Goal: Task Accomplishment & Management: Complete application form

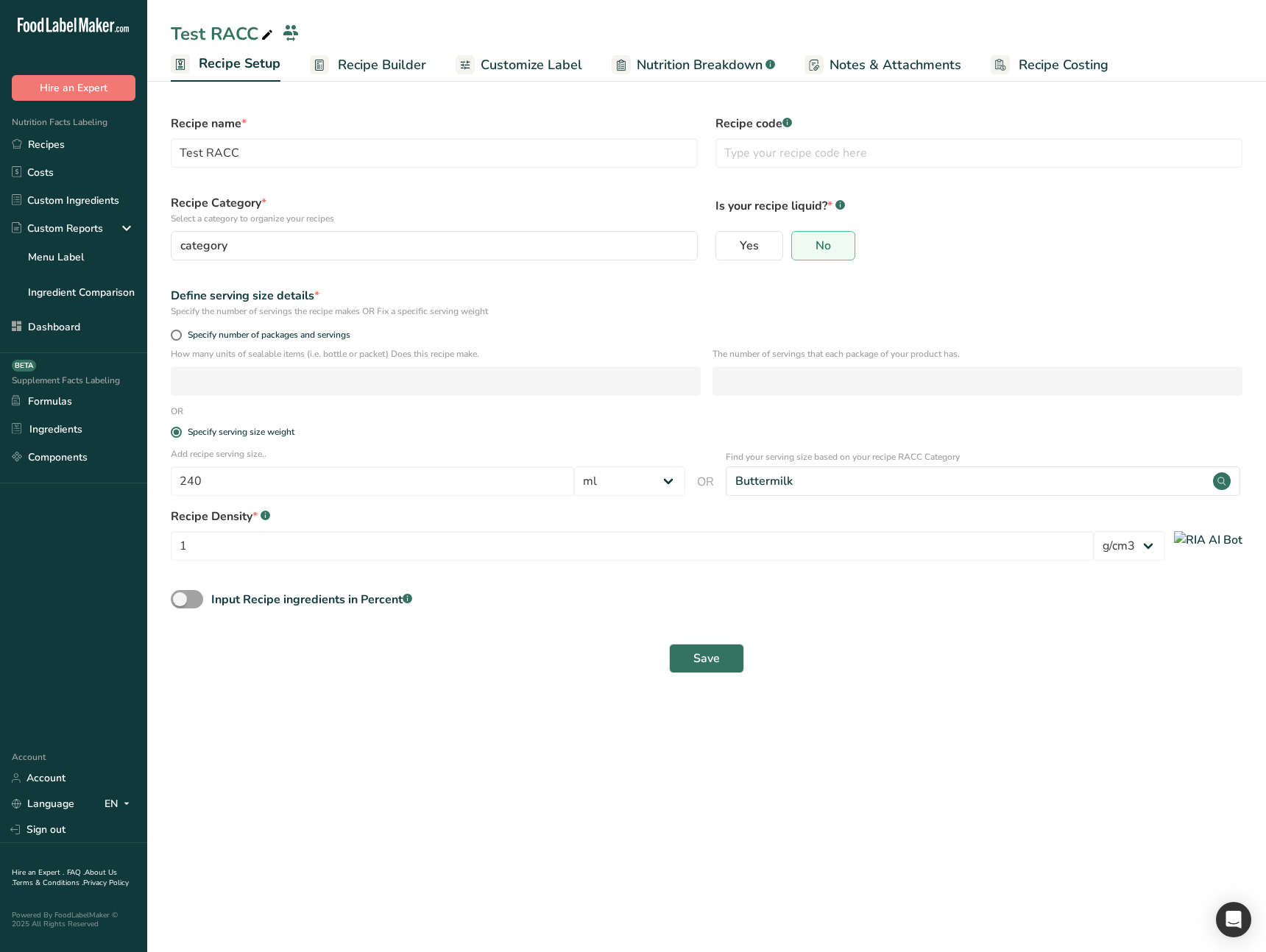
select select "27"
select select "29"
drag, startPoint x: 515, startPoint y: 698, endPoint x: 481, endPoint y: 684, distance: 36.8
click at [507, 693] on main "Test RACC Recipe Setup Recipe Builder Customize Label Nutrition Breakdown .a-a{…" at bounding box center [633, 476] width 1266 height 952
click at [184, 604] on span at bounding box center [187, 599] width 32 height 19
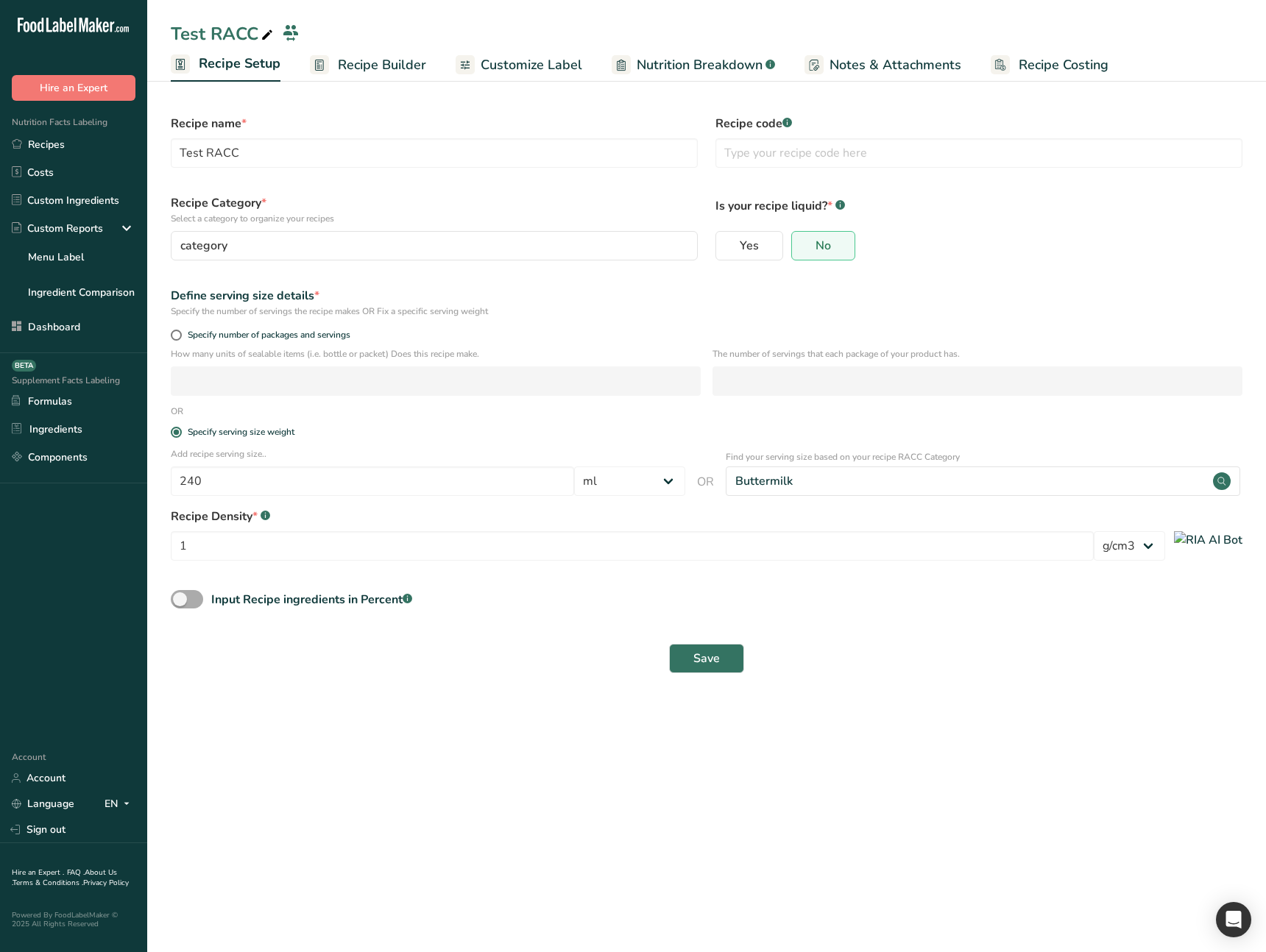
click at [181, 604] on input "Input Recipe ingredients in Percent .a-a{fill:#347362;}.b-a{fill:#fff;}" at bounding box center [175, 599] width 9 height 9
click at [221, 639] on label "Total Recipe Weight" at bounding box center [706, 632] width 1072 height 18
click at [220, 648] on input "number" at bounding box center [663, 661] width 987 height 29
click at [191, 603] on span at bounding box center [187, 599] width 32 height 19
click at [181, 603] on input "Input Recipe ingredients in Percent .a-a{fill:#347362;}.b-a{fill:#fff;}" at bounding box center [175, 599] width 9 height 9
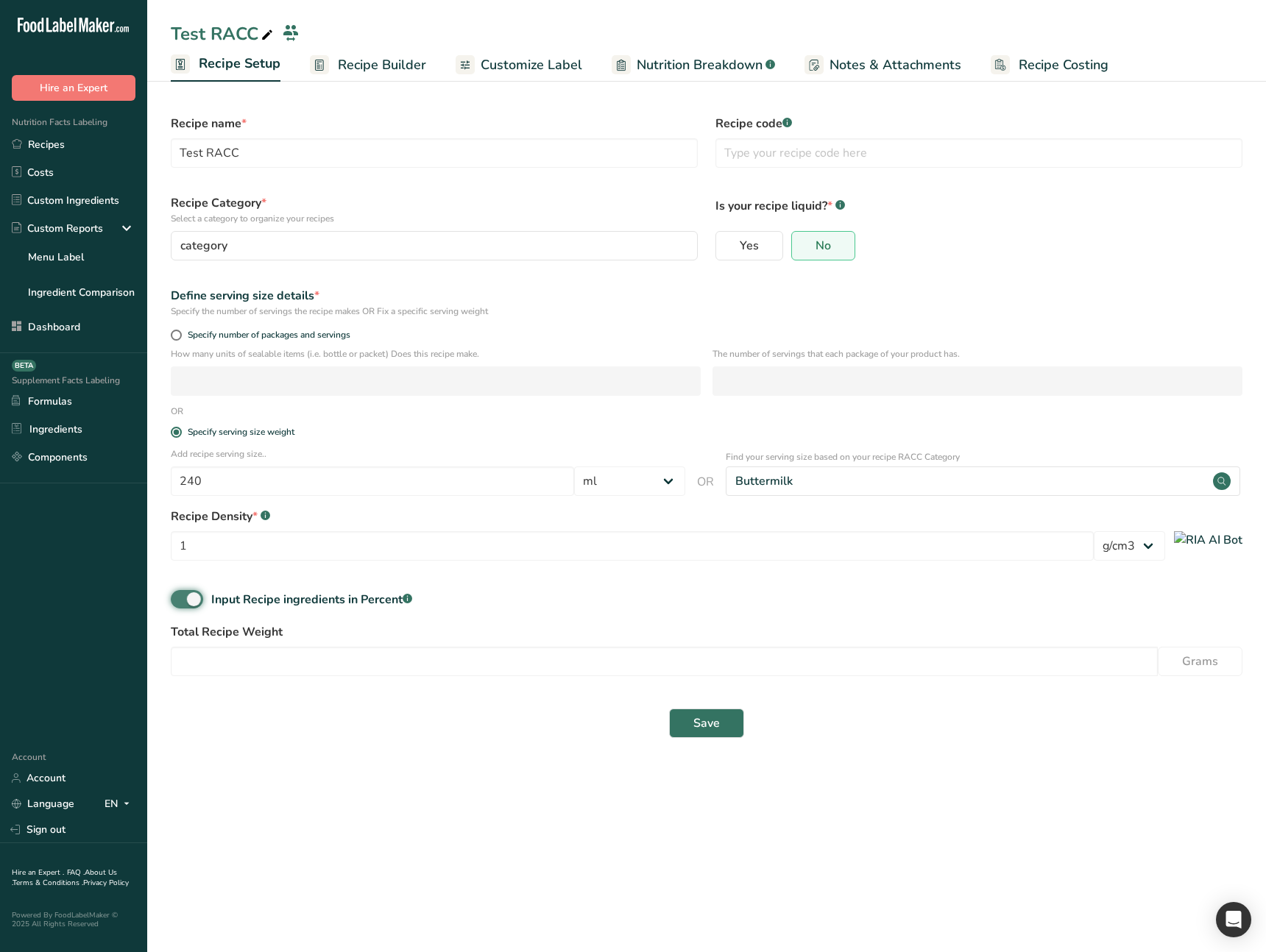
checkbox input "false"
click at [247, 725] on main "Test RACC Recipe Setup Recipe Builder Customize Label Nutrition Breakdown .a-a{…" at bounding box center [633, 476] width 1266 height 952
click at [316, 718] on main "Test RACC Recipe Setup Recipe Builder Customize Label Nutrition Breakdown .a-a{…" at bounding box center [633, 476] width 1266 height 952
select select "27"
select select "29"
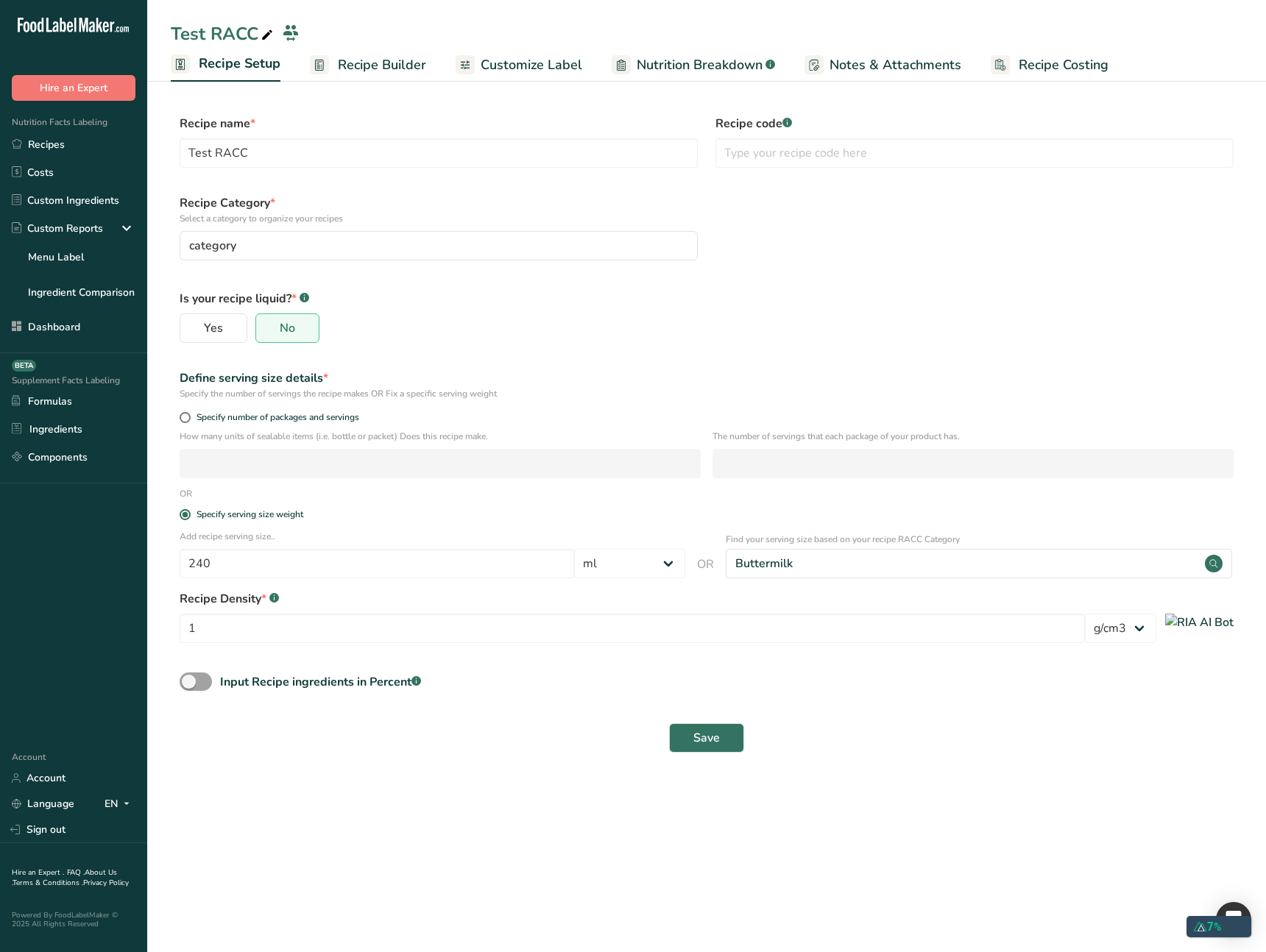
select select "27"
select select "29"
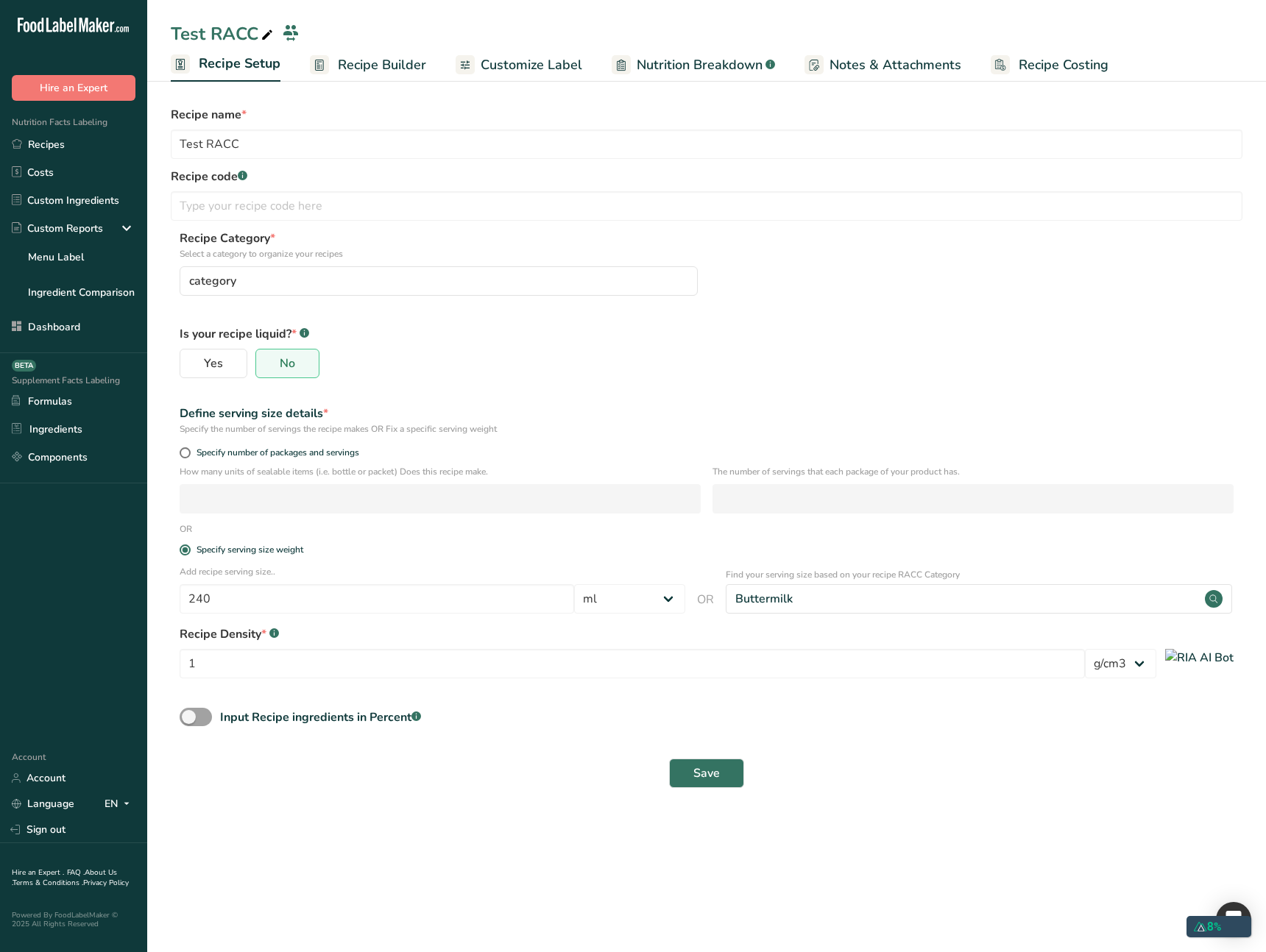
select select "27"
select select "29"
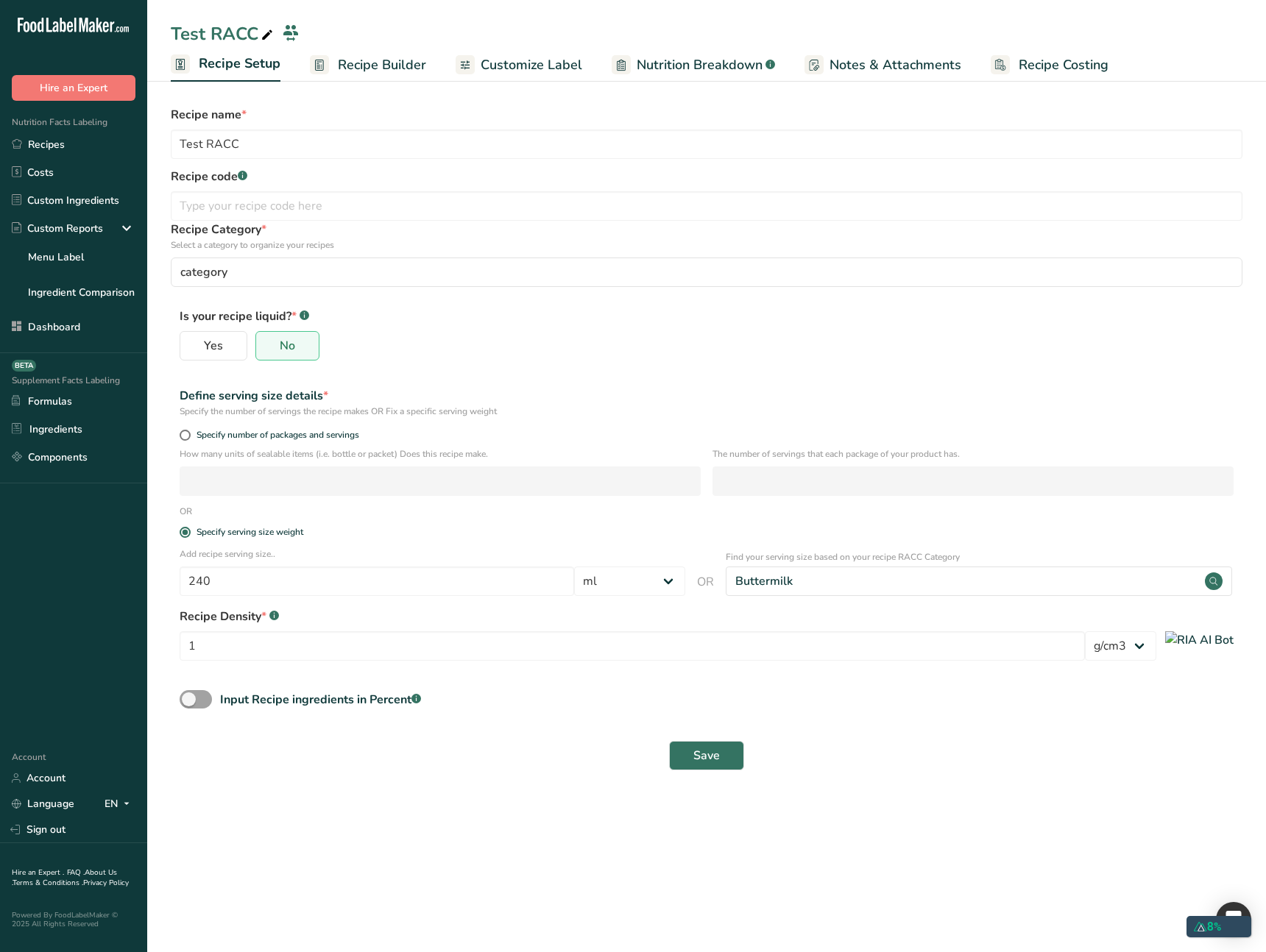
select select "27"
select select "29"
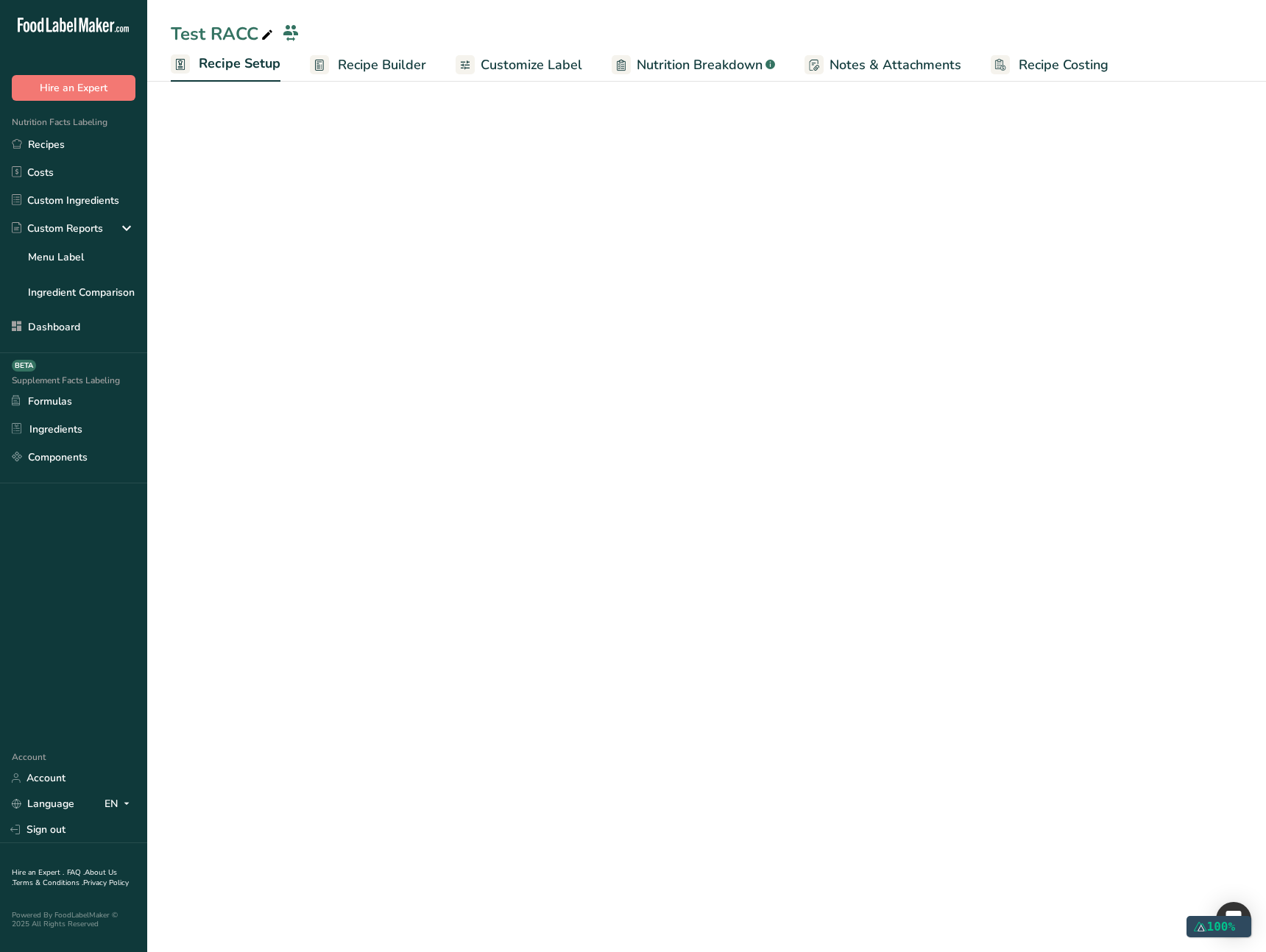
select select "27"
select select "29"
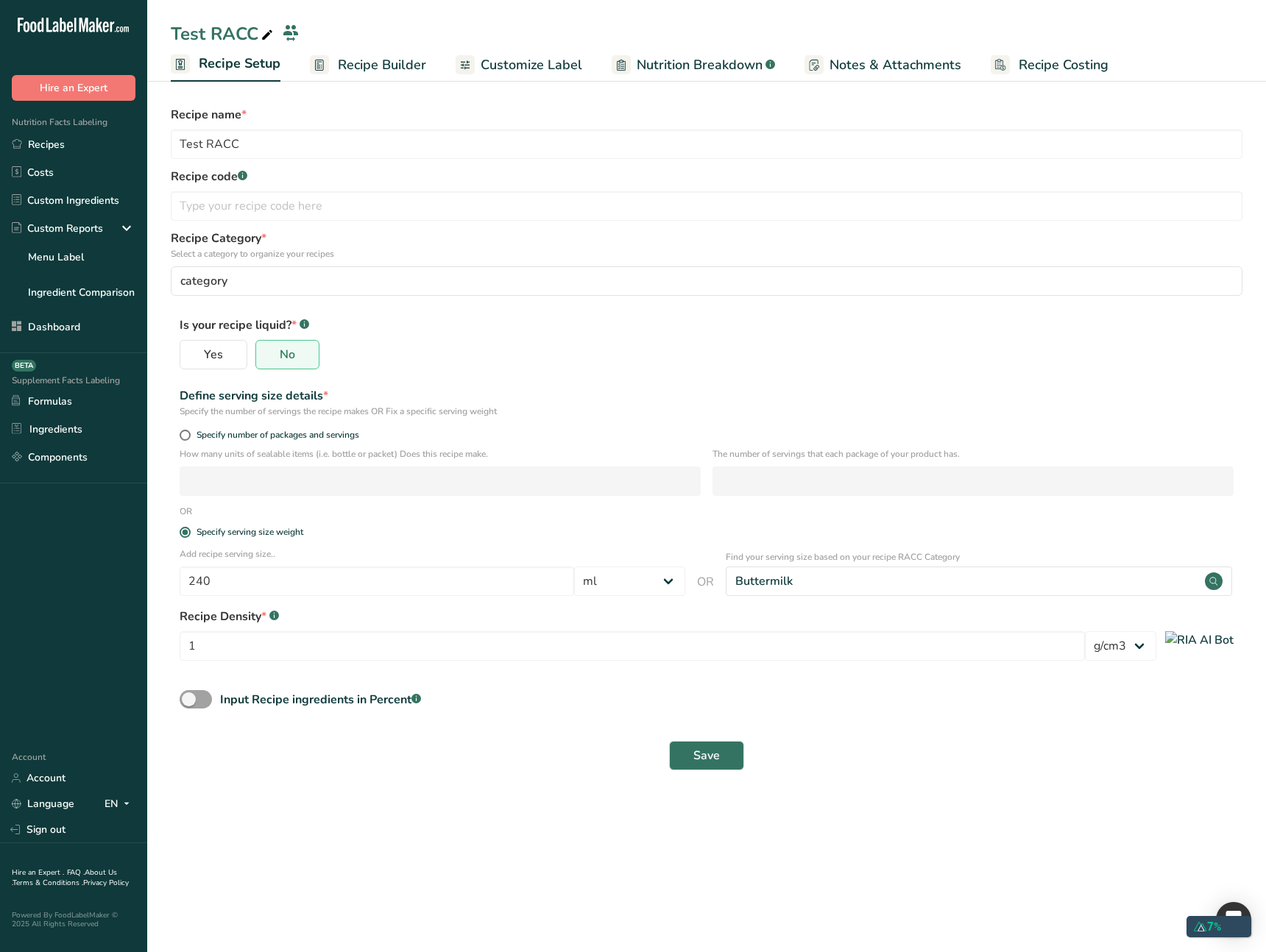
select select "27"
select select "29"
select select "27"
select select "29"
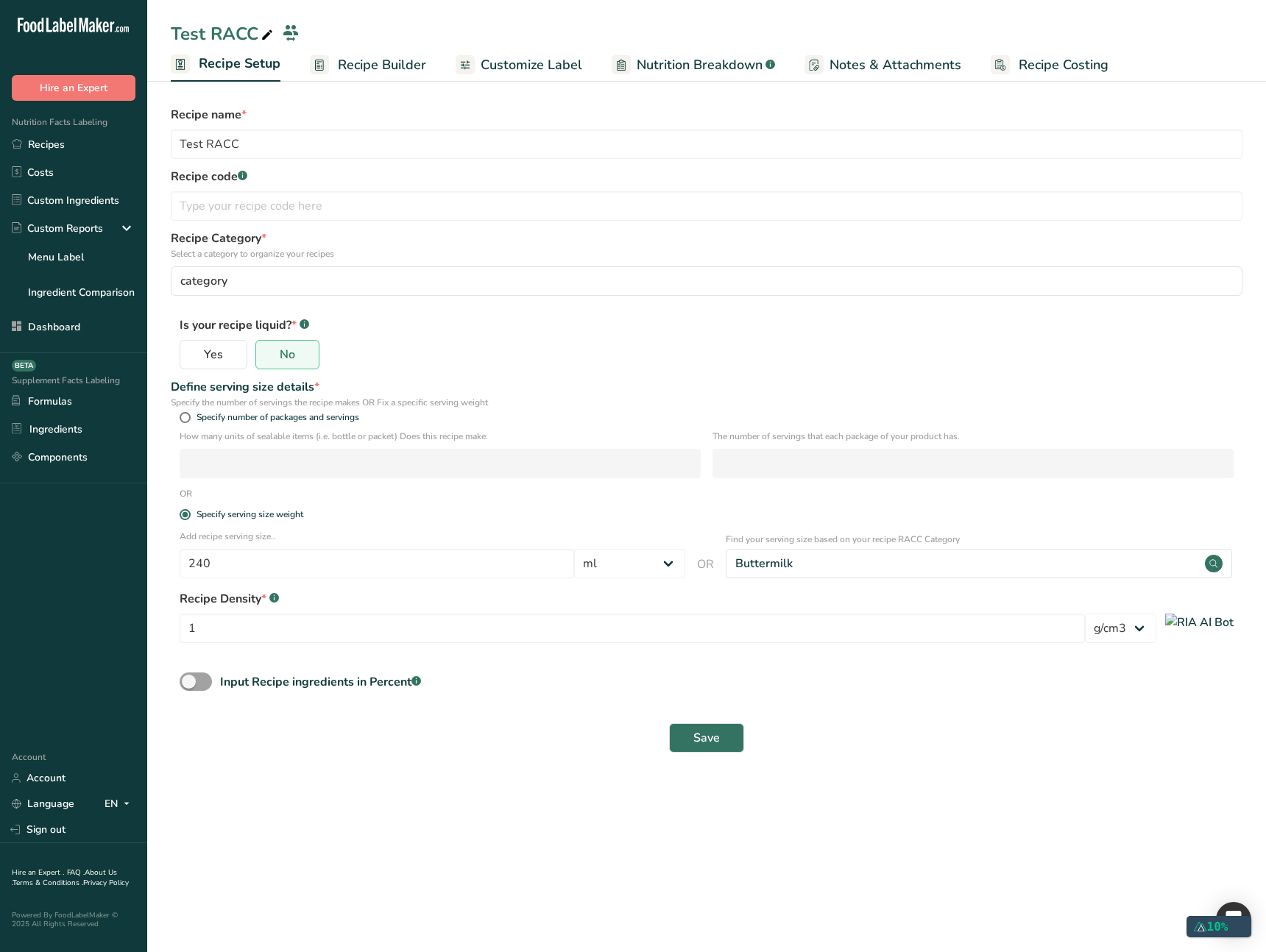
select select "27"
select select "29"
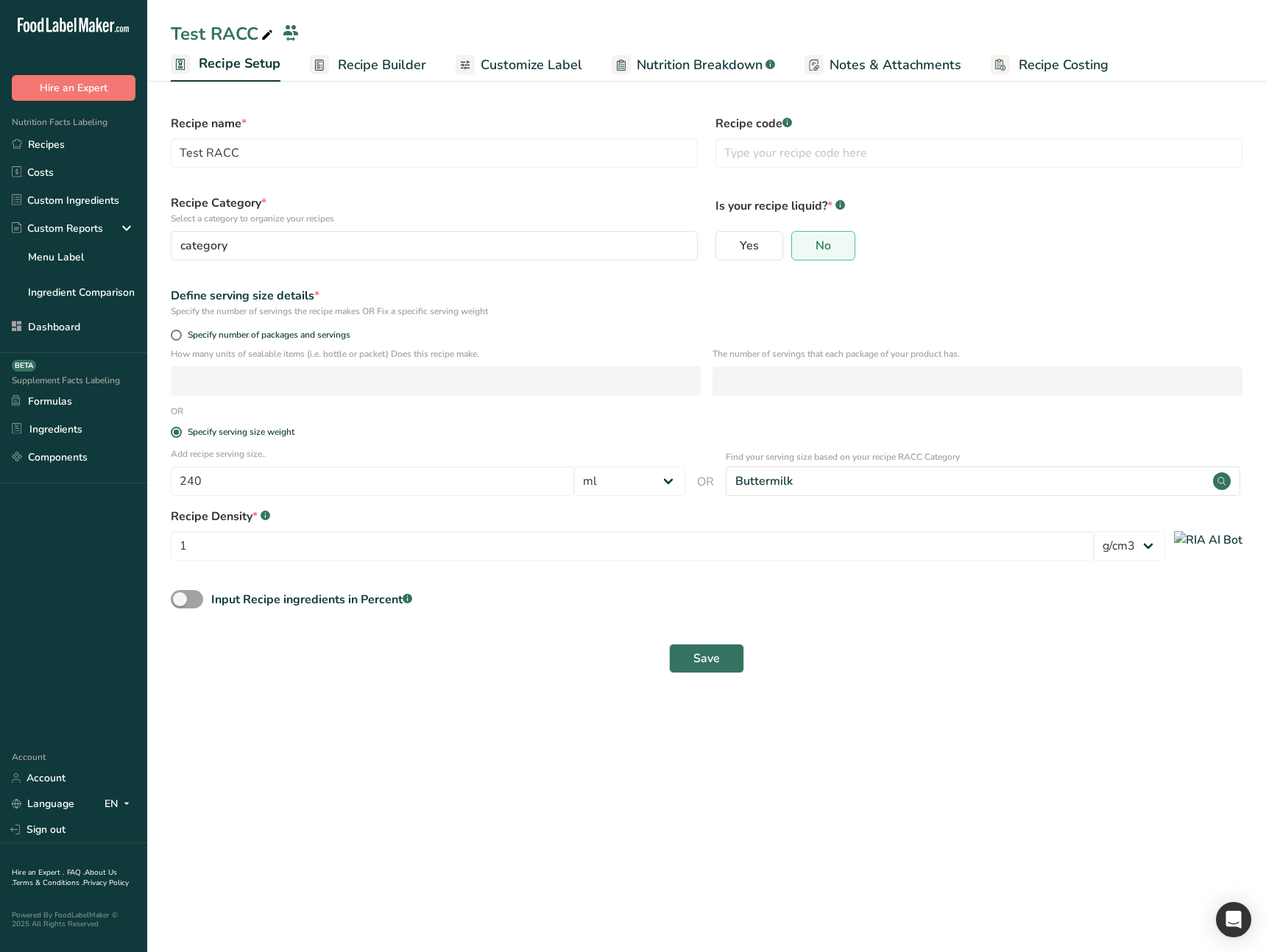
drag, startPoint x: 446, startPoint y: 680, endPoint x: 306, endPoint y: 651, distance: 143.0
click at [420, 670] on div "Save" at bounding box center [707, 658] width 1089 height 47
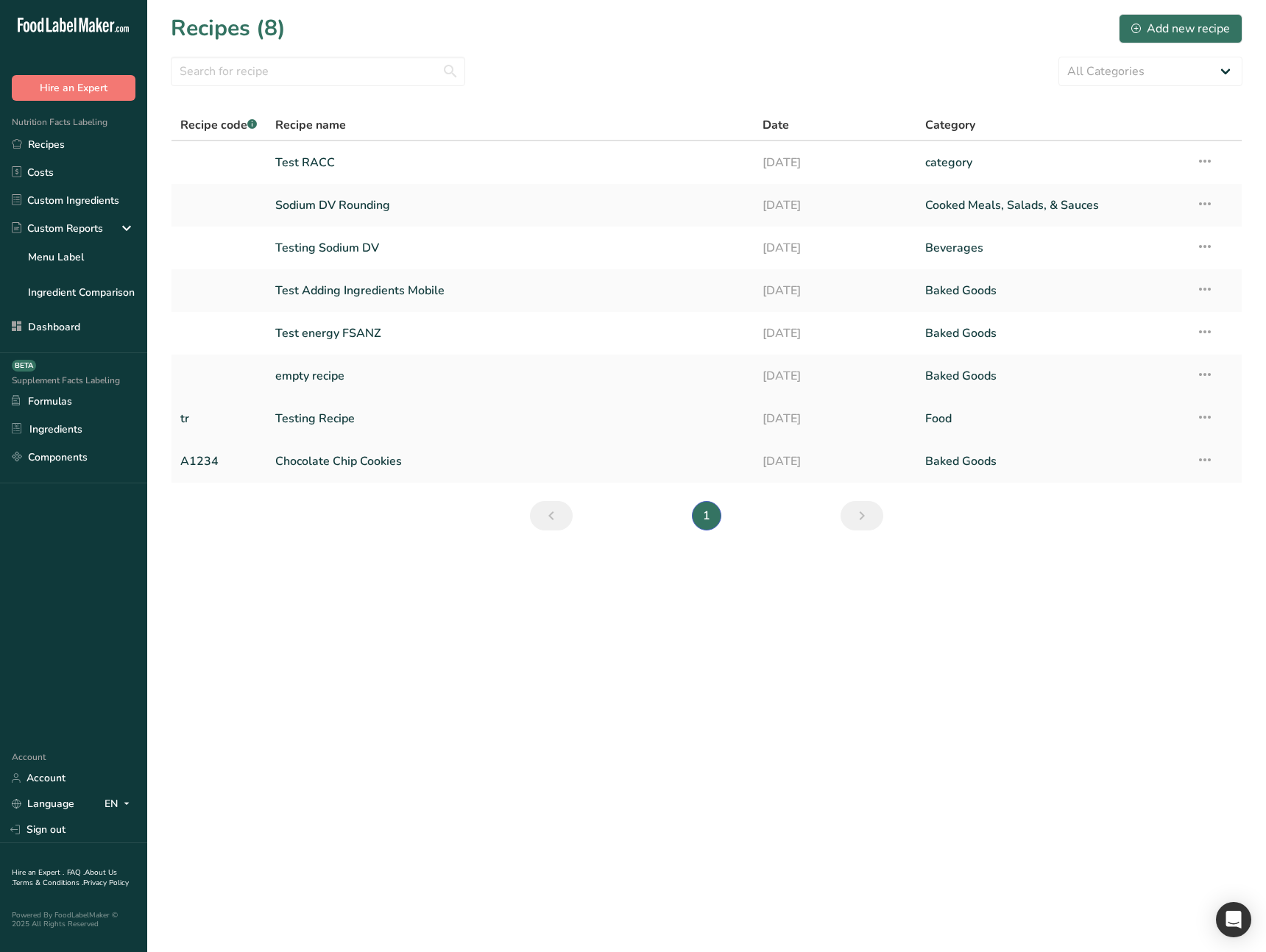
click at [295, 424] on link "Testing Recipe" at bounding box center [511, 419] width 471 height 31
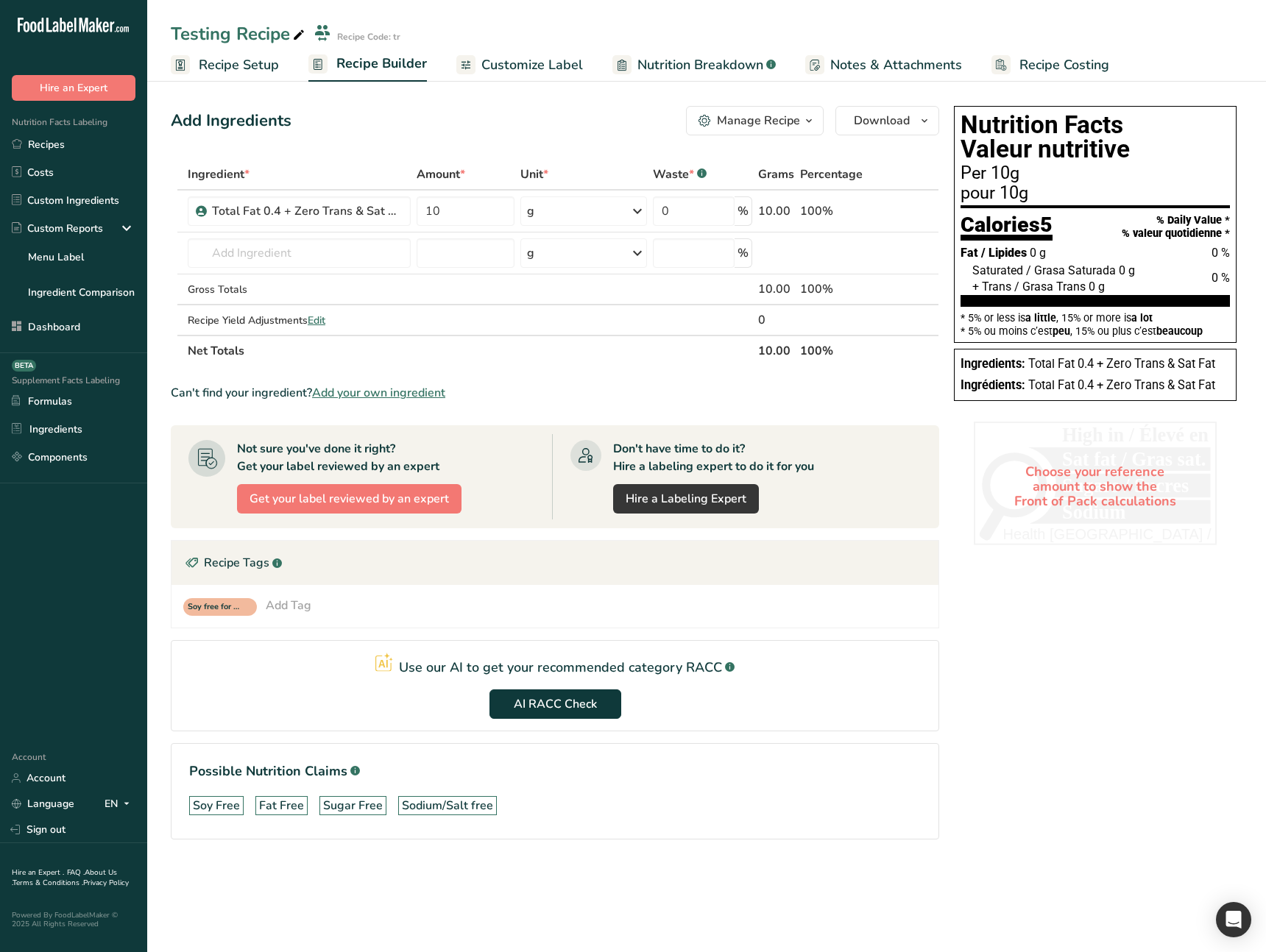
click at [1030, 743] on div "Nutrition Facts Valeur nutritive Per 10g pour 10g Calories 5 % Daily Value * % …" at bounding box center [1096, 494] width 295 height 787
click at [221, 74] on link "Recipe Setup" at bounding box center [225, 65] width 108 height 33
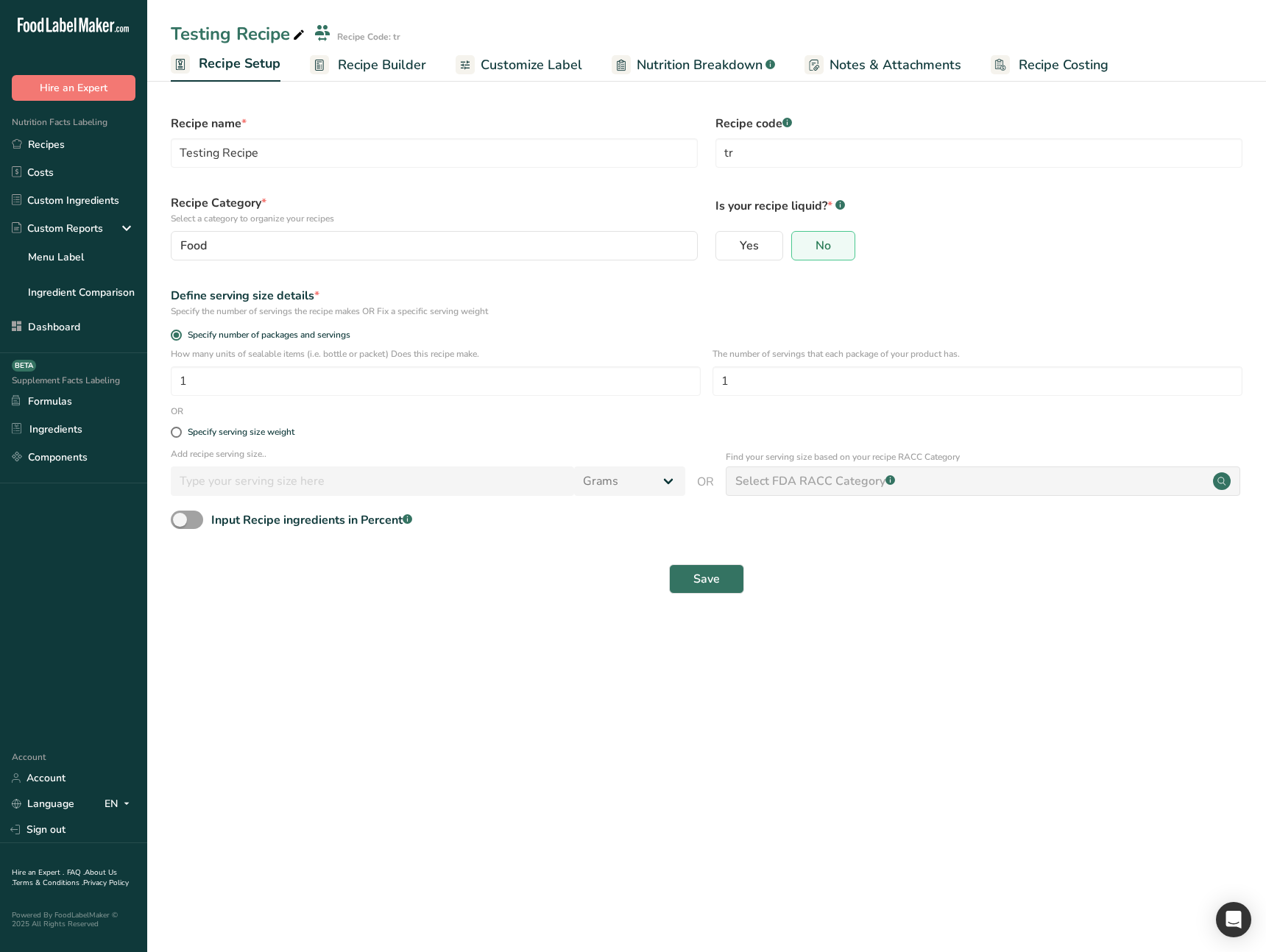
click at [512, 685] on main "Testing Recipe Recipe Code: tr Recipe Setup Recipe Builder Customize Label Nutr…" at bounding box center [633, 476] width 1266 height 952
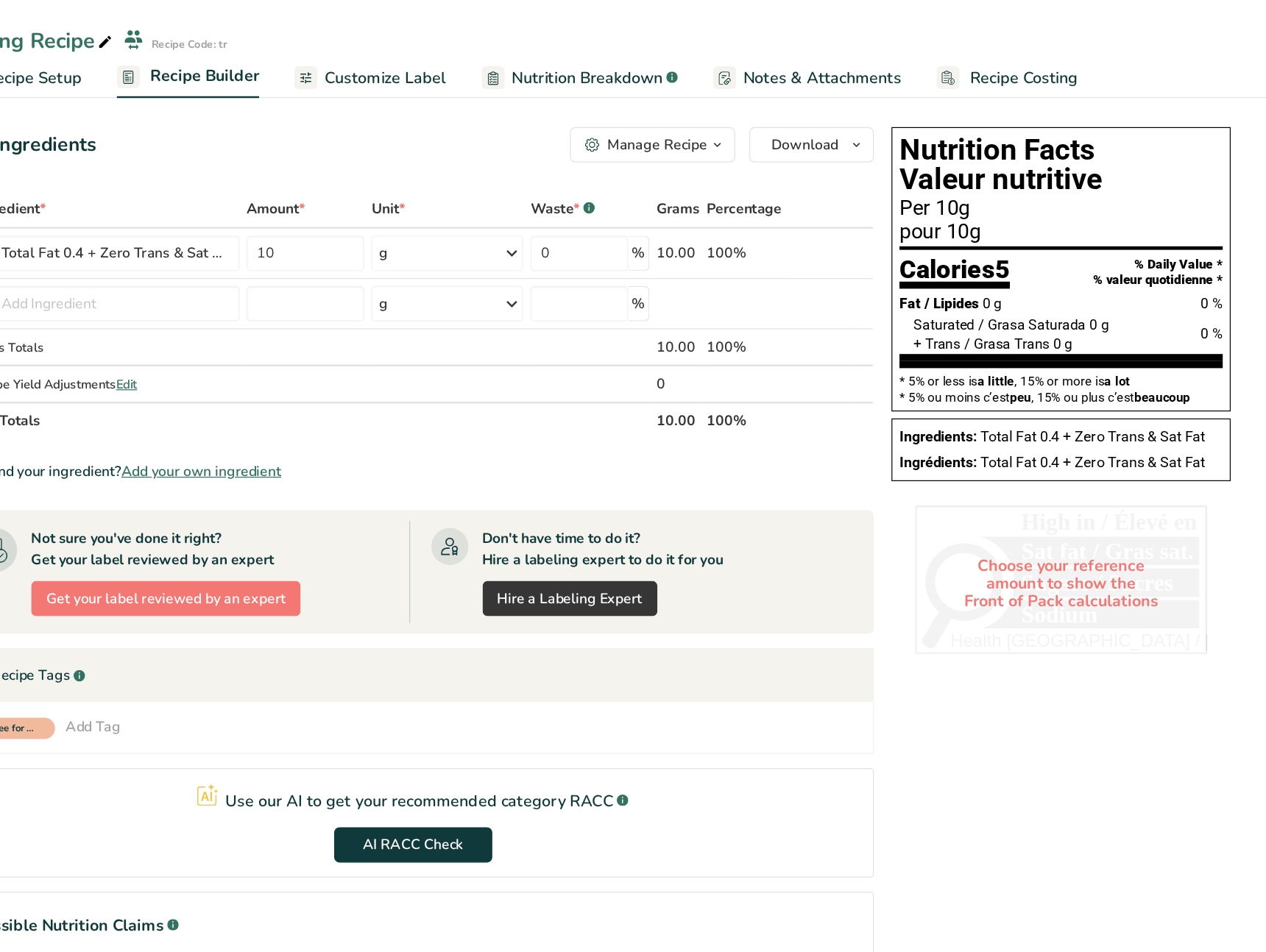
click at [642, 393] on div "Can't find your ingredient? Add your own ingredient" at bounding box center [555, 393] width 768 height 18
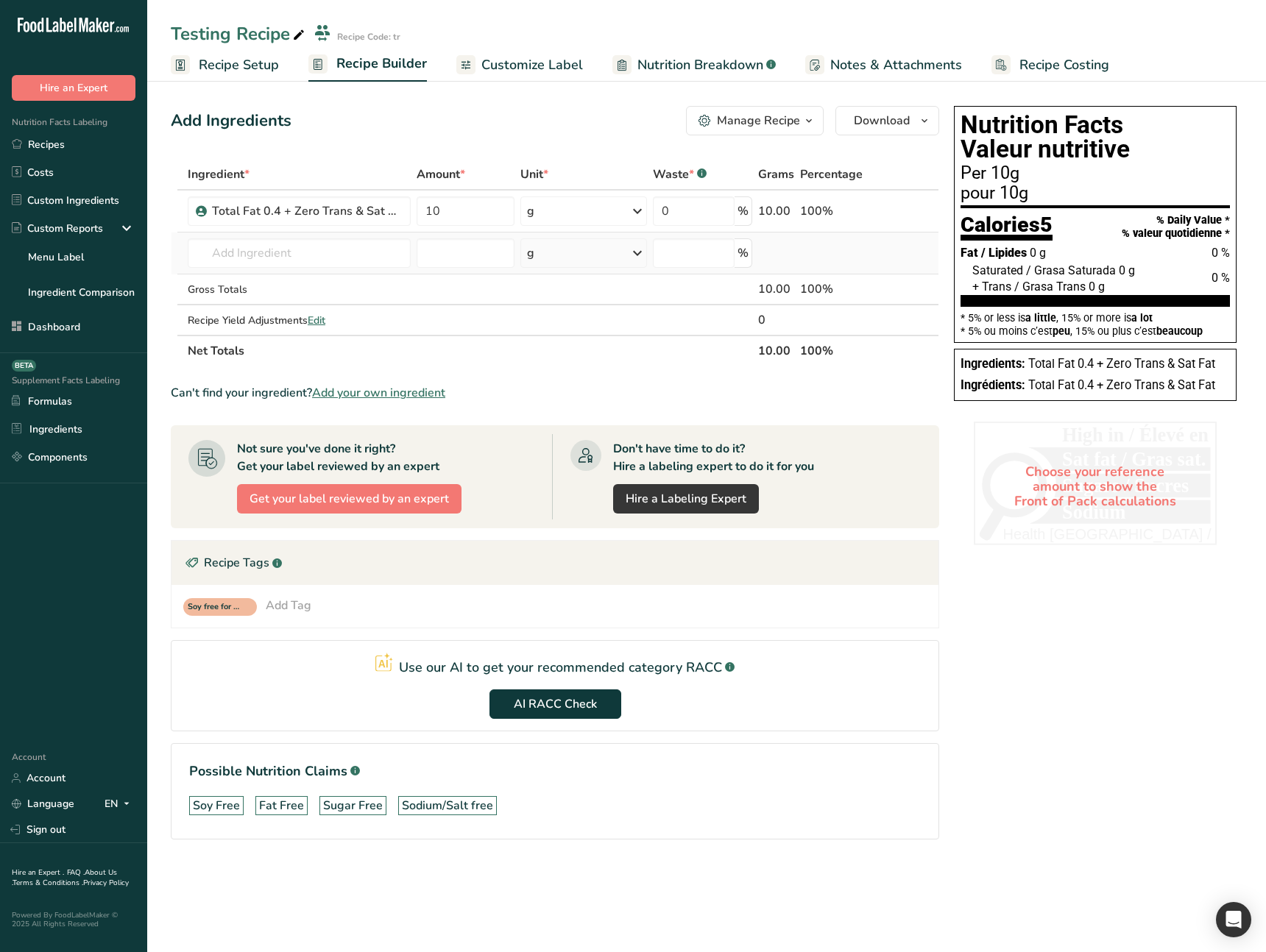
click at [488, 326] on td at bounding box center [465, 320] width 103 height 29
click at [234, 59] on span "Recipe Setup" at bounding box center [239, 66] width 80 height 20
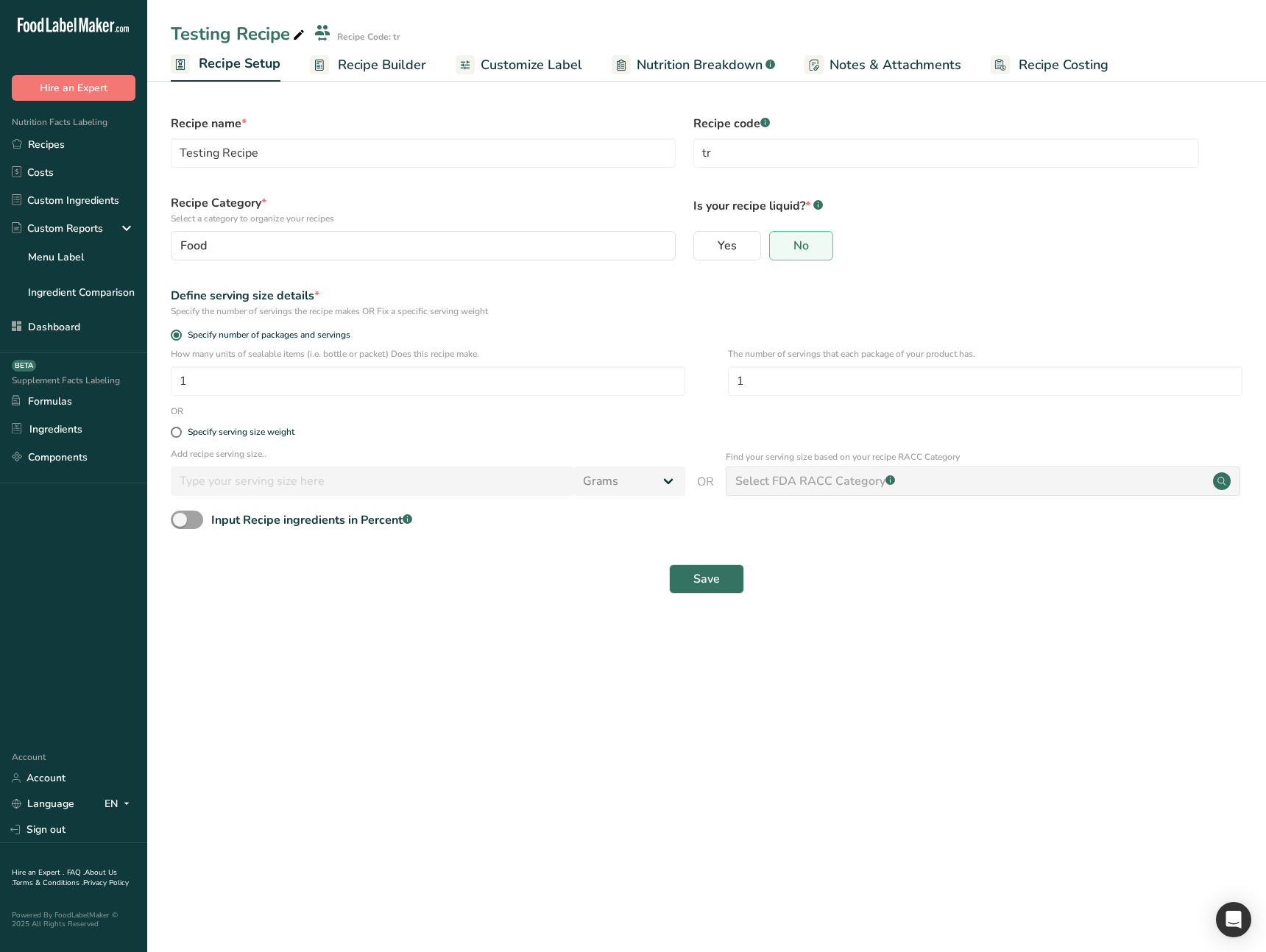
click at [433, 591] on div "Save" at bounding box center [706, 579] width 1072 height 29
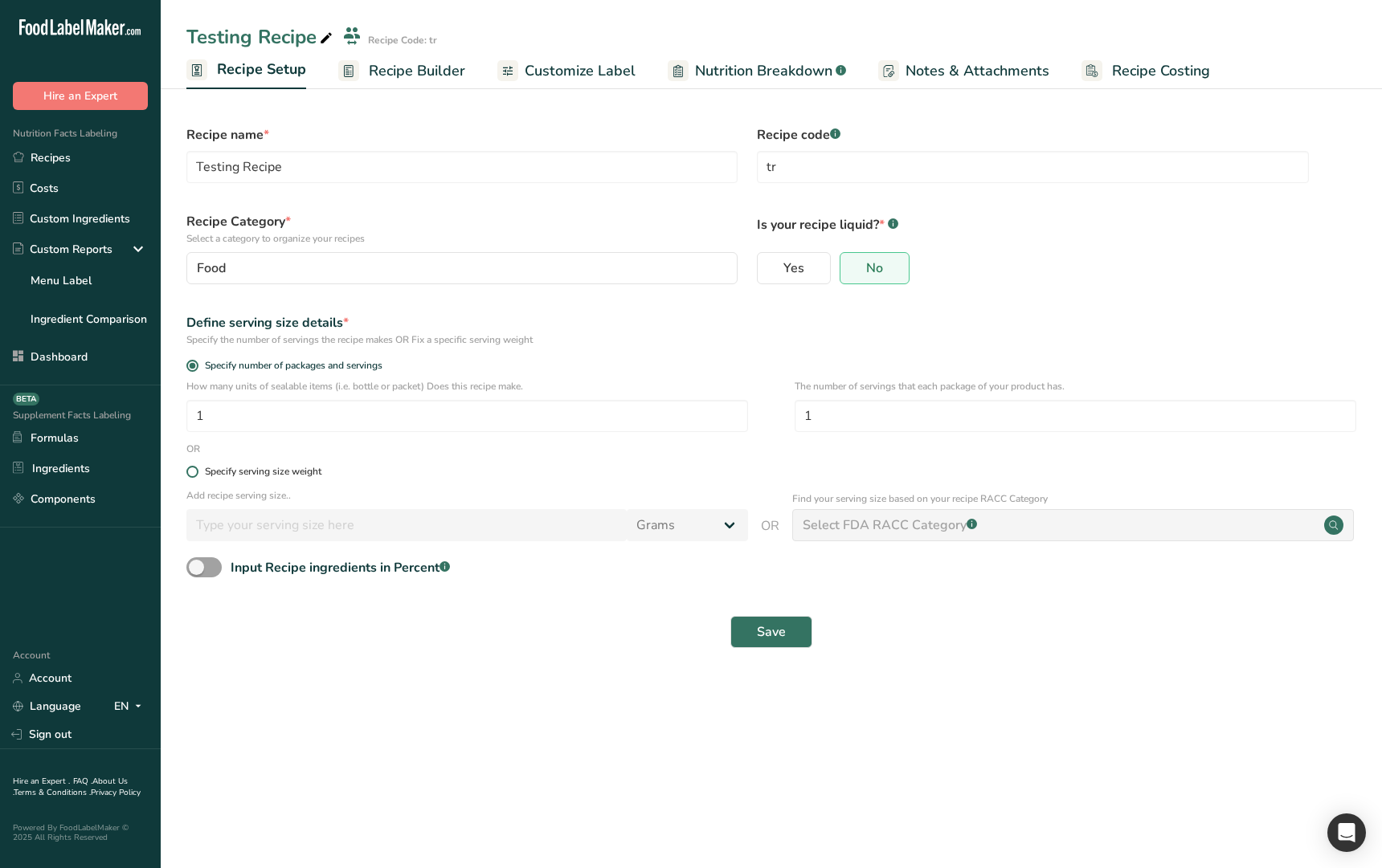
click at [262, 475] on div "Specify serving size weight" at bounding box center [263, 471] width 116 height 12
click at [197, 475] on input "Specify serving size weight" at bounding box center [191, 471] width 10 height 10
radio input "true"
radio input "false"
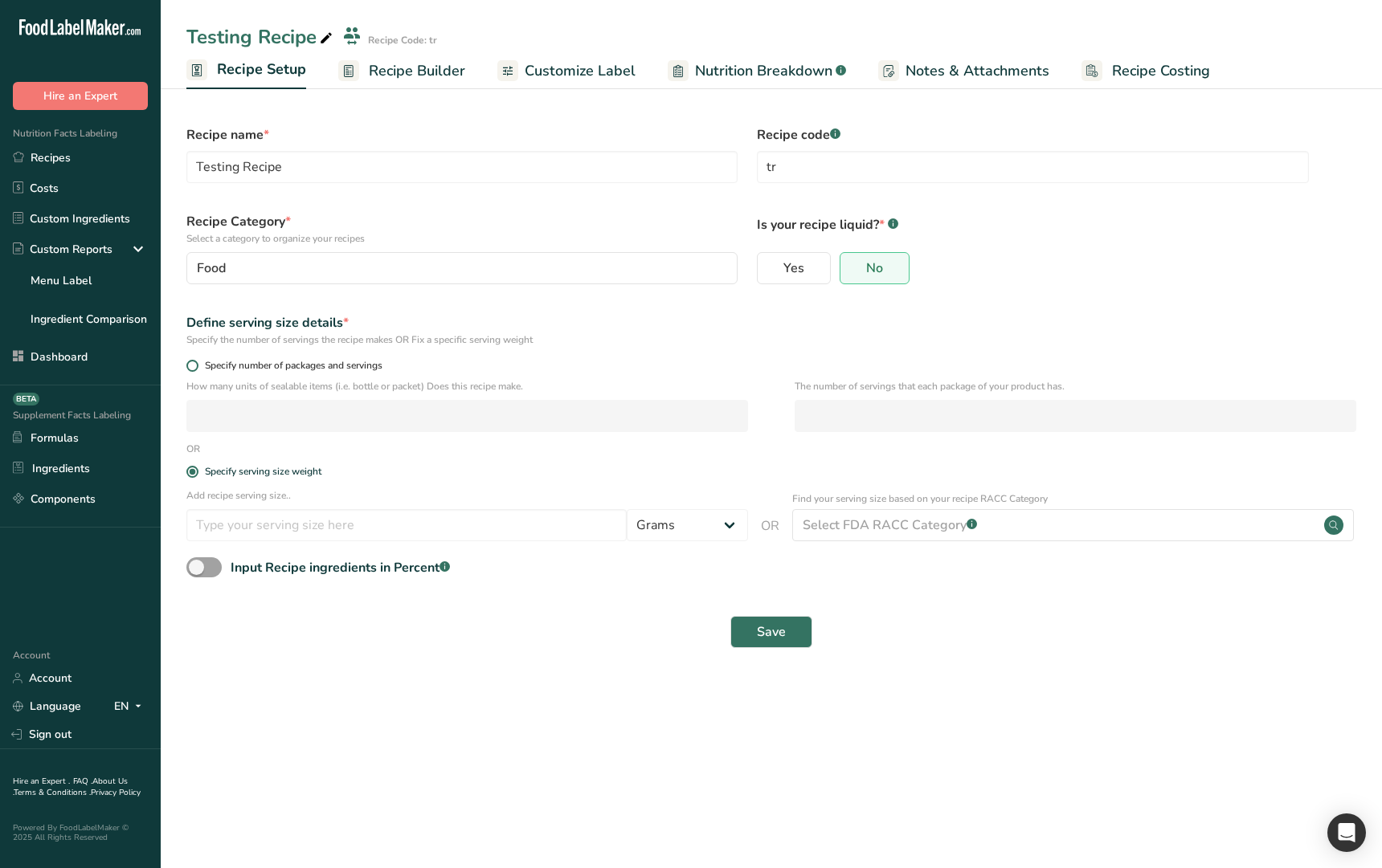
click at [282, 359] on span "Specify number of packages and servings" at bounding box center [291, 365] width 184 height 12
click at [197, 360] on input "Specify number of packages and servings" at bounding box center [191, 365] width 10 height 10
radio input "true"
radio input "false"
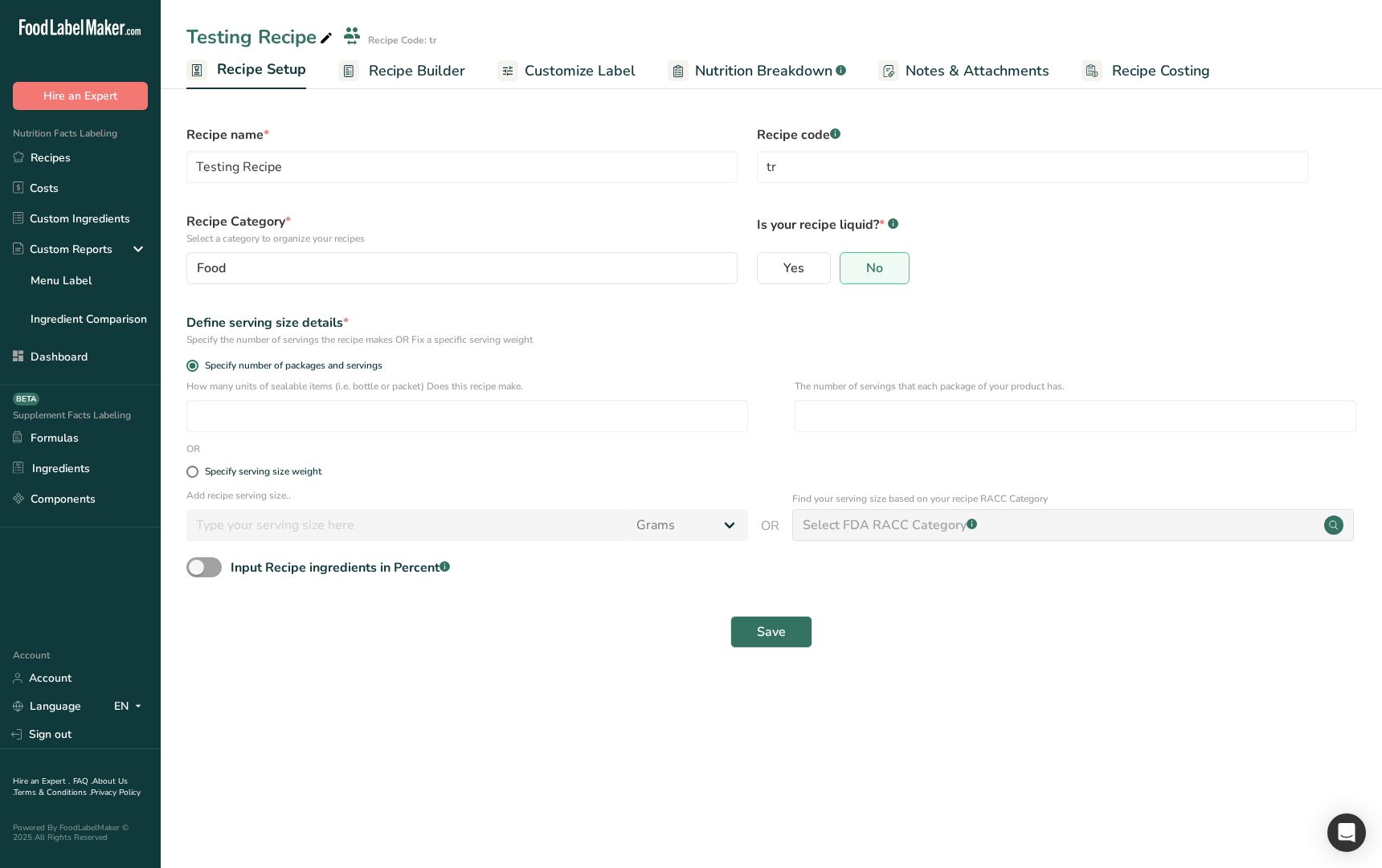
click at [748, 358] on div "Specify number of packages and servings" at bounding box center [771, 368] width 1189 height 23
click at [459, 732] on main "Testing Recipe Recipe Code: tr Recipe Setup Recipe Builder Customize Label Nutr…" at bounding box center [691, 434] width 1382 height 868
click at [259, 479] on div "Specify serving size weight" at bounding box center [771, 472] width 1189 height 32
click at [265, 471] on div "Specify serving size weight" at bounding box center [263, 471] width 116 height 12
click at [197, 471] on input "Specify serving size weight" at bounding box center [191, 471] width 10 height 10
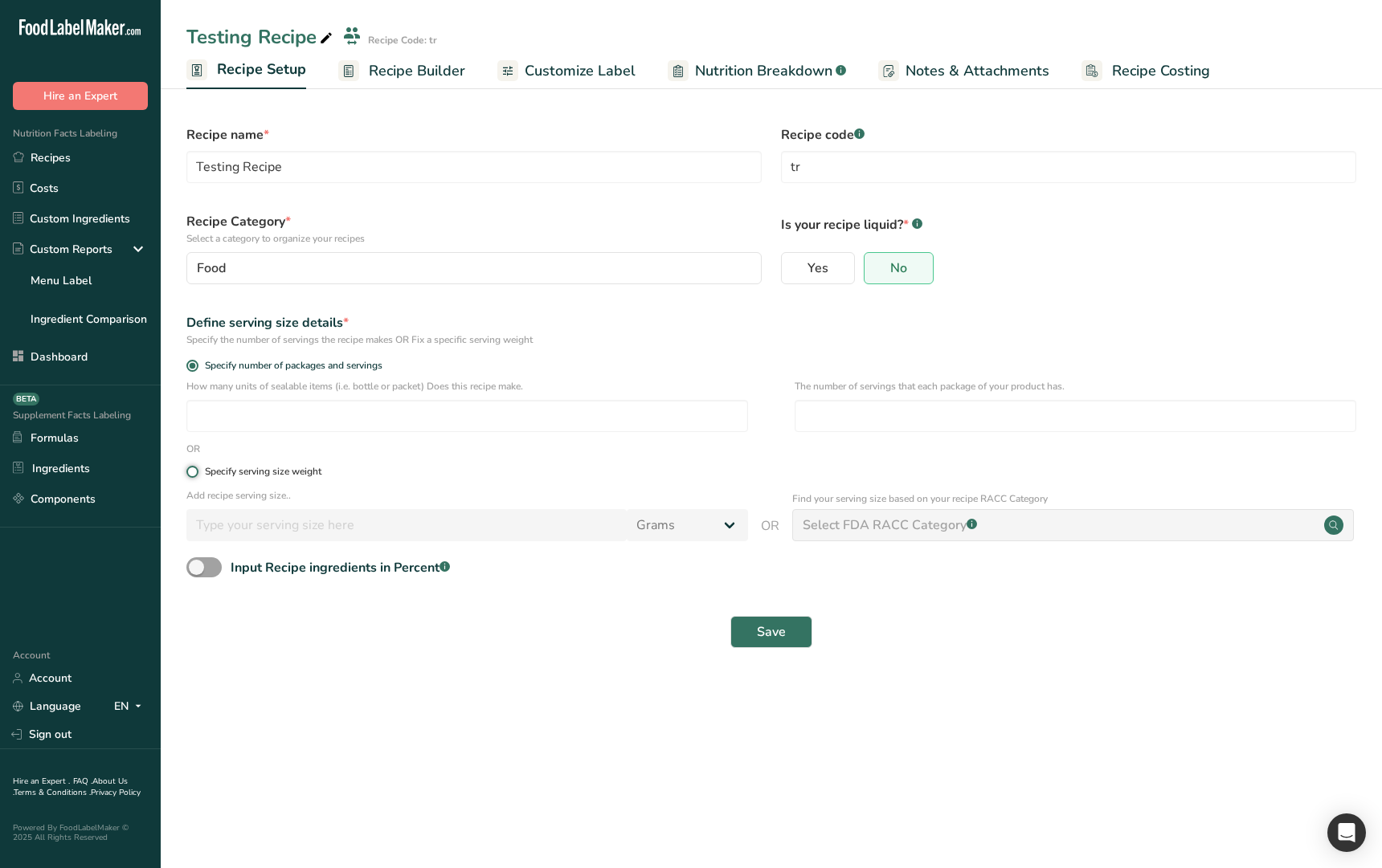
radio input "true"
radio input "false"
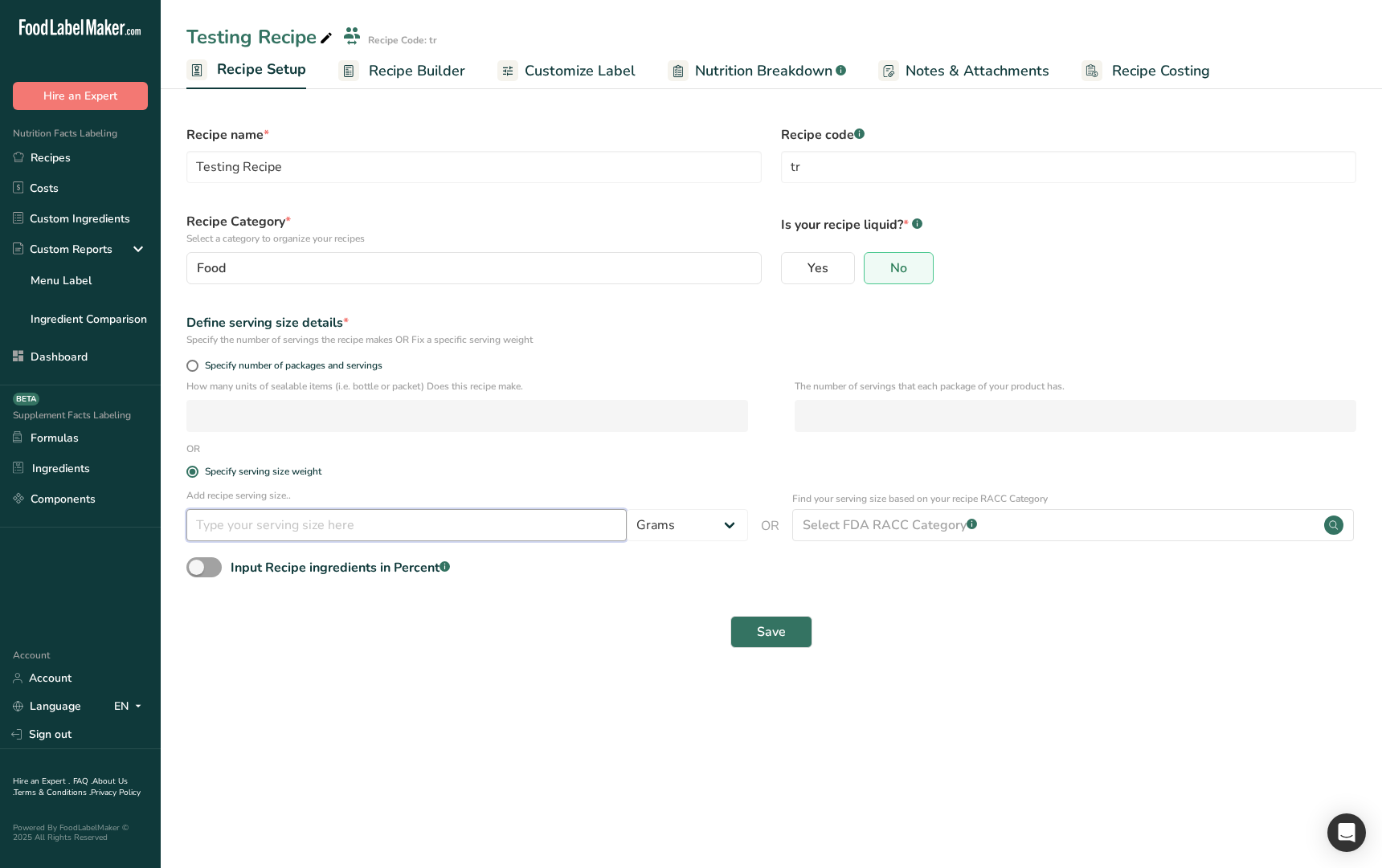
click at [275, 526] on input "number" at bounding box center [406, 525] width 440 height 32
click at [982, 535] on div "Select FDA RACC Category .a-a{fill:#347362;}.b-a{fill:#fff;}" at bounding box center [1073, 525] width 562 height 32
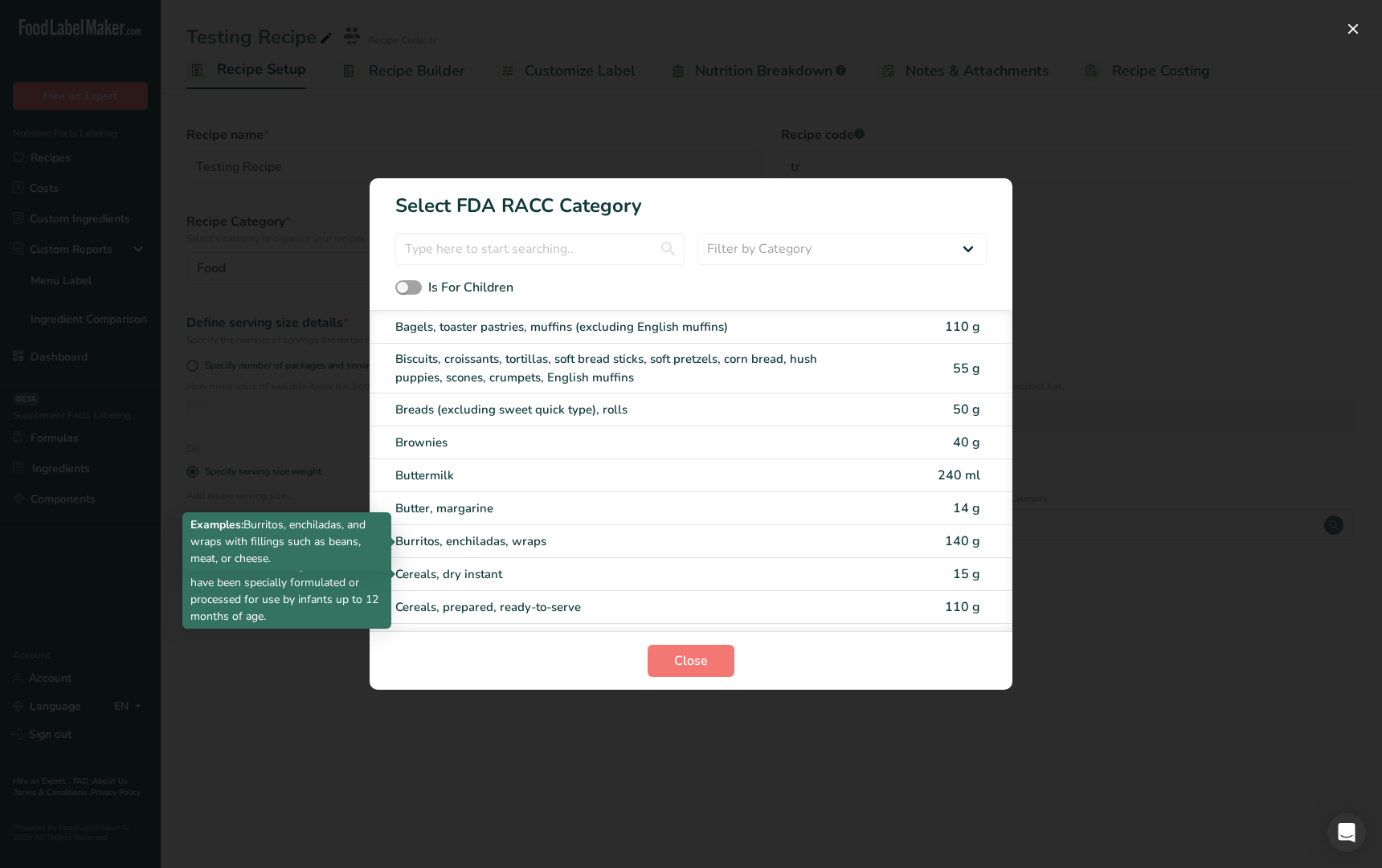
click at [588, 496] on div "Butter, margarine 14 g" at bounding box center [691, 509] width 643 height 33
type input "14"
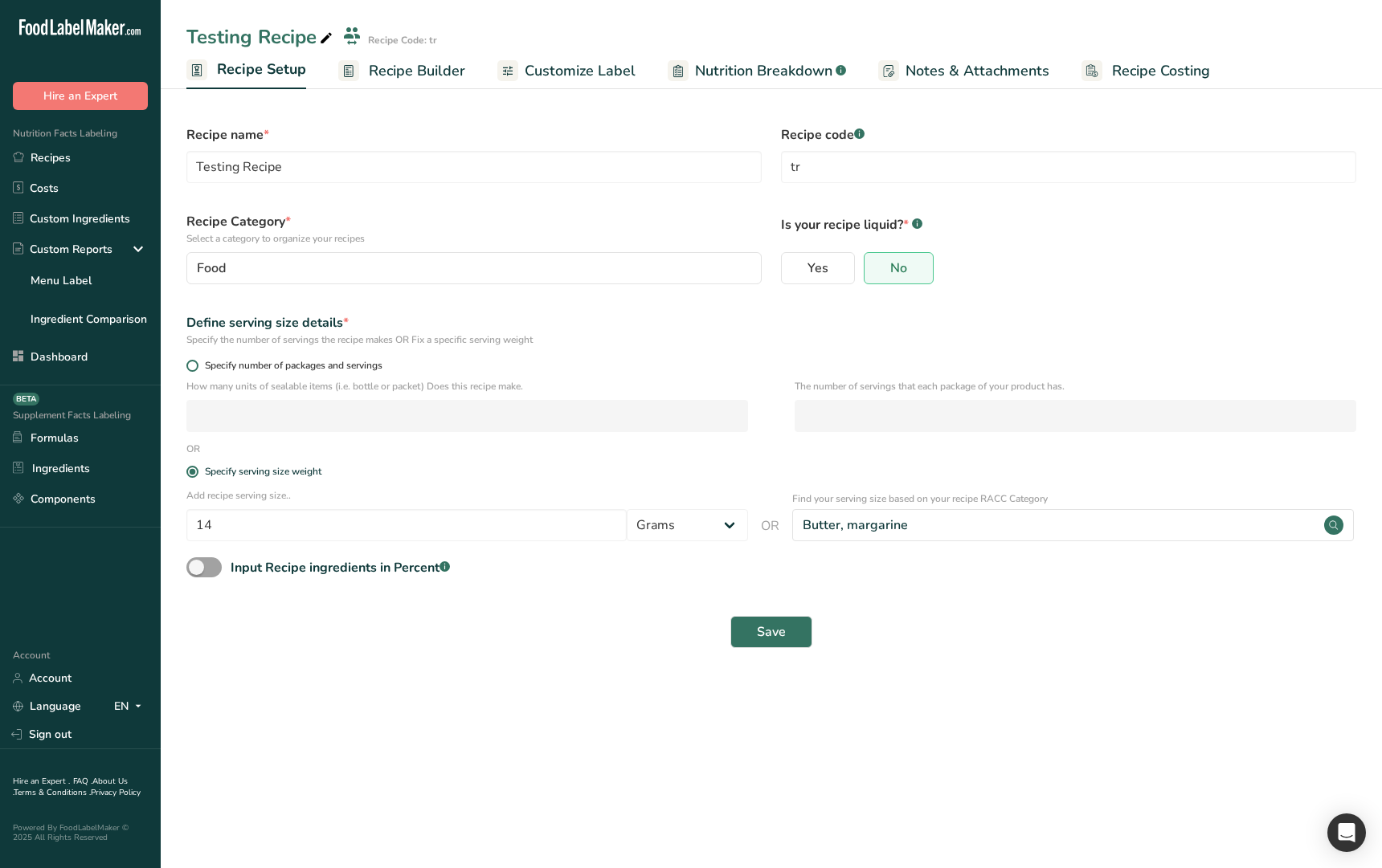
click at [198, 365] on span at bounding box center [192, 365] width 12 height 12
click at [197, 365] on input "Specify number of packages and servings" at bounding box center [191, 365] width 10 height 10
radio input "true"
radio input "false"
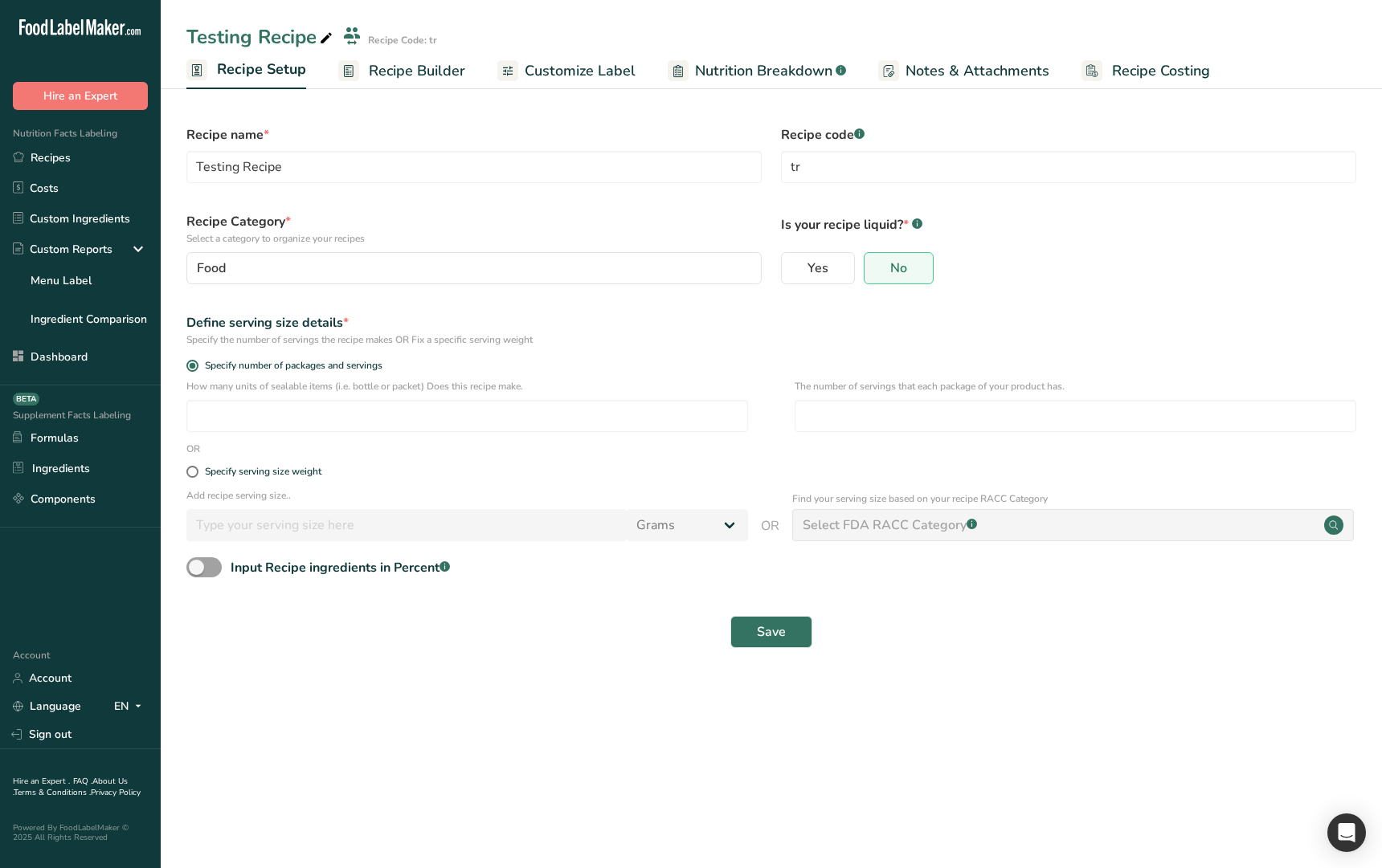
click at [466, 647] on div "Save" at bounding box center [771, 632] width 1170 height 32
click at [579, 723] on main "Testing Recipe Recipe Code: tr Recipe Setup Recipe Builder Customize Label Nutr…" at bounding box center [691, 434] width 1382 height 868
click at [388, 86] on link "Recipe Builder" at bounding box center [402, 71] width 127 height 36
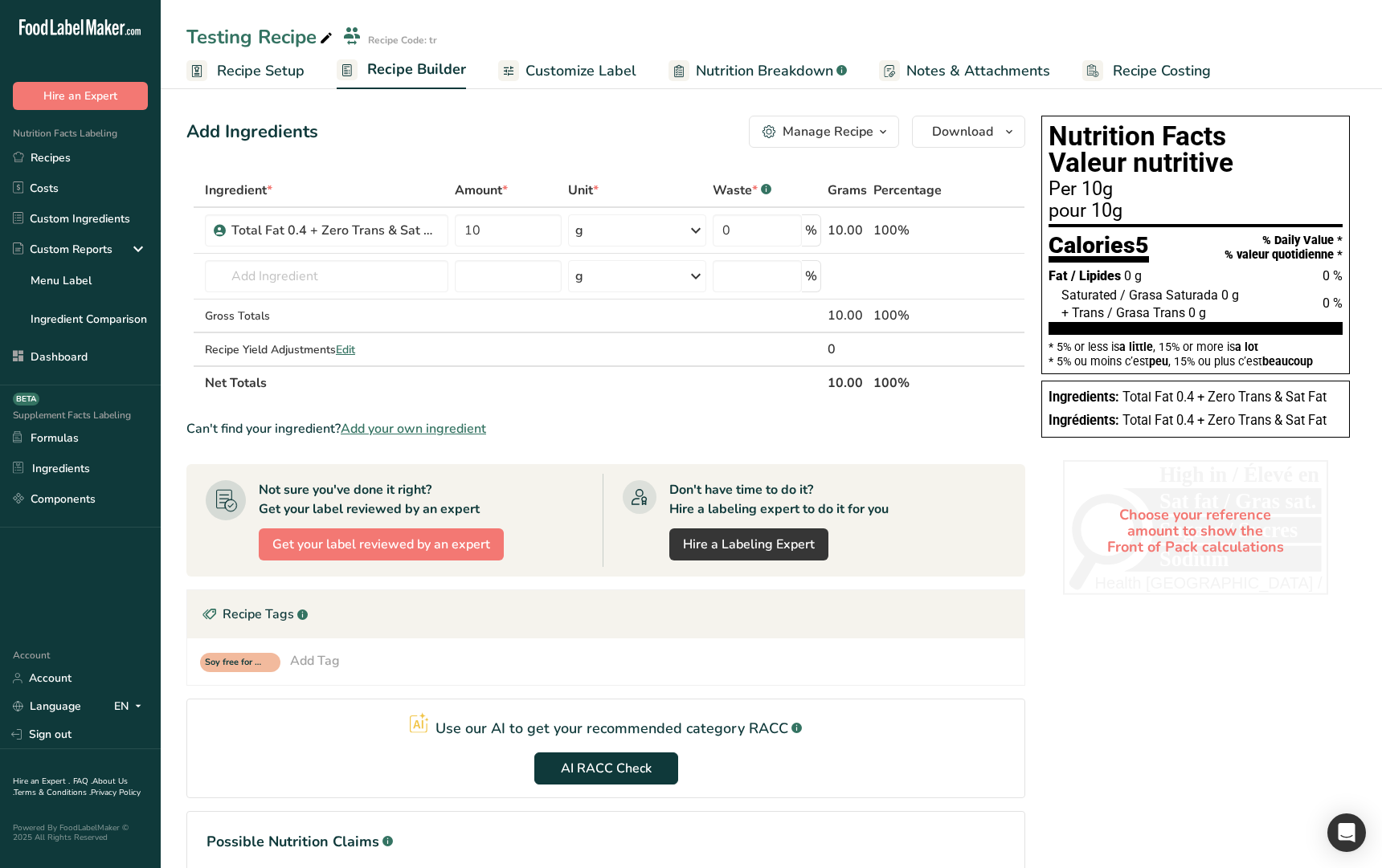
click at [273, 83] on link "Recipe Setup" at bounding box center [245, 71] width 118 height 36
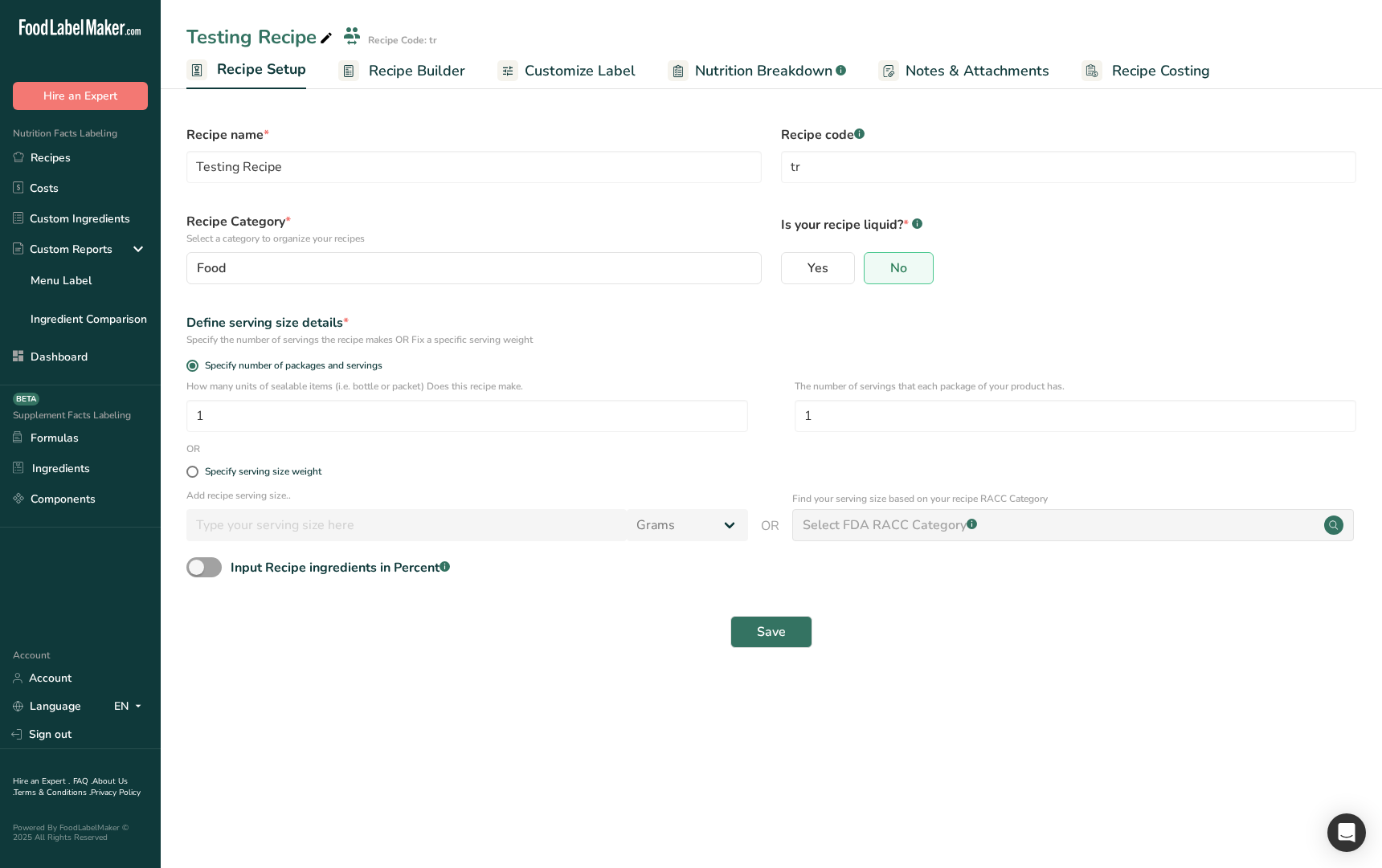
click at [398, 724] on main "Testing Recipe Recipe Code: tr Recipe Setup Recipe Builder Customize Label Nutr…" at bounding box center [691, 434] width 1382 height 868
click at [395, 65] on span "Recipe Builder" at bounding box center [417, 72] width 96 height 22
click at [61, 169] on link "Recipes" at bounding box center [80, 157] width 161 height 30
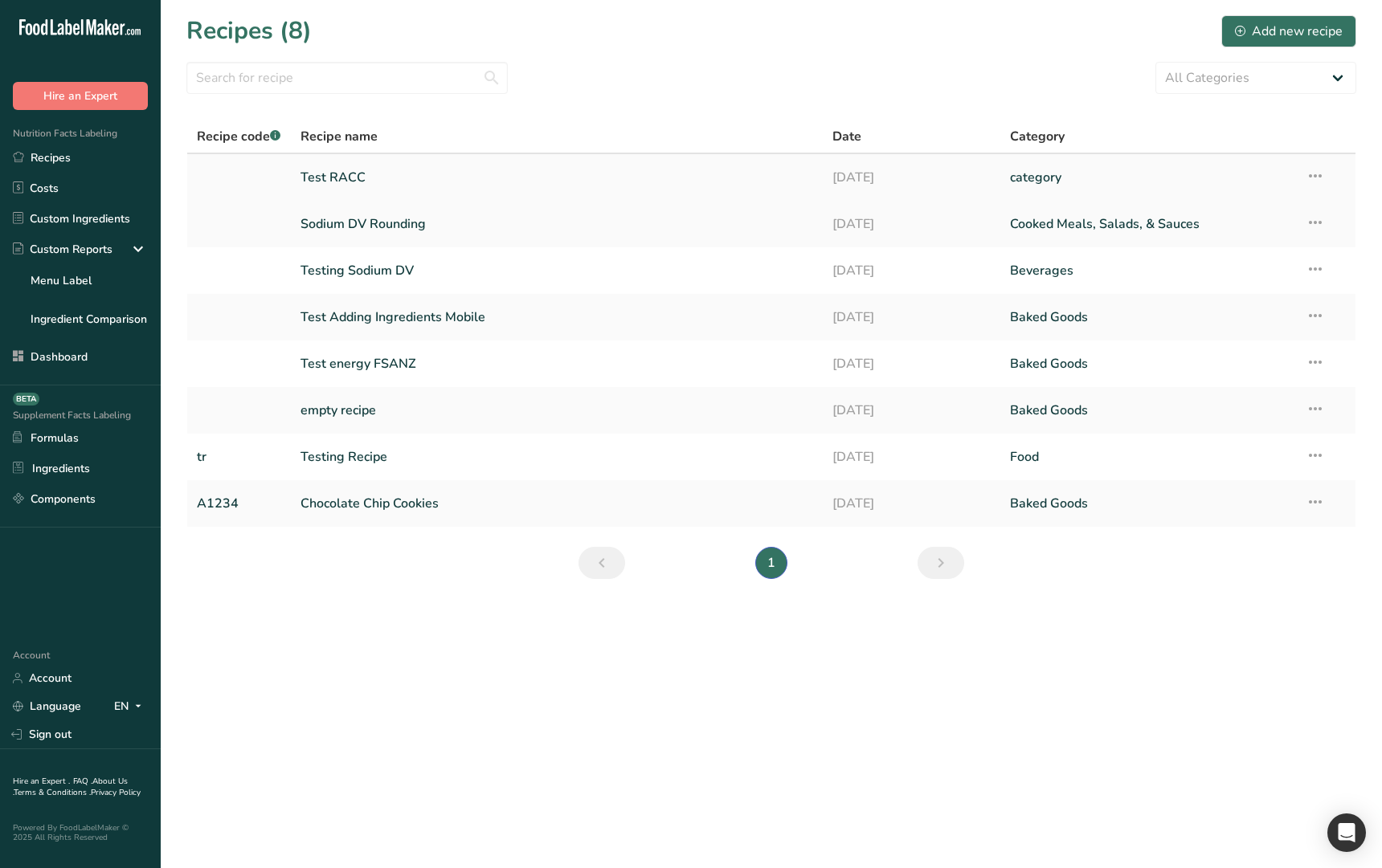
click at [457, 176] on link "Test RACC" at bounding box center [558, 178] width 514 height 34
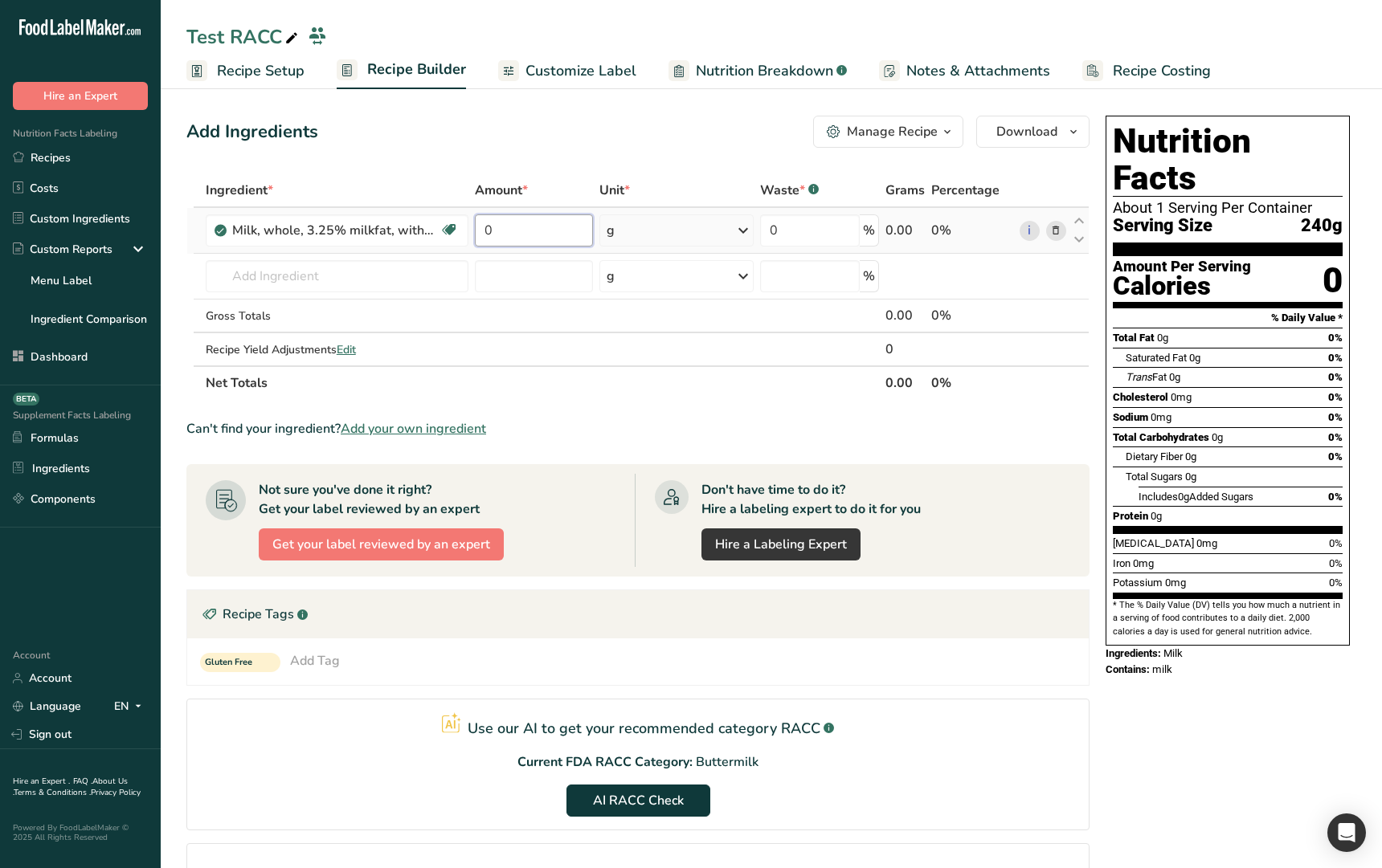
click at [526, 237] on input "0" at bounding box center [534, 231] width 118 height 32
type input "100"
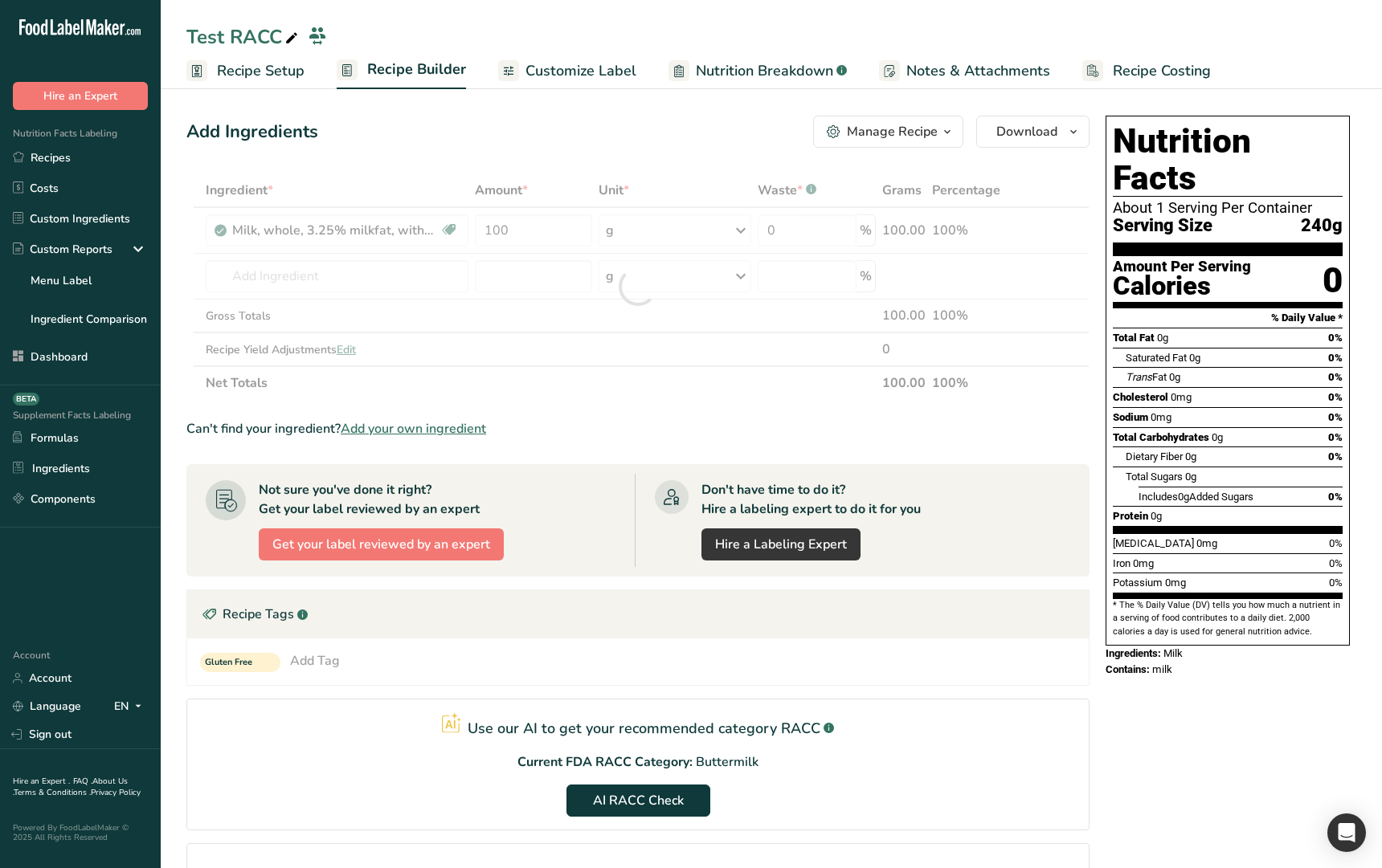
click at [609, 138] on div "Add Ingredients Manage Recipe Delete Recipe Duplicate Recipe Scale Recipe Save …" at bounding box center [638, 131] width 903 height 32
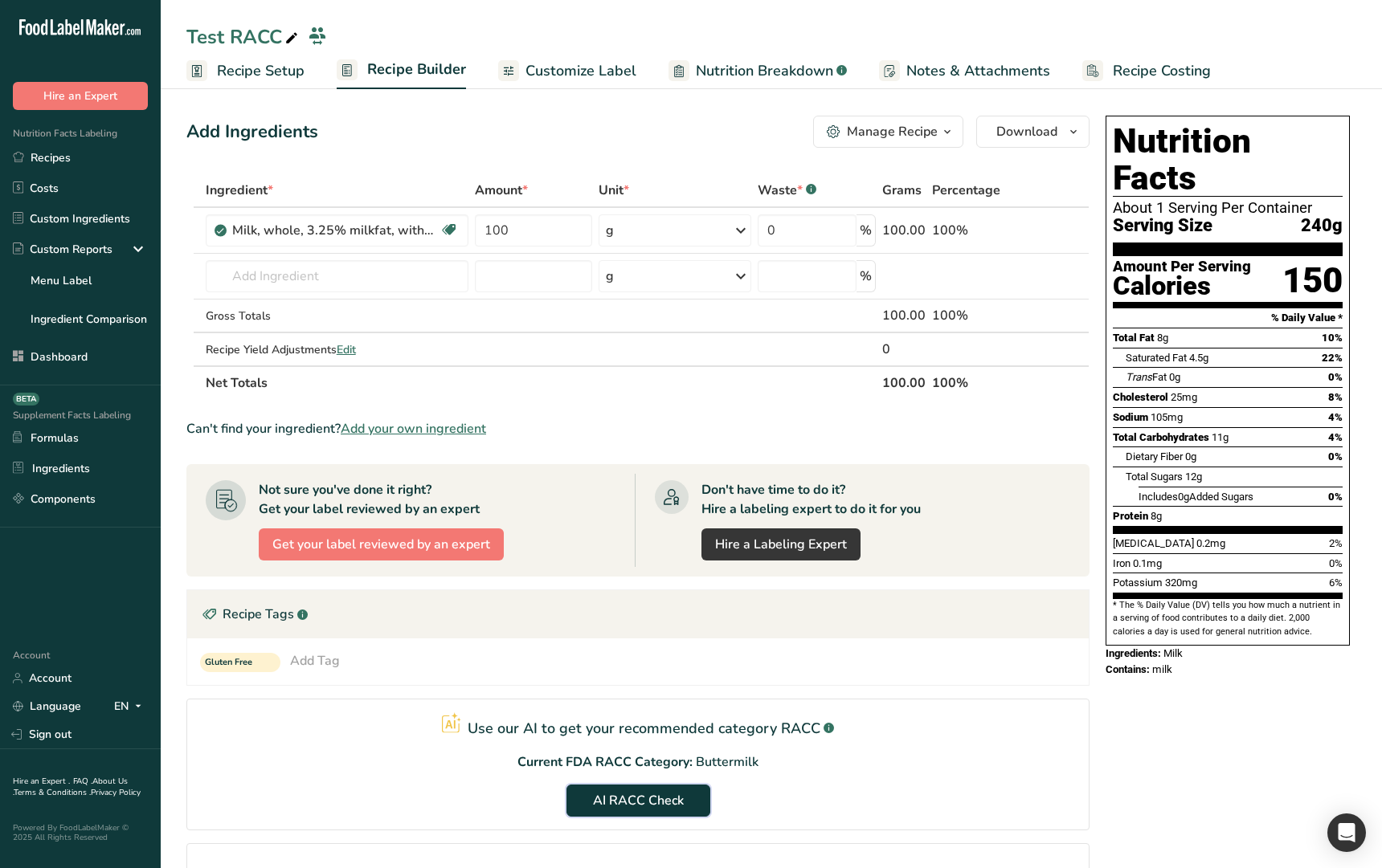
click at [611, 795] on span "AI RACC Check" at bounding box center [638, 801] width 91 height 19
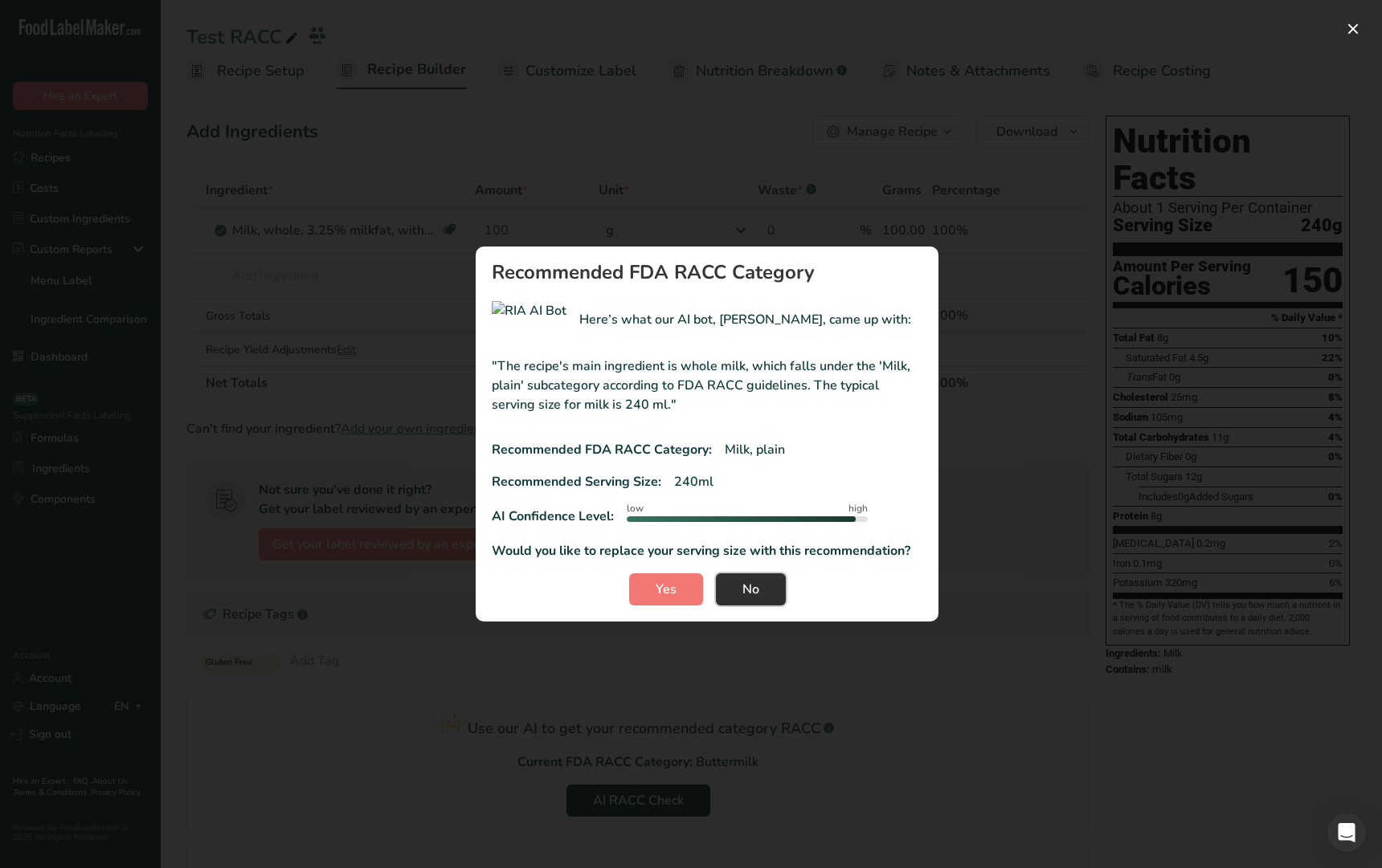
click at [751, 592] on span "No" at bounding box center [750, 589] width 17 height 19
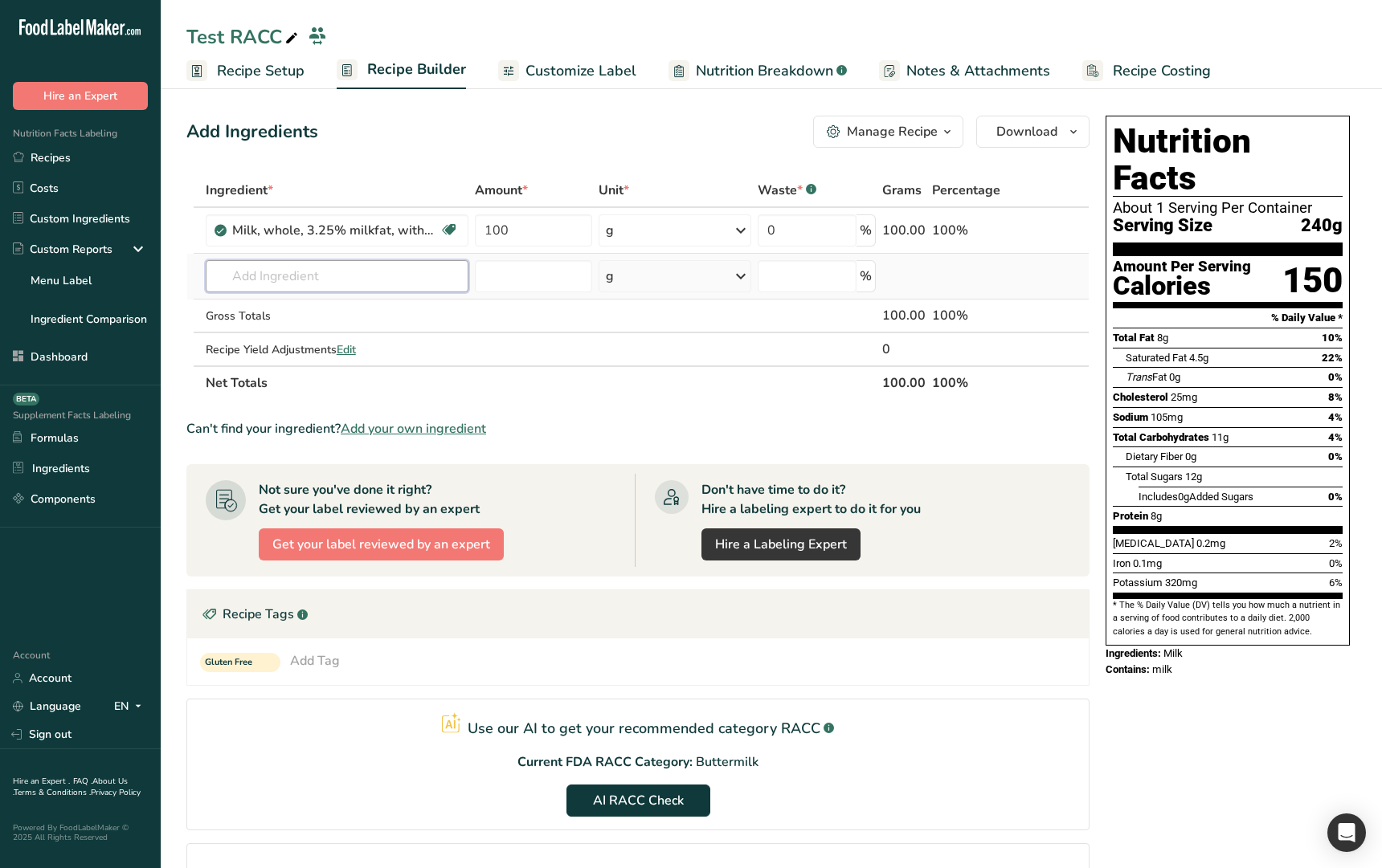
click at [406, 283] on input "text" at bounding box center [337, 276] width 263 height 32
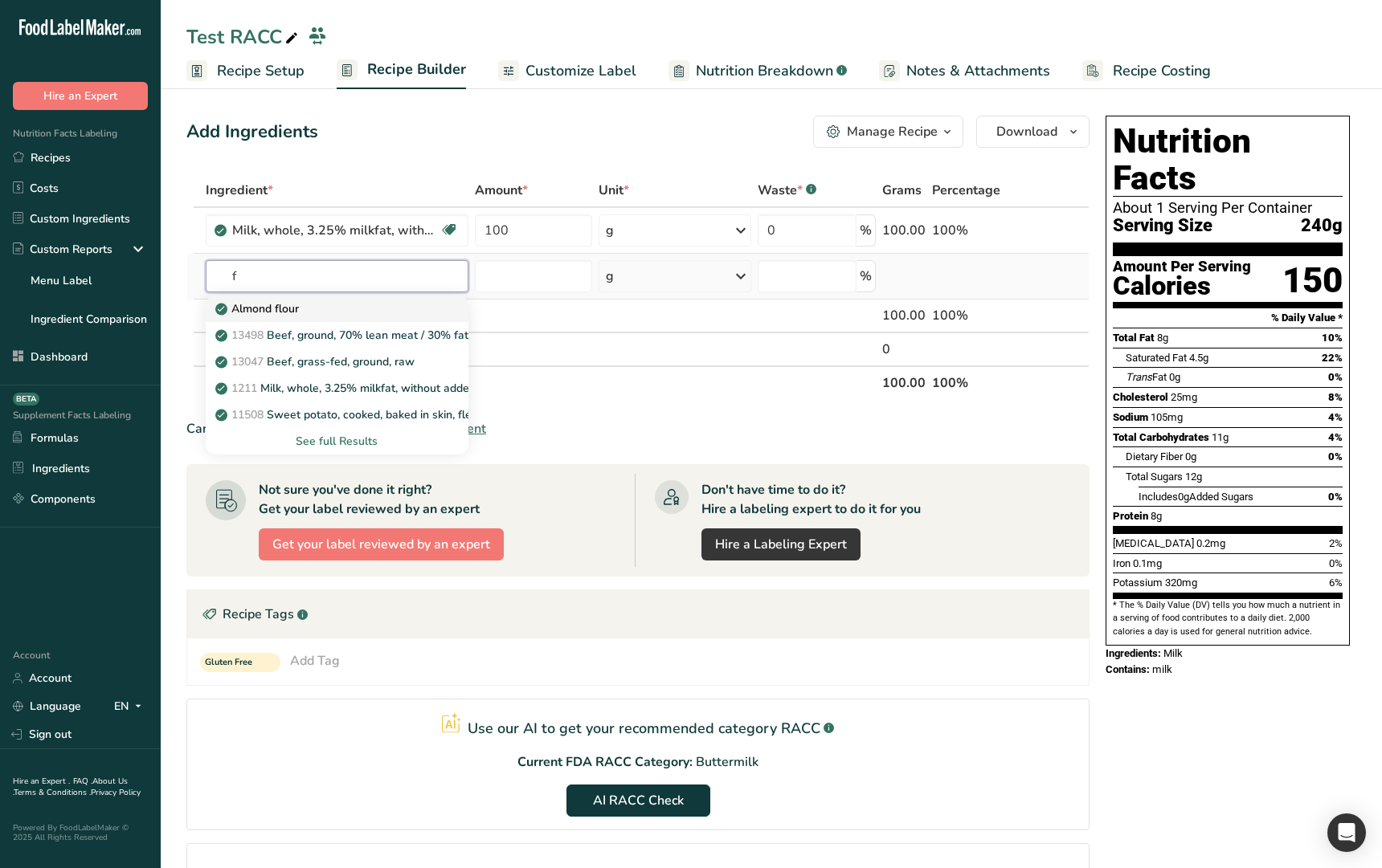
type input "f"
click at [345, 313] on div "Almond flour" at bounding box center [323, 309] width 211 height 17
type input "Almond flour"
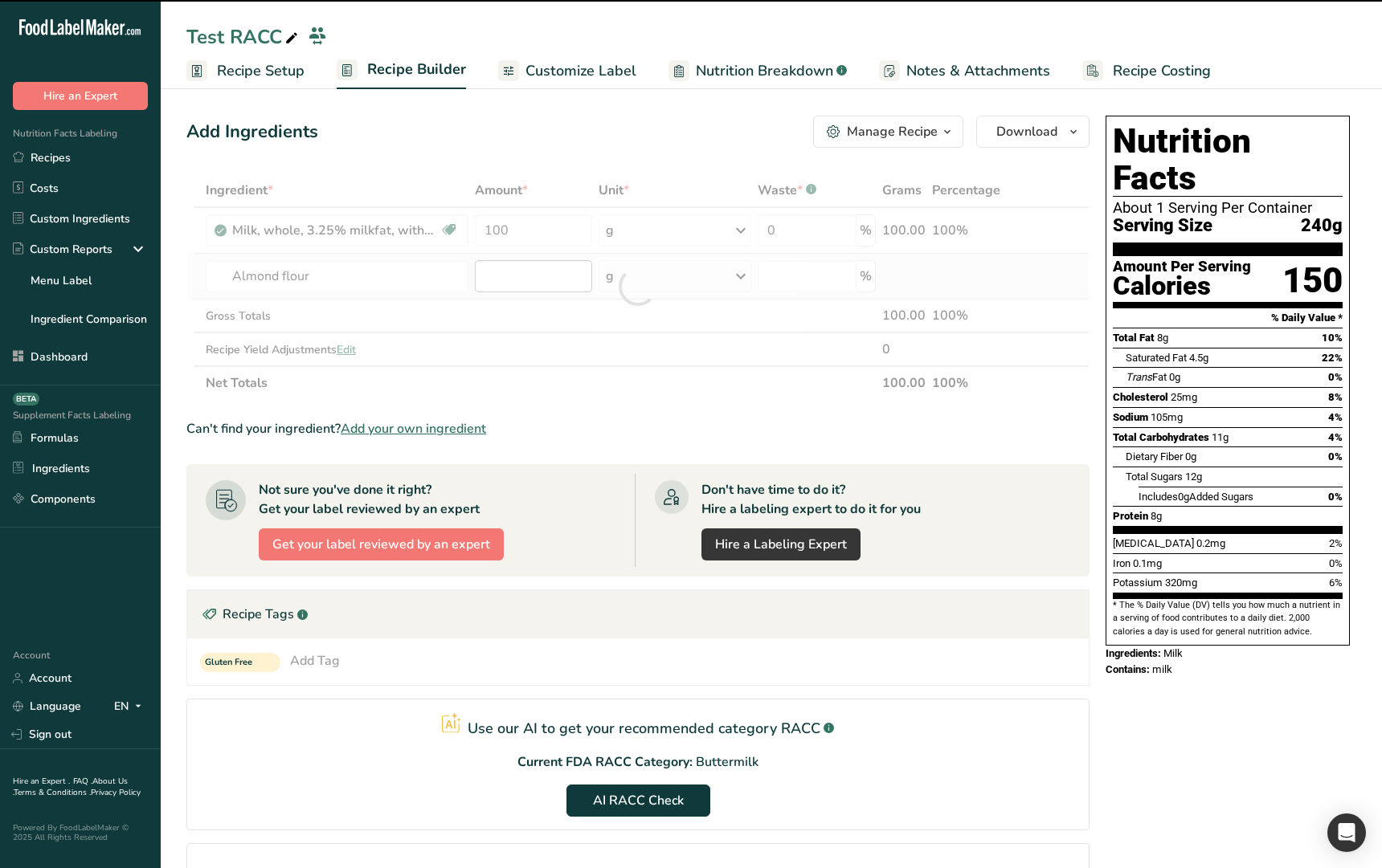
type input "0"
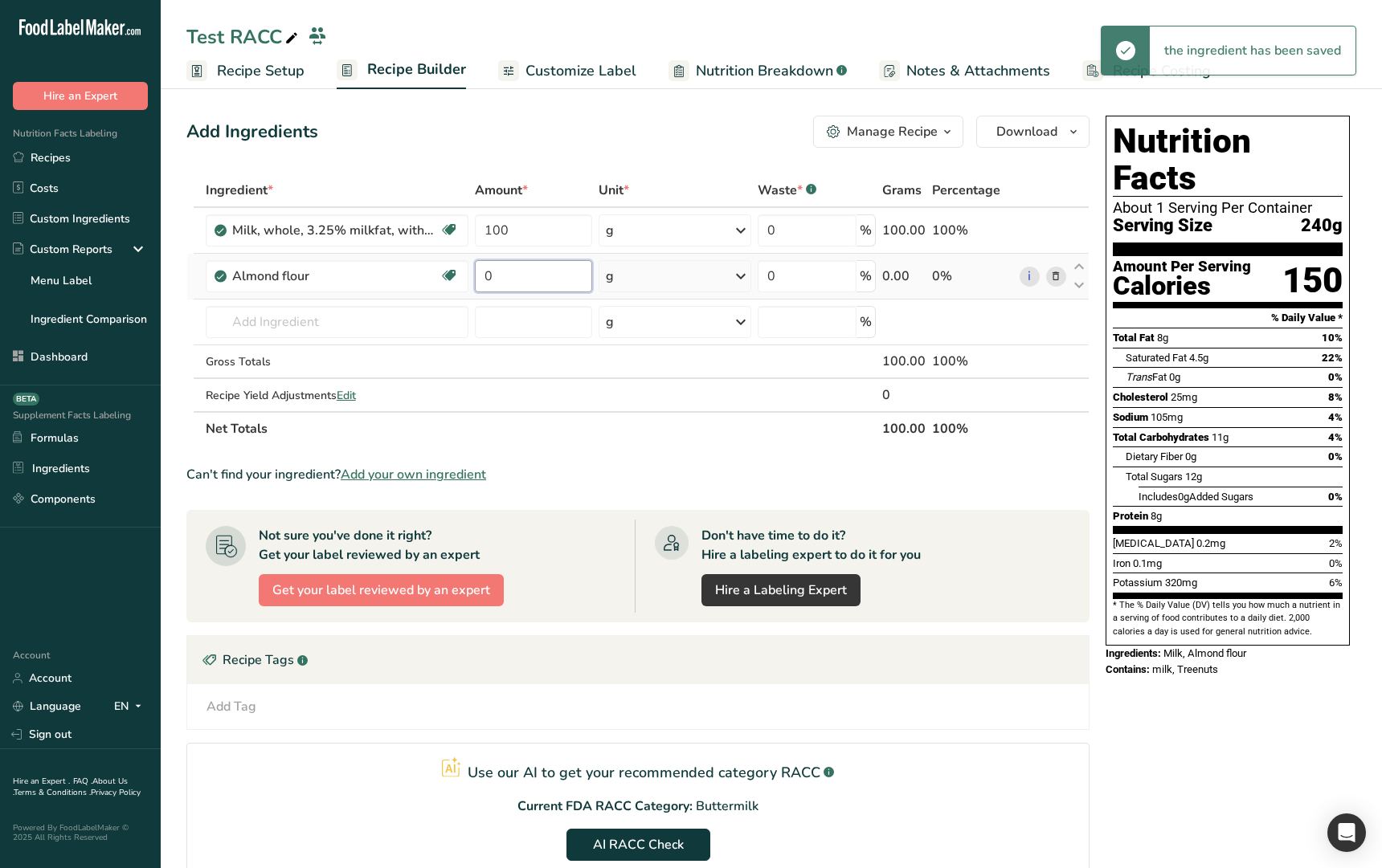
drag, startPoint x: 516, startPoint y: 279, endPoint x: 484, endPoint y: 279, distance: 32.0
click at [484, 279] on input "0" at bounding box center [533, 276] width 117 height 32
type input "50"
click at [536, 139] on div "Add Ingredients Manage Recipe Delete Recipe Duplicate Recipe Scale Recipe Save …" at bounding box center [638, 131] width 903 height 32
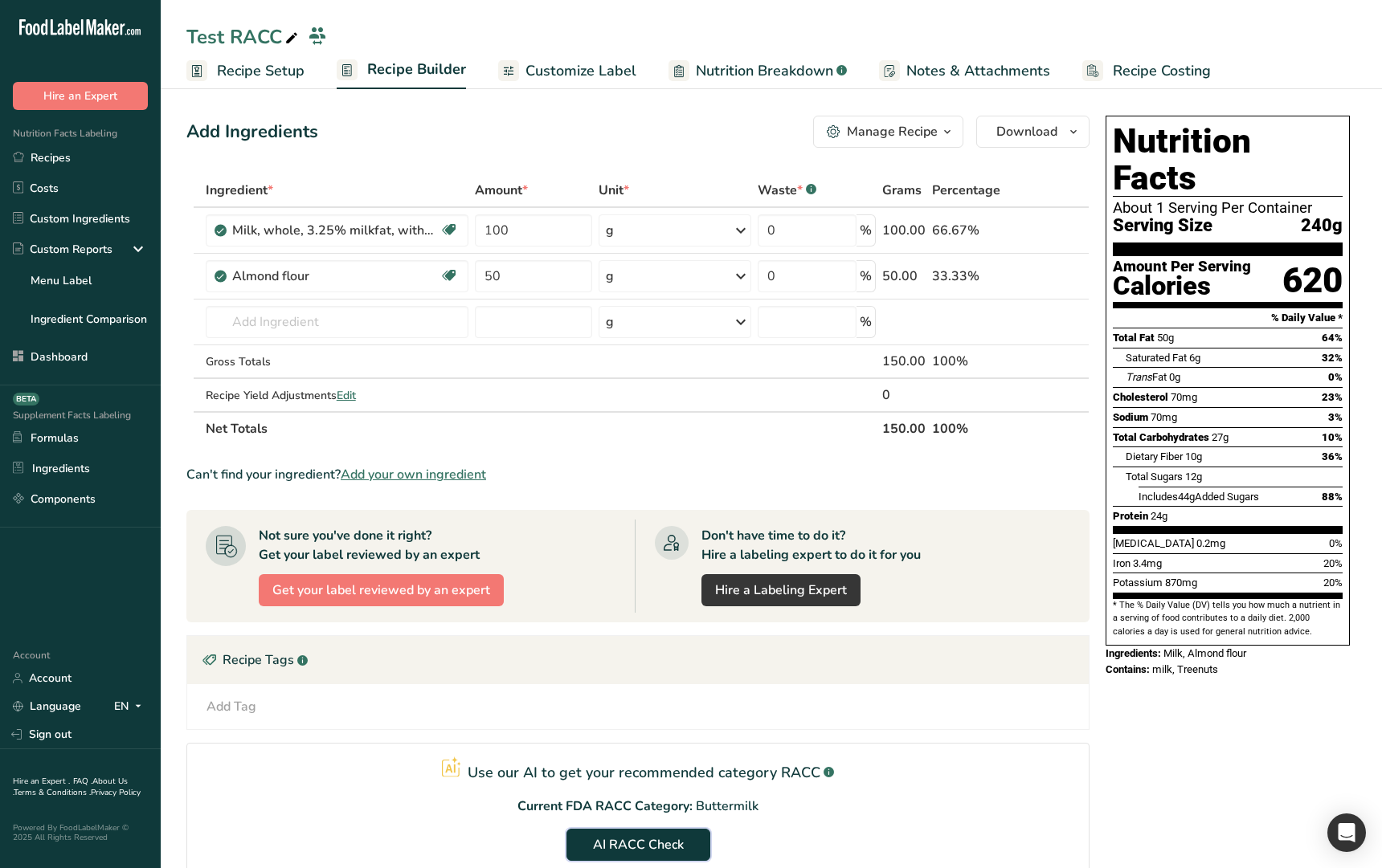
click at [654, 845] on span "AI RACC Check" at bounding box center [638, 844] width 91 height 19
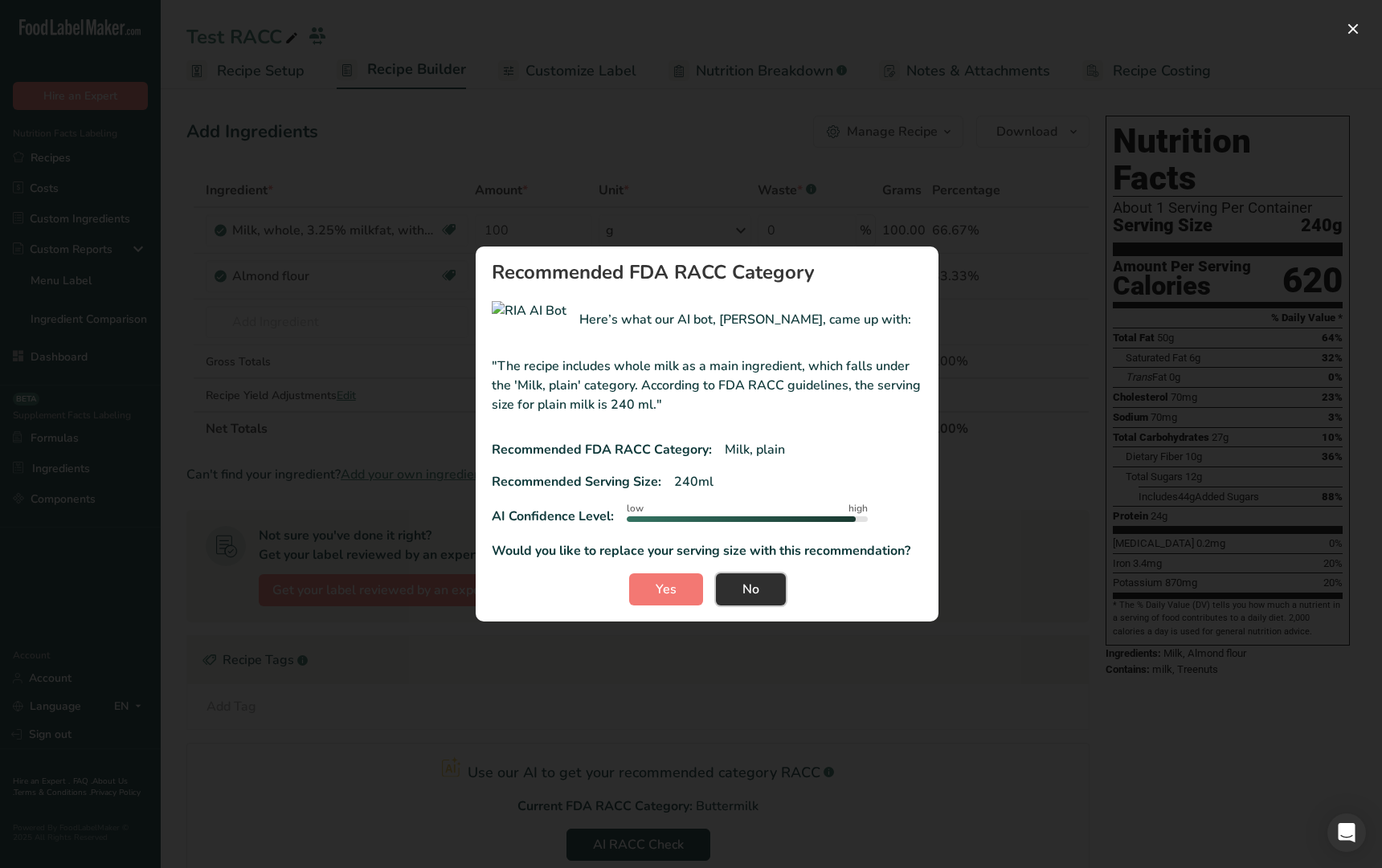
click at [745, 588] on span "No" at bounding box center [750, 589] width 17 height 19
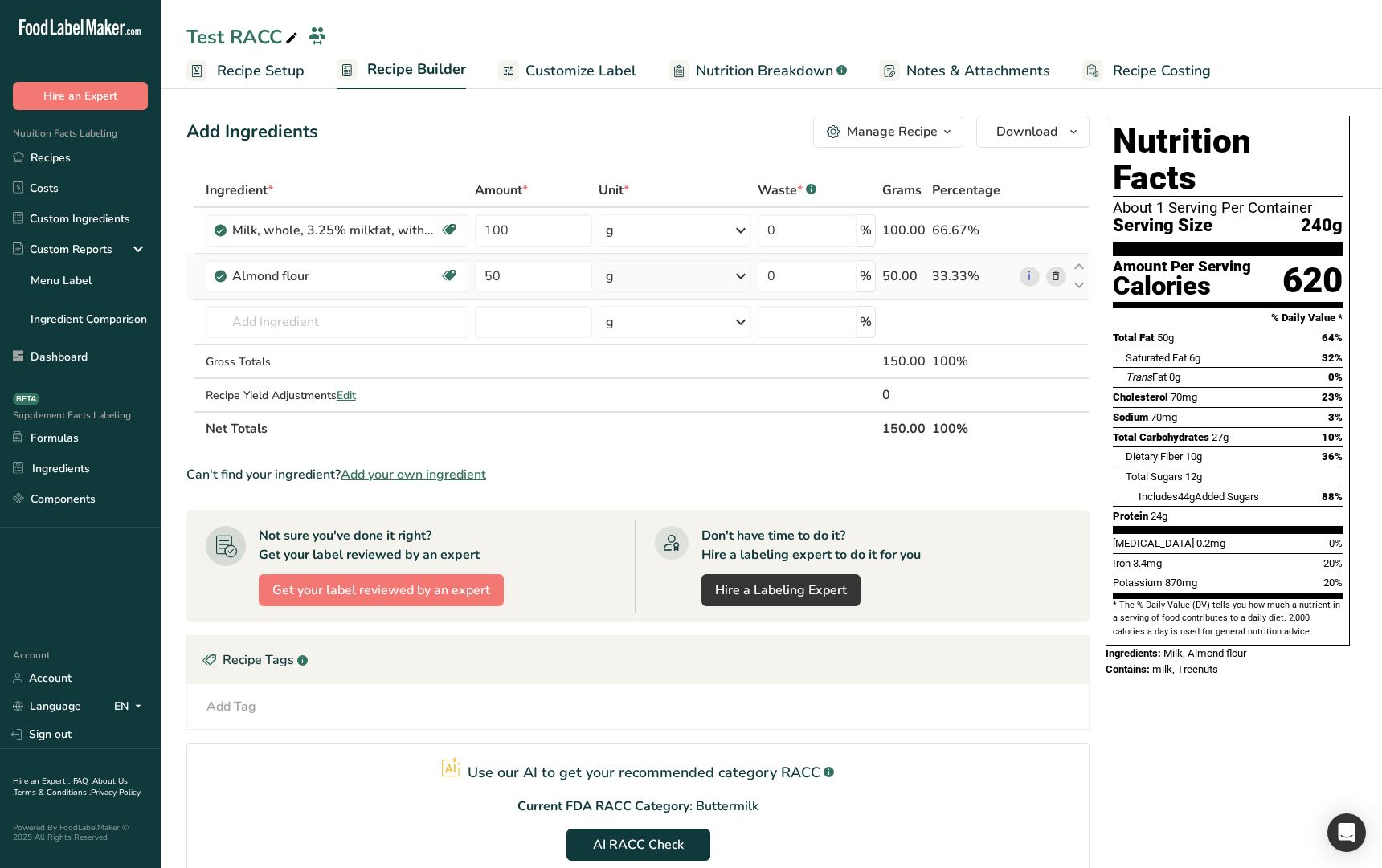
click at [1054, 278] on icon at bounding box center [1055, 277] width 11 height 17
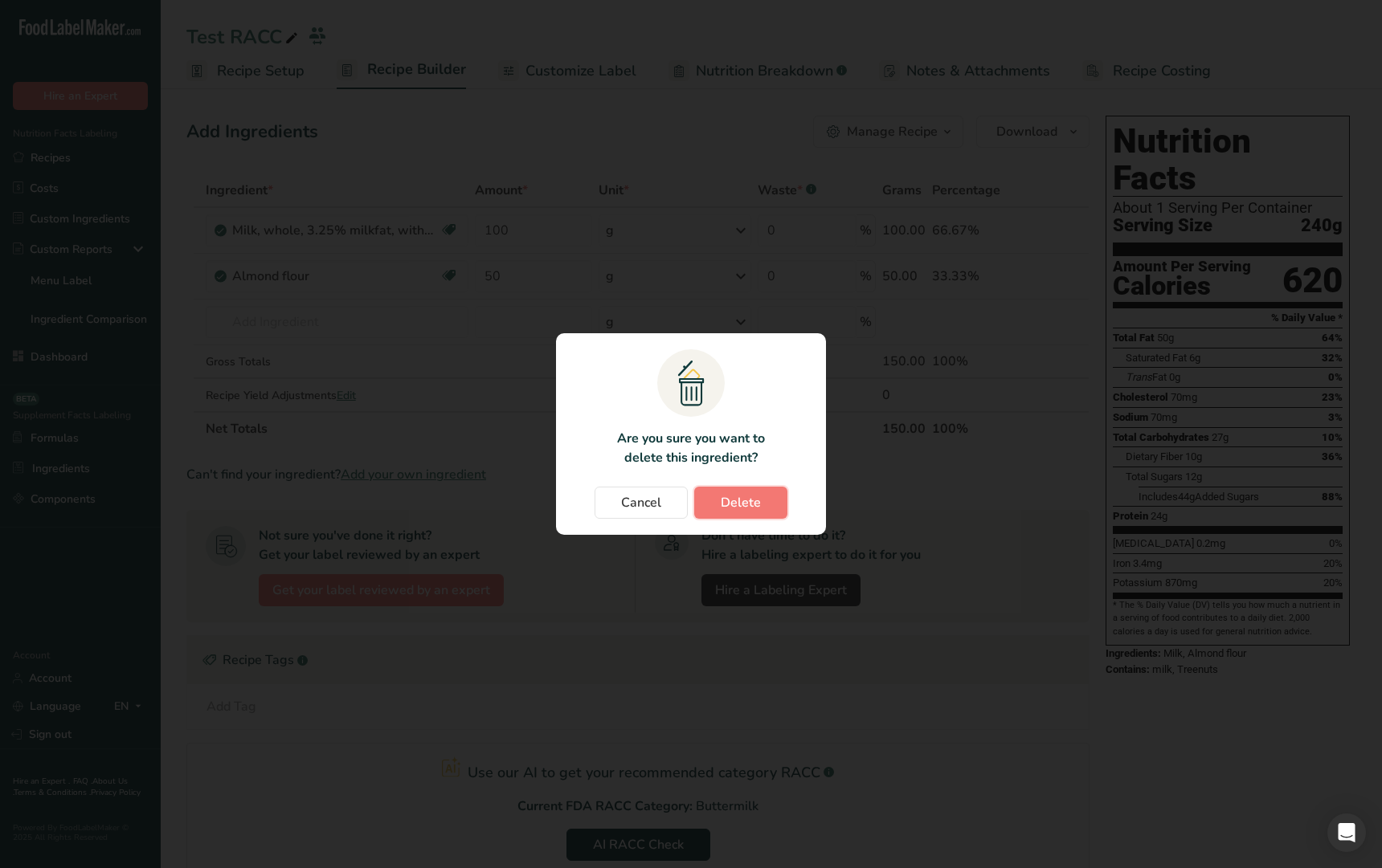
click at [766, 496] on button "Delete" at bounding box center [740, 503] width 93 height 32
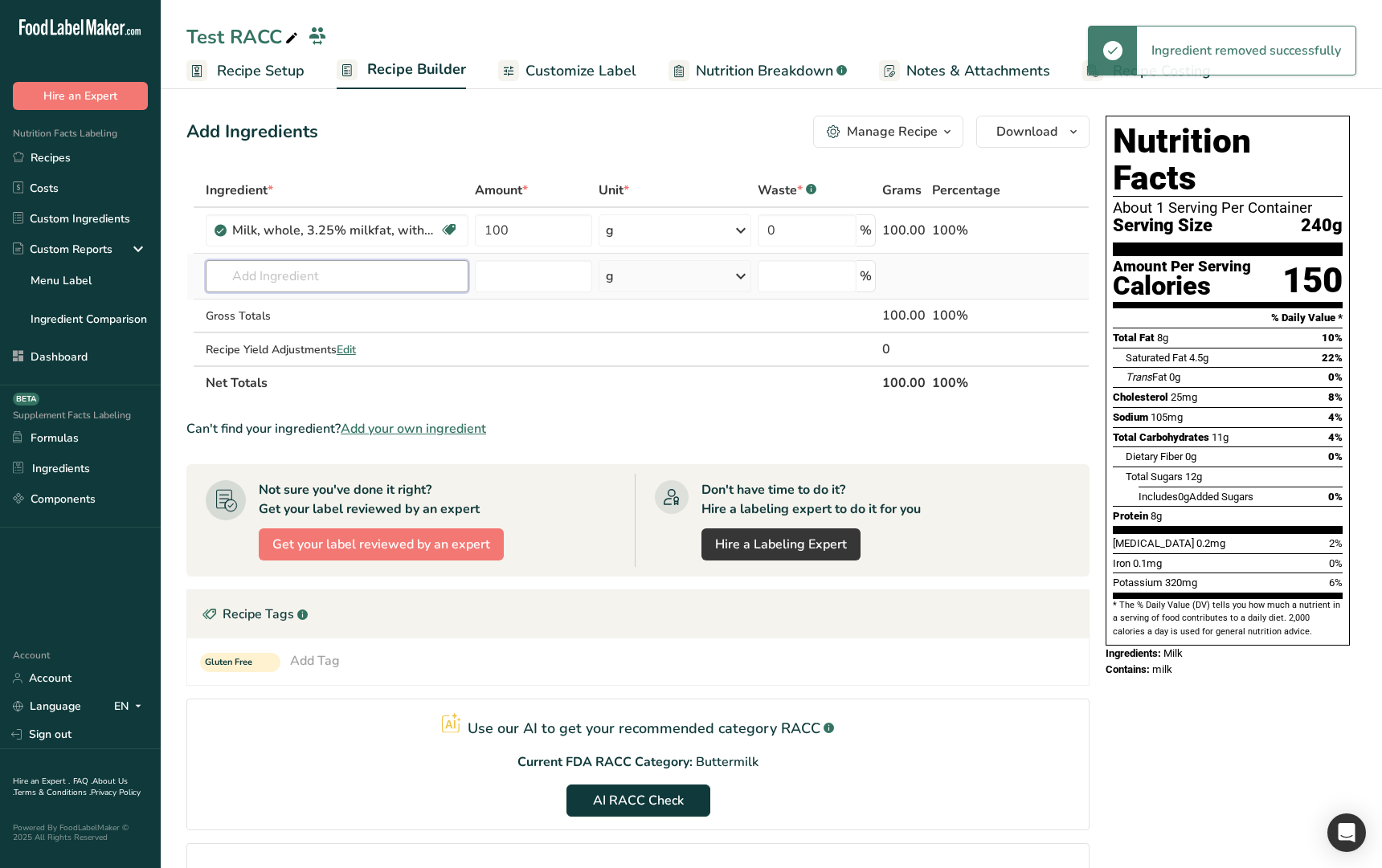
click at [404, 274] on input "text" at bounding box center [337, 276] width 263 height 32
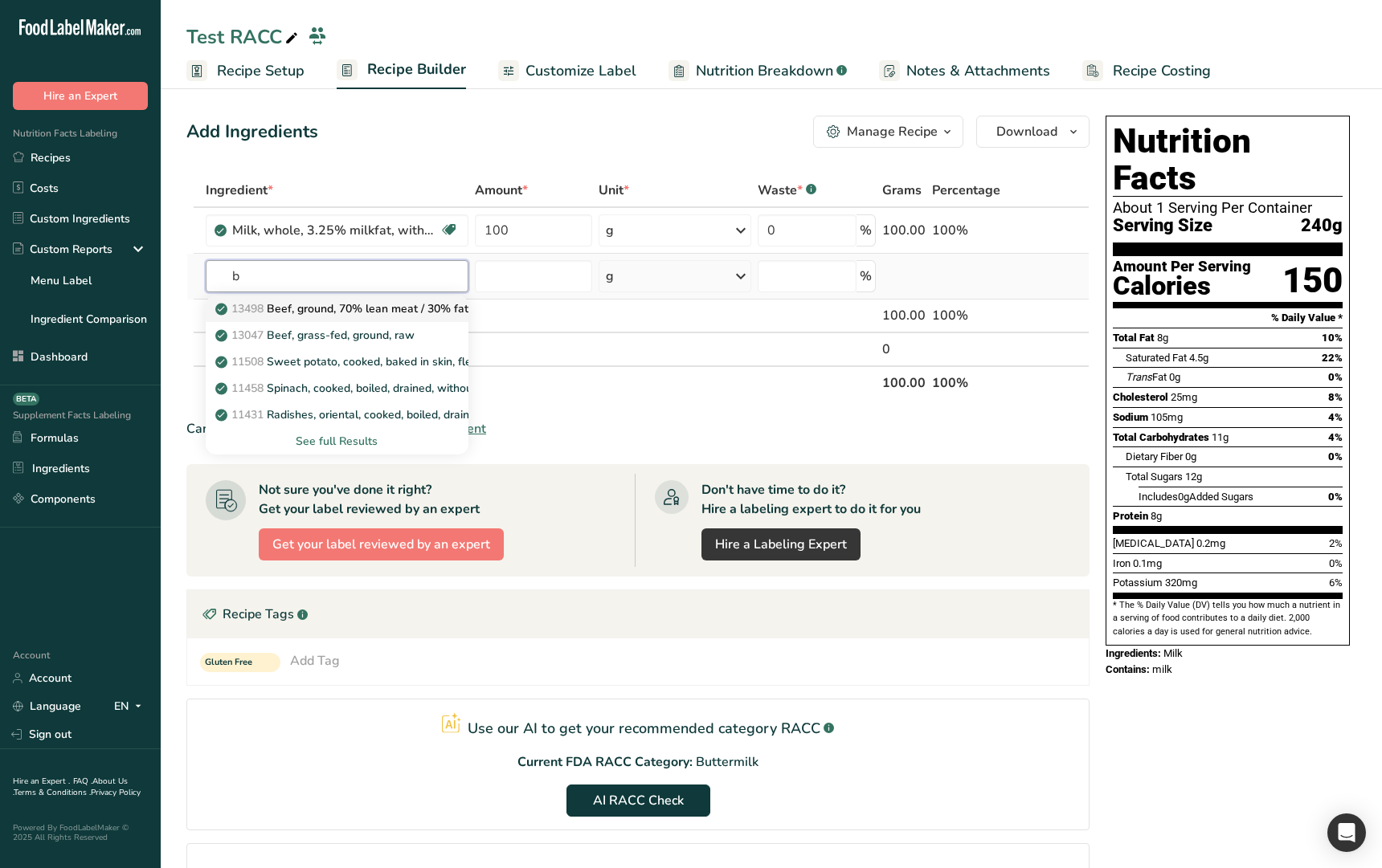
type input "b"
click at [358, 317] on p "13498 Beef, ground, 70% lean meat / 30% fat, raw" at bounding box center [355, 309] width 275 height 17
type input "Beef, ground, 70% lean meat / 30% fat, raw"
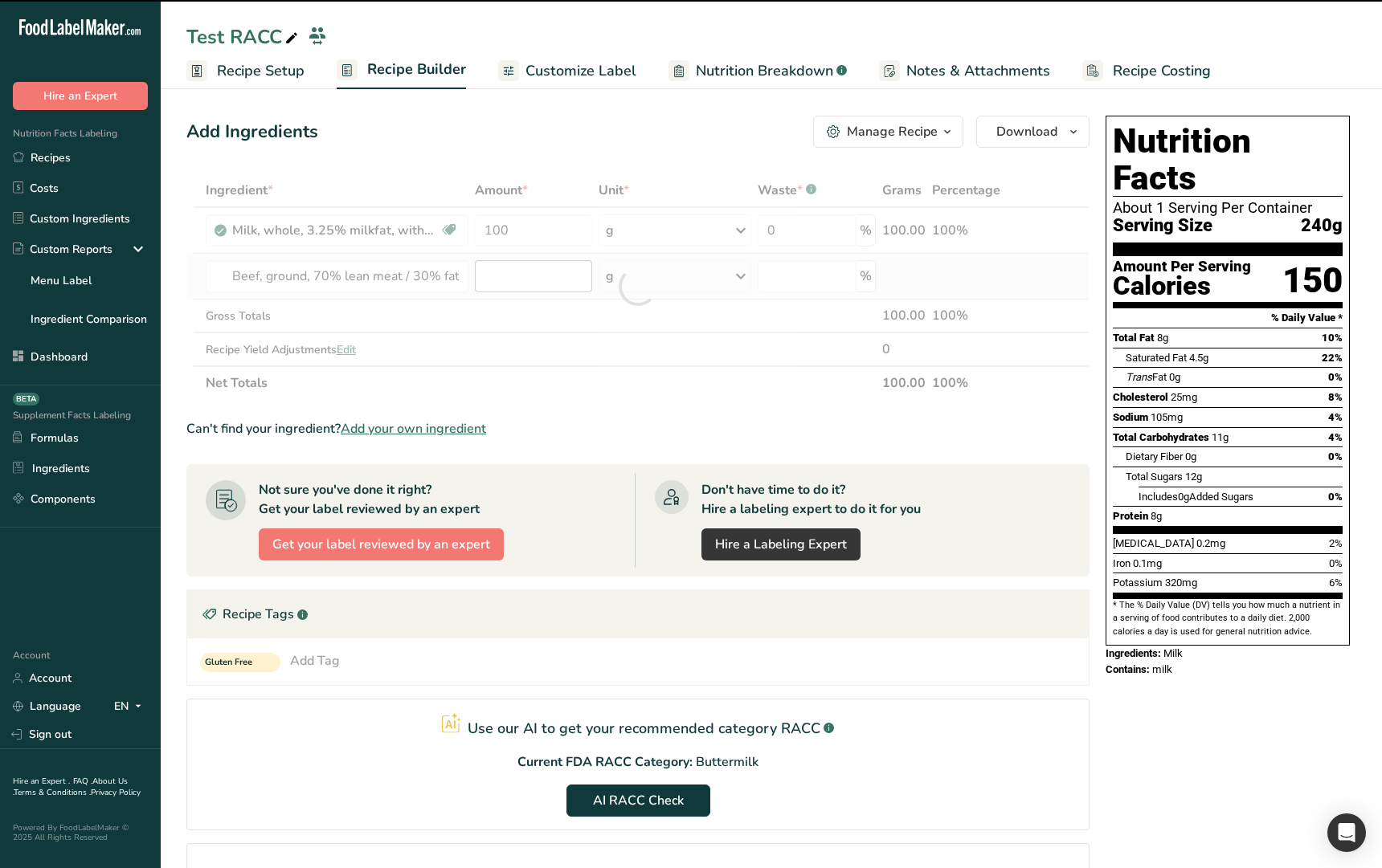
type input "0"
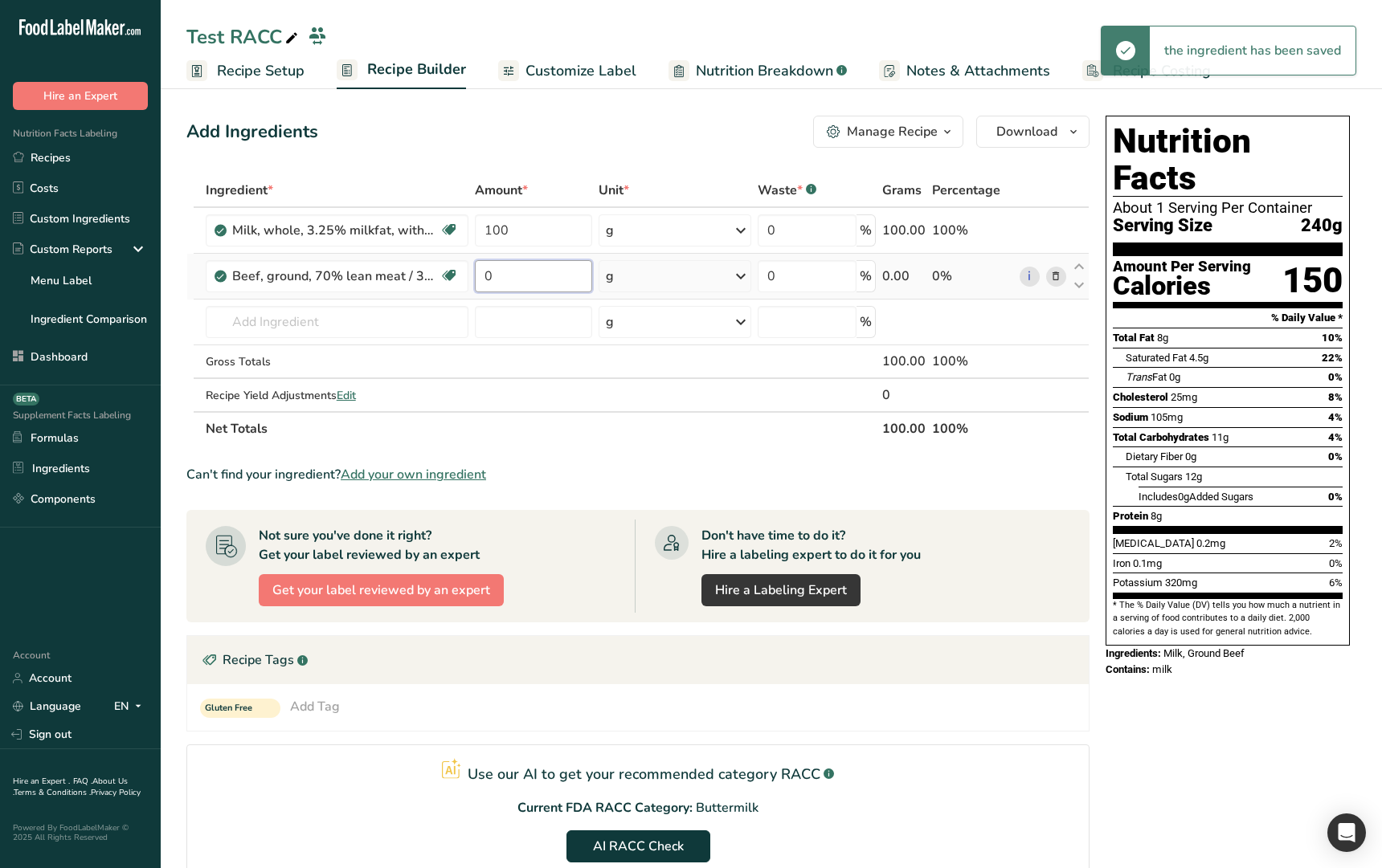
drag, startPoint x: 536, startPoint y: 283, endPoint x: 477, endPoint y: 275, distance: 59.5
click at [477, 275] on input "0" at bounding box center [533, 276] width 117 height 32
type input "100"
click at [605, 139] on div "Add Ingredients Manage Recipe Delete Recipe Duplicate Recipe Scale Recipe Save …" at bounding box center [638, 131] width 903 height 32
click at [634, 849] on span "AI RACC Check" at bounding box center [638, 846] width 91 height 19
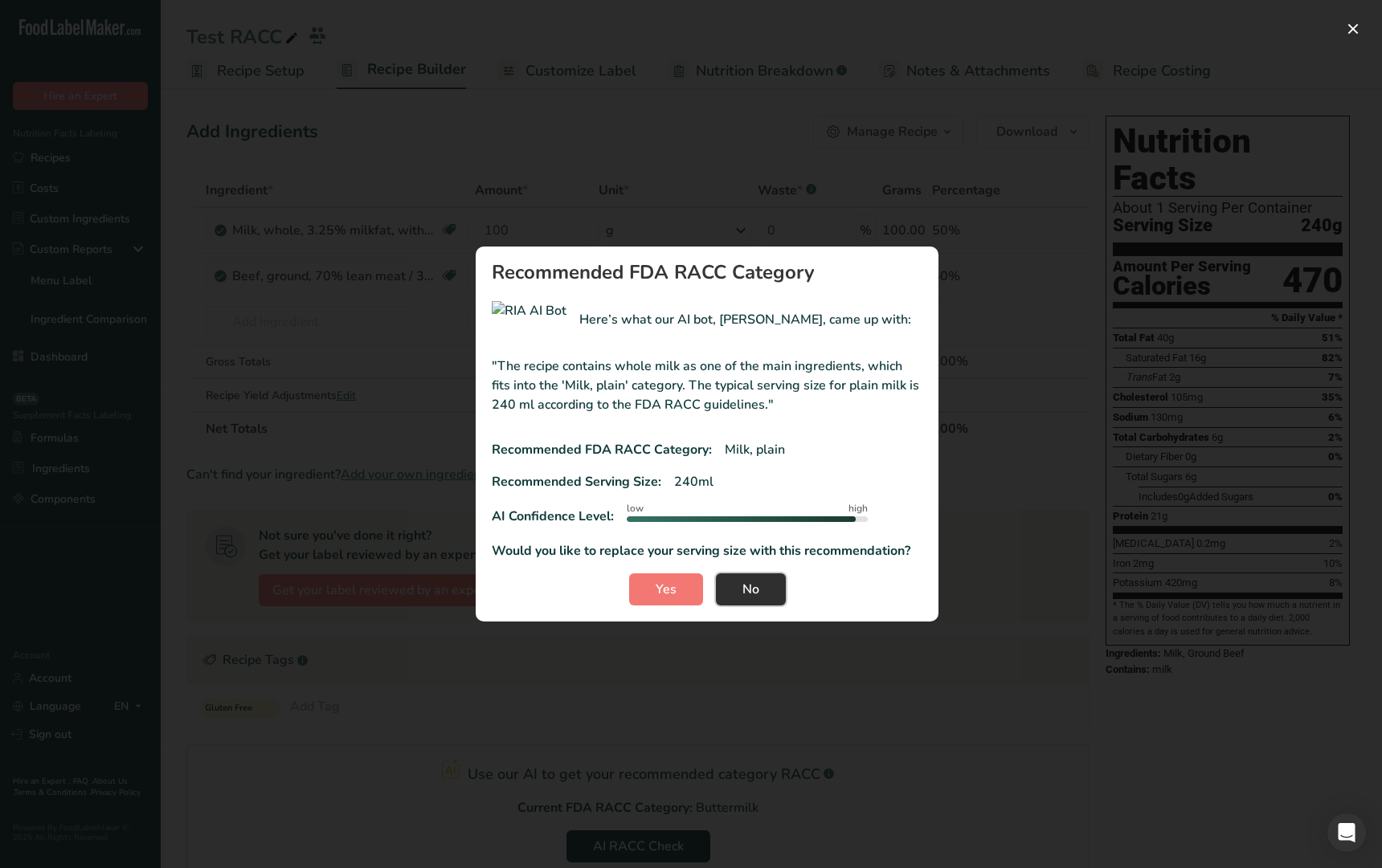
click at [751, 594] on span "No" at bounding box center [750, 589] width 17 height 19
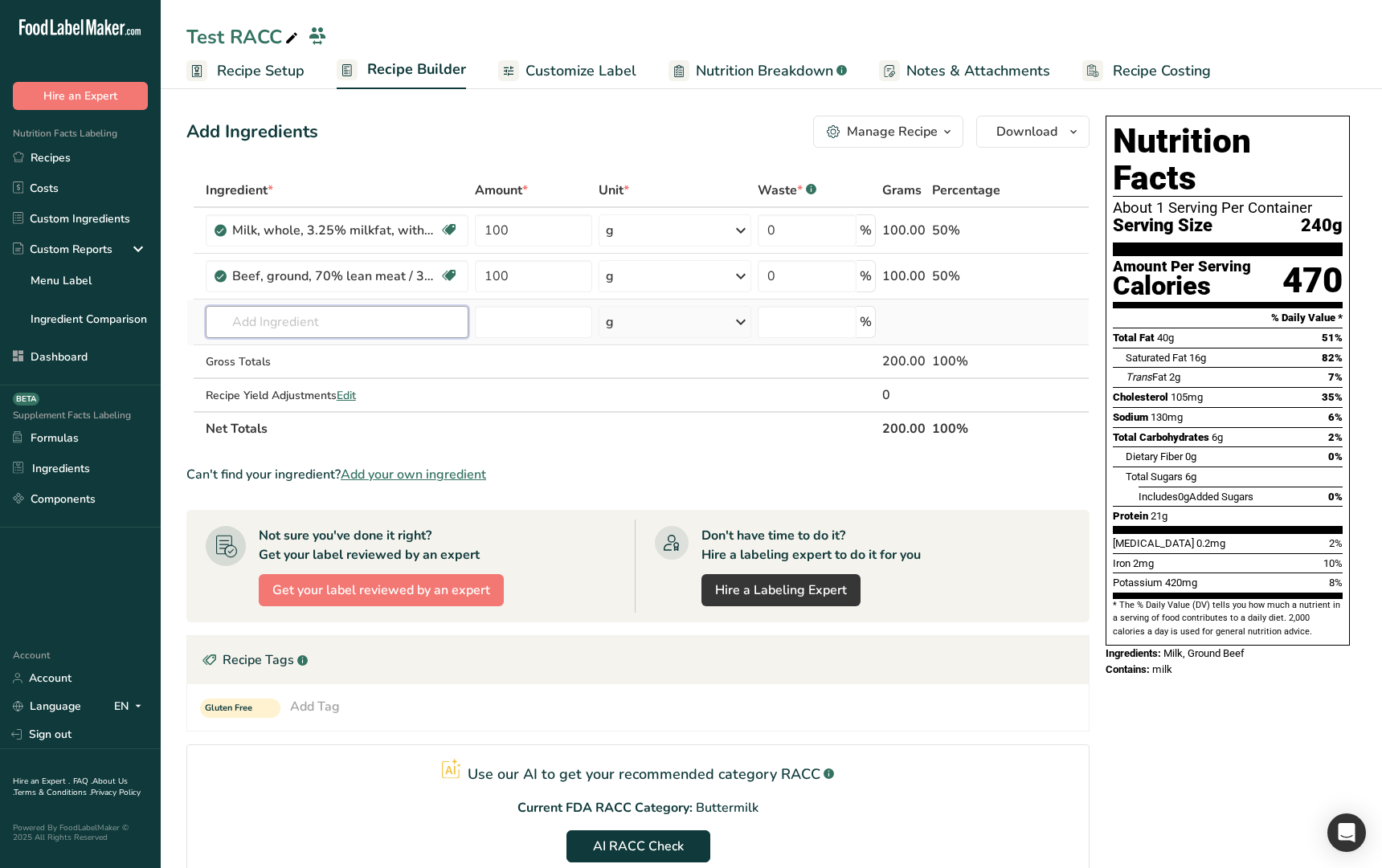
click at [428, 320] on input "text" at bounding box center [337, 322] width 263 height 32
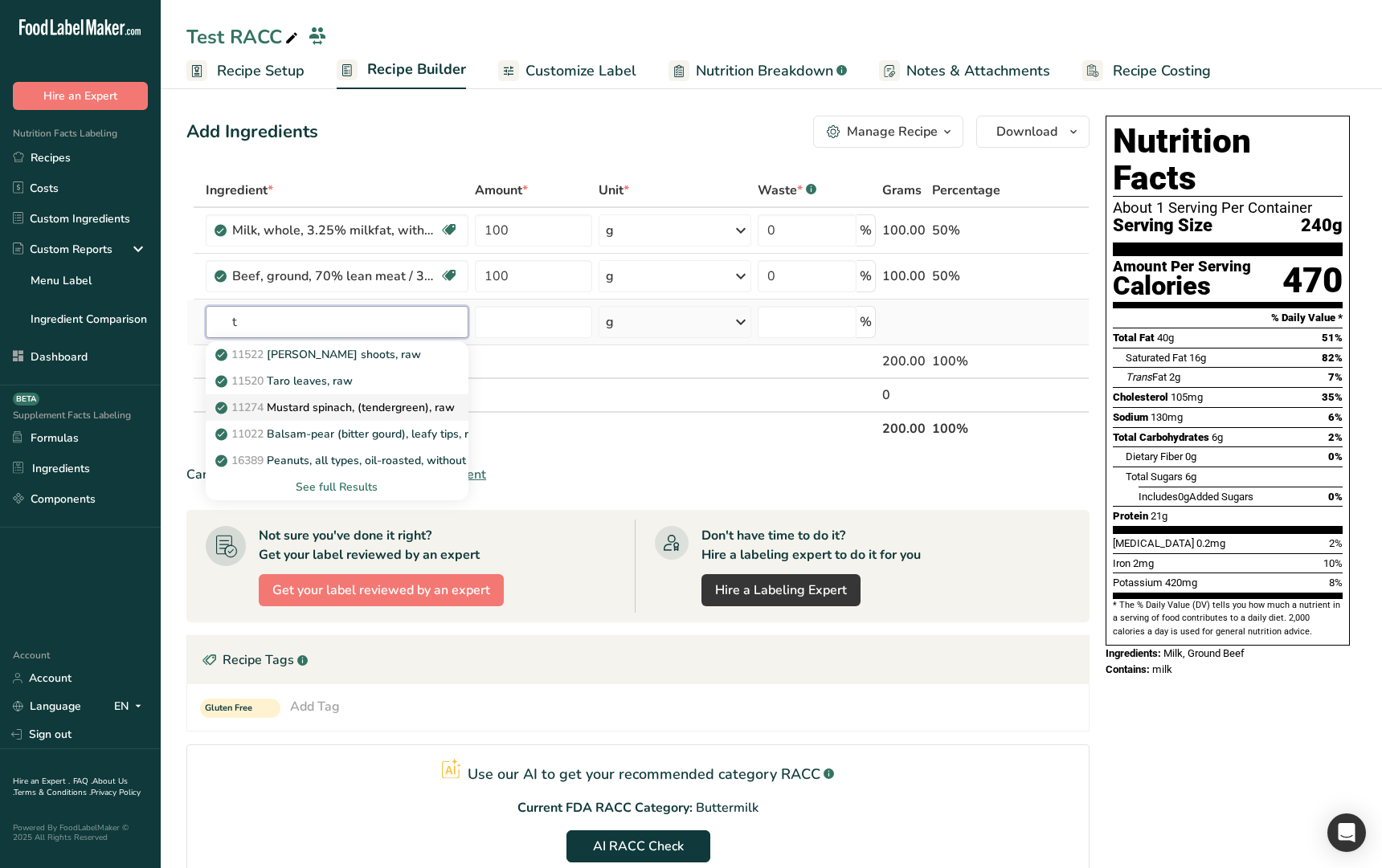
type input "t"
click at [397, 403] on p "11274 Mustard spinach, (tendergreen), raw" at bounding box center [336, 407] width 236 height 17
type input "Mustard spinach, (tendergreen), raw"
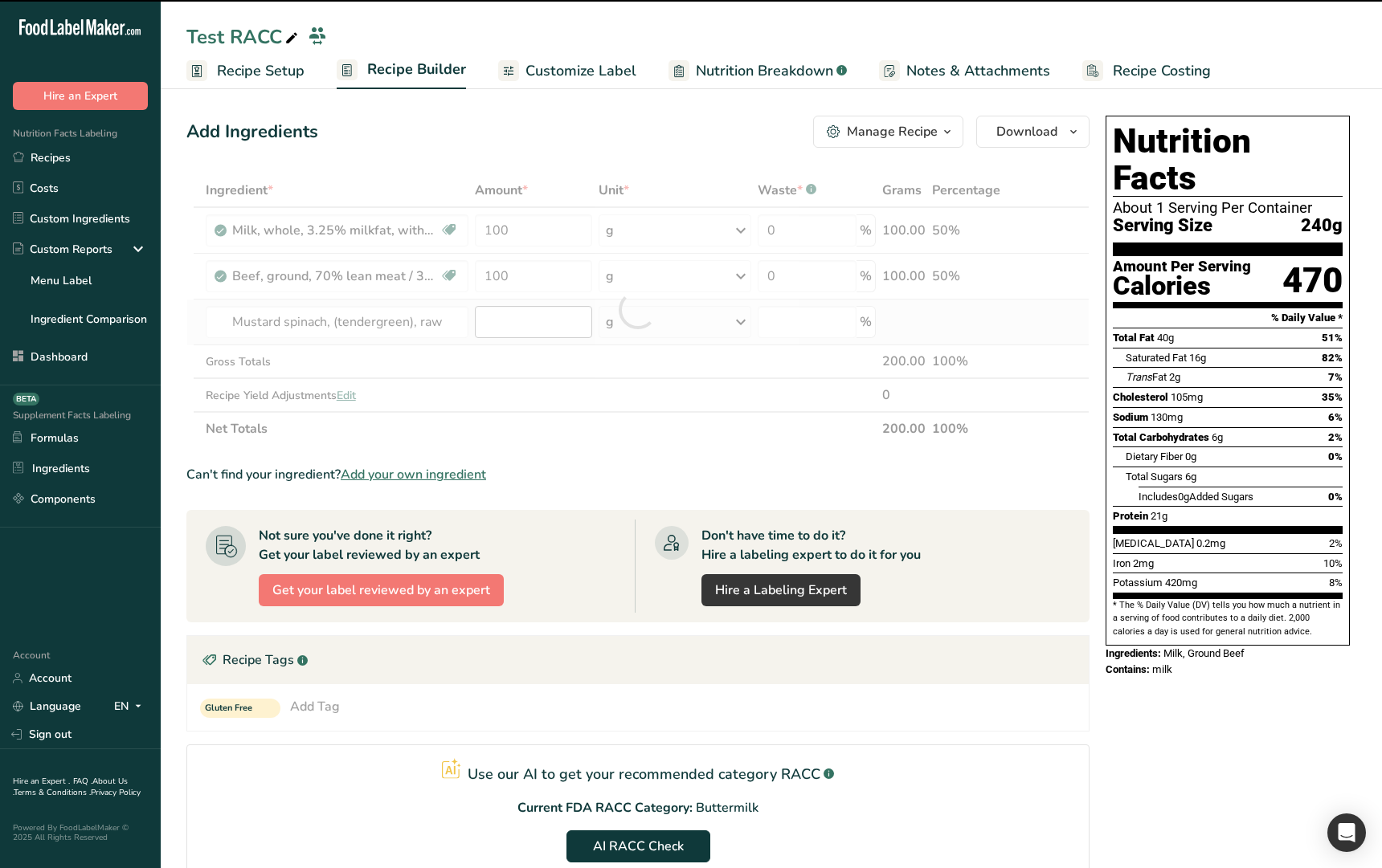
type input "0"
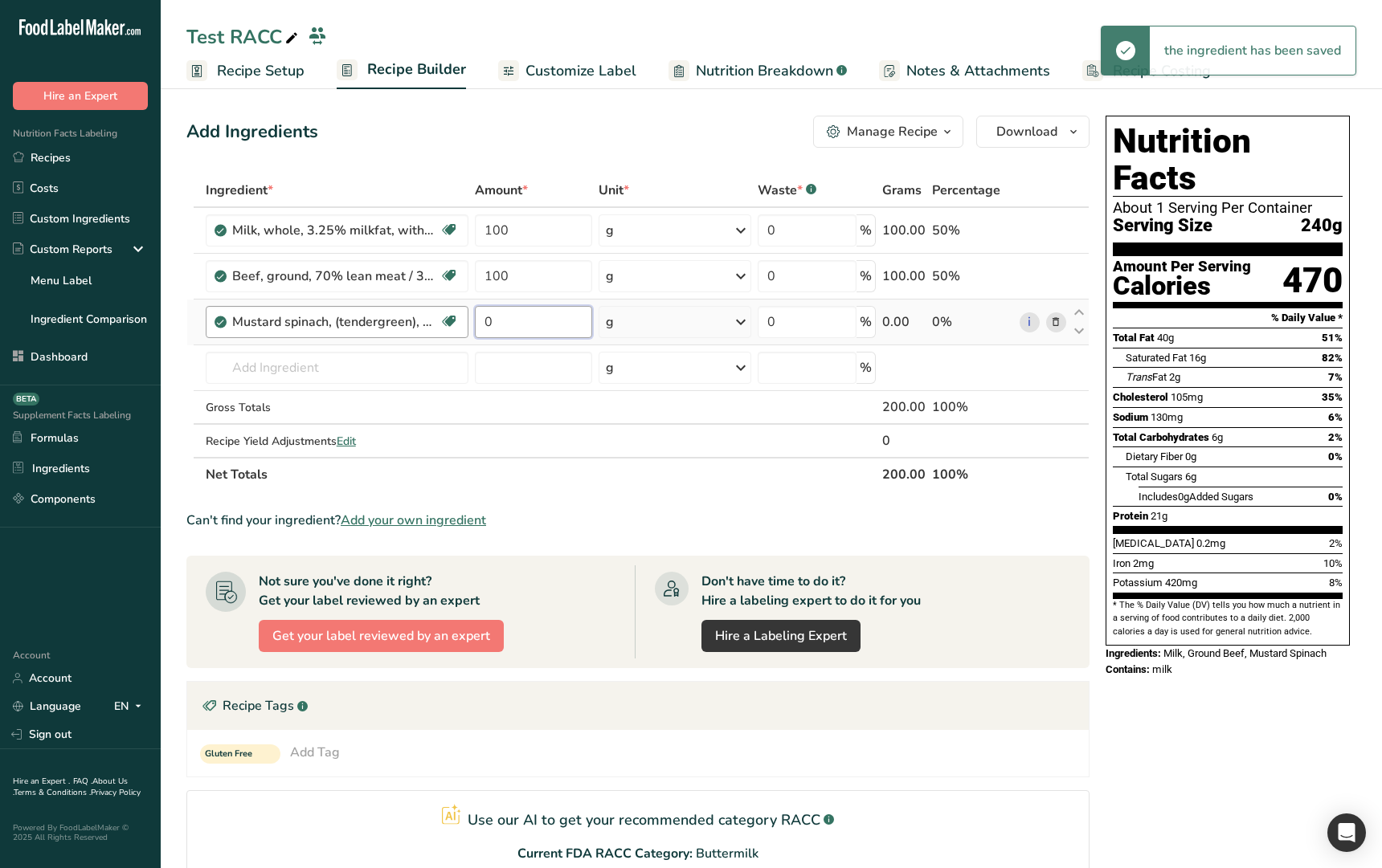
drag, startPoint x: 504, startPoint y: 325, endPoint x: 462, endPoint y: 319, distance: 42.4
click at [462, 319] on tr "Mustard spinach, (tendergreen), raw Source of Antioxidants Good for Eye health …" at bounding box center [638, 322] width 901 height 45
type input "50"
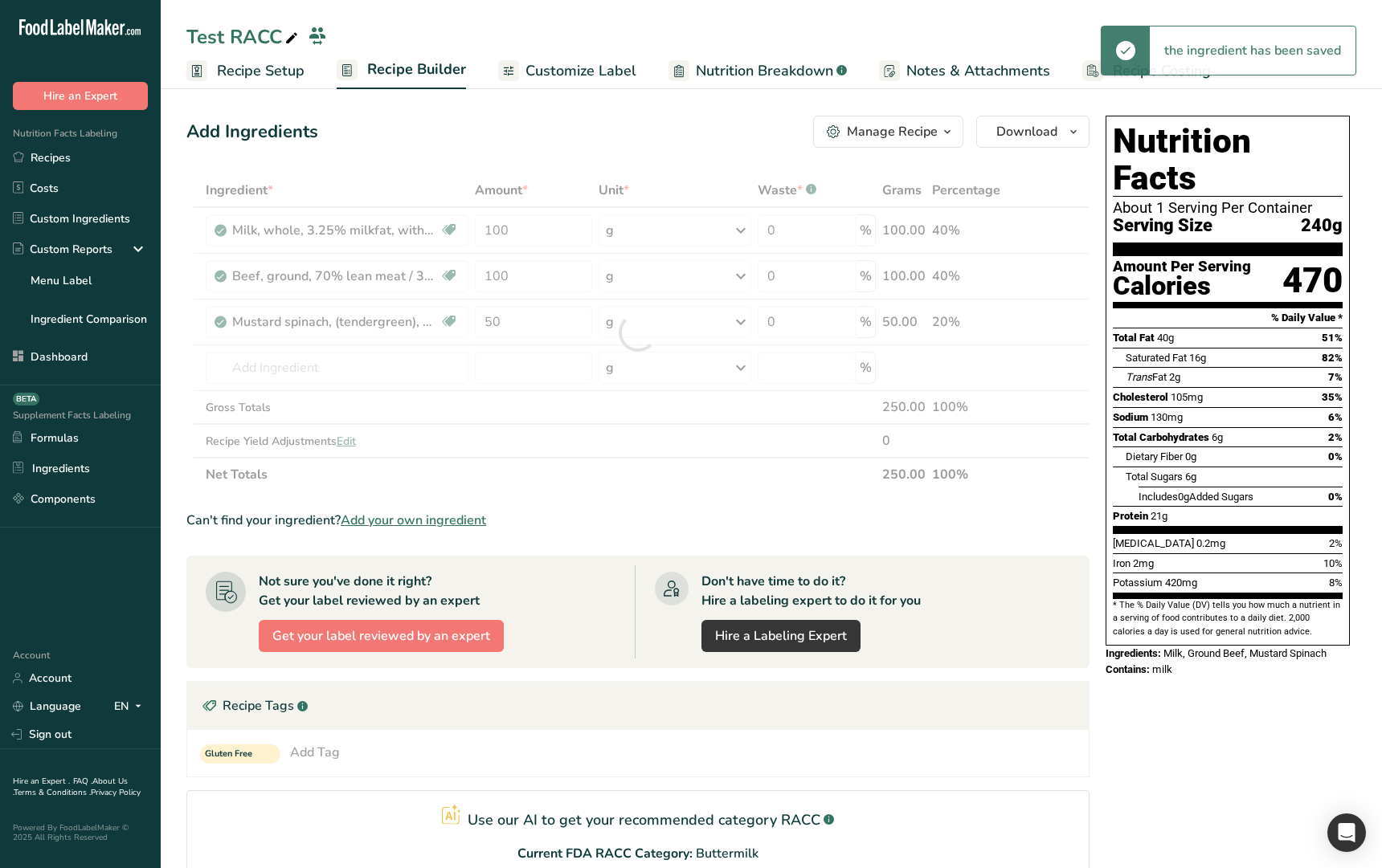
click at [1050, 499] on section "Ingredient * Amount * Unit * Waste * .a-a{fill:#347362;}.b-a{fill:#fff;} Grams …" at bounding box center [638, 653] width 903 height 960
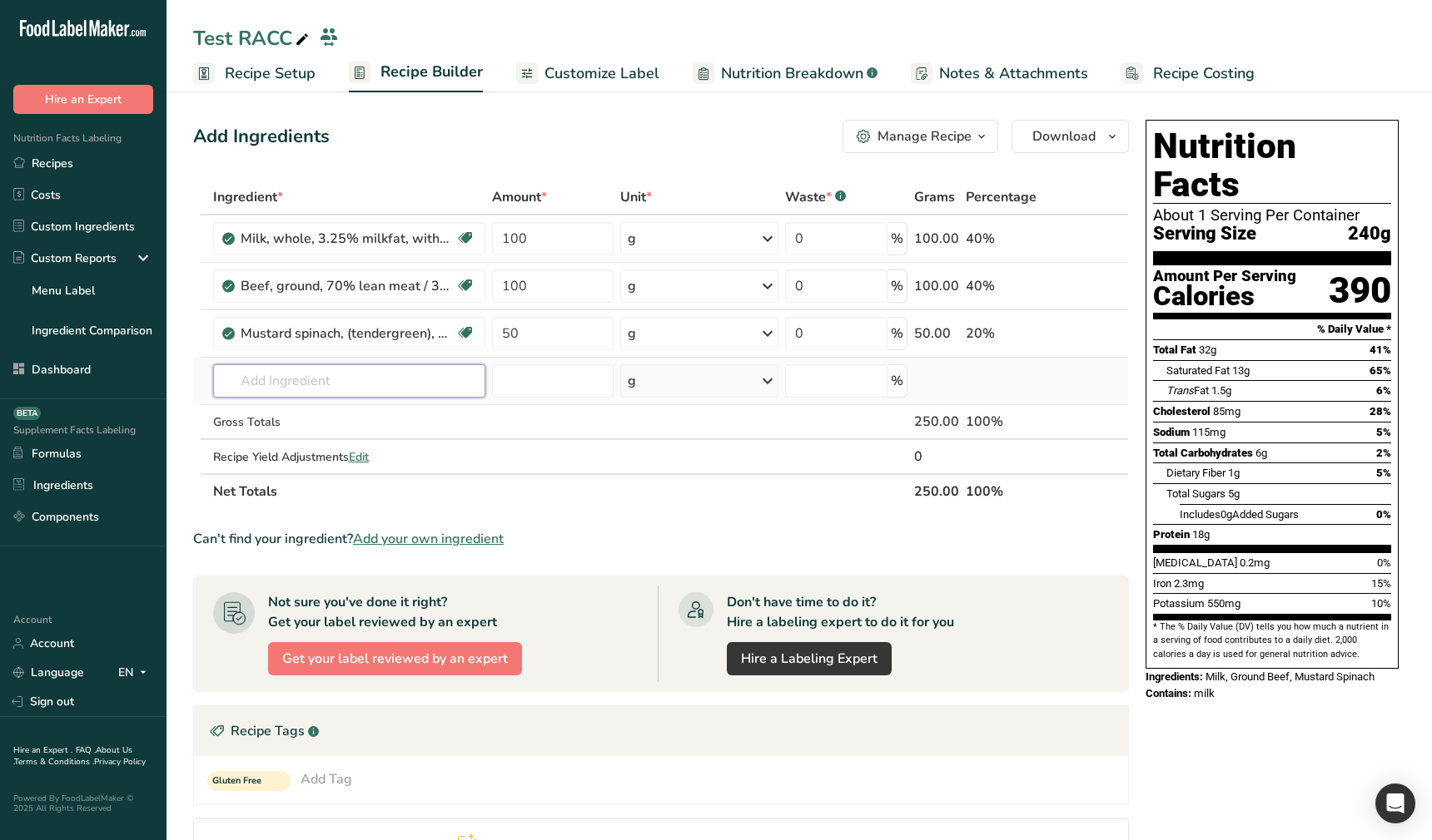
click at [424, 376] on input "text" at bounding box center [349, 381] width 272 height 33
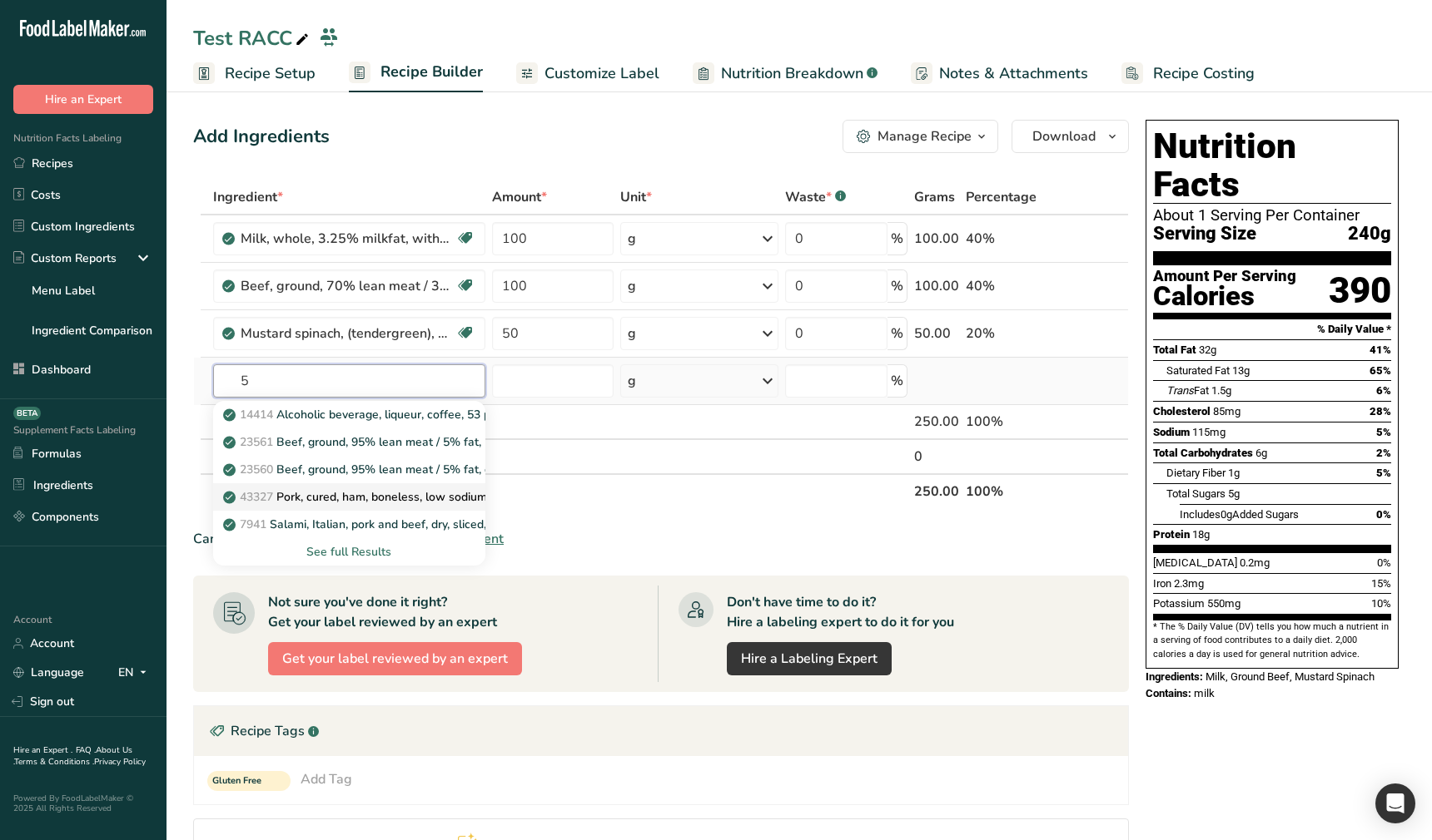
type input "5"
click at [386, 499] on p "43327 Pork, cured, ham, boneless, low sodium, extra lean (approximately 5% fat)…" at bounding box center [473, 497] width 495 height 17
type input "Pork, cured, ham, boneless, low sodium, extra lean (approximately 5% fat), roas…"
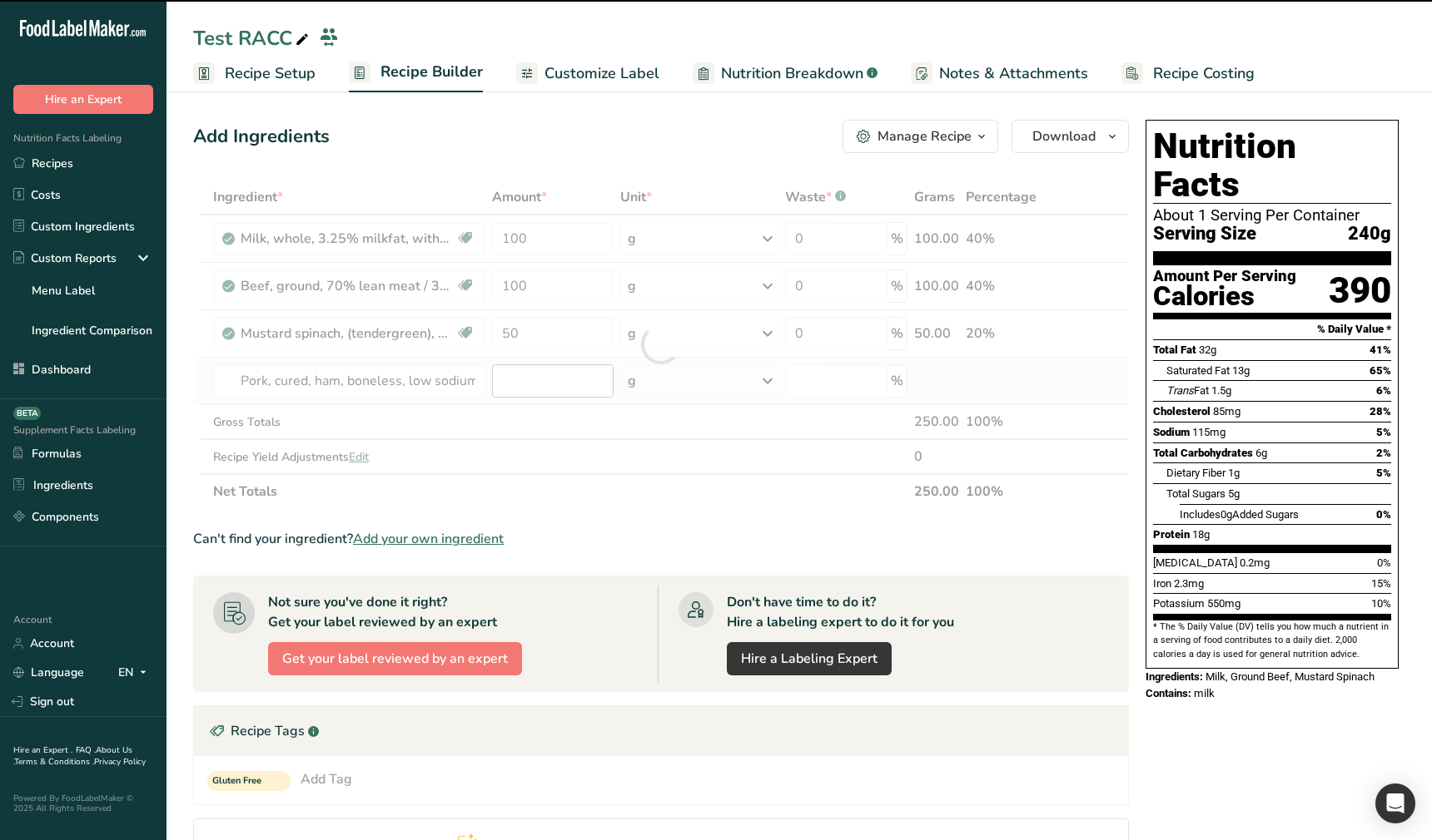
type input "0"
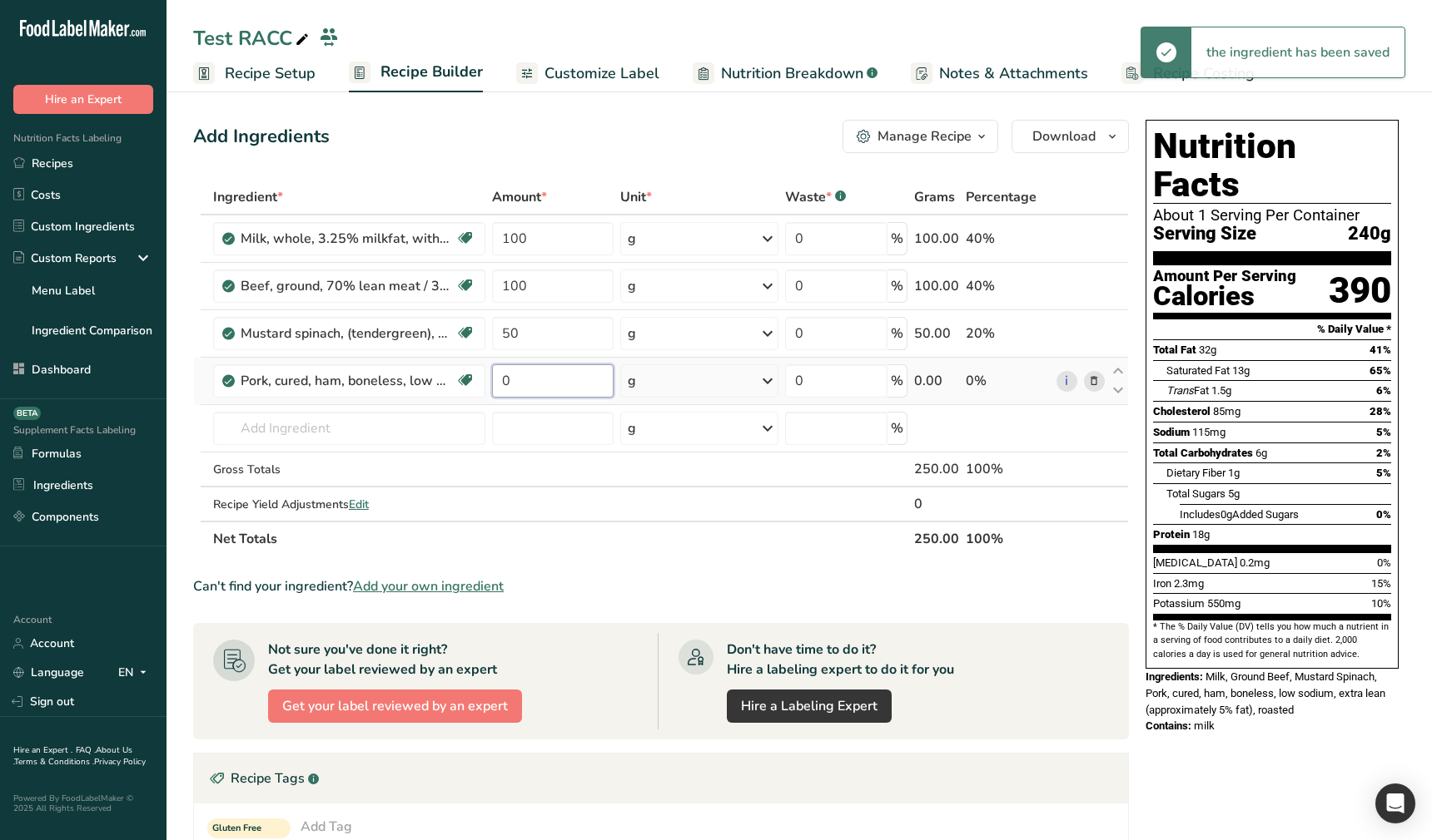
drag, startPoint x: 525, startPoint y: 378, endPoint x: 488, endPoint y: 372, distance: 37.5
click at [476, 373] on tr "Pork, cured, ham, boneless, low sodium, extra lean (approximately 5% fat), roas…" at bounding box center [661, 381] width 934 height 47
type input "10"
click at [983, 561] on section "Ingredient * Amount * Unit * Waste * .a-a{fill:#347362;}.b-a{fill:#fff;} Grams …" at bounding box center [661, 700] width 935 height 1041
click at [1099, 386] on icon at bounding box center [1093, 381] width 11 height 17
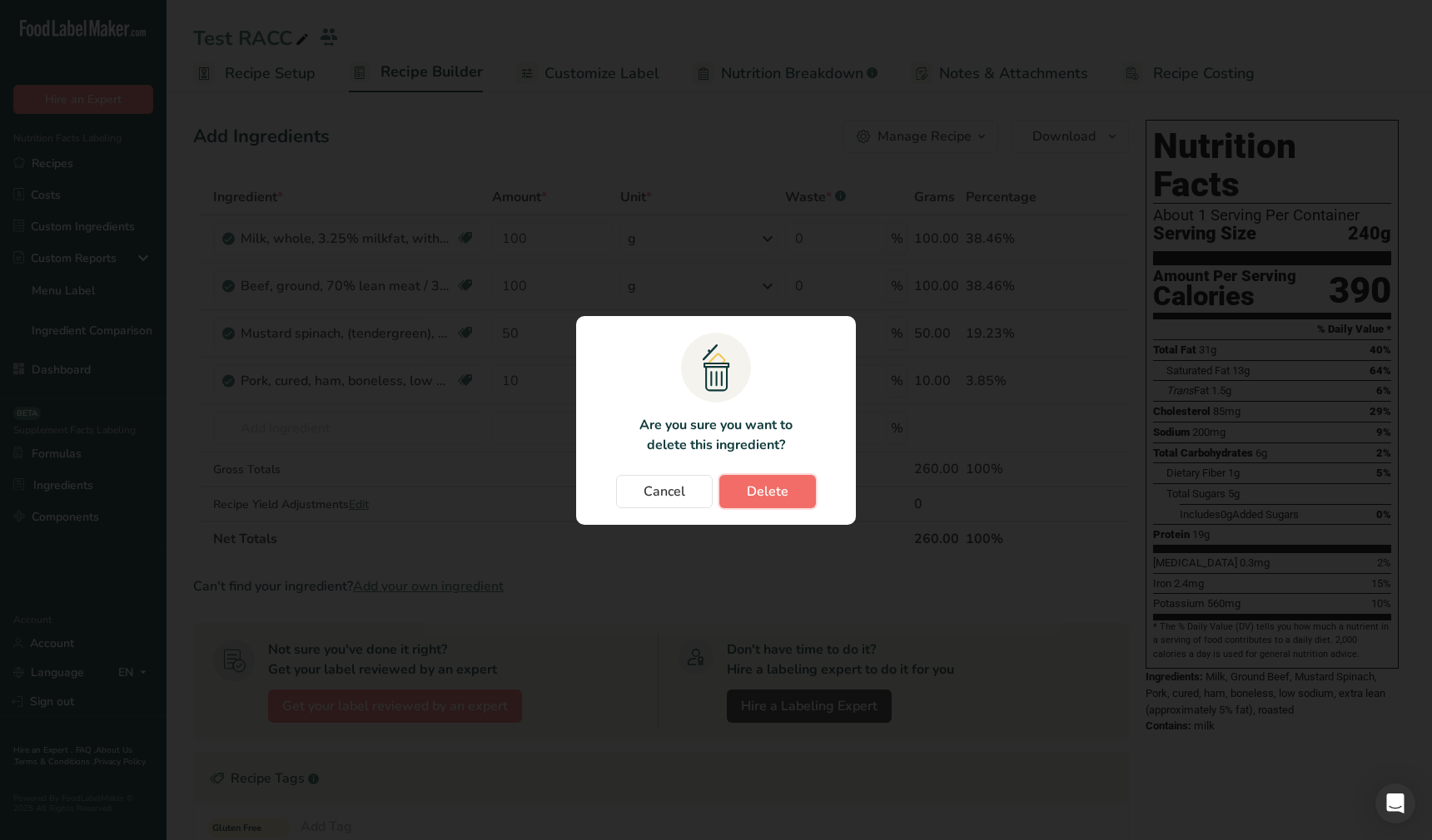
click at [768, 493] on span "Delete" at bounding box center [768, 491] width 42 height 20
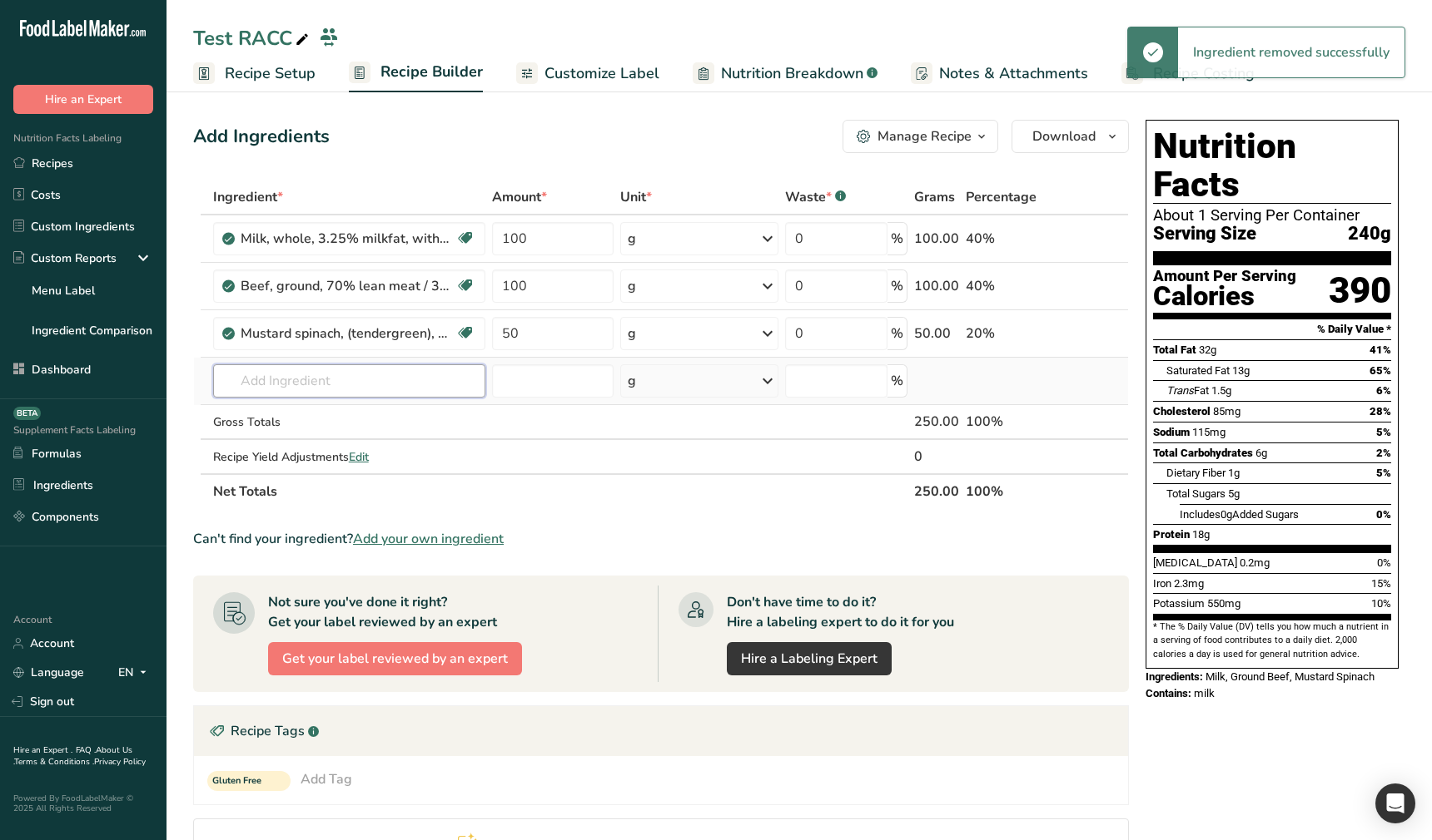
click at [387, 384] on input "text" at bounding box center [349, 381] width 272 height 33
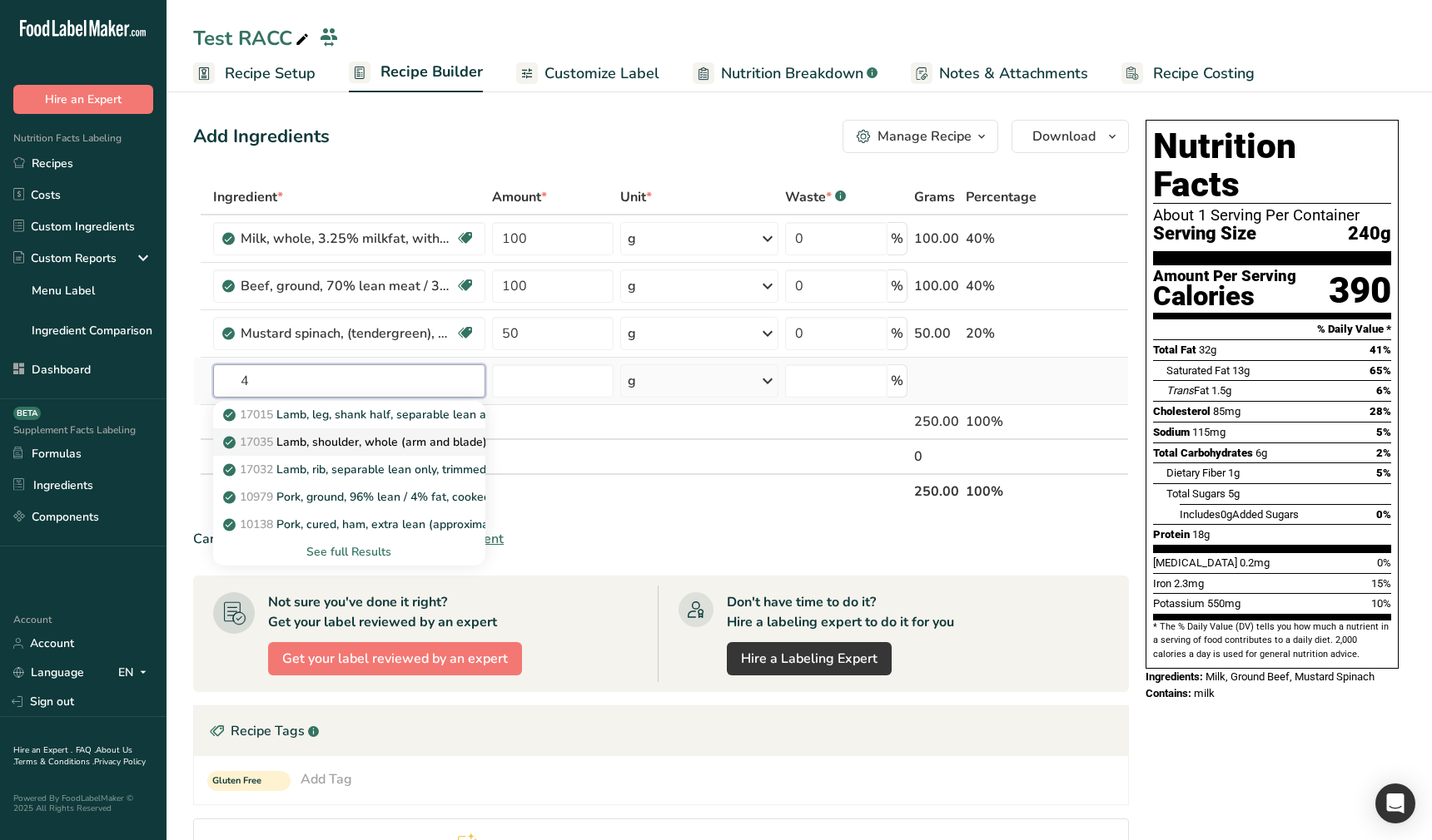
type input "4"
click at [404, 447] on p "17035 Lamb, shoulder, whole (arm and blade), separable lean and fat, trimmed to…" at bounding box center [507, 442] width 562 height 17
type input "Lamb, shoulder, whole (arm and blade), separable lean and fat, trimmed to 1/4" …"
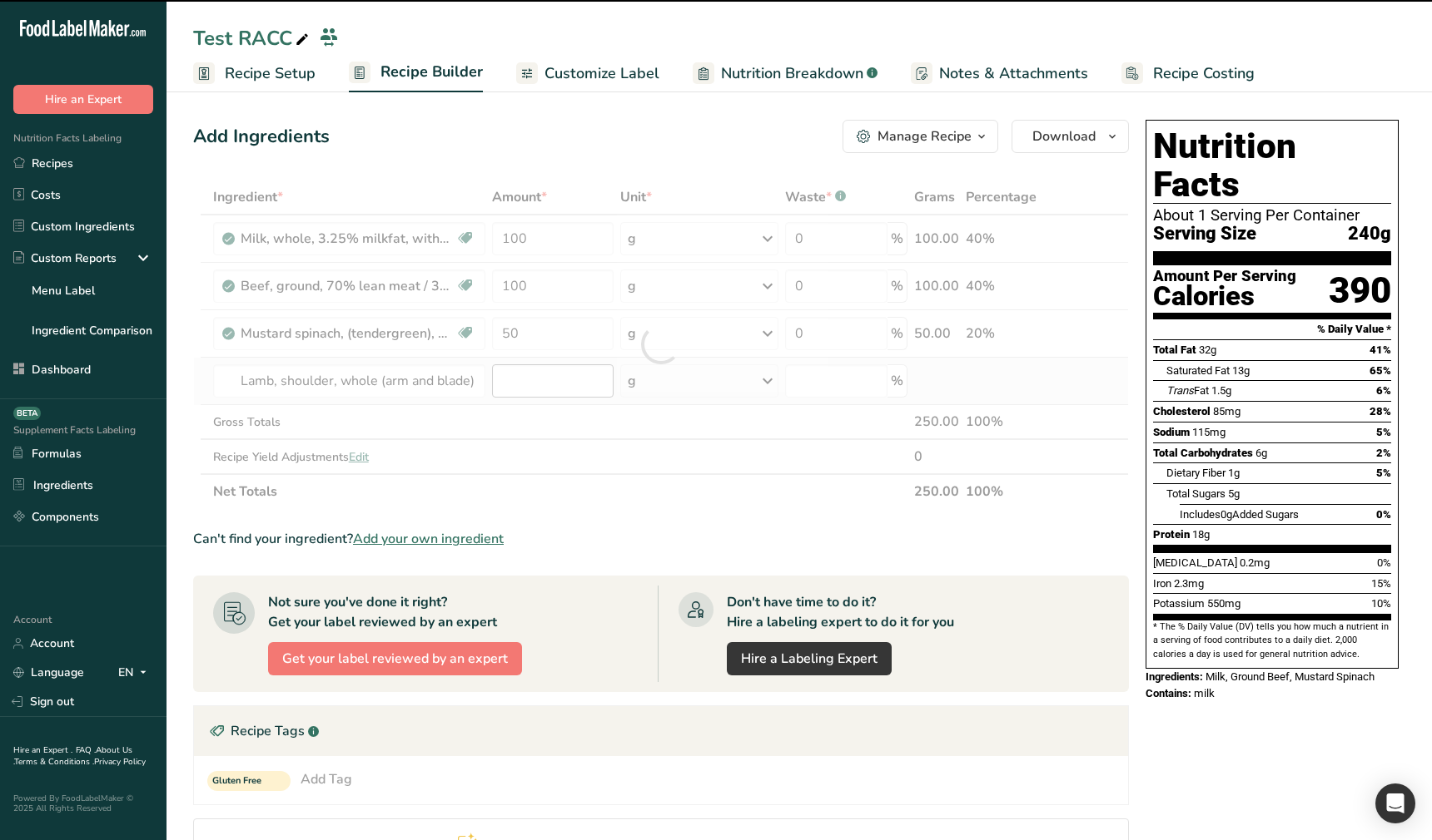
type input "0"
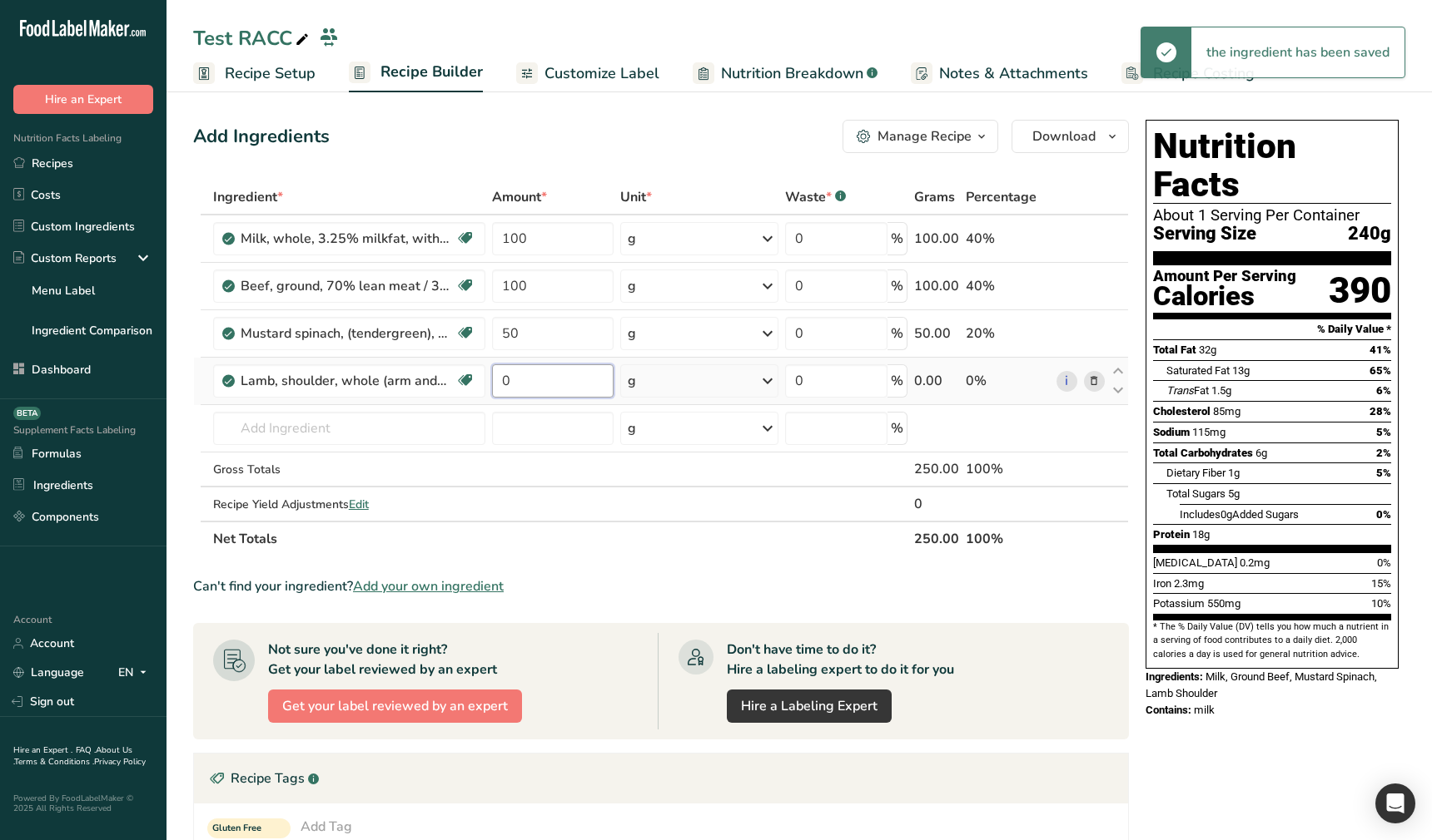
click at [539, 380] on input "0" at bounding box center [552, 381] width 121 height 33
type input "250"
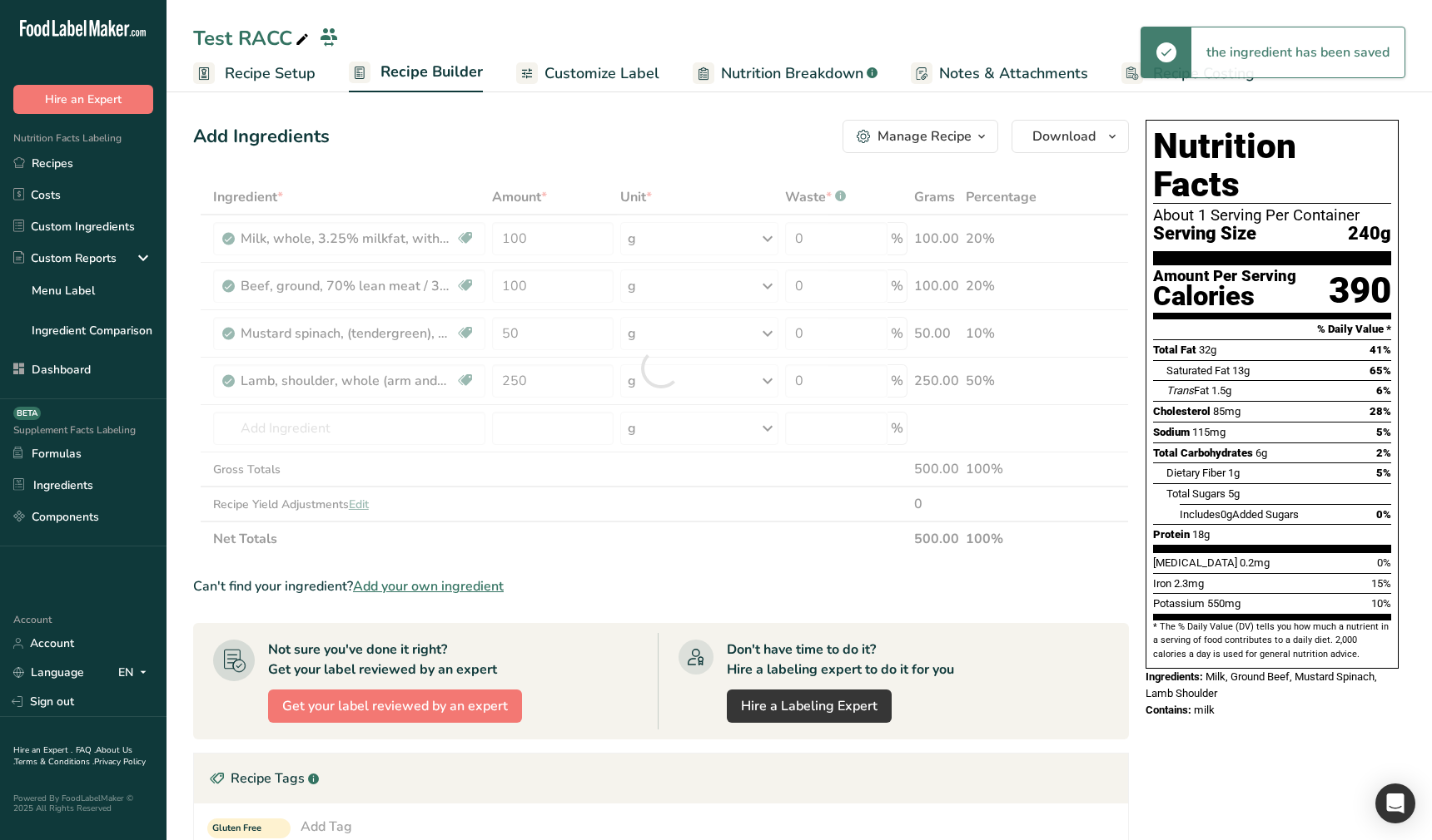
click at [1041, 574] on section "Ingredient * Amount * Unit * Waste * .a-a{fill:#347362;}.b-a{fill:#fff;} Grams …" at bounding box center [661, 700] width 935 height 1041
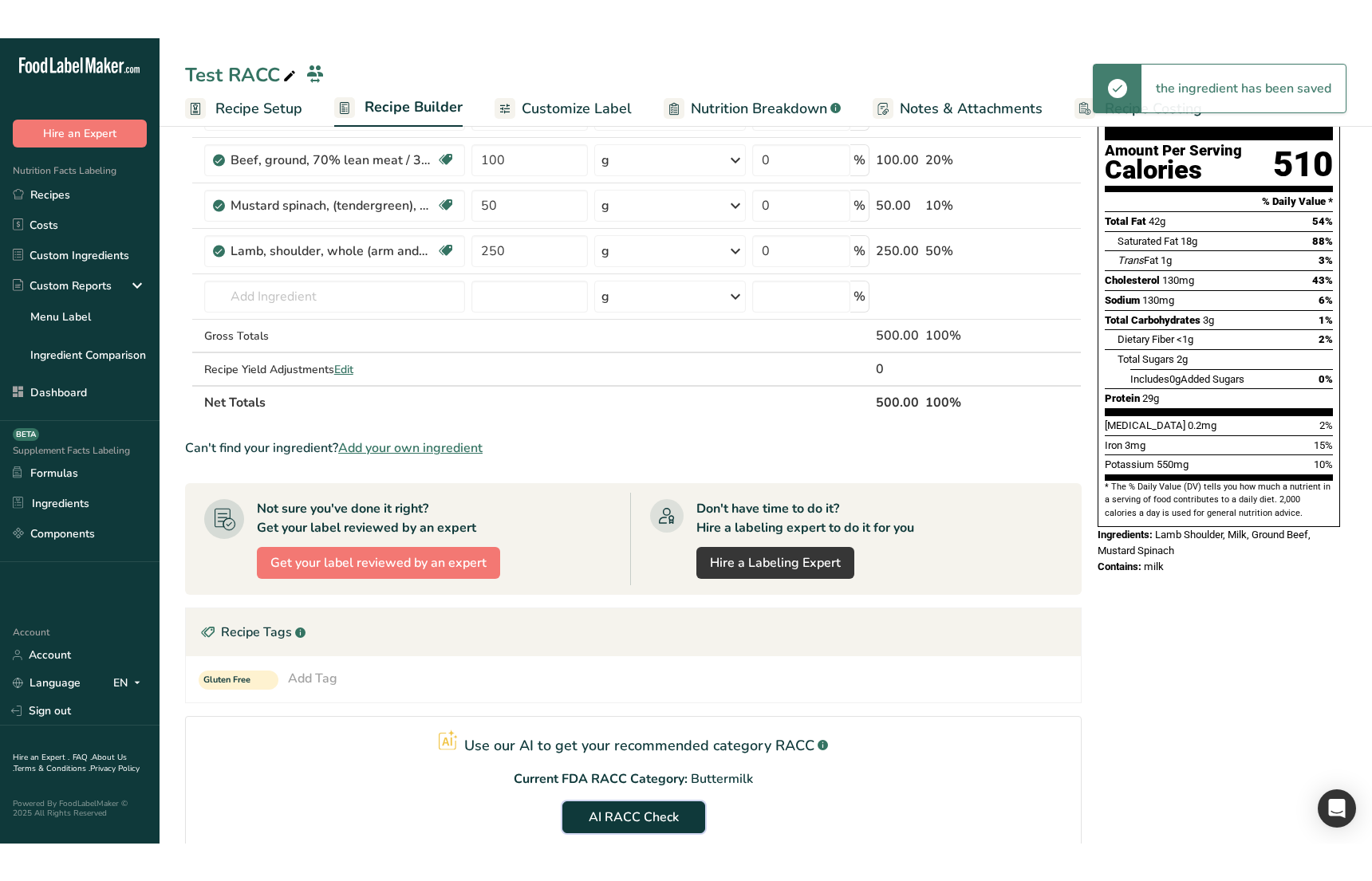
scroll to position [156, 0]
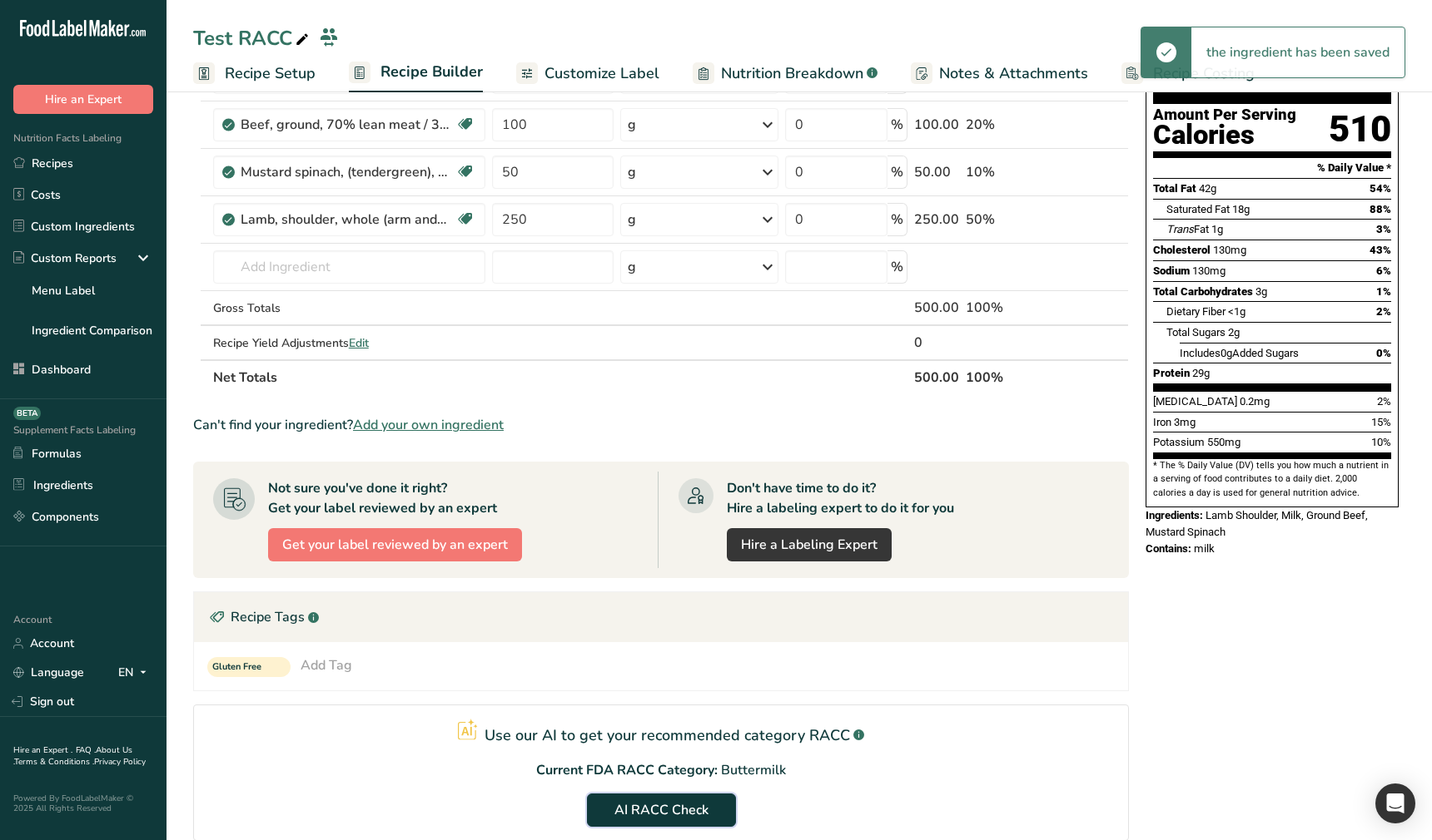
click at [673, 814] on span "AI RACC Check" at bounding box center [661, 810] width 94 height 20
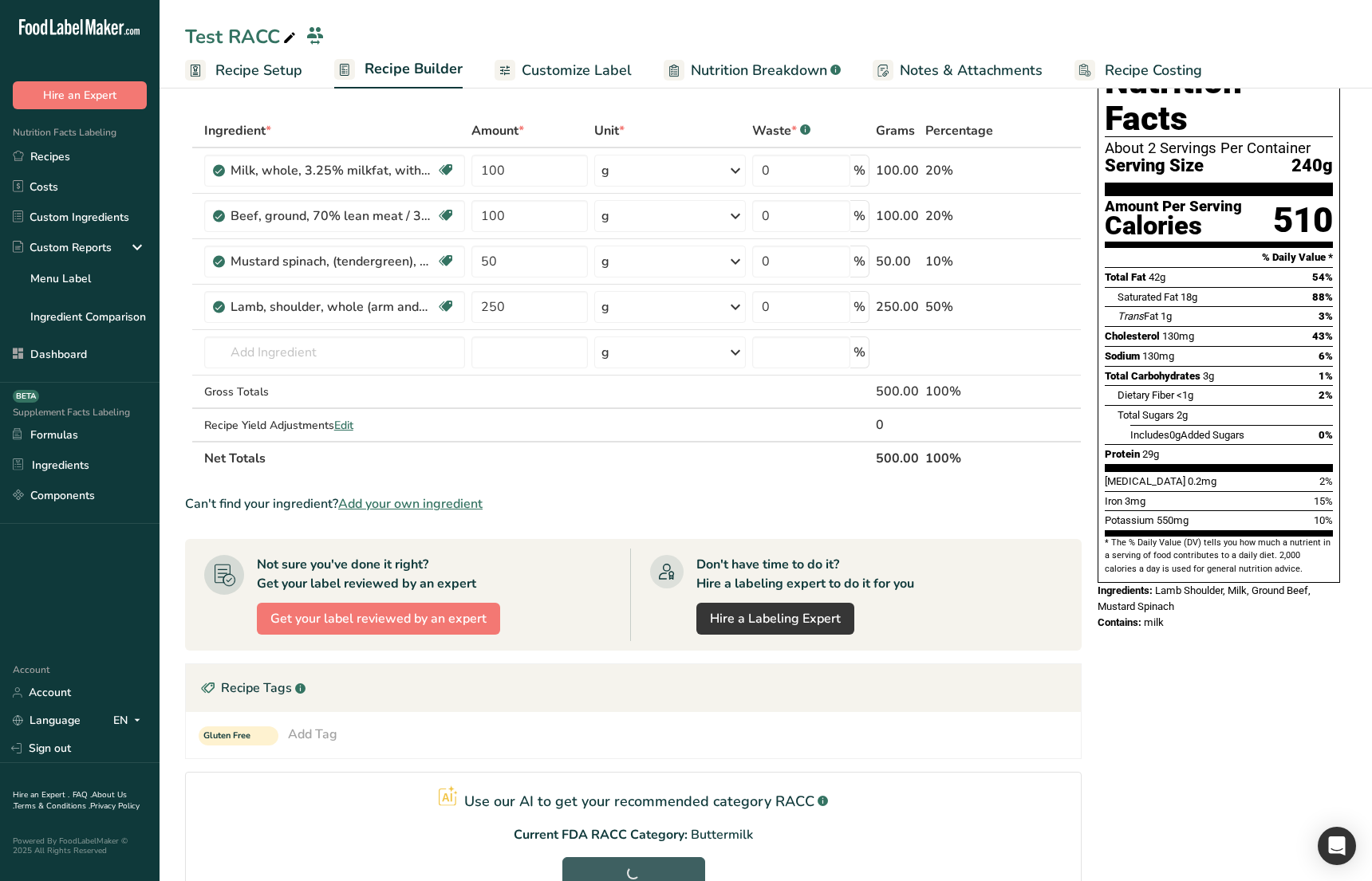
scroll to position [0, 0]
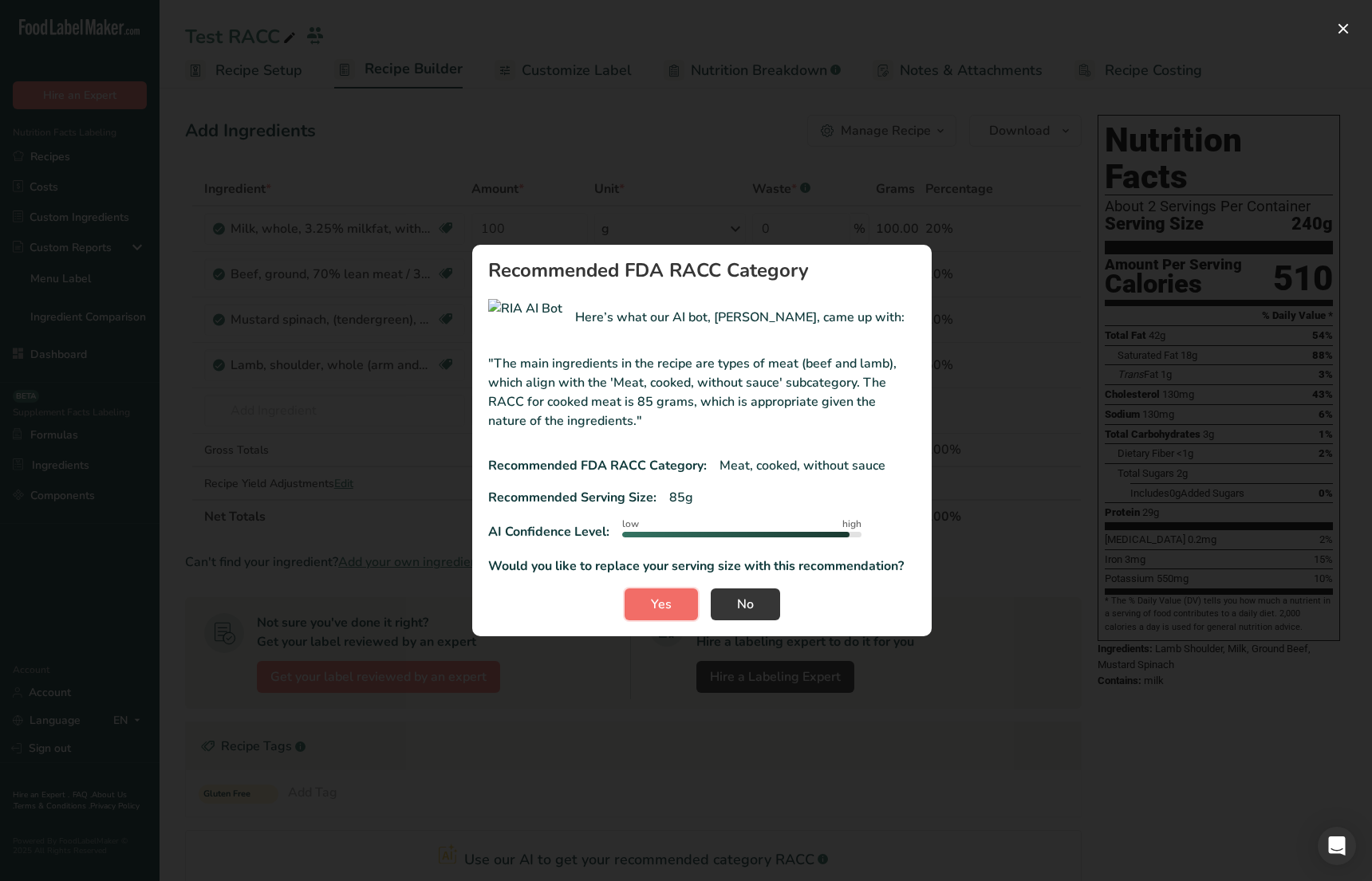
click at [675, 604] on button "Yes" at bounding box center [661, 604] width 74 height 32
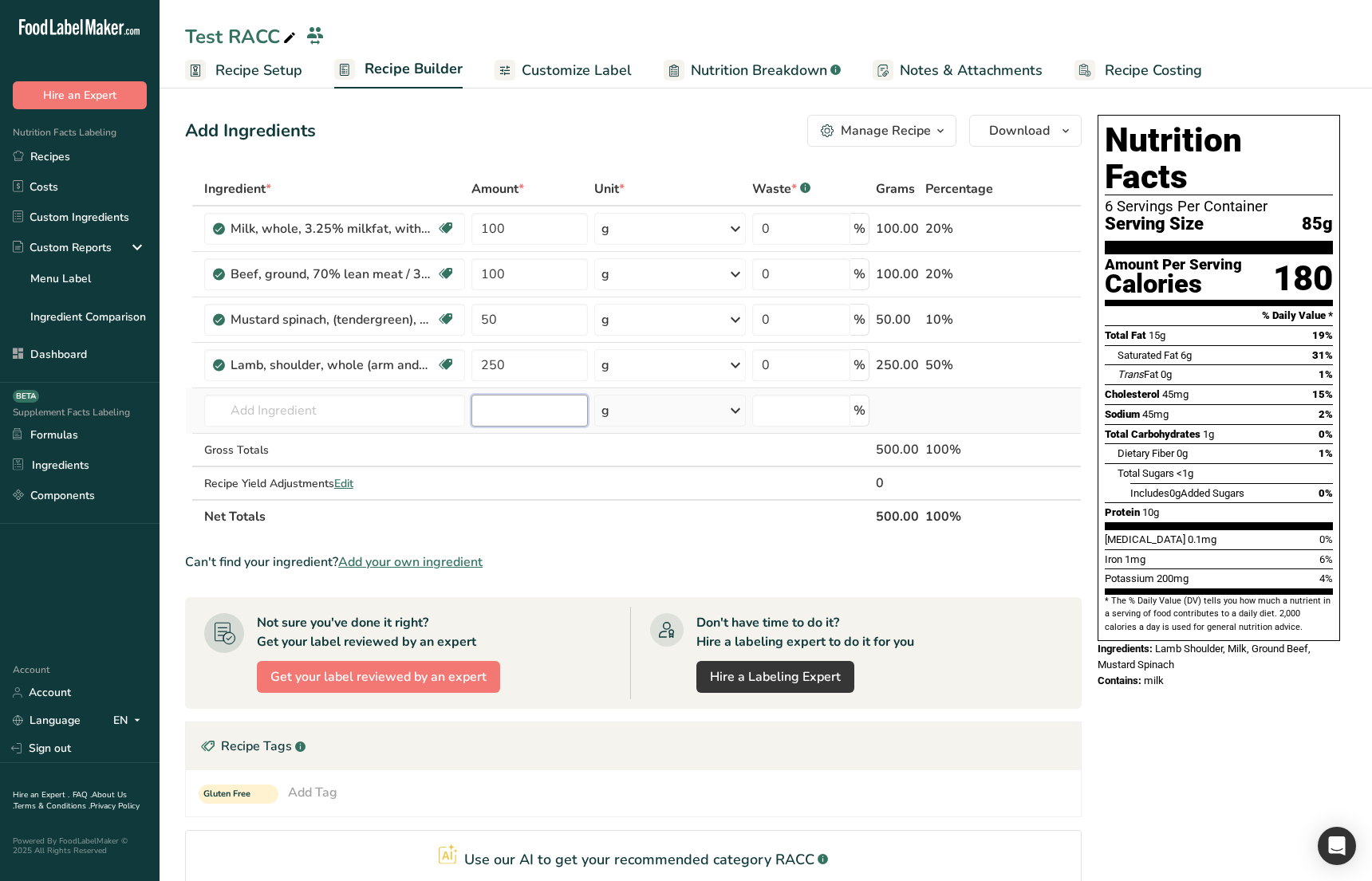
click at [566, 417] on input "number" at bounding box center [529, 410] width 116 height 32
click at [1111, 690] on div "Nutrition Facts 6 Servings Per Container Serving Size 85g Amount Per Serving Ca…" at bounding box center [1218, 635] width 255 height 1054
click at [1051, 609] on div "Don't have time to do it? Hire a labeling expert to do it for you Hire a Labeli…" at bounding box center [847, 653] width 433 height 93
click at [1035, 566] on div "Can't find your ingredient? Add your own ingredient" at bounding box center [633, 562] width 896 height 19
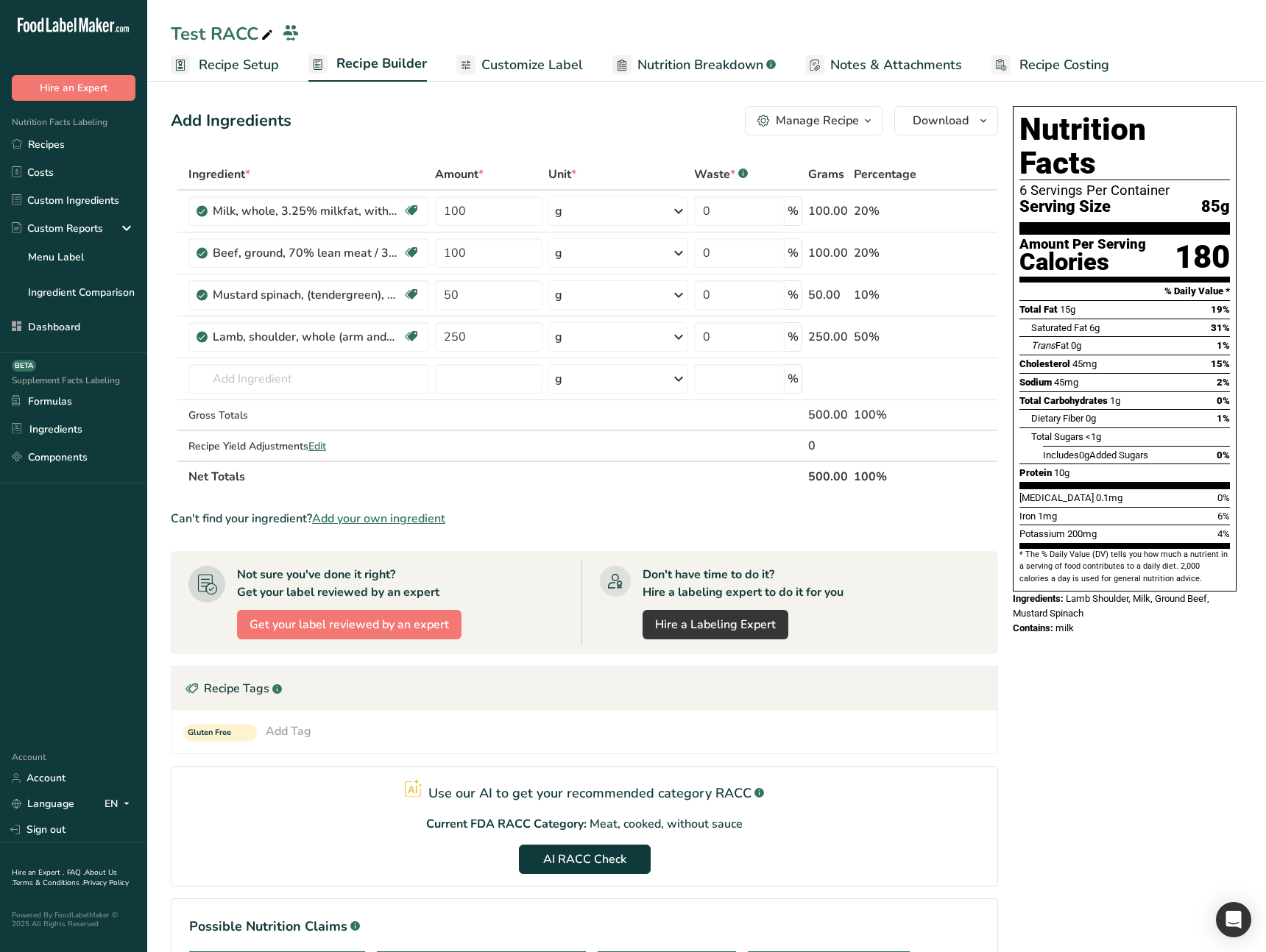
drag, startPoint x: 1079, startPoint y: 765, endPoint x: 1042, endPoint y: 756, distance: 38.1
click at [1078, 765] on div "Nutrition Facts 6 Servings Per Container Serving Size 85g Amount Per Serving Ca…" at bounding box center [1124, 586] width 235 height 973
click at [64, 150] on link "Recipes" at bounding box center [73, 144] width 147 height 28
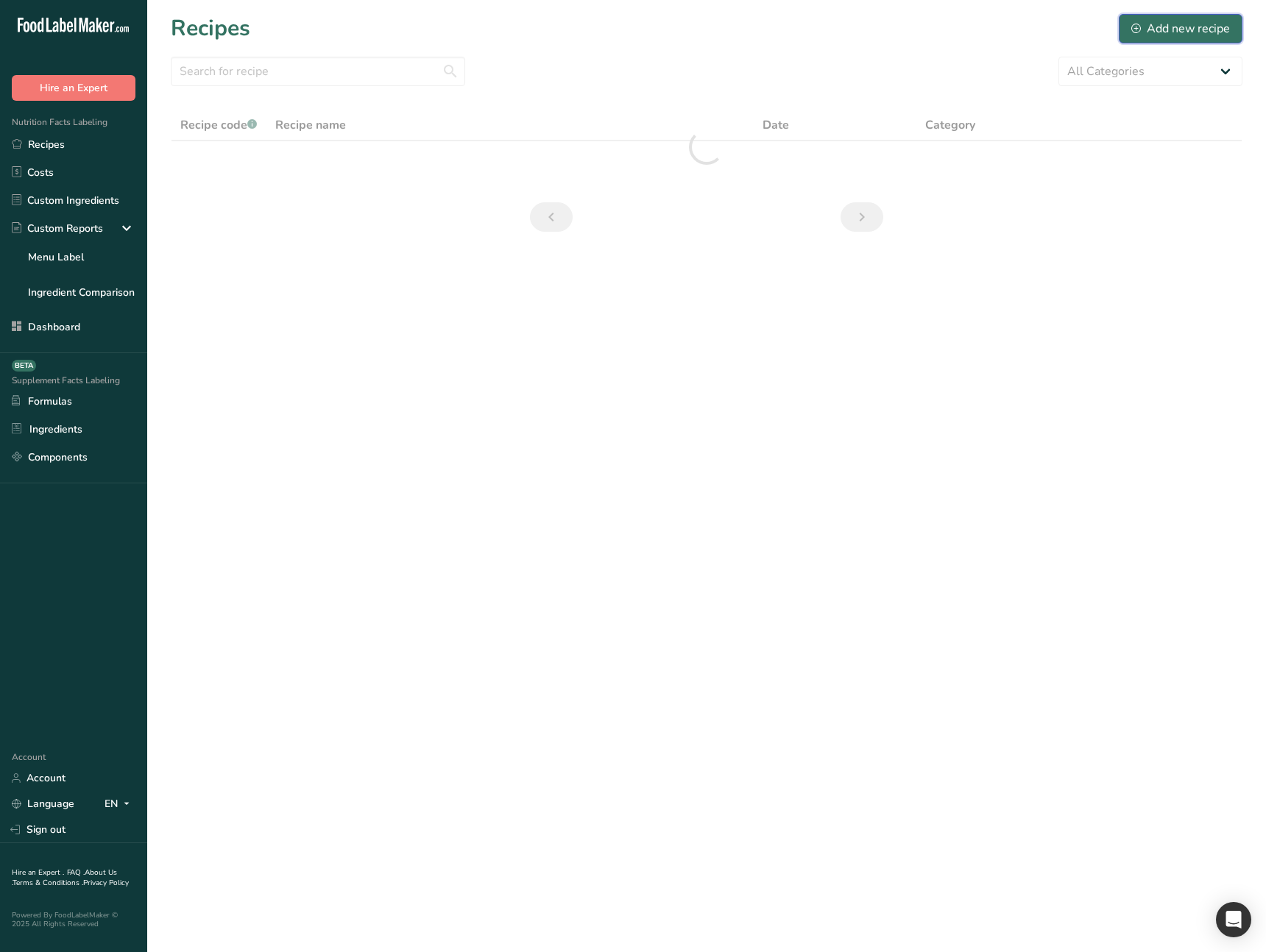
click at [1165, 32] on div "Add new recipe" at bounding box center [1180, 29] width 99 height 18
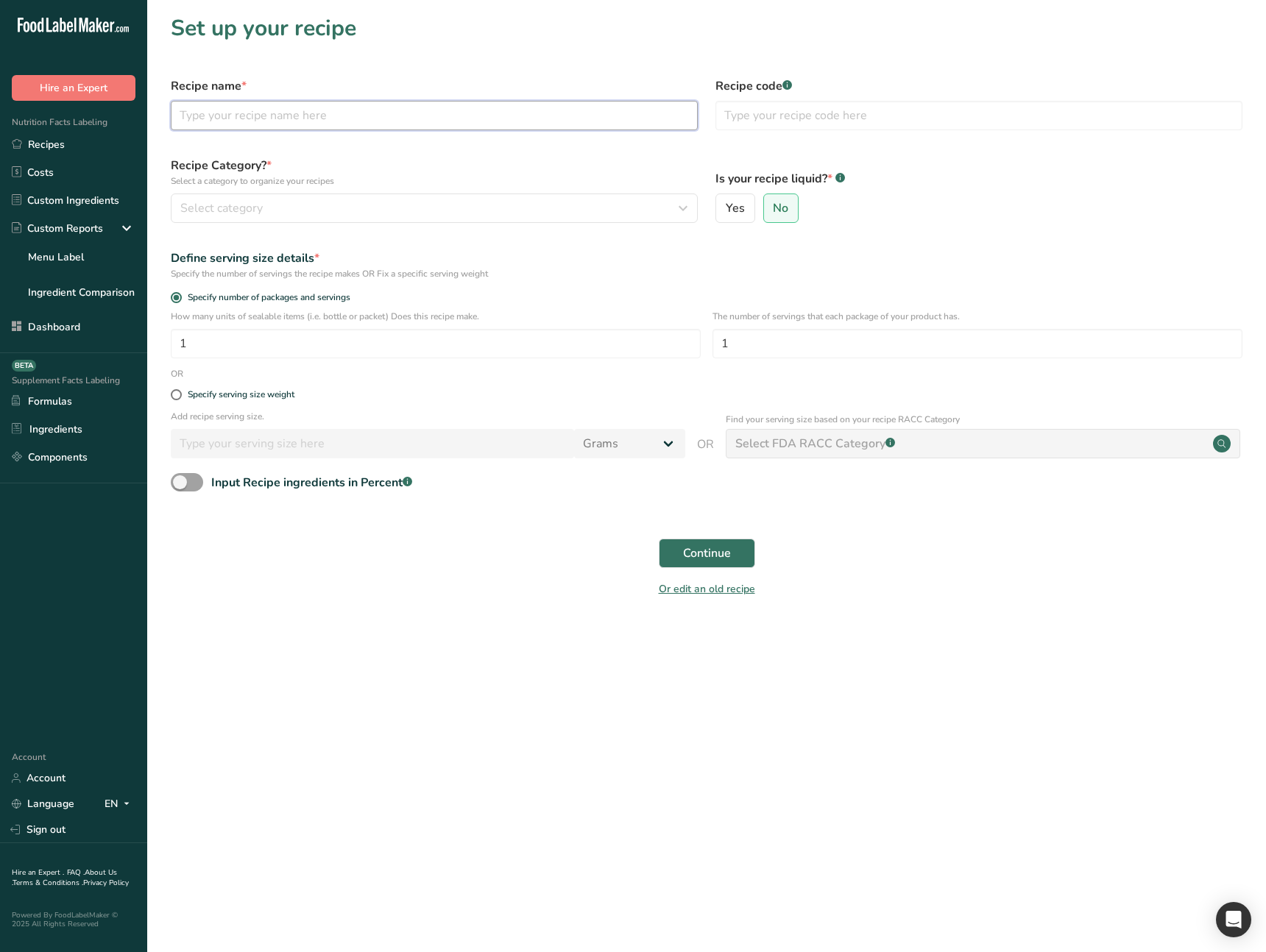
click at [305, 119] on input "text" at bounding box center [434, 116] width 527 height 29
type input "test"
drag, startPoint x: 241, startPoint y: 211, endPoint x: 249, endPoint y: 237, distance: 27.2
click at [241, 212] on span "Select category" at bounding box center [221, 208] width 83 height 18
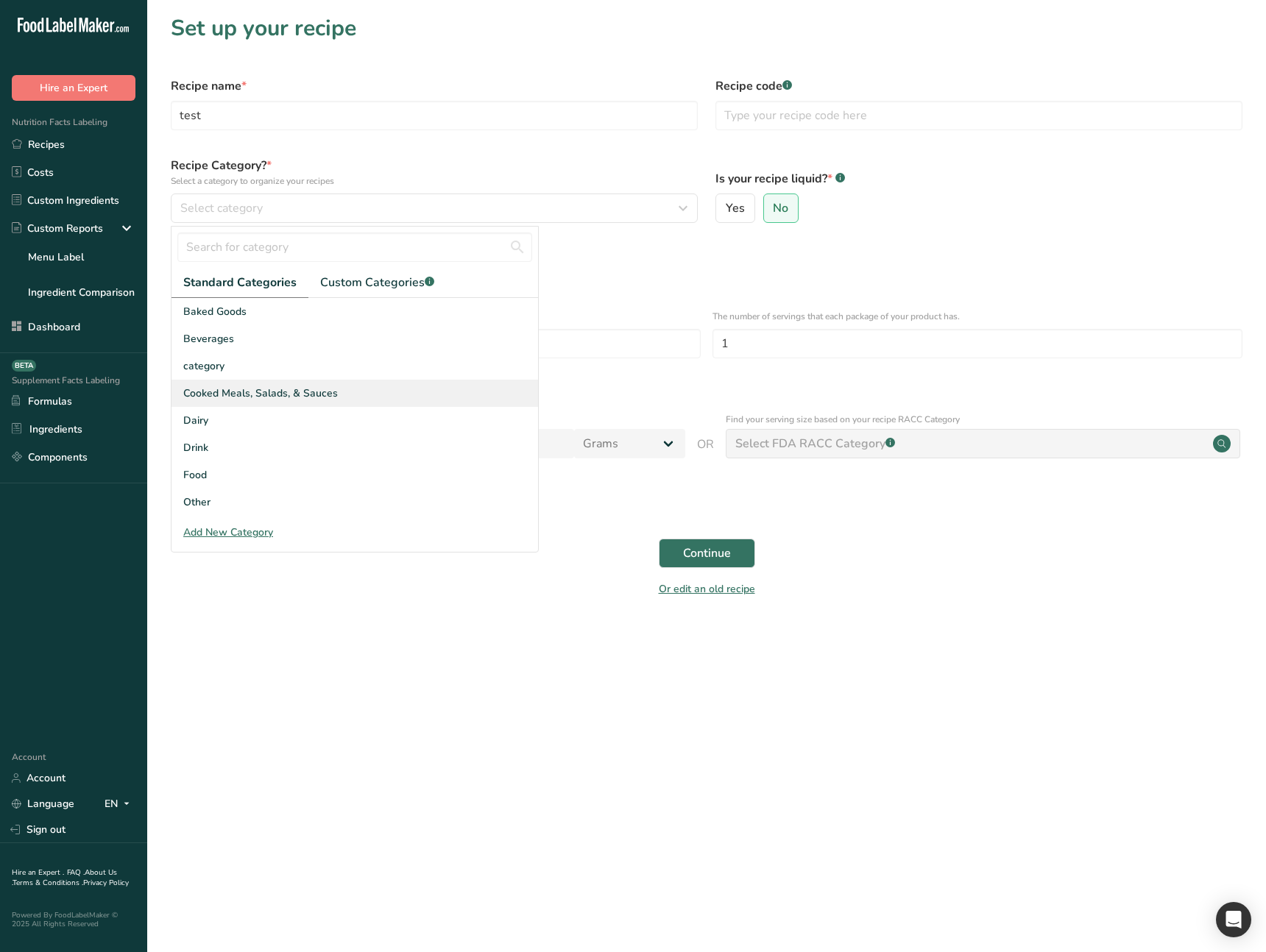
drag, startPoint x: 259, startPoint y: 382, endPoint x: 268, endPoint y: 382, distance: 9.0
click at [259, 382] on div "Cooked Meals, Salads, & Sauces" at bounding box center [354, 393] width 366 height 27
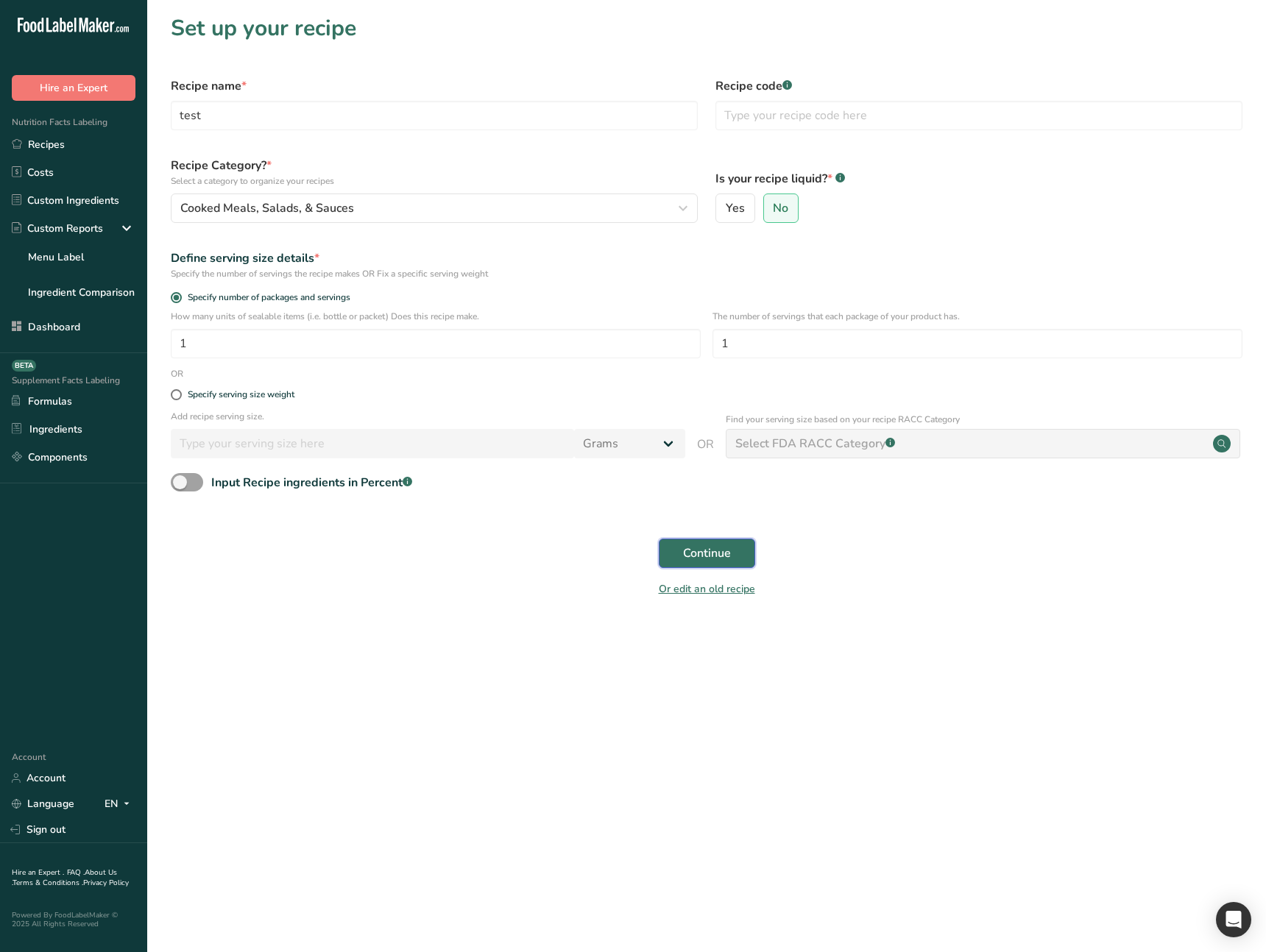
click at [736, 559] on button "Continue" at bounding box center [707, 553] width 96 height 29
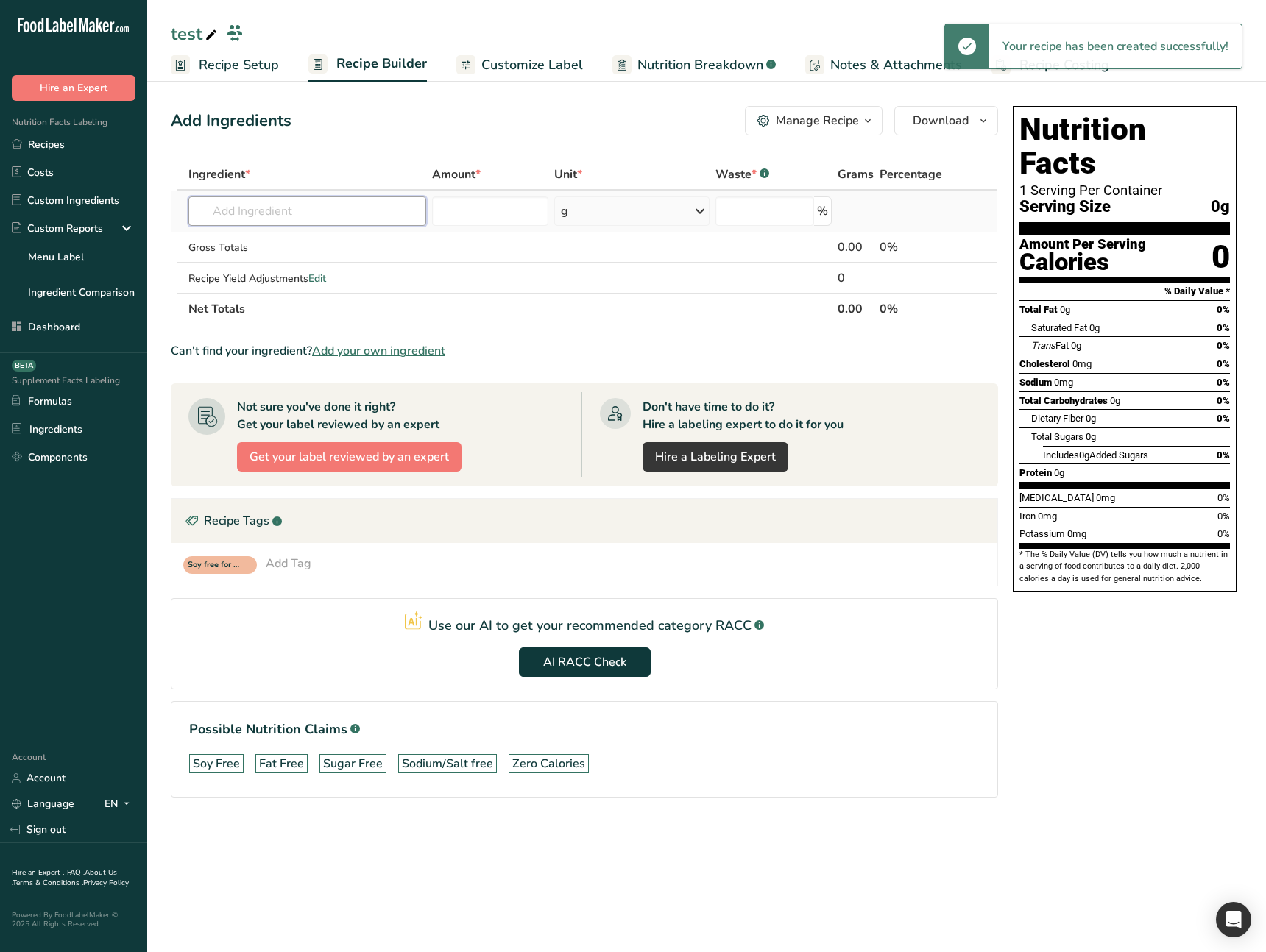
click at [359, 204] on input "text" at bounding box center [307, 211] width 238 height 29
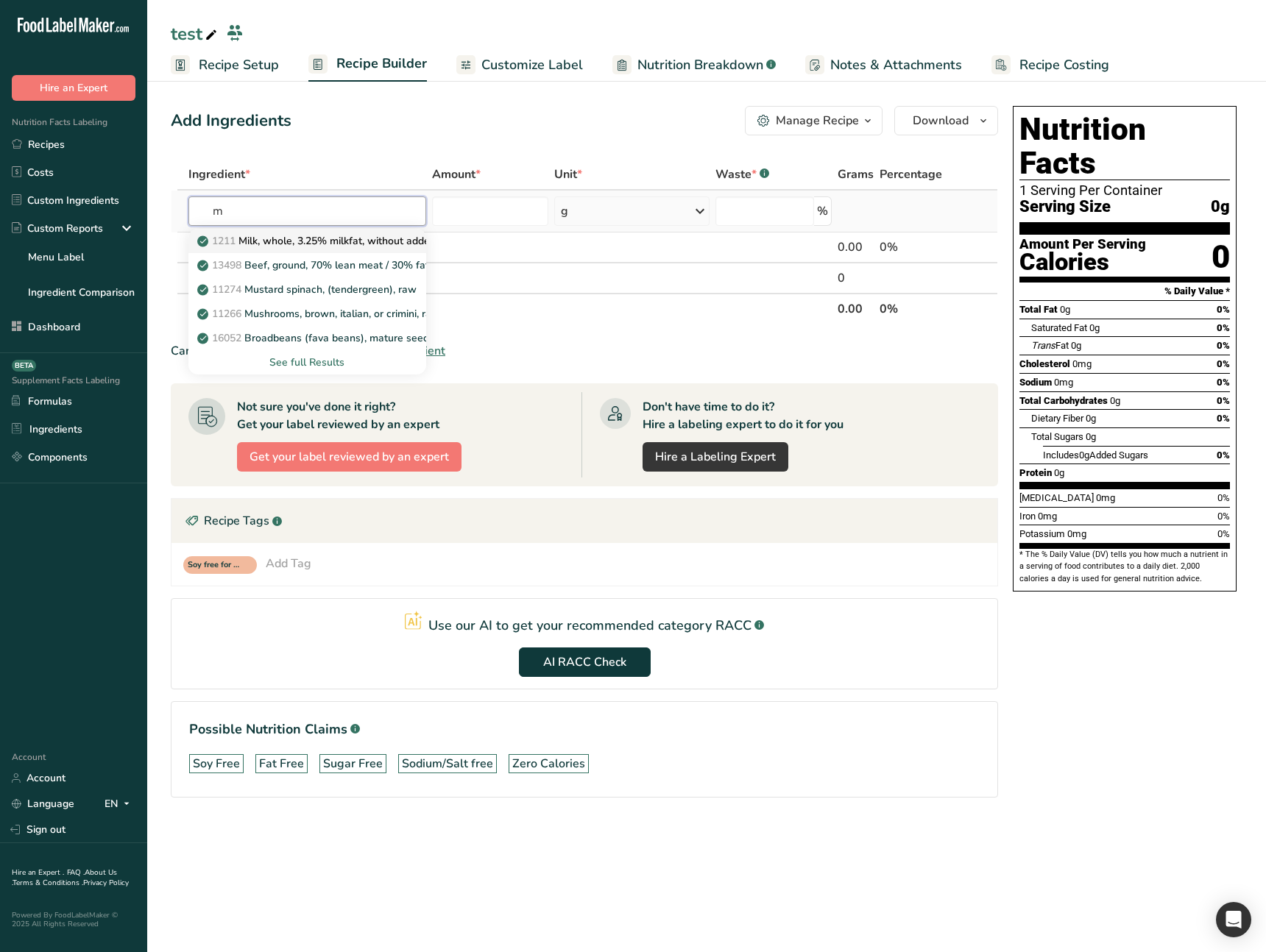
type input "m"
click at [317, 241] on p "1211 Milk, whole, 3.25% milkfat, without added vitamin A and vitamin D" at bounding box center [396, 241] width 392 height 15
type input "Milk, whole, 3.25% milkfat, without added vitamin A and [MEDICAL_DATA]"
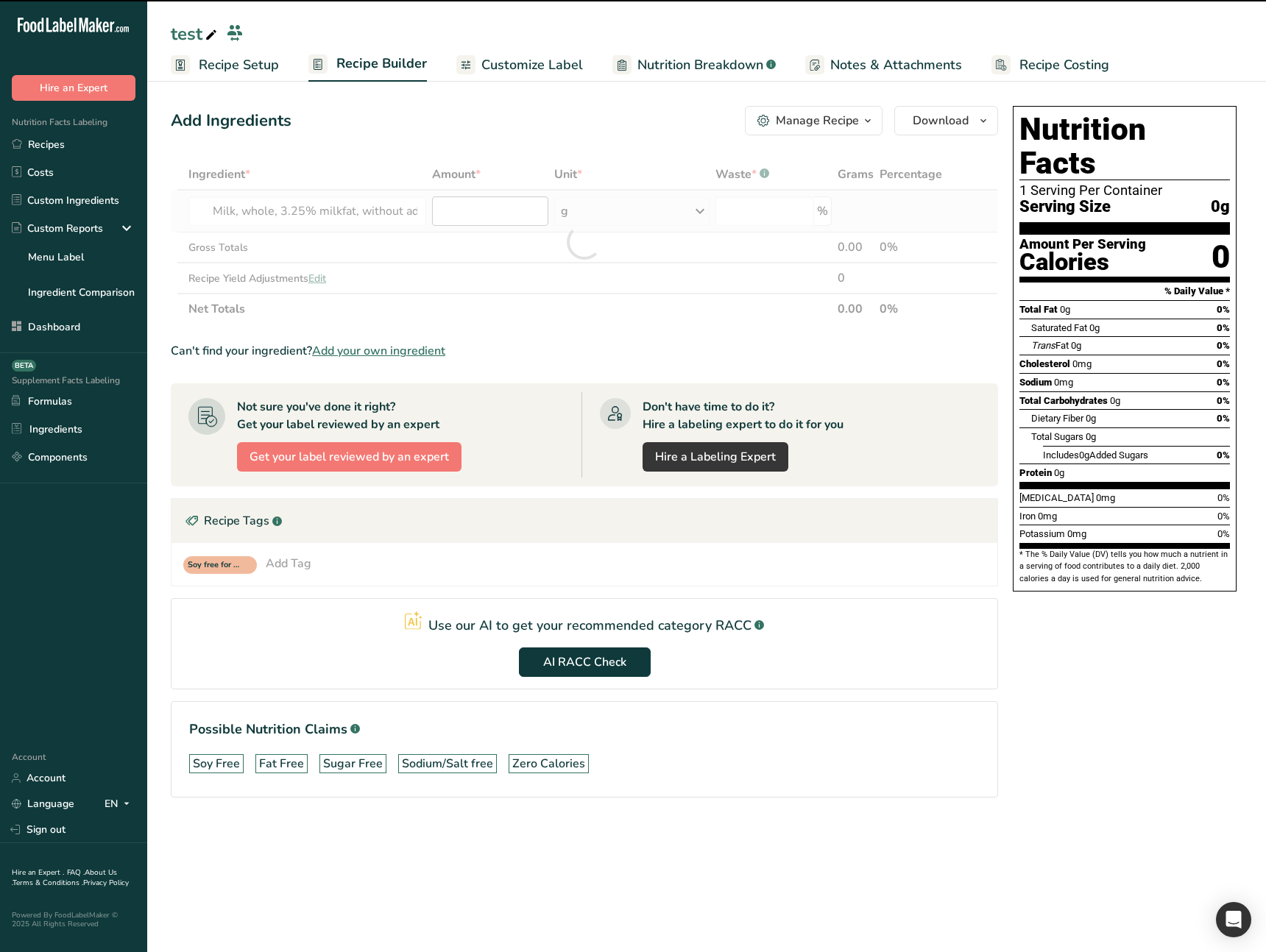
type input "0"
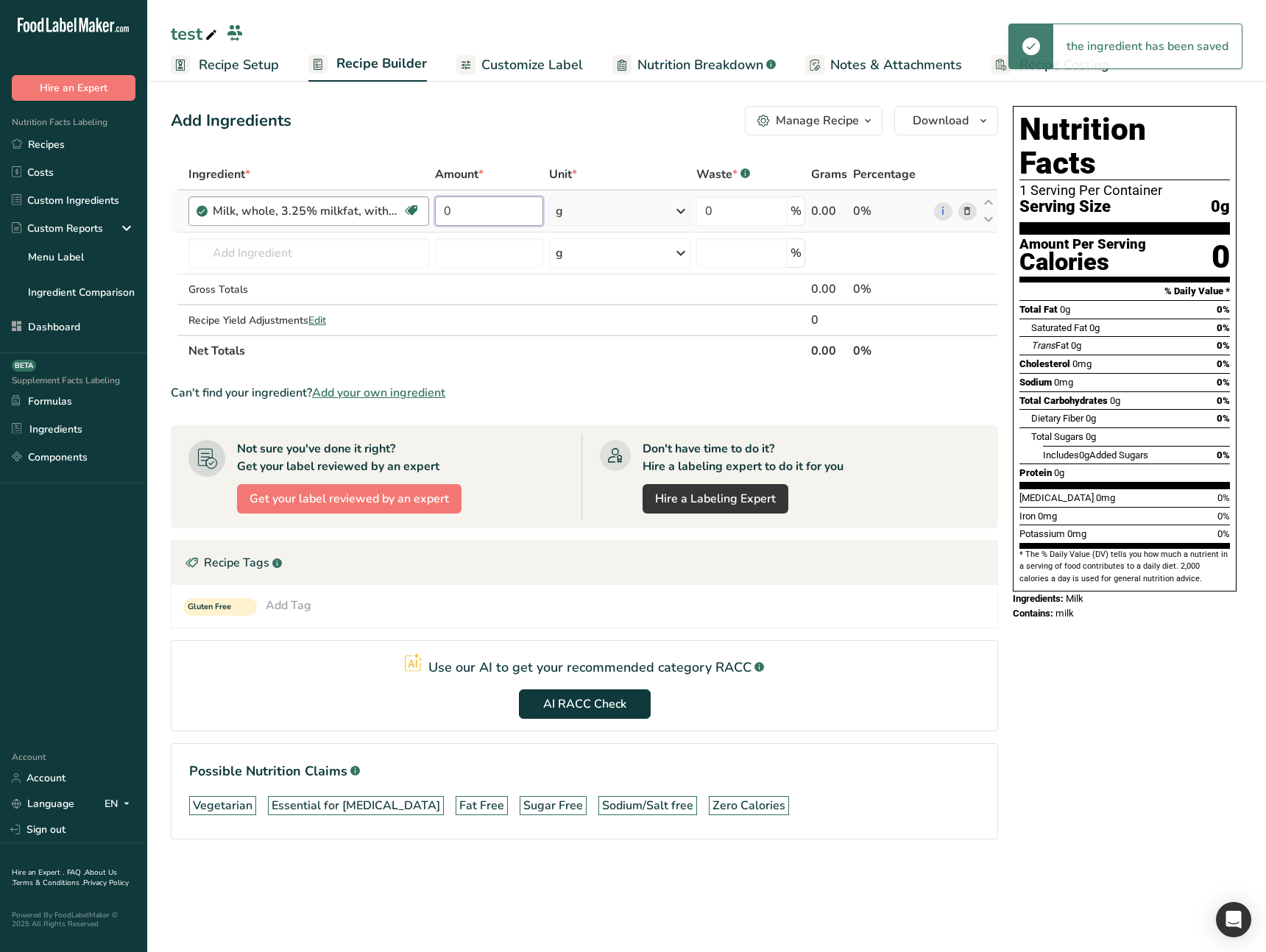
drag, startPoint x: 499, startPoint y: 218, endPoint x: 412, endPoint y: 215, distance: 87.1
click at [412, 215] on tr "Milk, whole, 3.25% milkfat, without added vitamin A and vitamin D Essential for…" at bounding box center [584, 211] width 825 height 42
type input "500"
click at [492, 127] on div "Add Ingredients Manage Recipe Delete Recipe Duplicate Recipe Scale Recipe Save …" at bounding box center [584, 120] width 827 height 29
drag, startPoint x: 979, startPoint y: 741, endPoint x: 933, endPoint y: 740, distance: 46.0
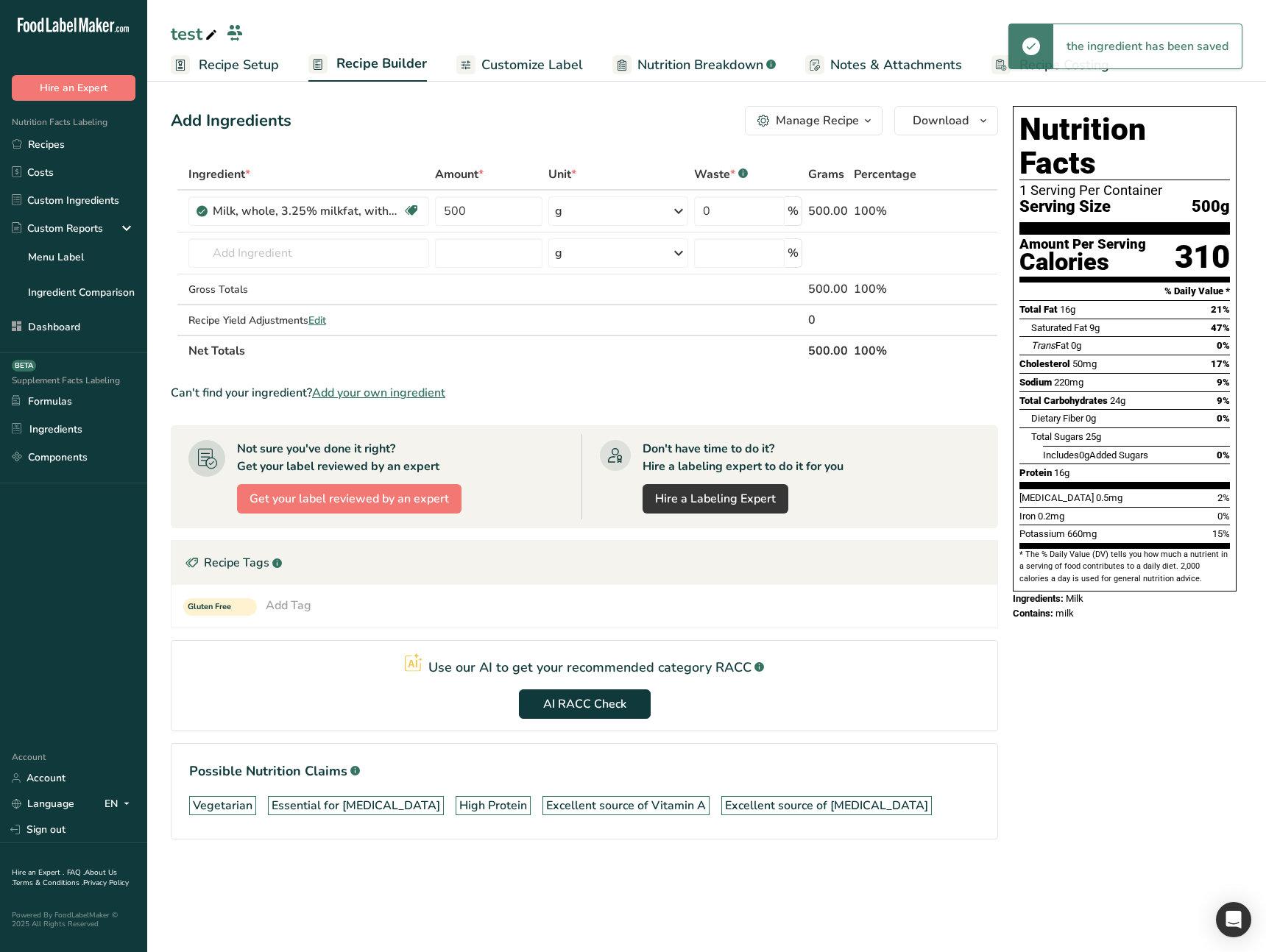
click at [977, 741] on section "Ingredient * Amount * Unit * Waste * .a-a{fill:#347362;}.b-a{fill:#fff;} Grams …" at bounding box center [584, 511] width 827 height 704
click at [596, 704] on span "AI RACC Check" at bounding box center [585, 704] width 83 height 18
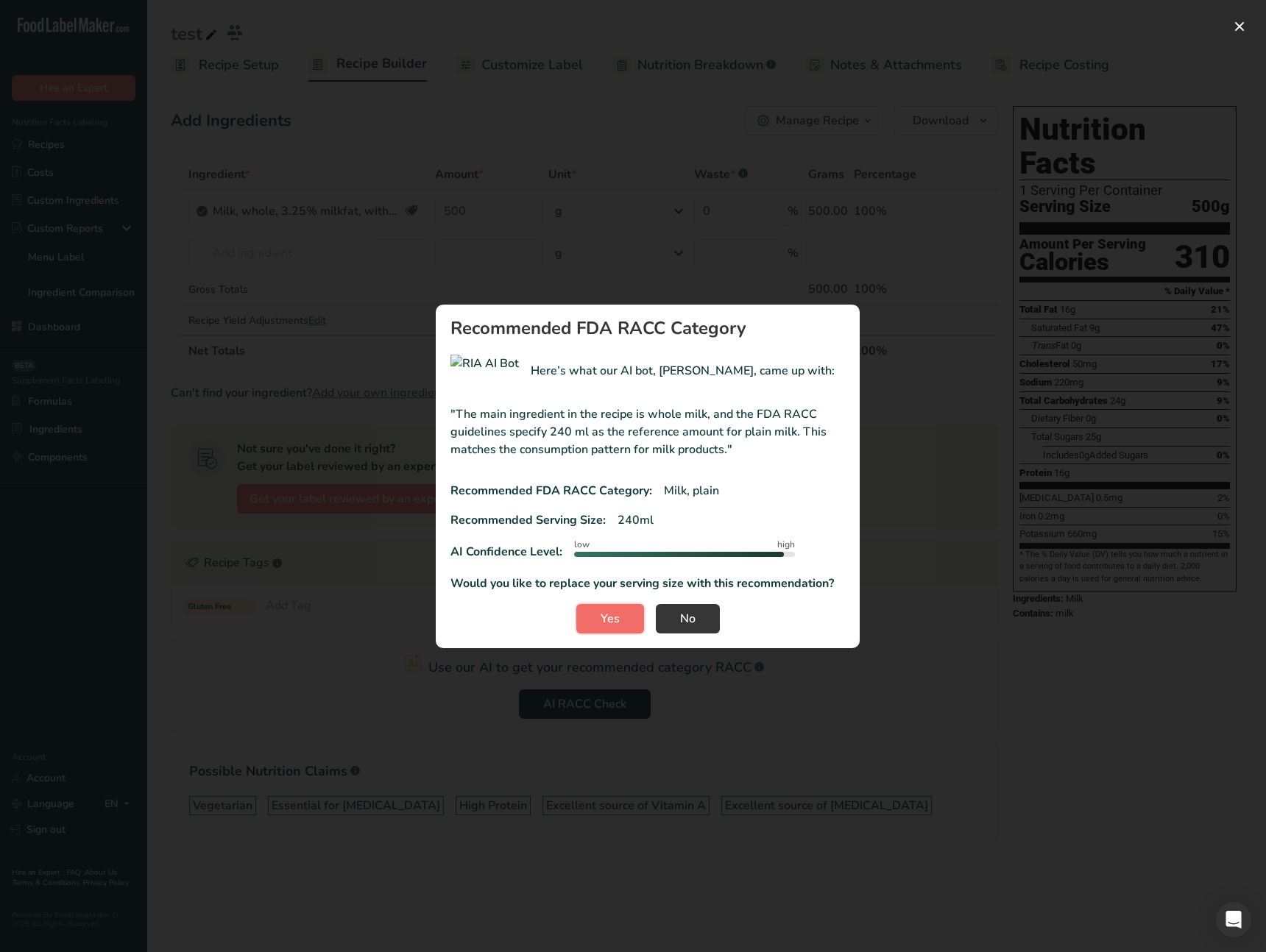
click at [616, 616] on span "Yes" at bounding box center [609, 619] width 19 height 18
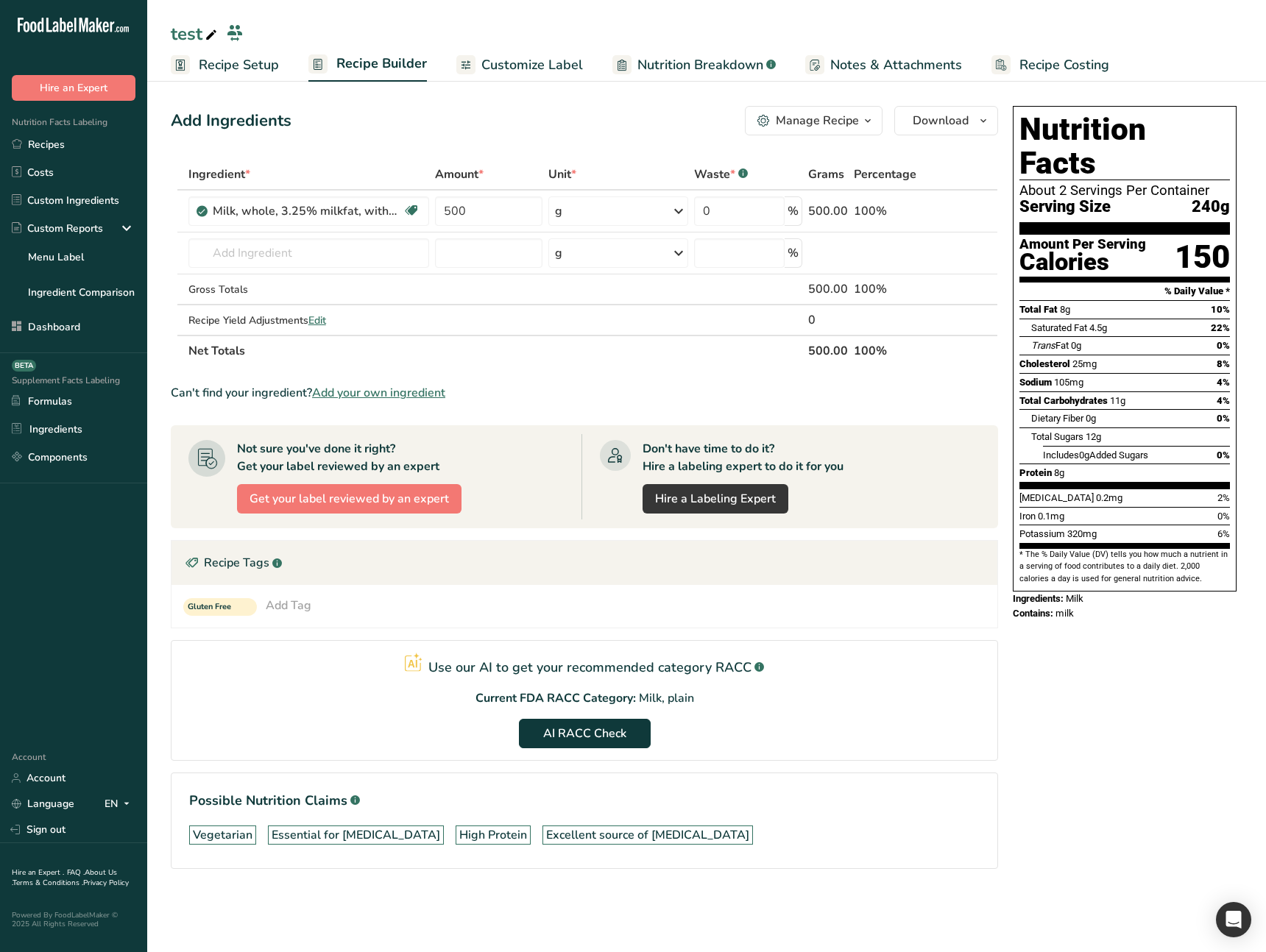
drag, startPoint x: 1179, startPoint y: 166, endPoint x: 1221, endPoint y: 225, distance: 72.4
click at [1221, 225] on div "Nutrition Facts About 2 Servings Per Container Serving Size 240g Amount Per Ser…" at bounding box center [1125, 349] width 224 height 486
click at [1055, 659] on div "Nutrition Facts About 2 Servings Per Container Serving Size 240g Amount Per Ser…" at bounding box center [1124, 508] width 235 height 816
click at [263, 83] on section "Add Ingredients Manage Recipe Delete Recipe Duplicate Recipe Scale Recipe Save …" at bounding box center [707, 508] width 1119 height 863
click at [263, 75] on link "Recipe Setup" at bounding box center [225, 65] width 108 height 33
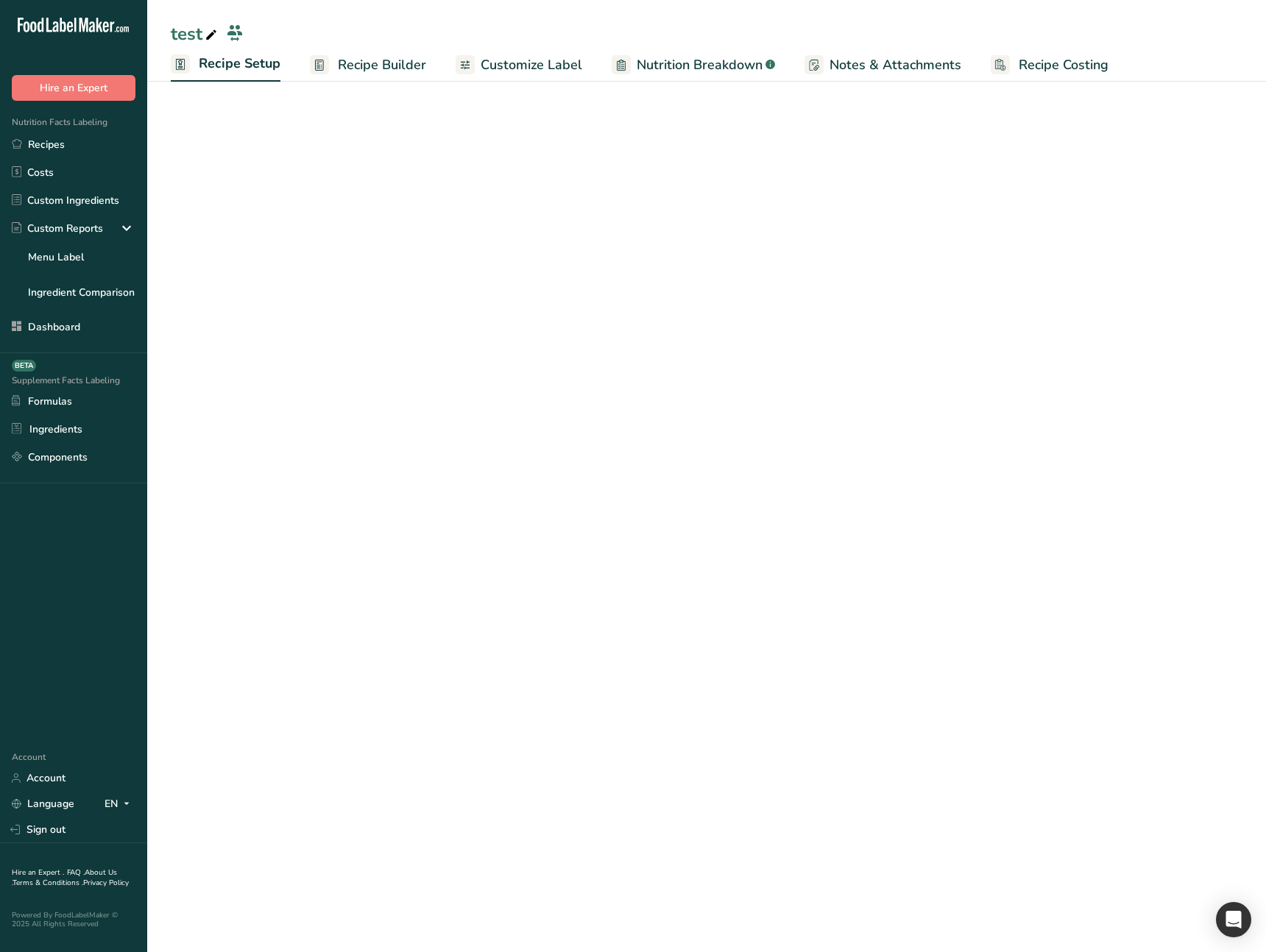
select select "27"
select select "29"
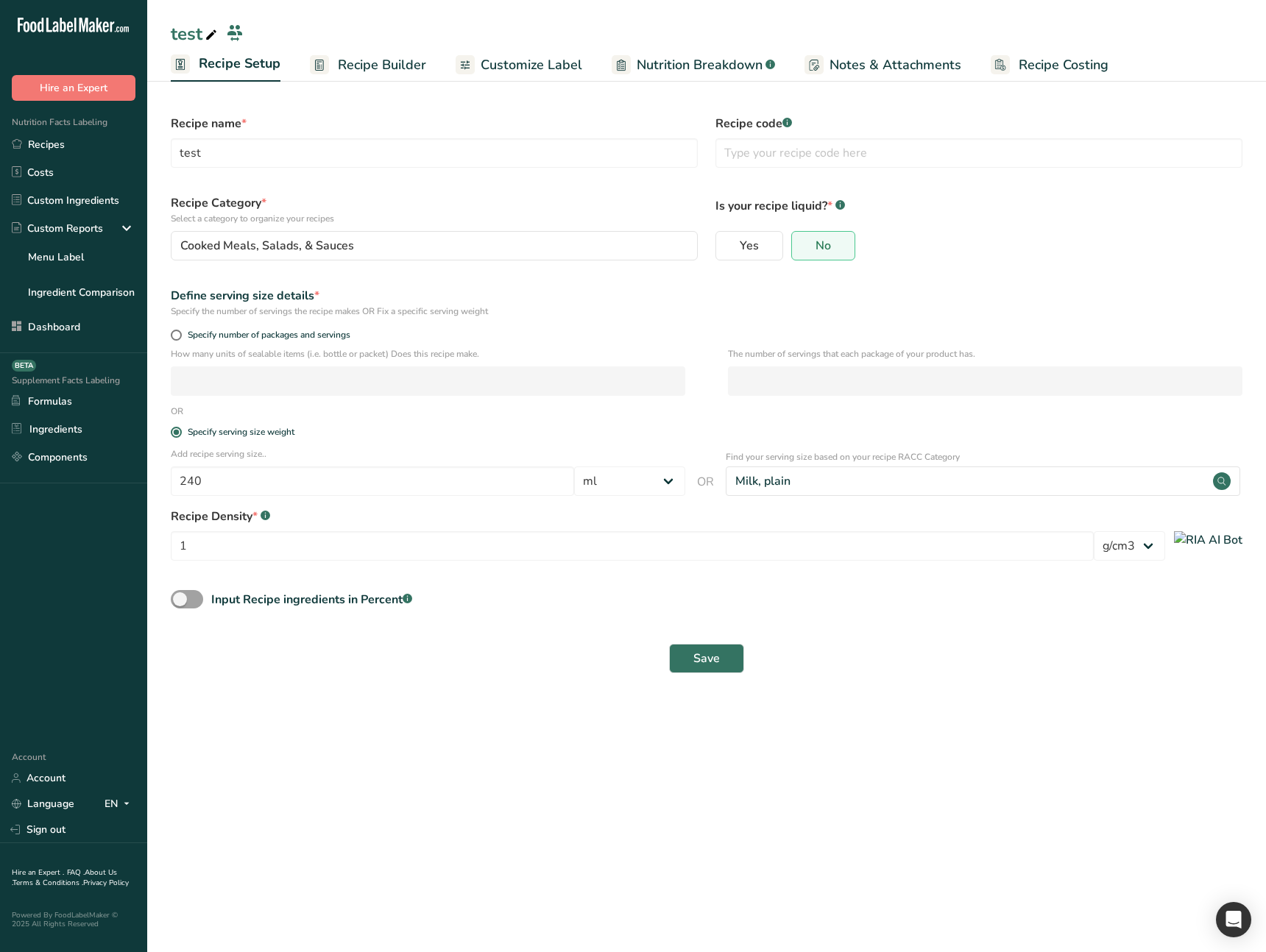
click at [358, 72] on span "Recipe Builder" at bounding box center [382, 66] width 88 height 20
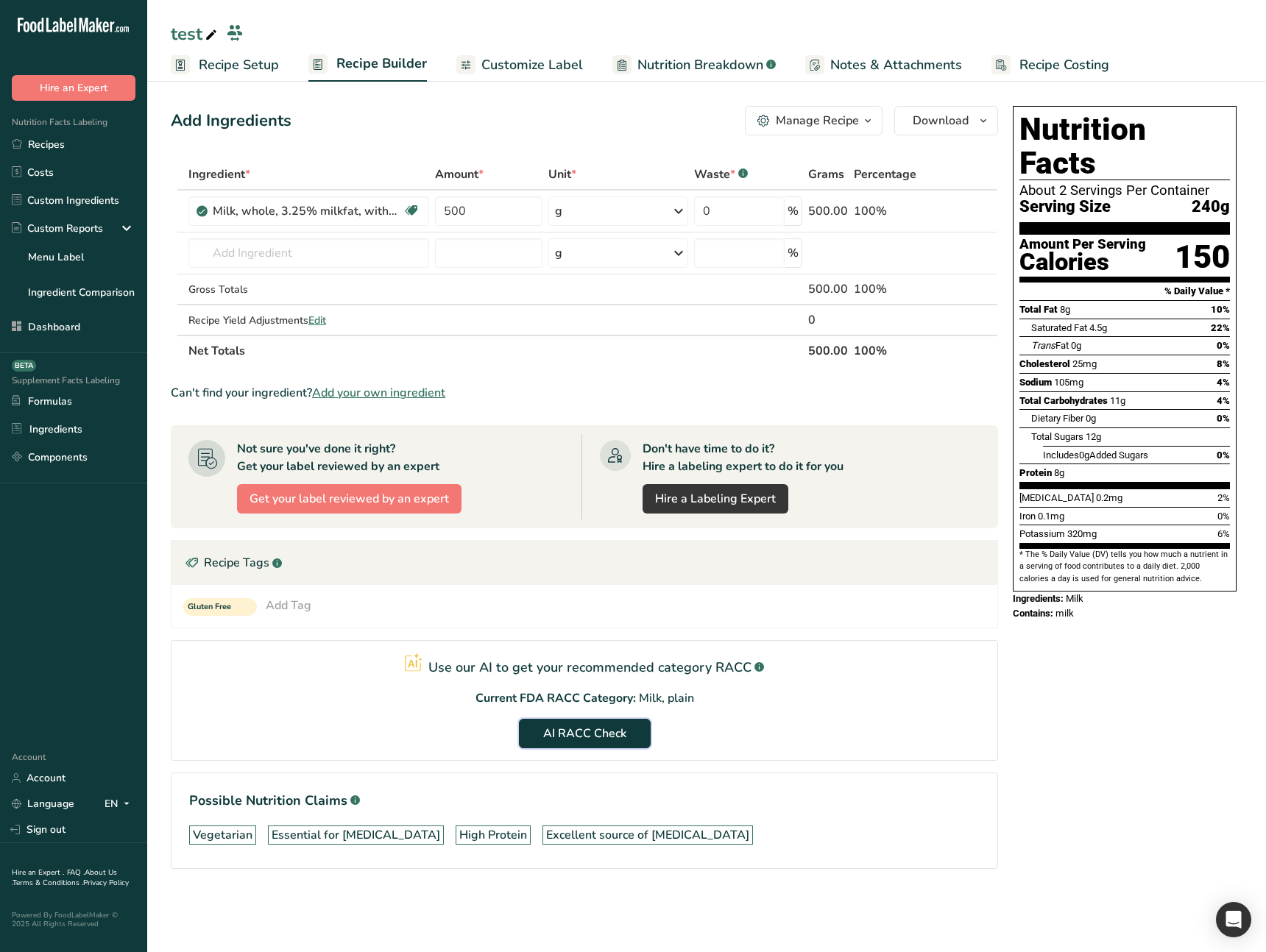
click at [613, 727] on span "AI RACC Check" at bounding box center [585, 734] width 83 height 18
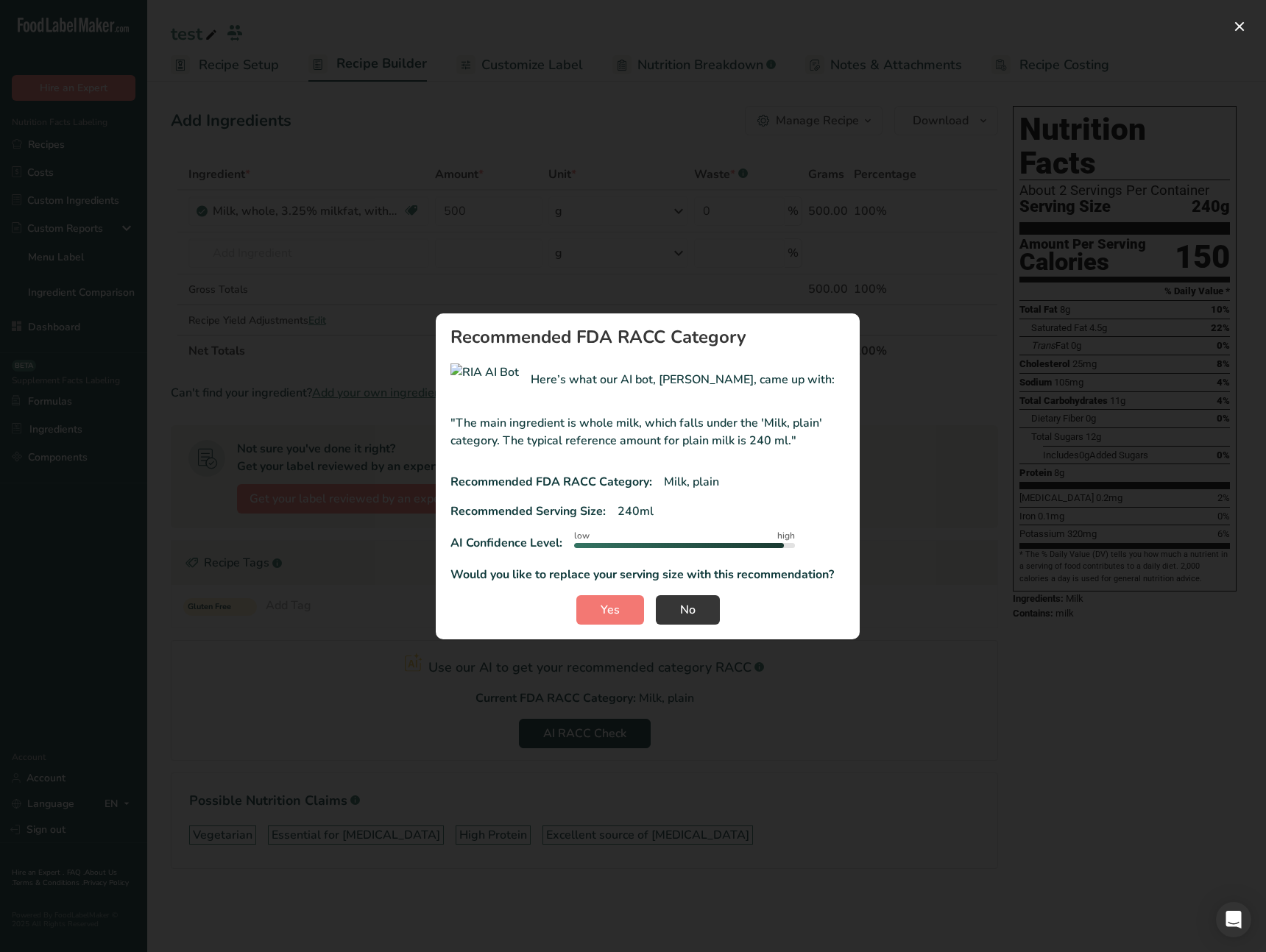
drag, startPoint x: 755, startPoint y: 496, endPoint x: 1117, endPoint y: 131, distance: 514.1
click at [755, 496] on div ""The main ingredient is whole milk, which falls under the 'Milk, plain' categor…" at bounding box center [647, 493] width 394 height 181
click at [1235, 30] on button "RACC modal" at bounding box center [1239, 26] width 24 height 24
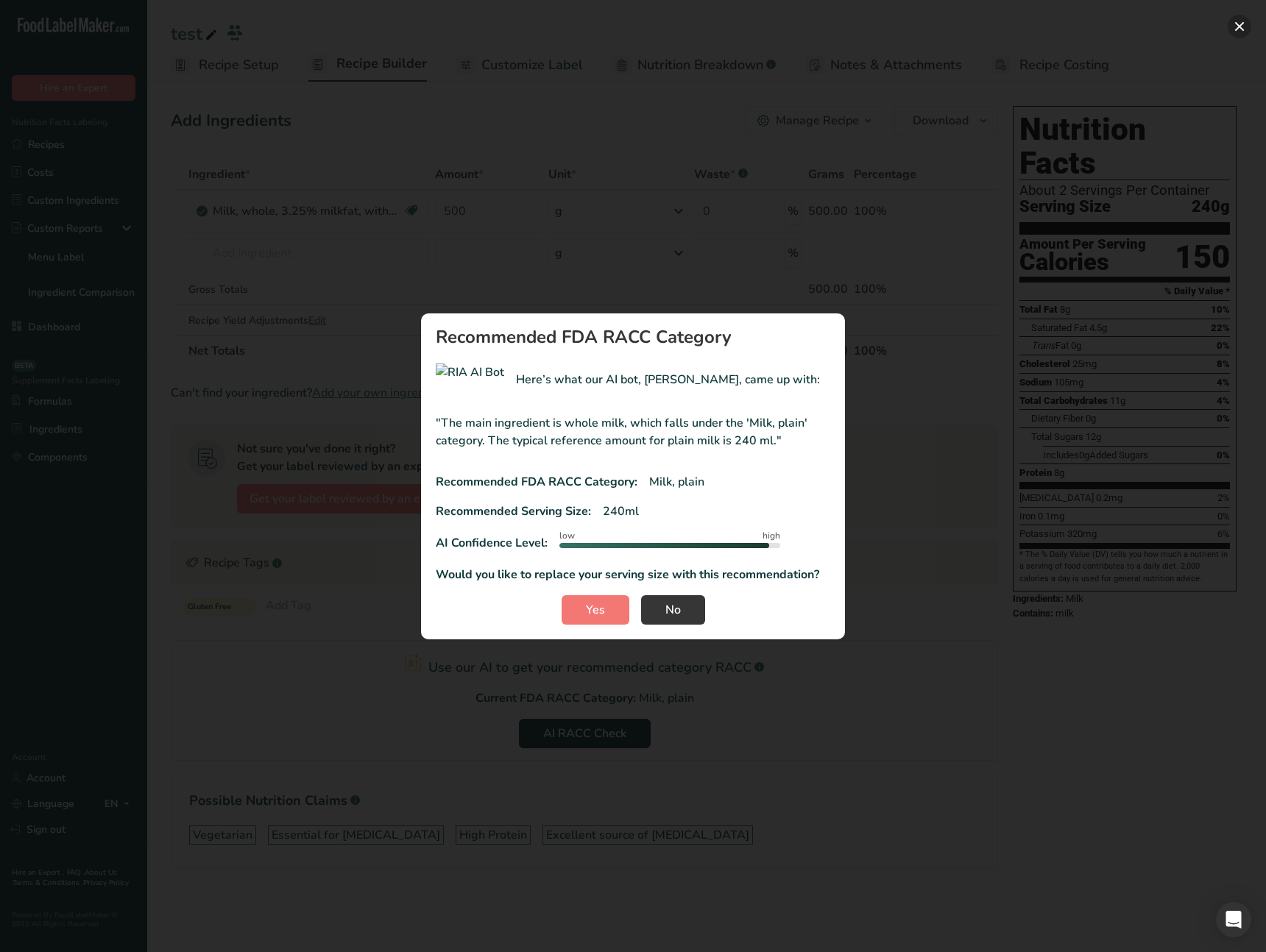
click at [1236, 27] on button "RACC modal" at bounding box center [1239, 26] width 24 height 24
click at [1247, 32] on button "RACC modal" at bounding box center [1239, 26] width 24 height 24
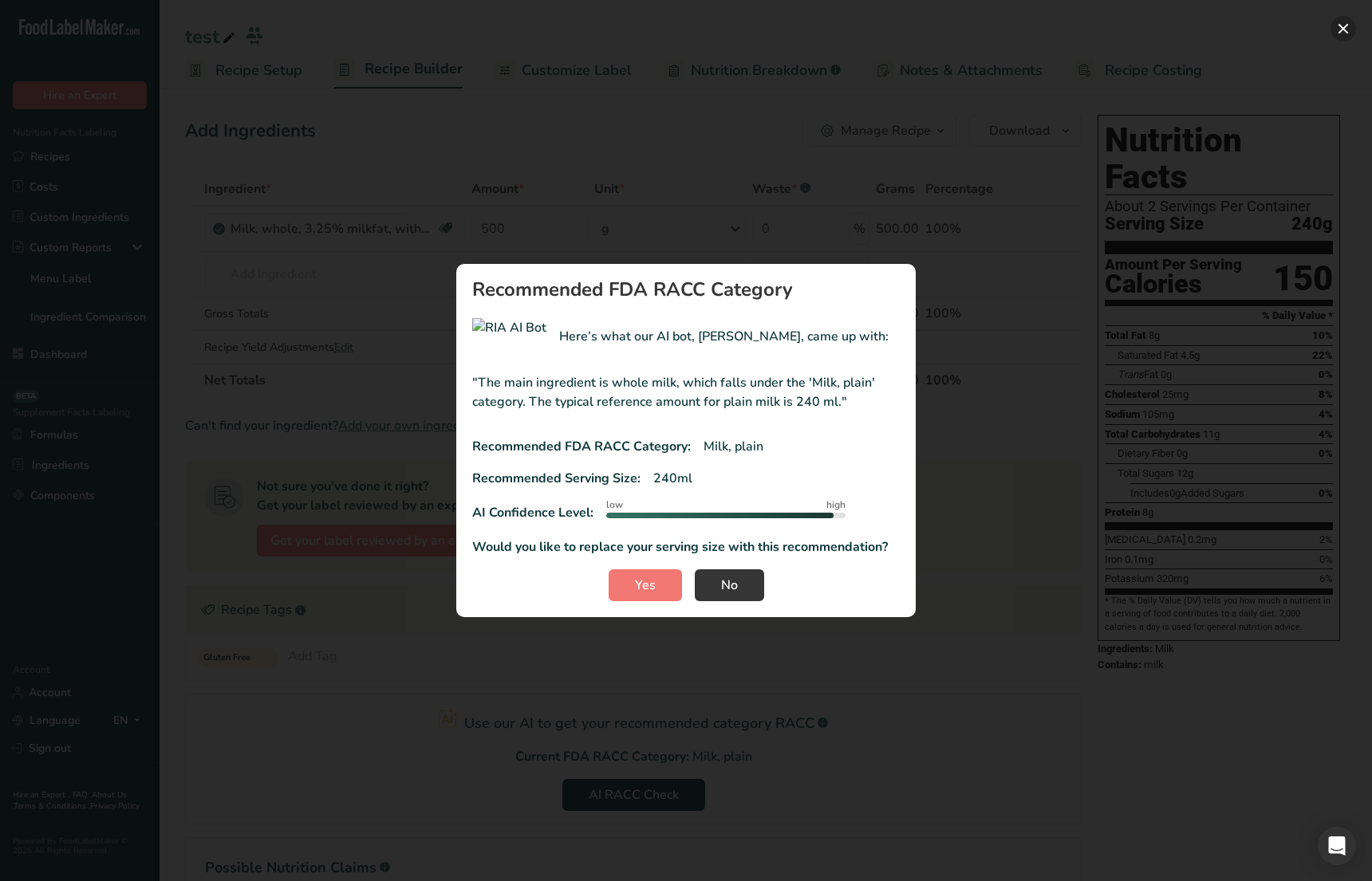
click at [1339, 34] on button "RACC modal" at bounding box center [1343, 28] width 26 height 26
click at [1348, 40] on div "RACC modal" at bounding box center [686, 440] width 1372 height 881
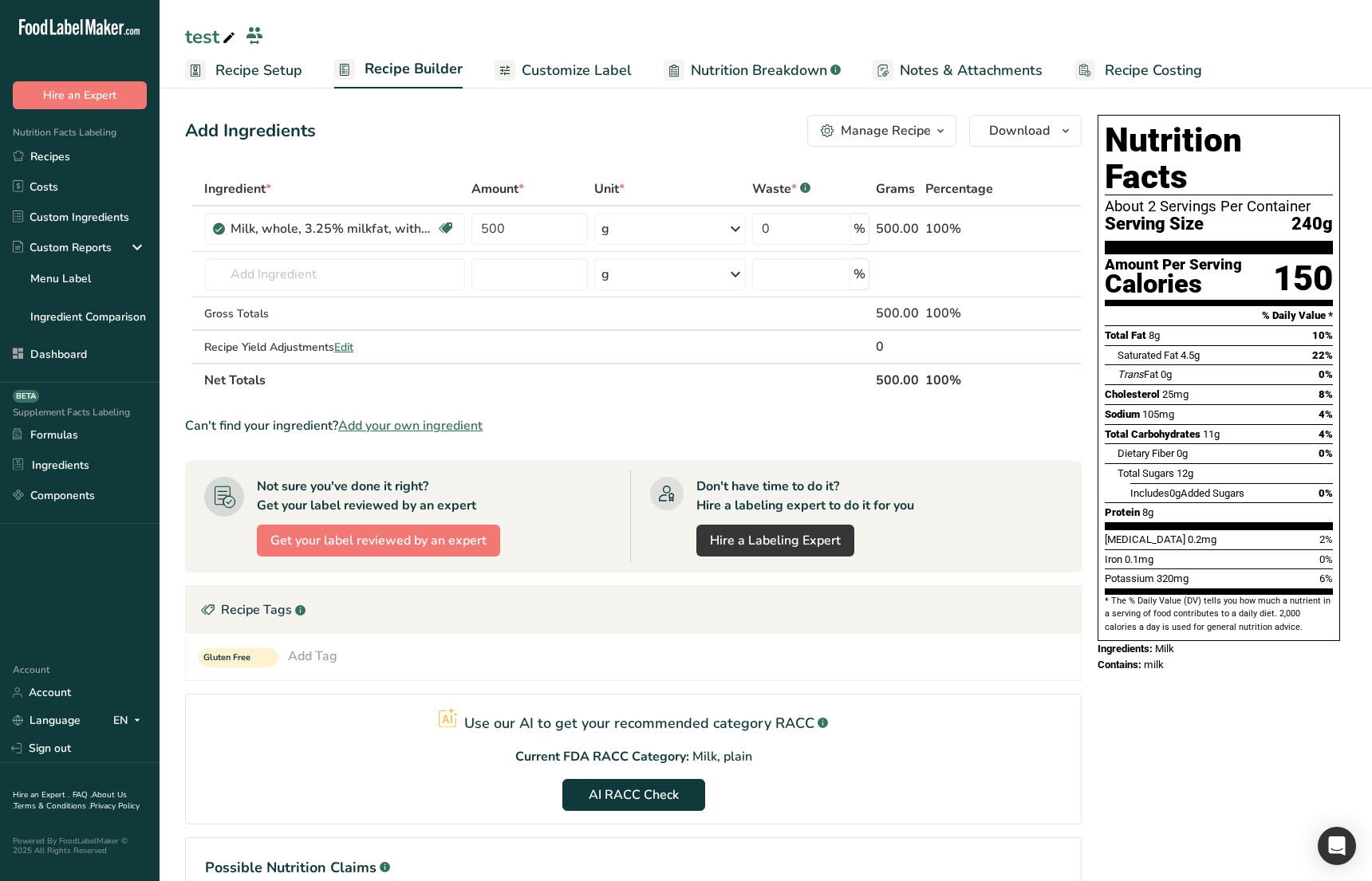
click at [1344, 31] on div "test" at bounding box center [766, 37] width 1212 height 28
click at [962, 745] on section "Use our AI to get your recommended category RACC .a-a{fill:#347362;}.b-a{fill:#…" at bounding box center [633, 759] width 896 height 130
click at [648, 789] on span "AI RACC Check" at bounding box center [634, 795] width 90 height 19
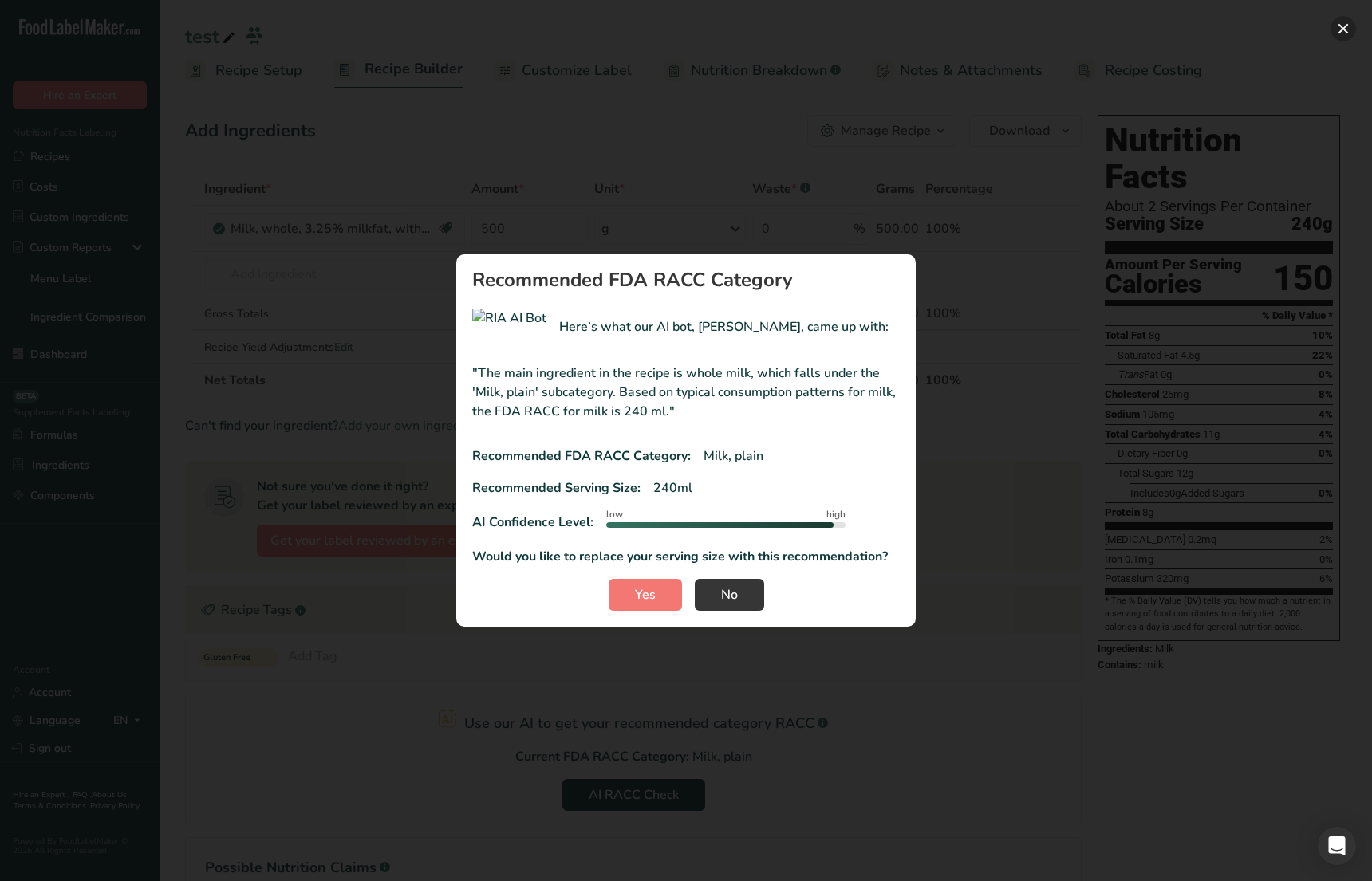
drag, startPoint x: 1330, startPoint y: 34, endPoint x: 1343, endPoint y: 30, distance: 13.6
click at [1331, 34] on div "Recommended FDA RACC Category Here’s what our AI bot, [PERSON_NAME], came up wi…" at bounding box center [686, 440] width 1372 height 881
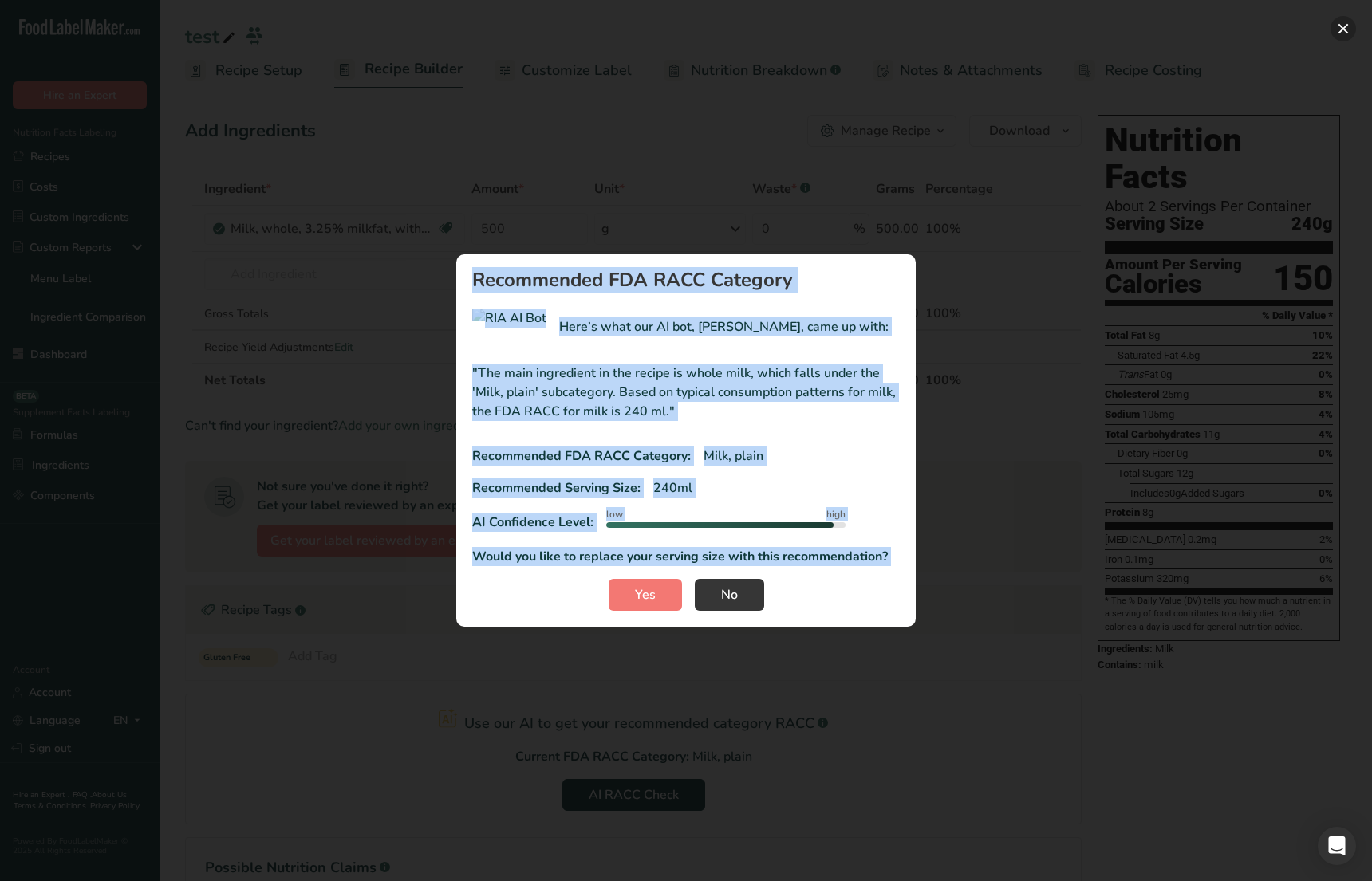
click at [1346, 28] on button "RACC modal" at bounding box center [1343, 28] width 26 height 26
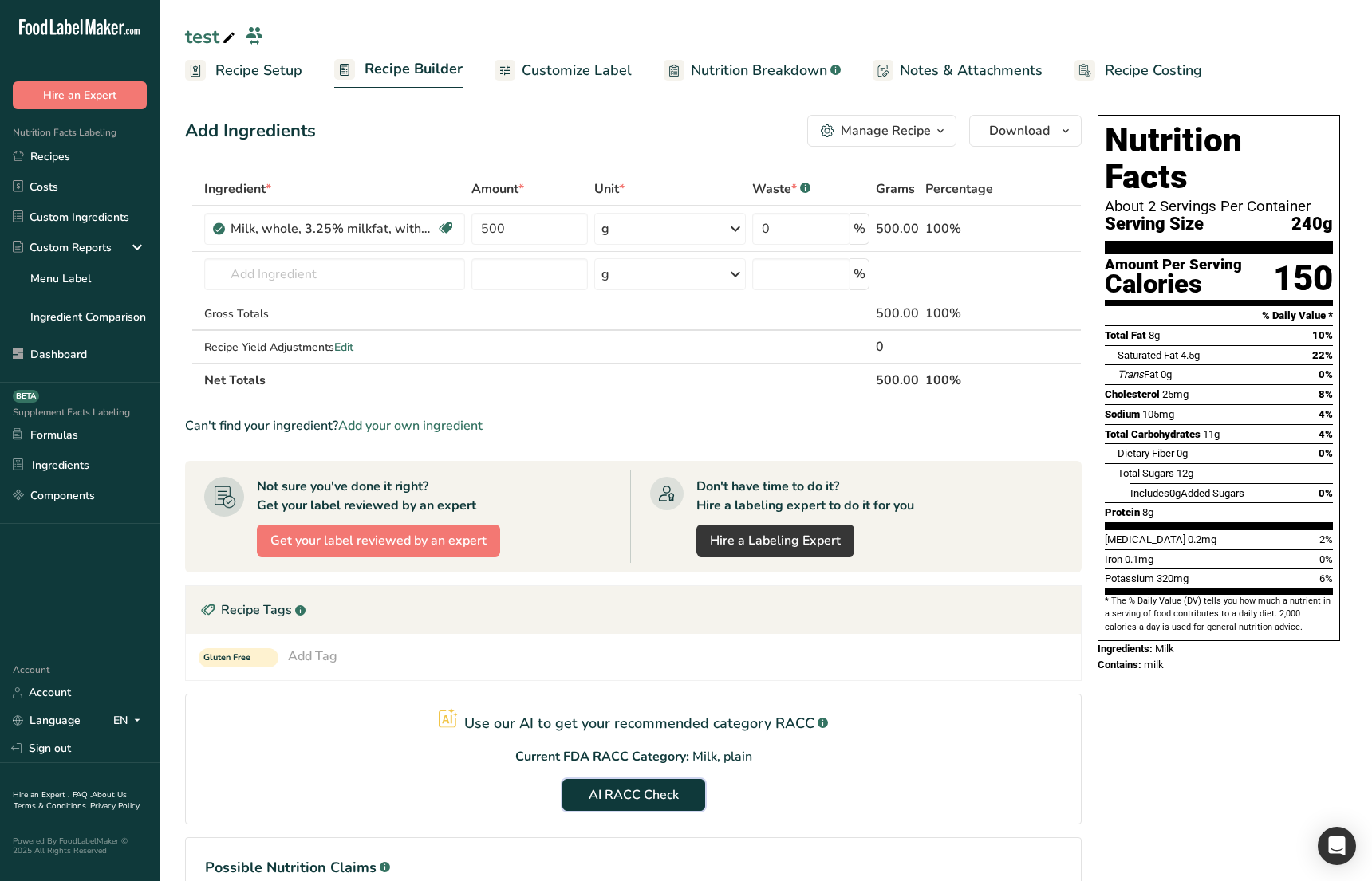
click at [683, 788] on button "AI RACC Check" at bounding box center [633, 795] width 143 height 32
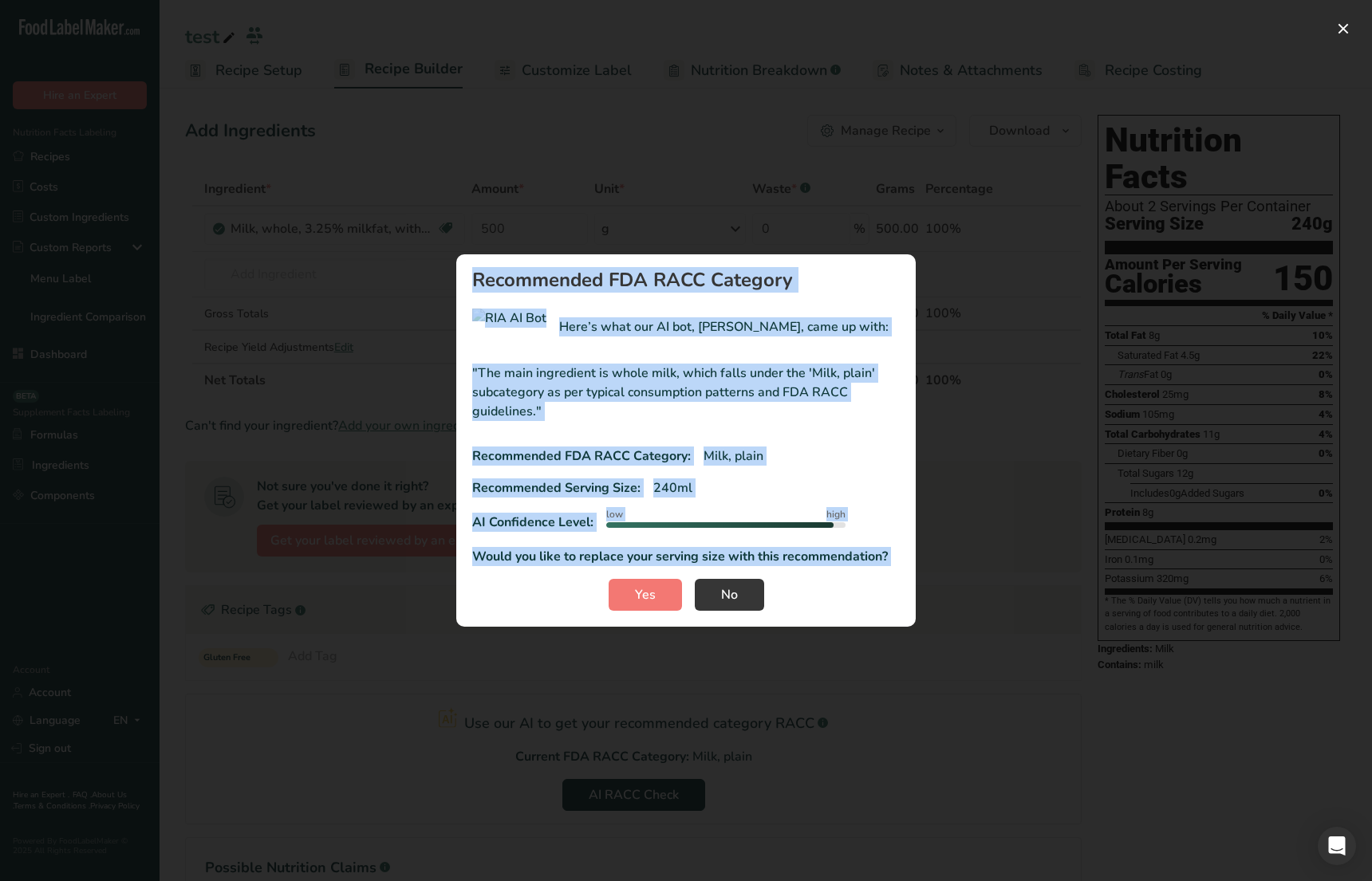
click at [839, 424] on div ""The main ingredient is whole milk, which falls under the 'Milk, plain' subcate…" at bounding box center [686, 459] width 427 height 216
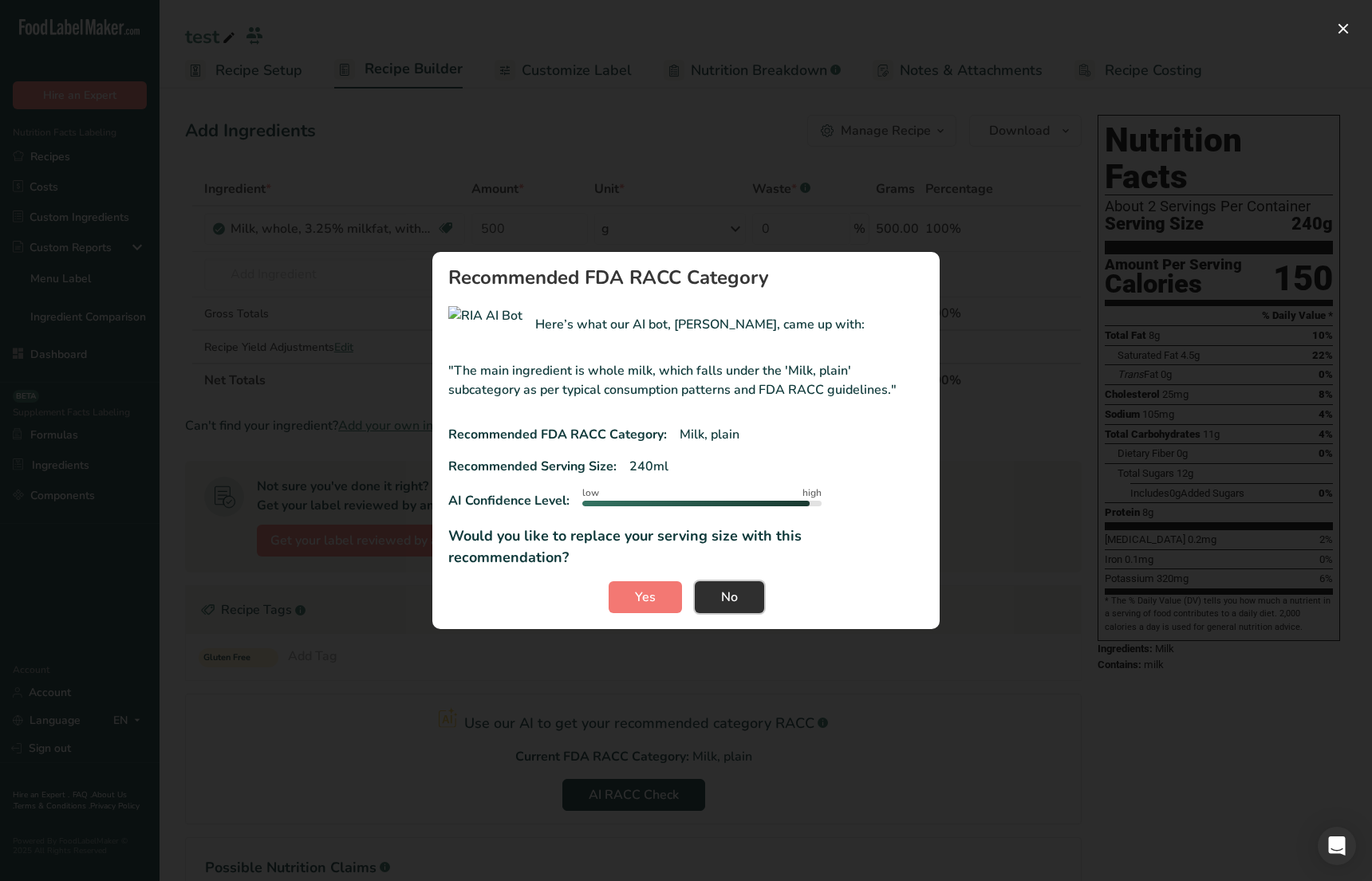
click at [749, 590] on button "No" at bounding box center [729, 597] width 69 height 32
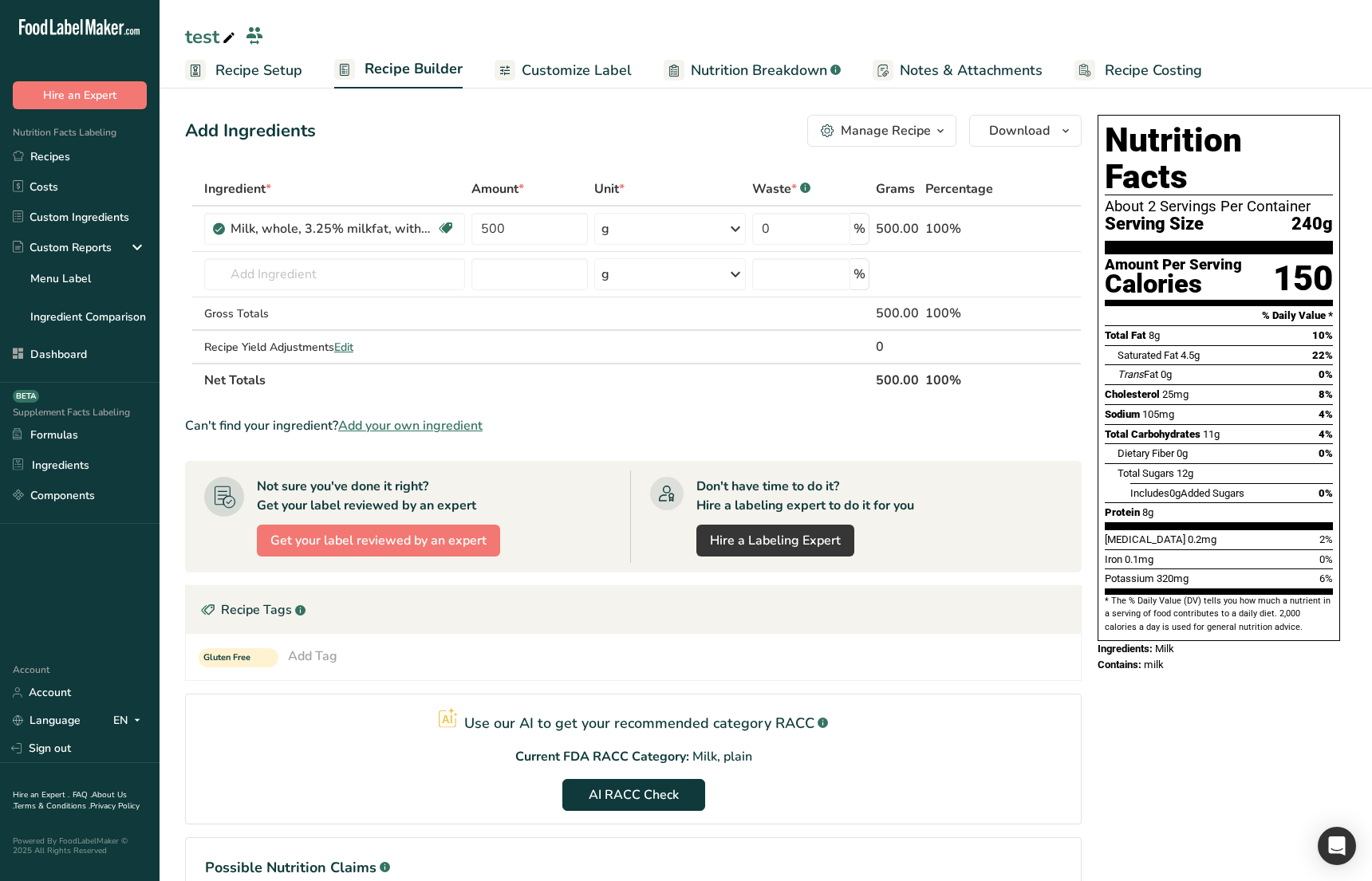
click at [243, 67] on span "Recipe Setup" at bounding box center [259, 71] width 87 height 22
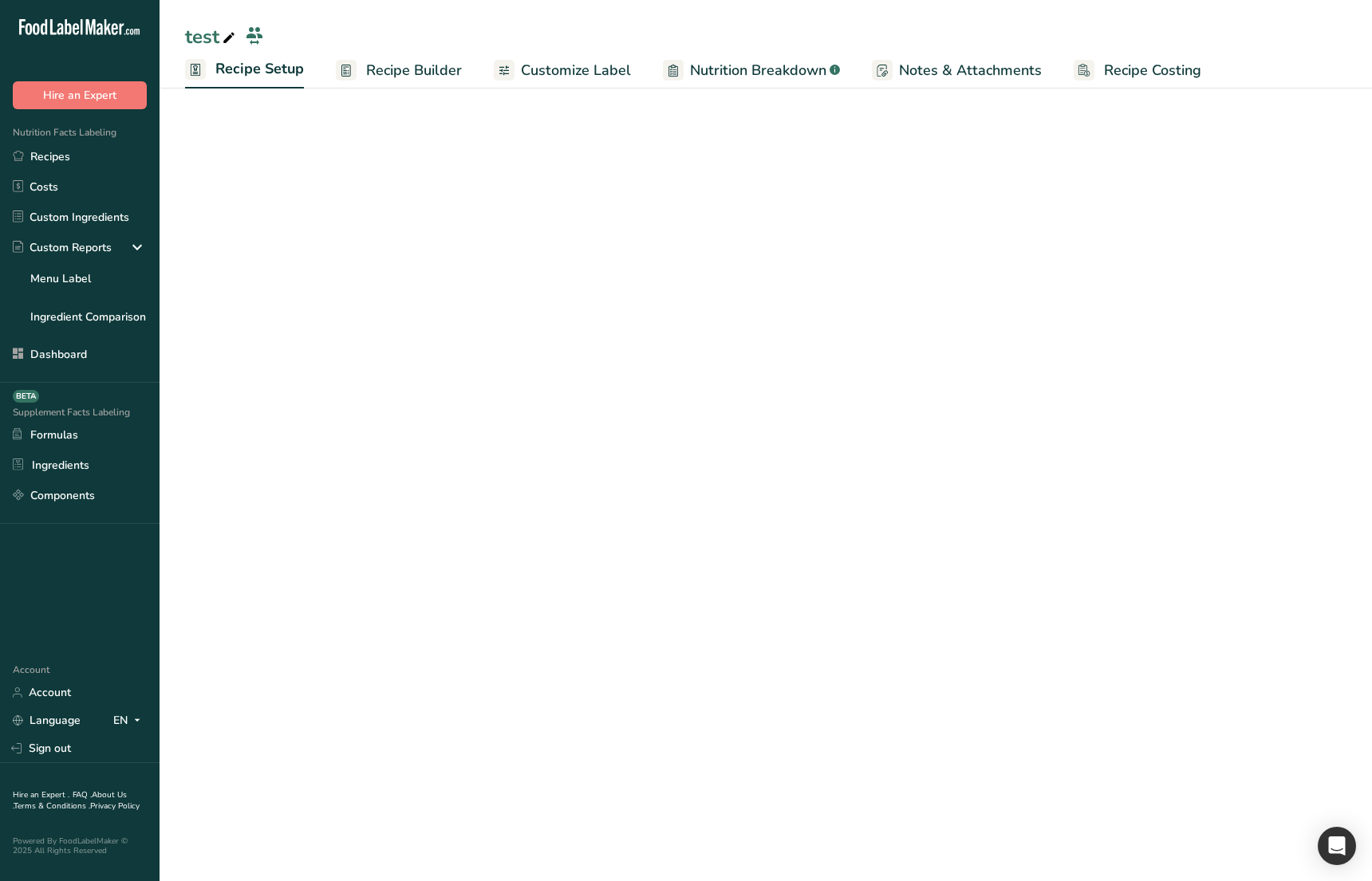
select select "27"
select select "29"
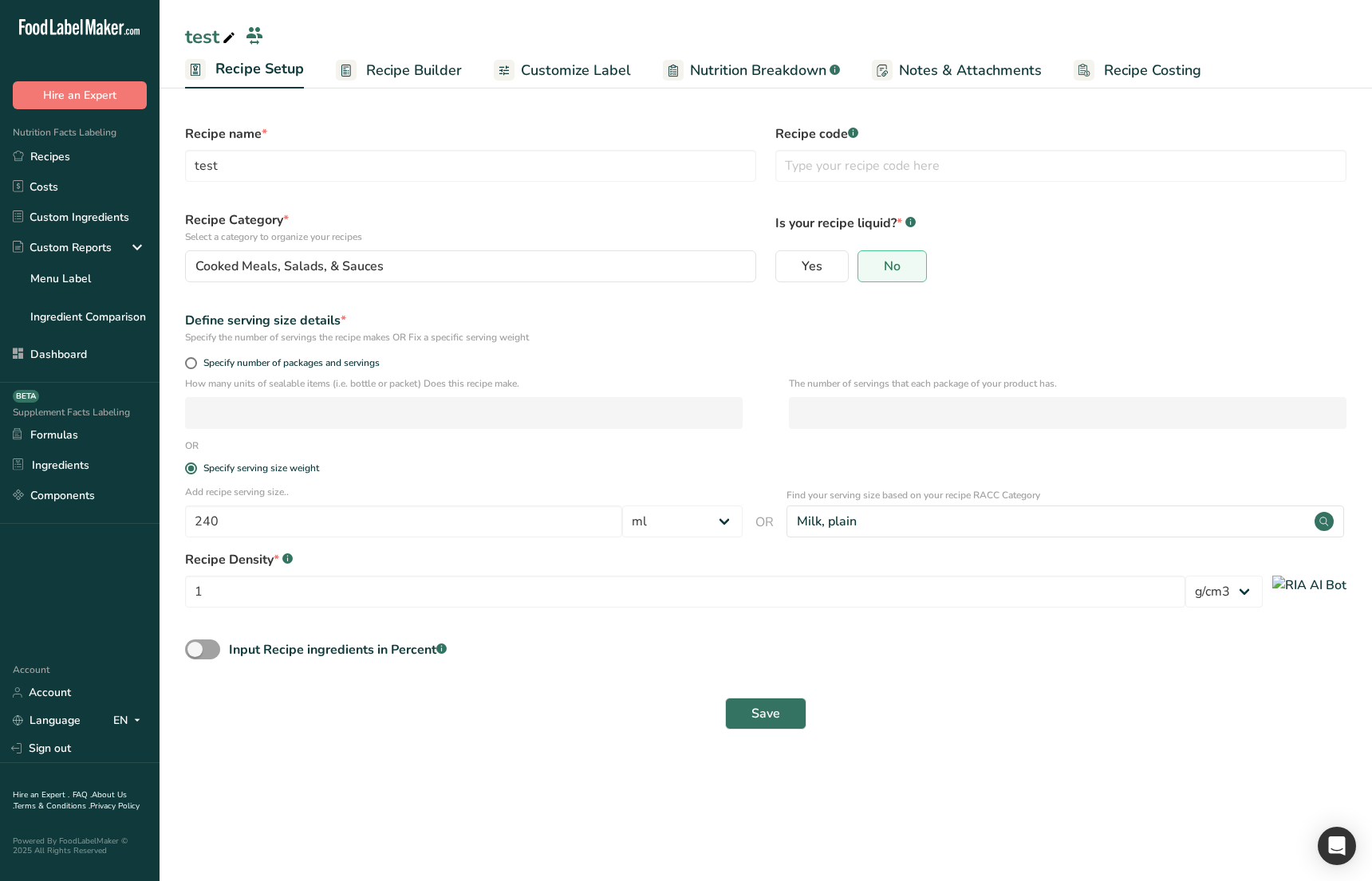
click at [404, 72] on span "Recipe Builder" at bounding box center [414, 71] width 95 height 22
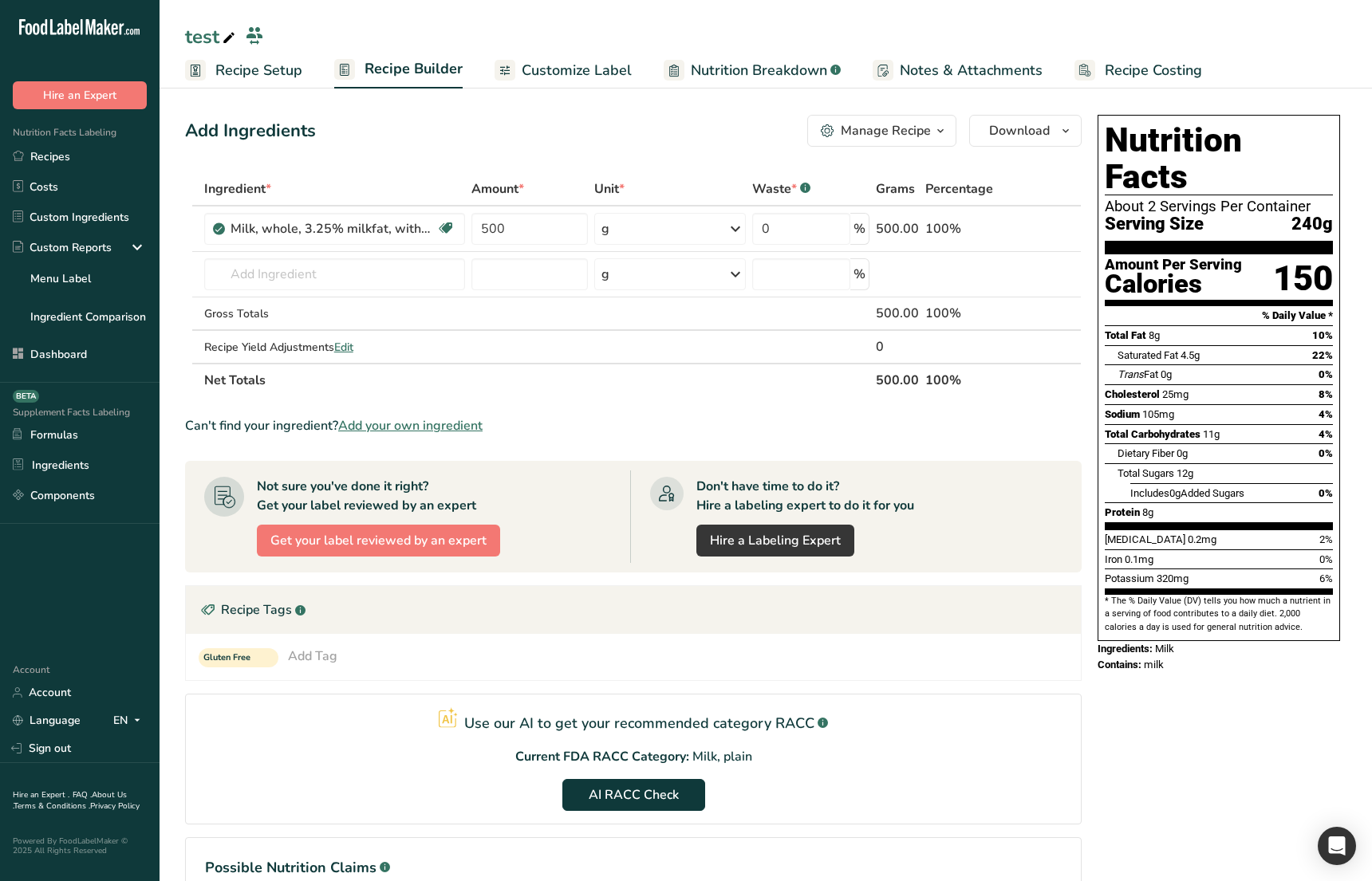
click at [241, 82] on link "Recipe Setup" at bounding box center [243, 70] width 117 height 36
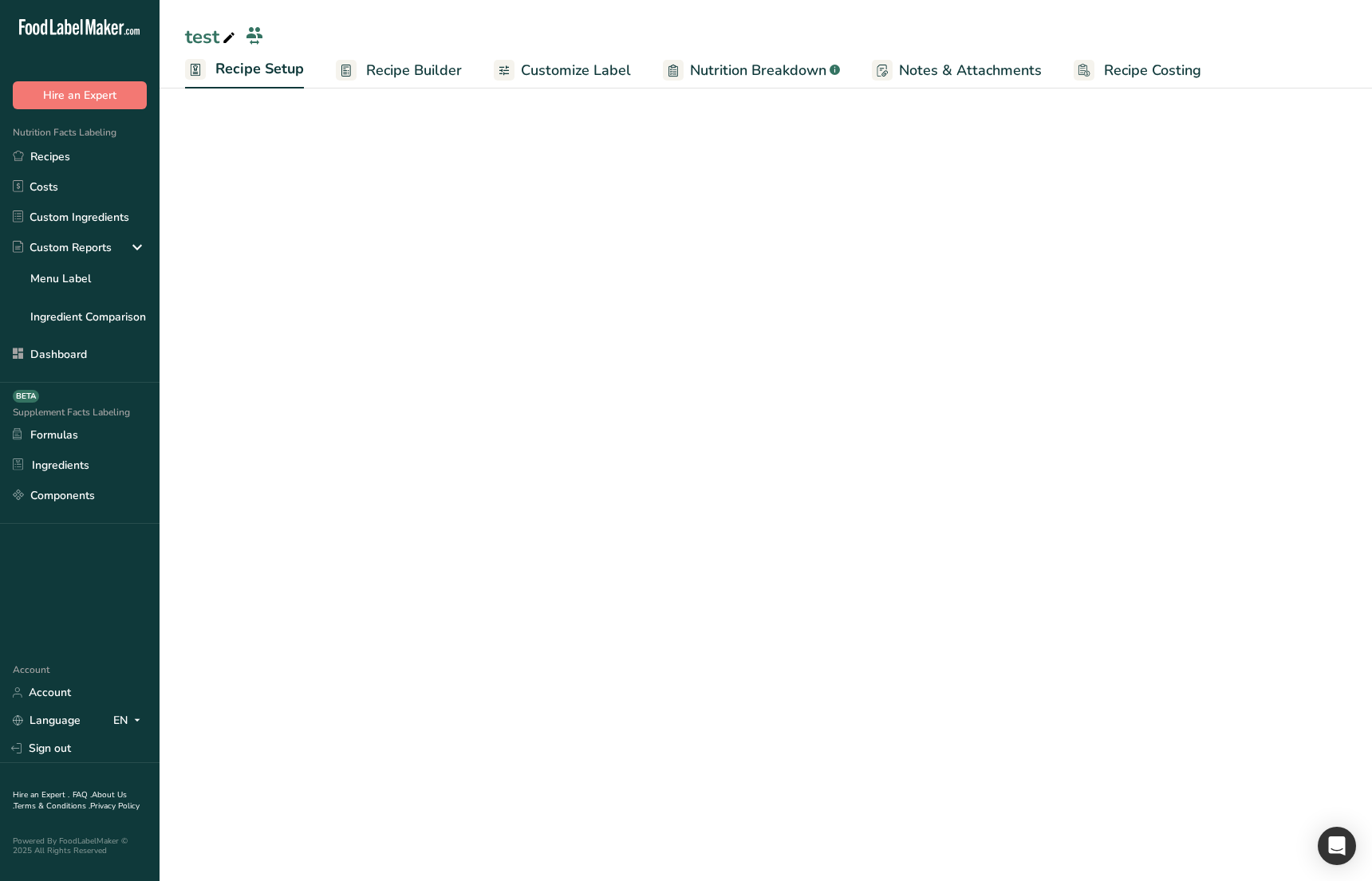
select select "27"
select select "29"
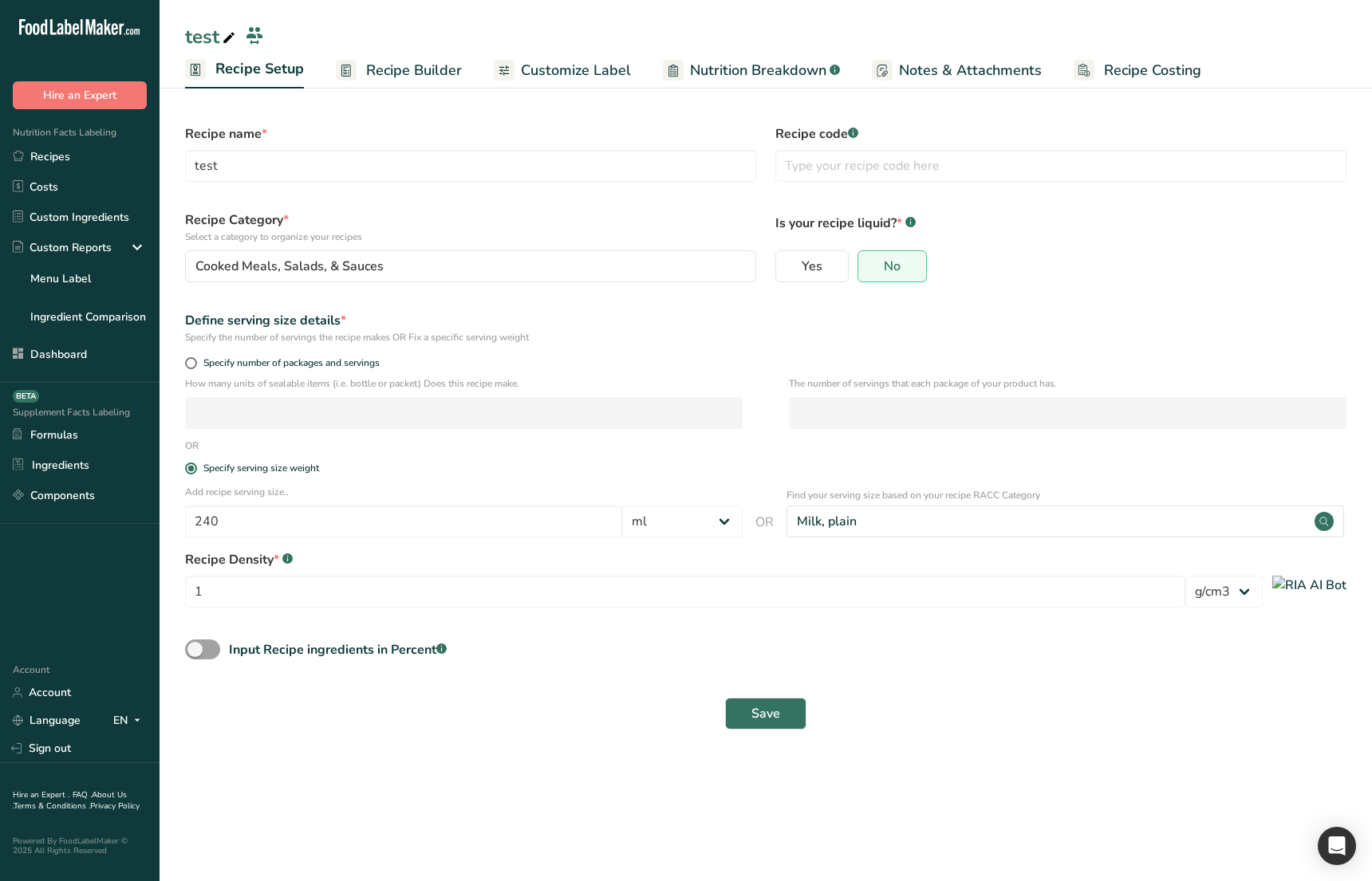
click at [358, 61] on link "Recipe Builder" at bounding box center [399, 70] width 126 height 36
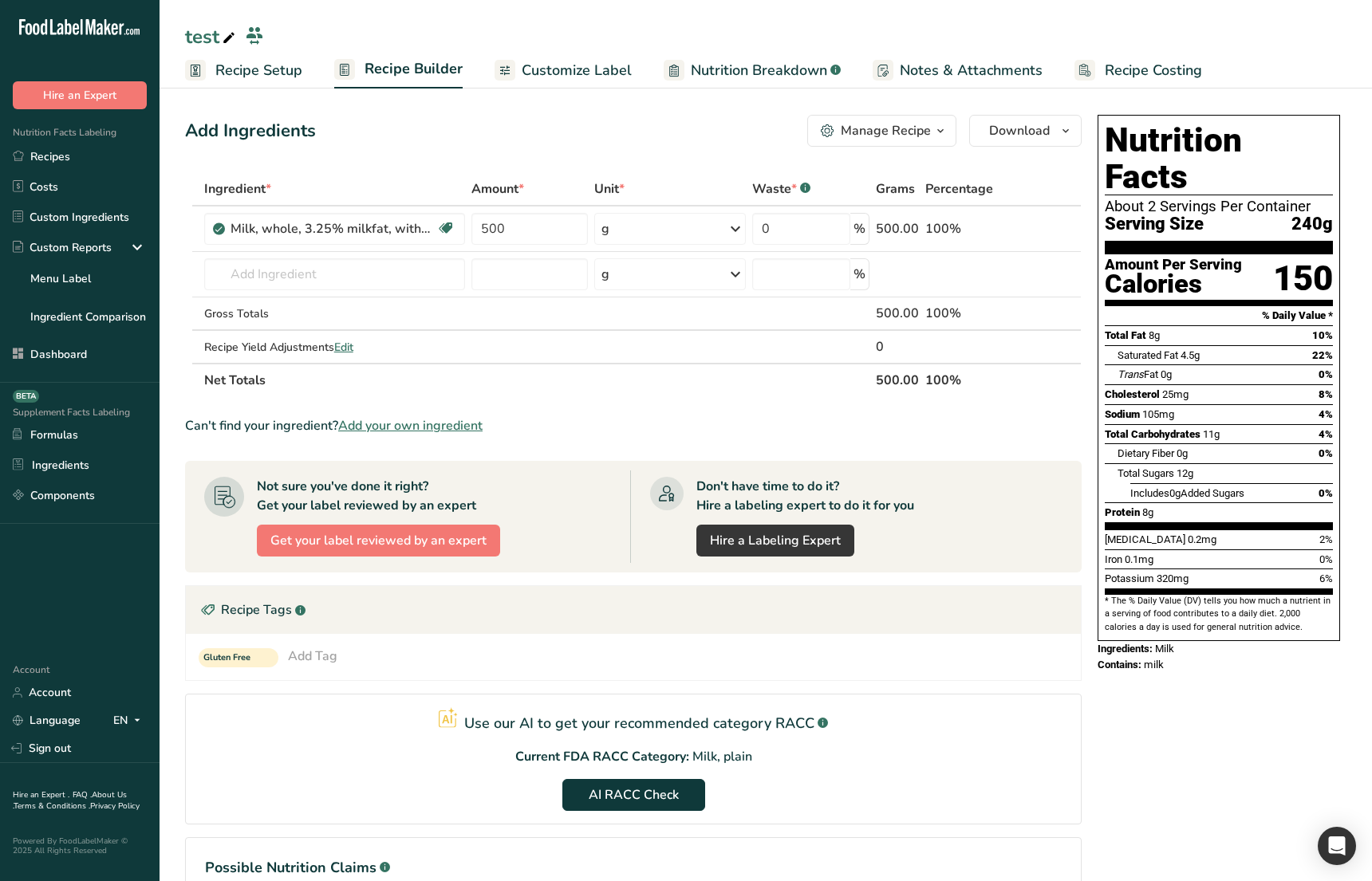
click at [257, 65] on span "Recipe Setup" at bounding box center [259, 71] width 87 height 22
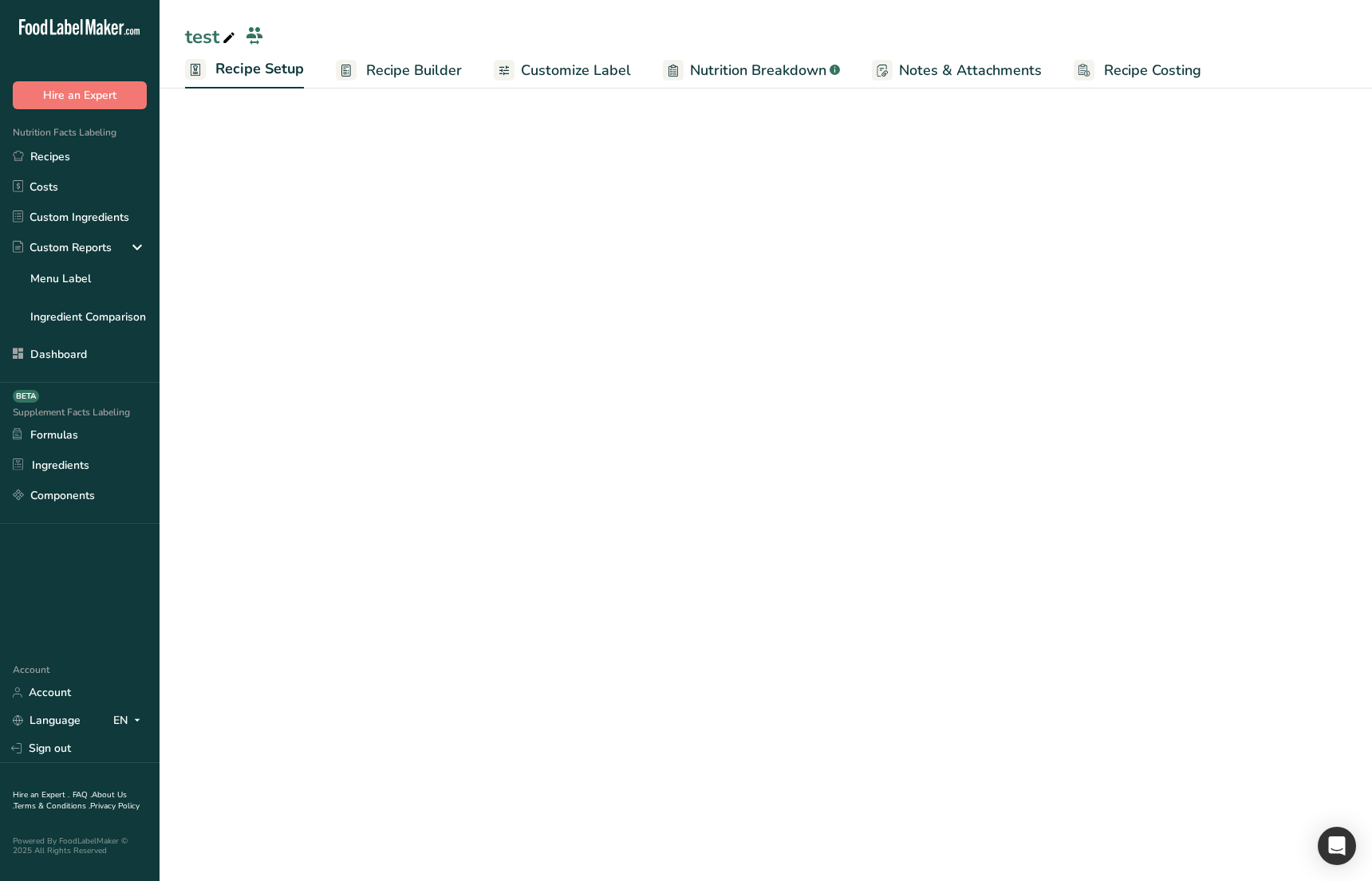
select select "27"
select select "29"
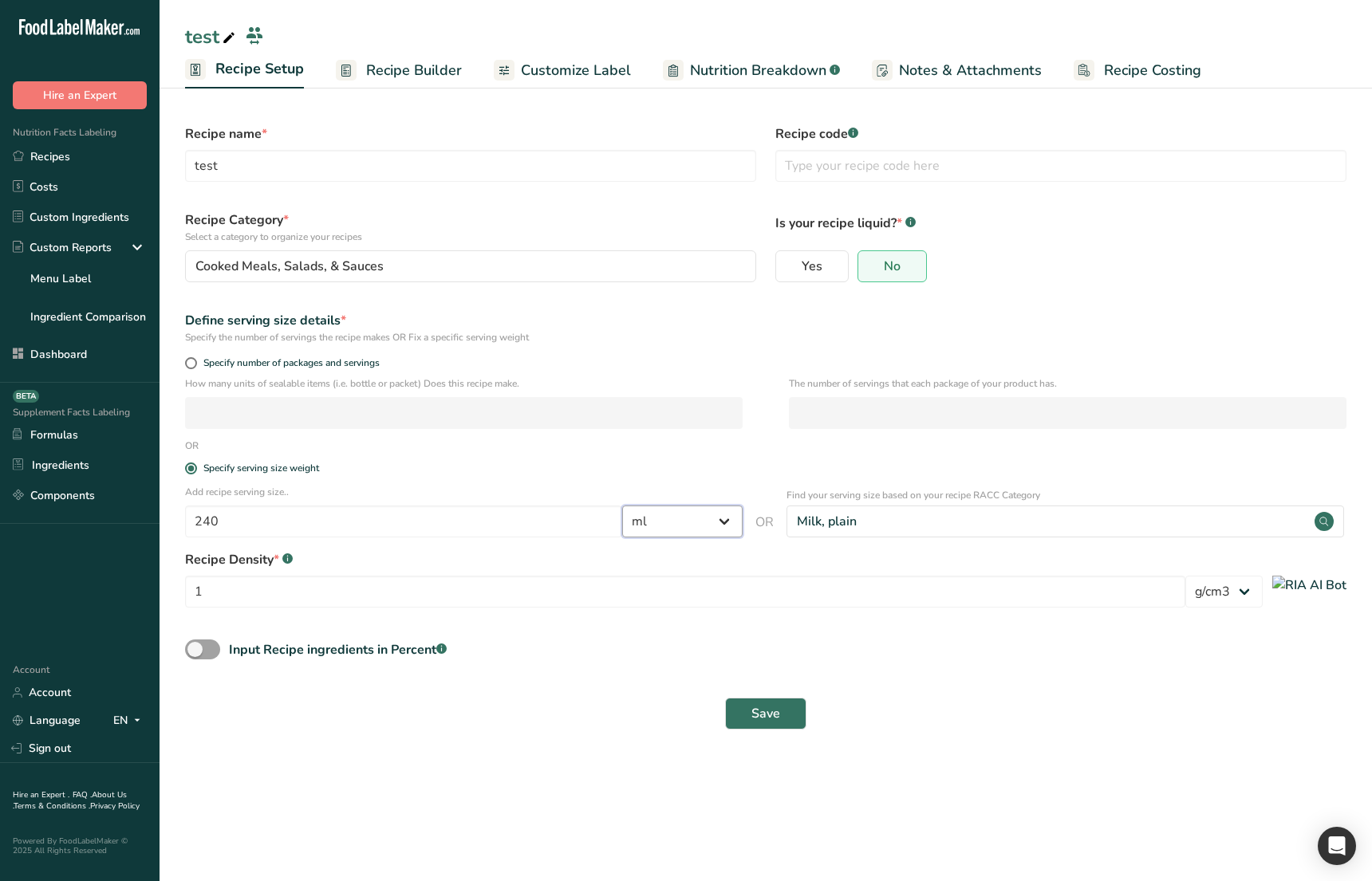
click at [682, 507] on select "Grams ppm ug kg mg mcg lb oz quarter cup half cup l ml fl oz tbsp tsp cup qt ga…" at bounding box center [682, 522] width 120 height 32
click at [604, 665] on div "Input Recipe ingredients in Percent .a-a{fill:#347362;}.b-a{fill:#fff;}" at bounding box center [766, 655] width 1181 height 33
click at [318, 763] on main "test Recipe Setup Recipe Builder Customize Label Nutrition Breakdown .a-a{fill:…" at bounding box center [686, 440] width 1372 height 881
drag, startPoint x: 1020, startPoint y: 726, endPoint x: 960, endPoint y: 701, distance: 65.0
click at [1020, 726] on div "Save" at bounding box center [765, 714] width 1161 height 32
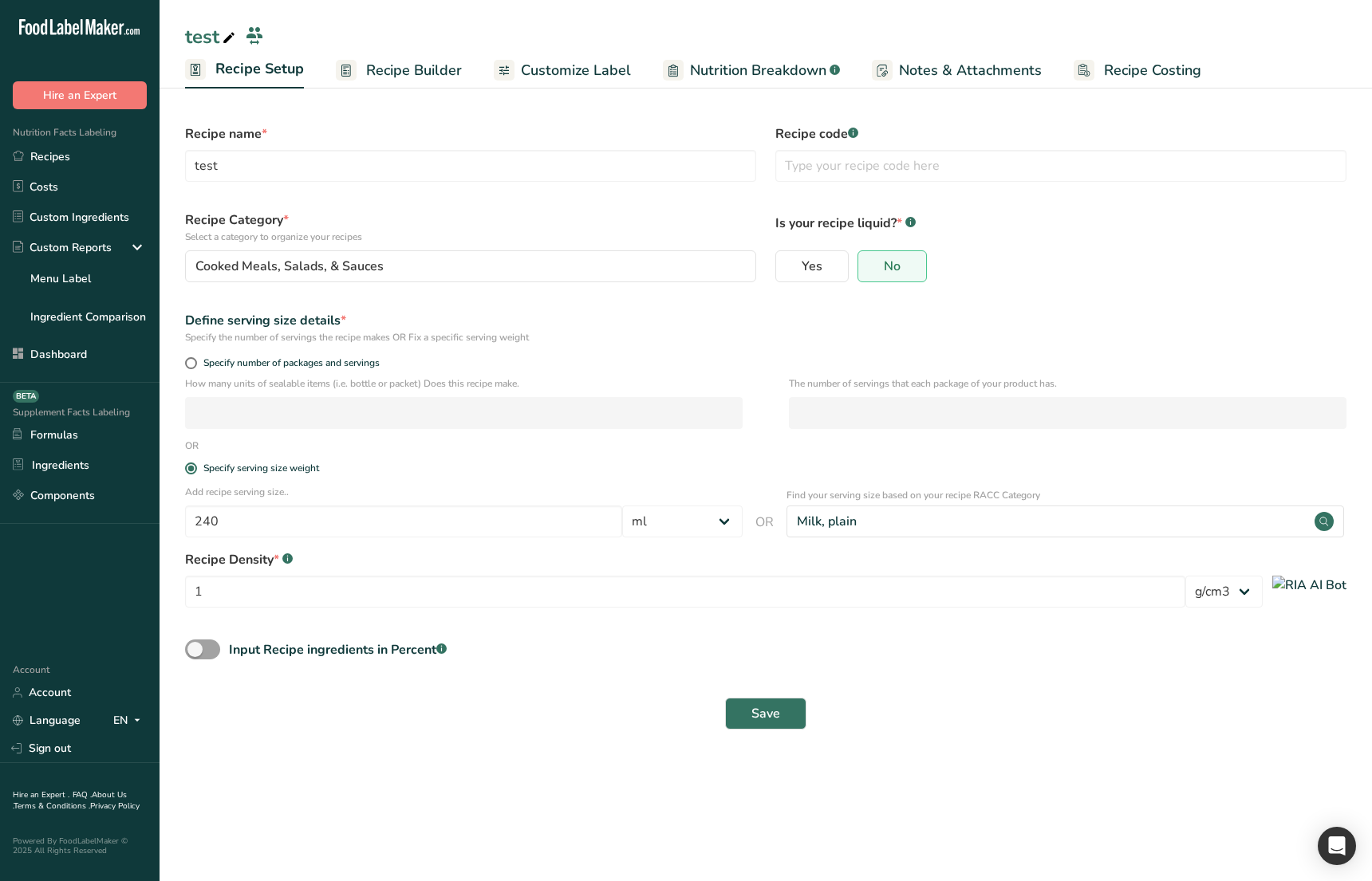
click at [261, 727] on div "Save" at bounding box center [765, 714] width 1161 height 32
click at [564, 810] on main "test Recipe Setup Recipe Builder Customize Label Nutrition Breakdown .a-a{fill:…" at bounding box center [686, 440] width 1372 height 881
click at [1332, 588] on img at bounding box center [1308, 585] width 74 height 19
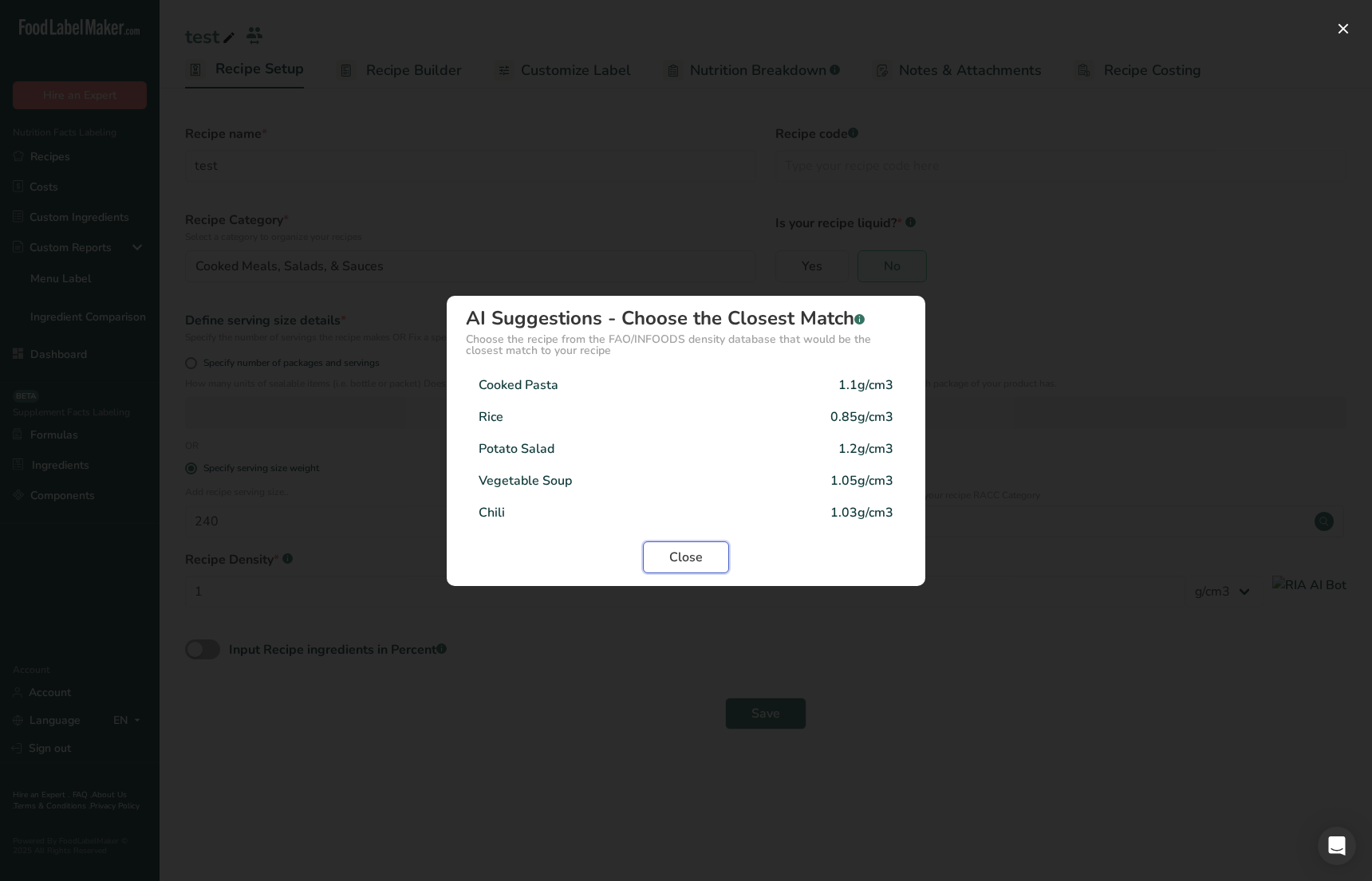
click at [706, 562] on button "Close" at bounding box center [686, 558] width 86 height 32
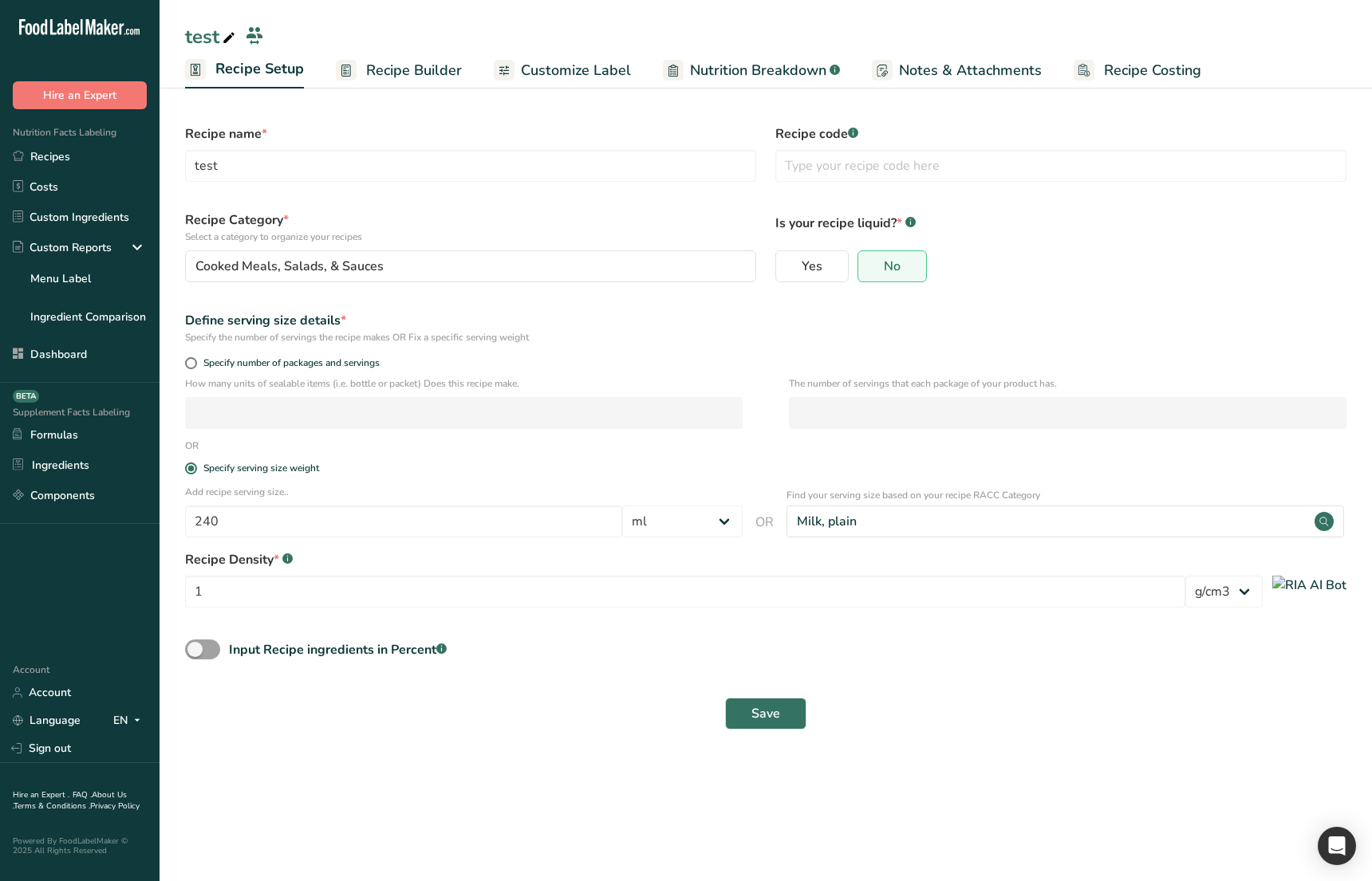
click at [943, 698] on div "Save" at bounding box center [765, 714] width 1161 height 32
click at [410, 89] on section "Recipe name * test Recipe code .a-a{fill:#347362;}.b-a{fill:#fff;} Recipe Categ…" at bounding box center [766, 419] width 1212 height 672
click at [394, 78] on span "Recipe Builder" at bounding box center [414, 71] width 95 height 22
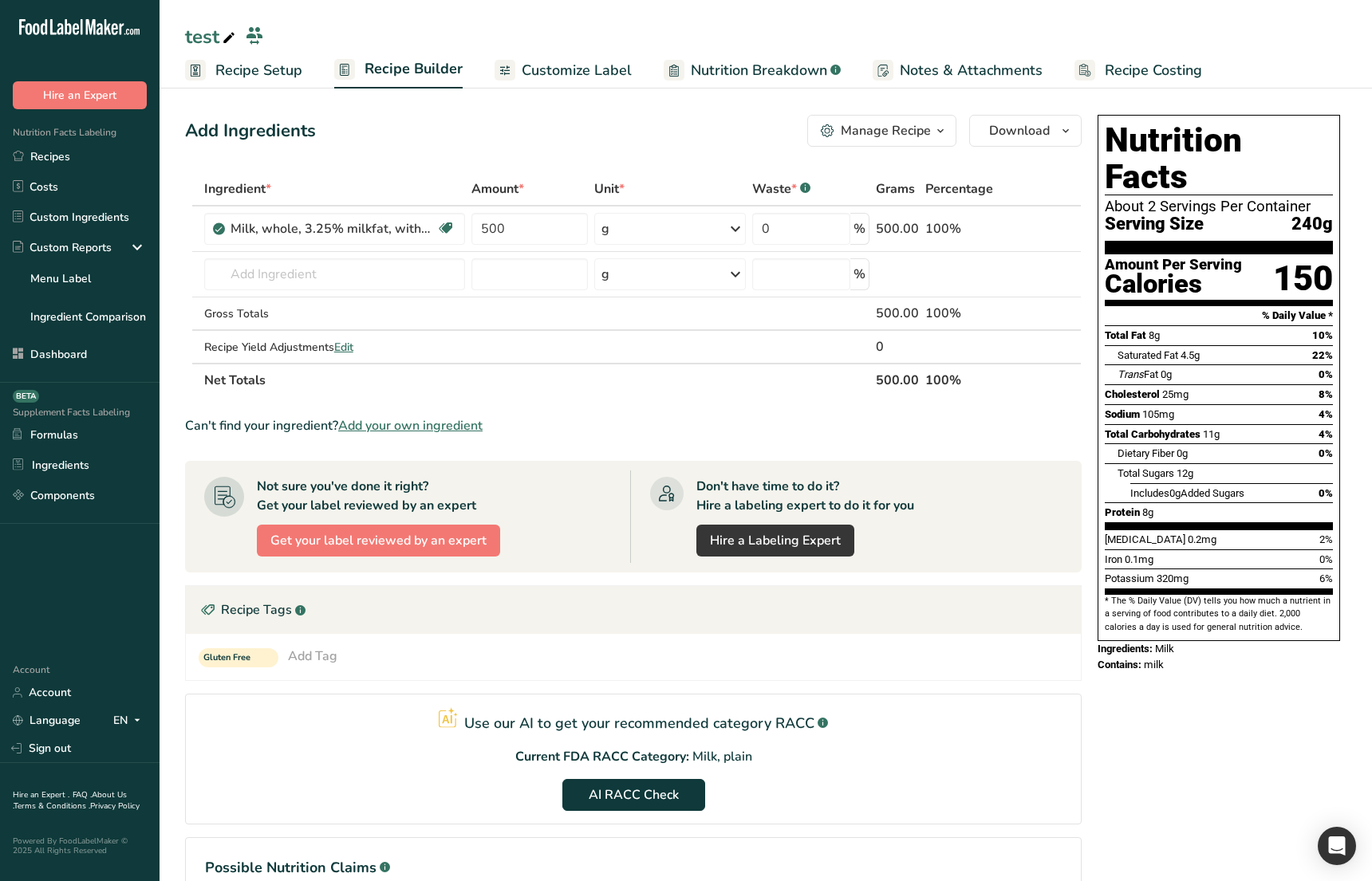
click at [258, 68] on span "Recipe Setup" at bounding box center [259, 71] width 87 height 22
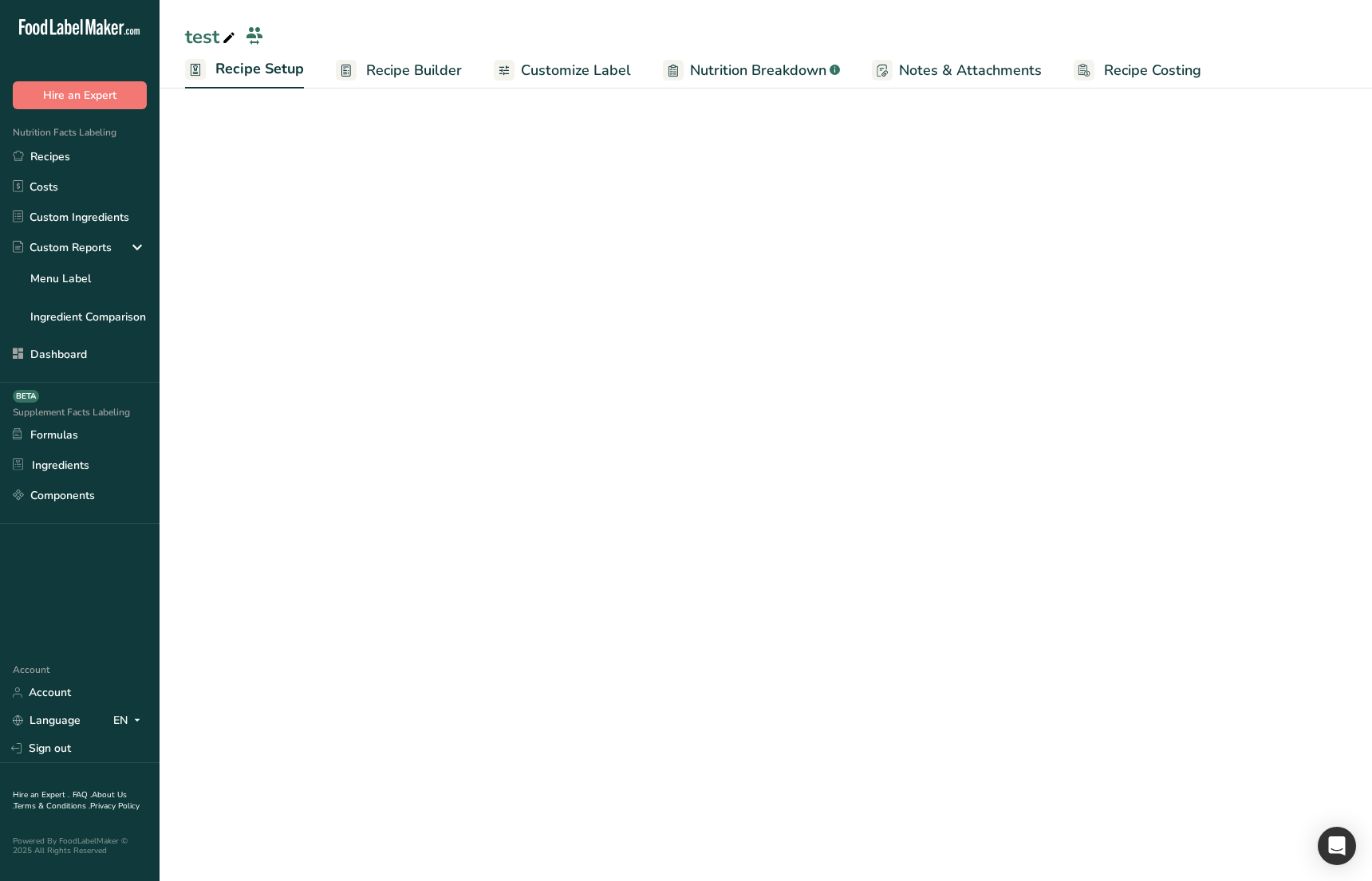
select select "27"
select select "29"
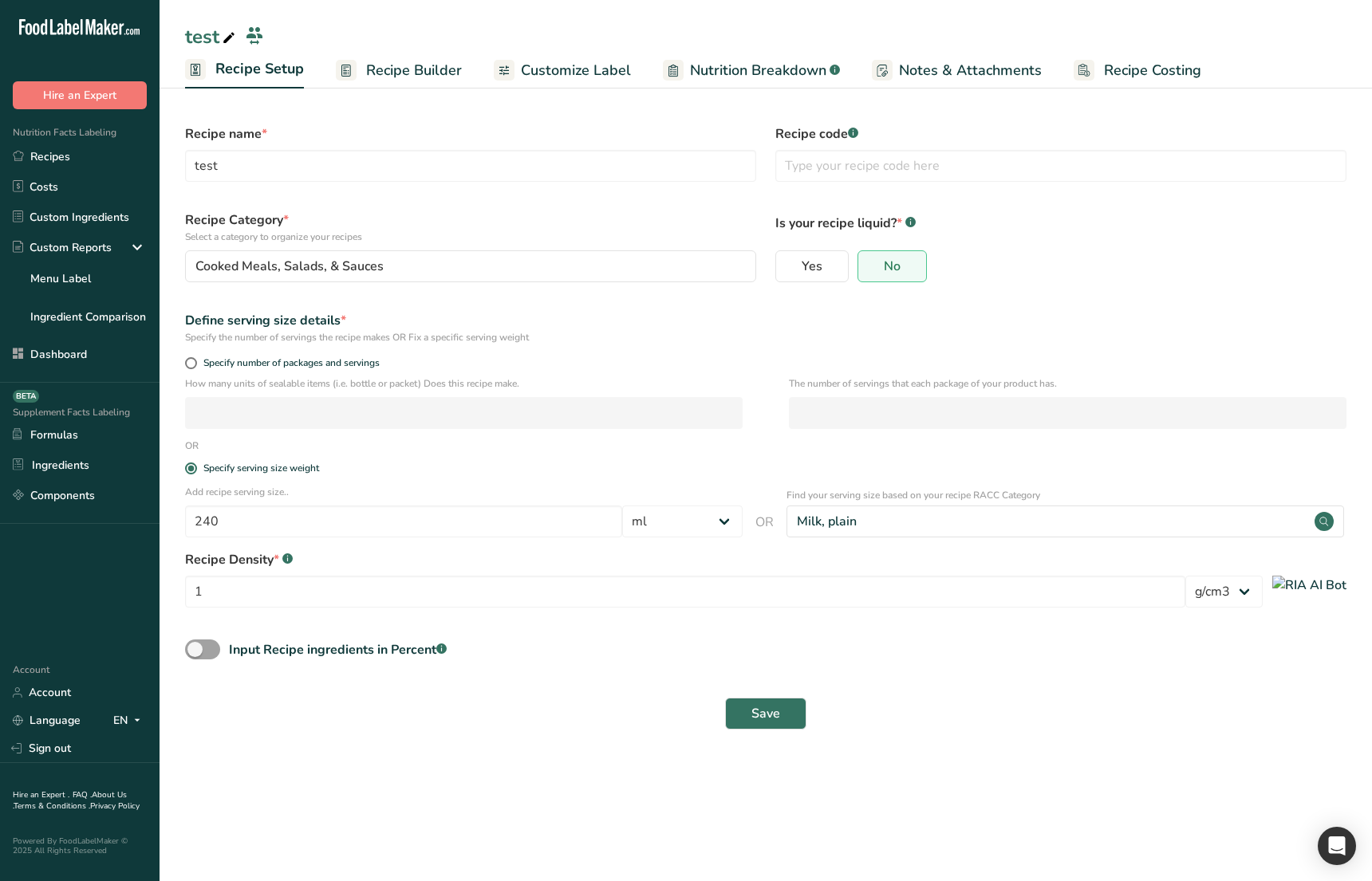
click at [596, 721] on div "Save" at bounding box center [765, 714] width 1161 height 32
click at [403, 89] on section "Recipe name * test Recipe code .a-a{fill:#347362;}.b-a{fill:#fff;} Recipe Categ…" at bounding box center [766, 419] width 1212 height 672
click at [416, 77] on span "Recipe Builder" at bounding box center [414, 71] width 95 height 22
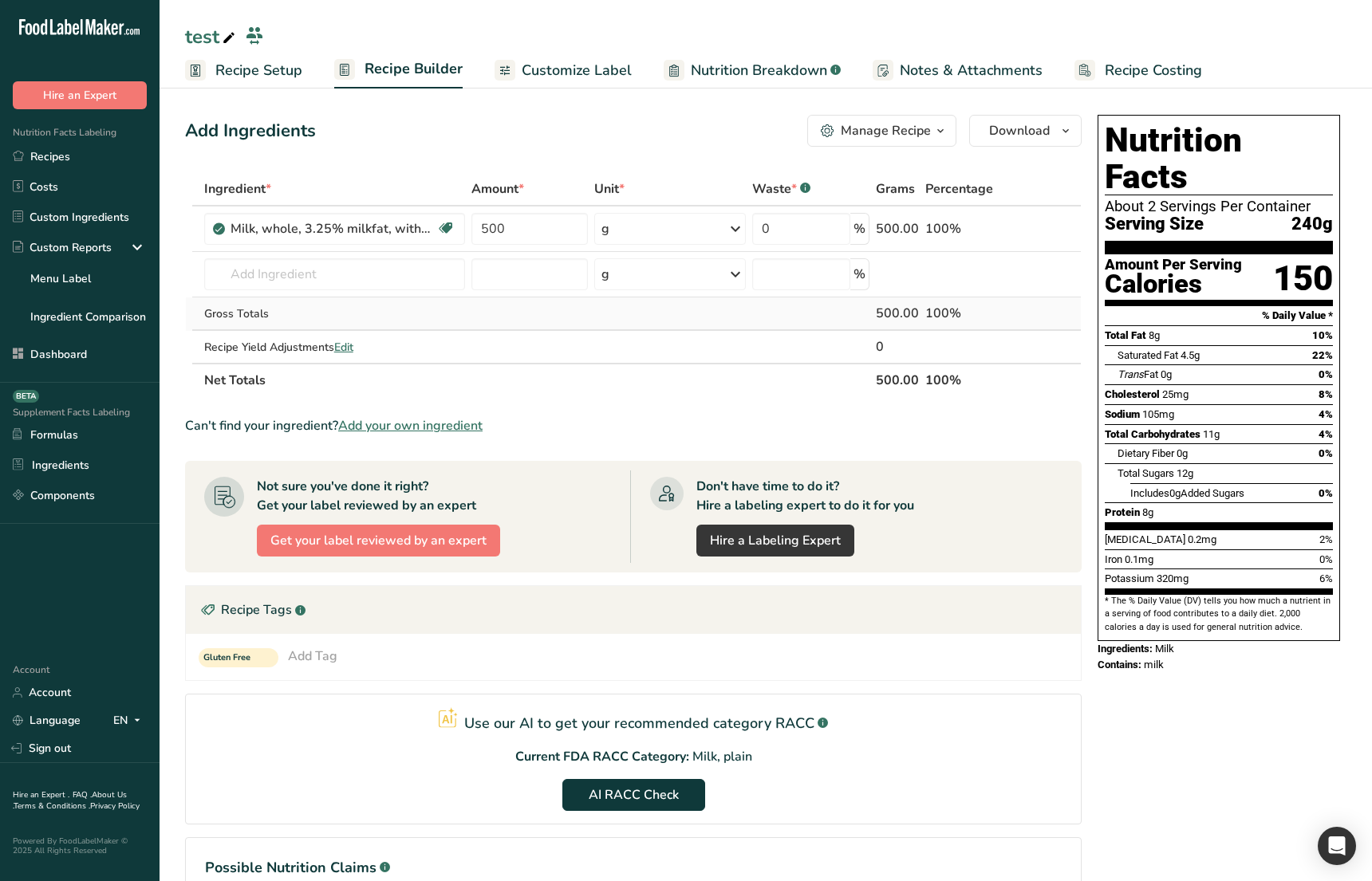
drag, startPoint x: 956, startPoint y: 247, endPoint x: 406, endPoint y: 327, distance: 555.8
click at [373, 313] on tbody "Milk, whole, 3.25% milkfat, without added vitamin A and [MEDICAL_DATA] Essentia…" at bounding box center [633, 284] width 895 height 156
click at [700, 420] on div "Can't find your ingredient? Add your own ingredient" at bounding box center [633, 425] width 896 height 19
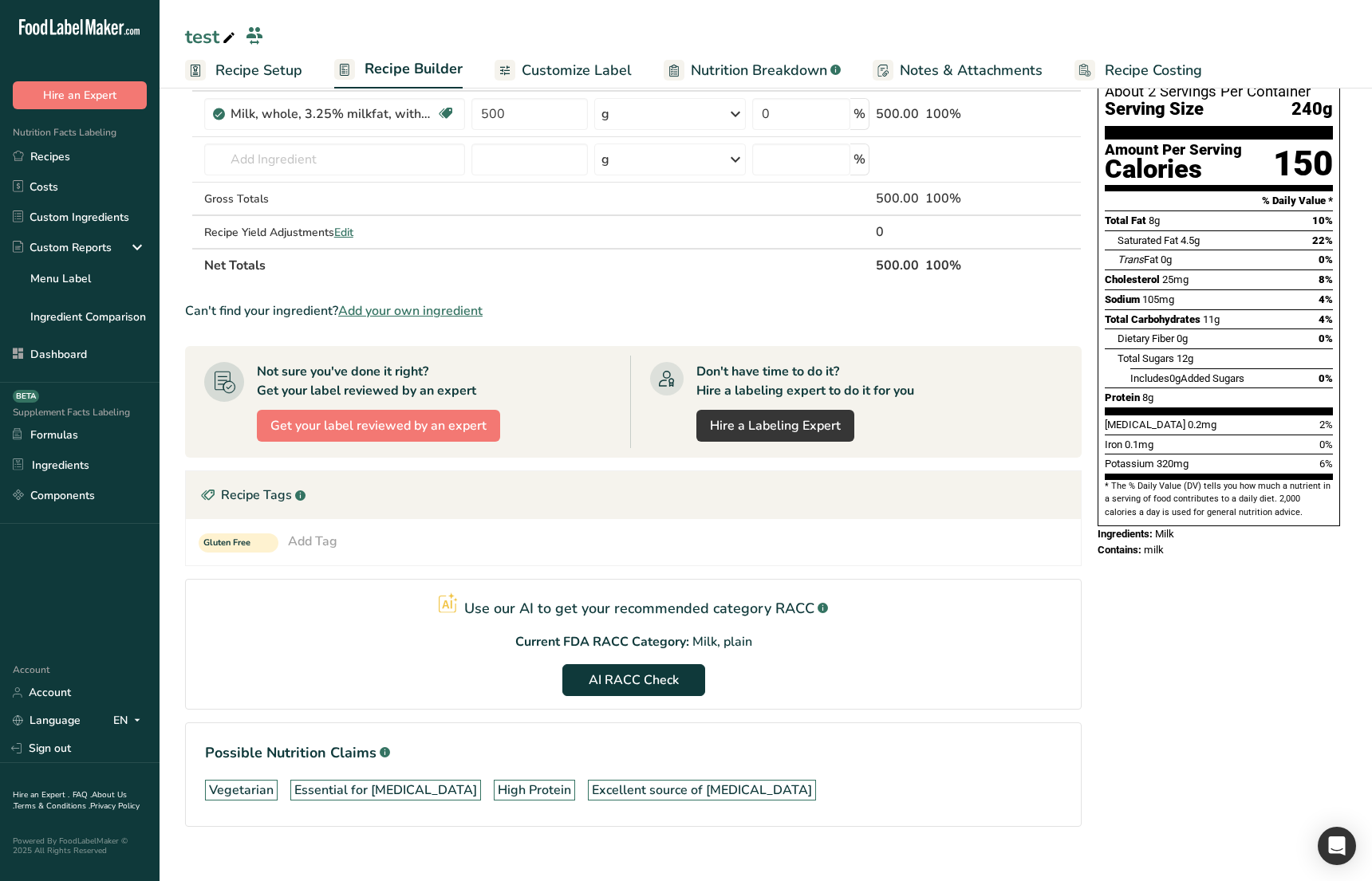
scroll to position [137, 0]
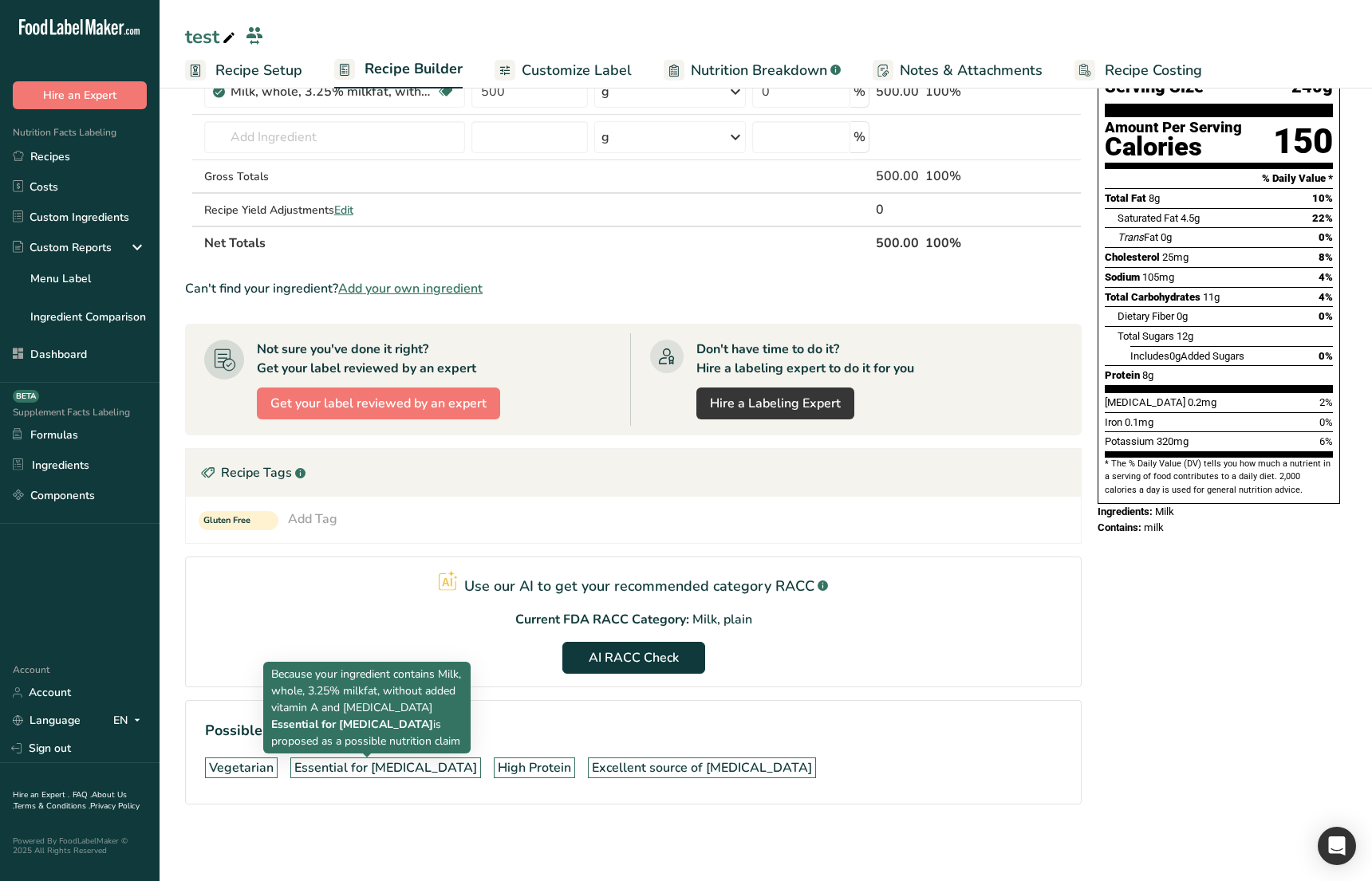
click at [360, 765] on div "Essential for [MEDICAL_DATA]" at bounding box center [385, 767] width 182 height 19
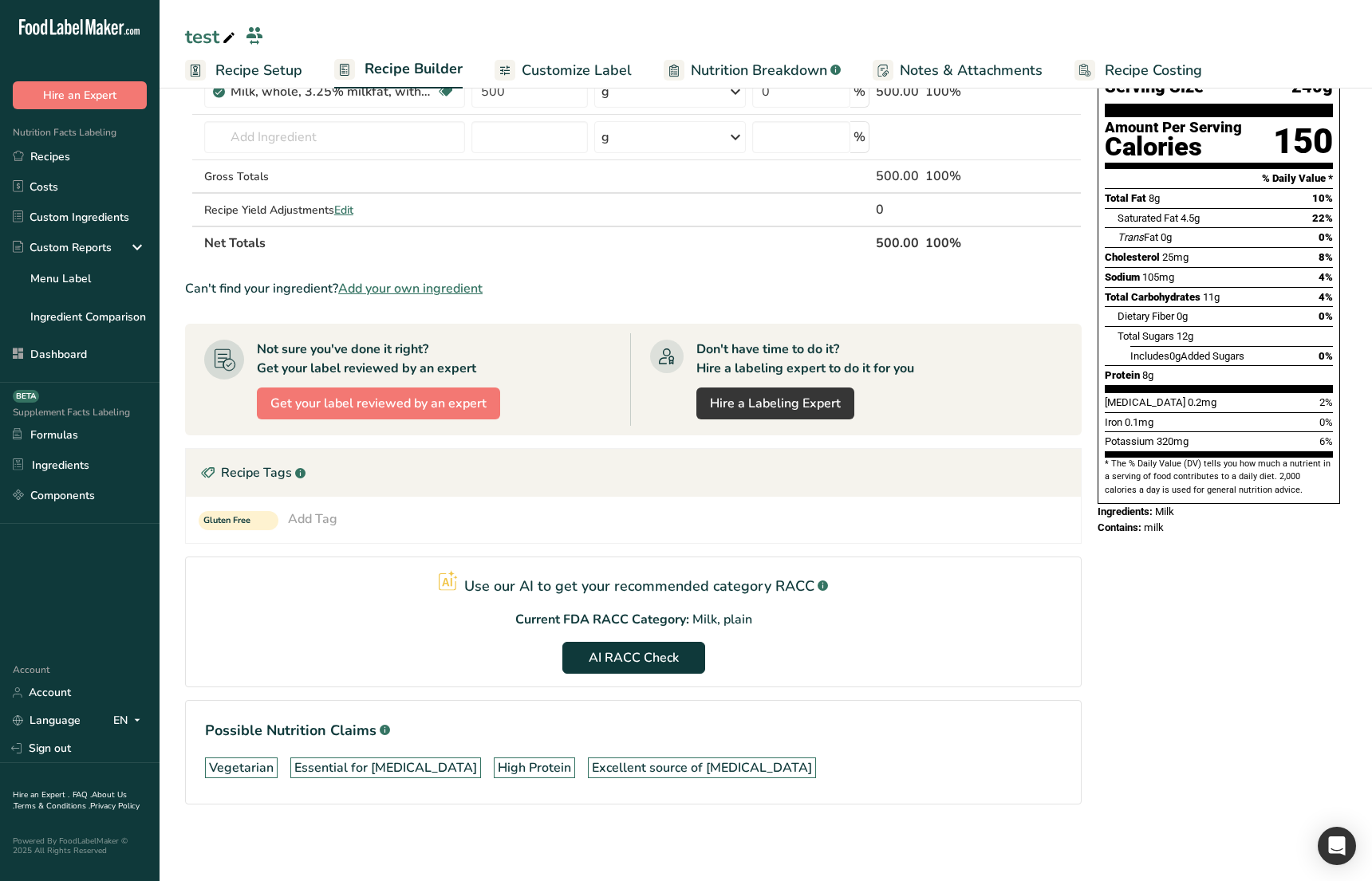
click at [360, 768] on div "Essential for [MEDICAL_DATA]" at bounding box center [385, 767] width 182 height 19
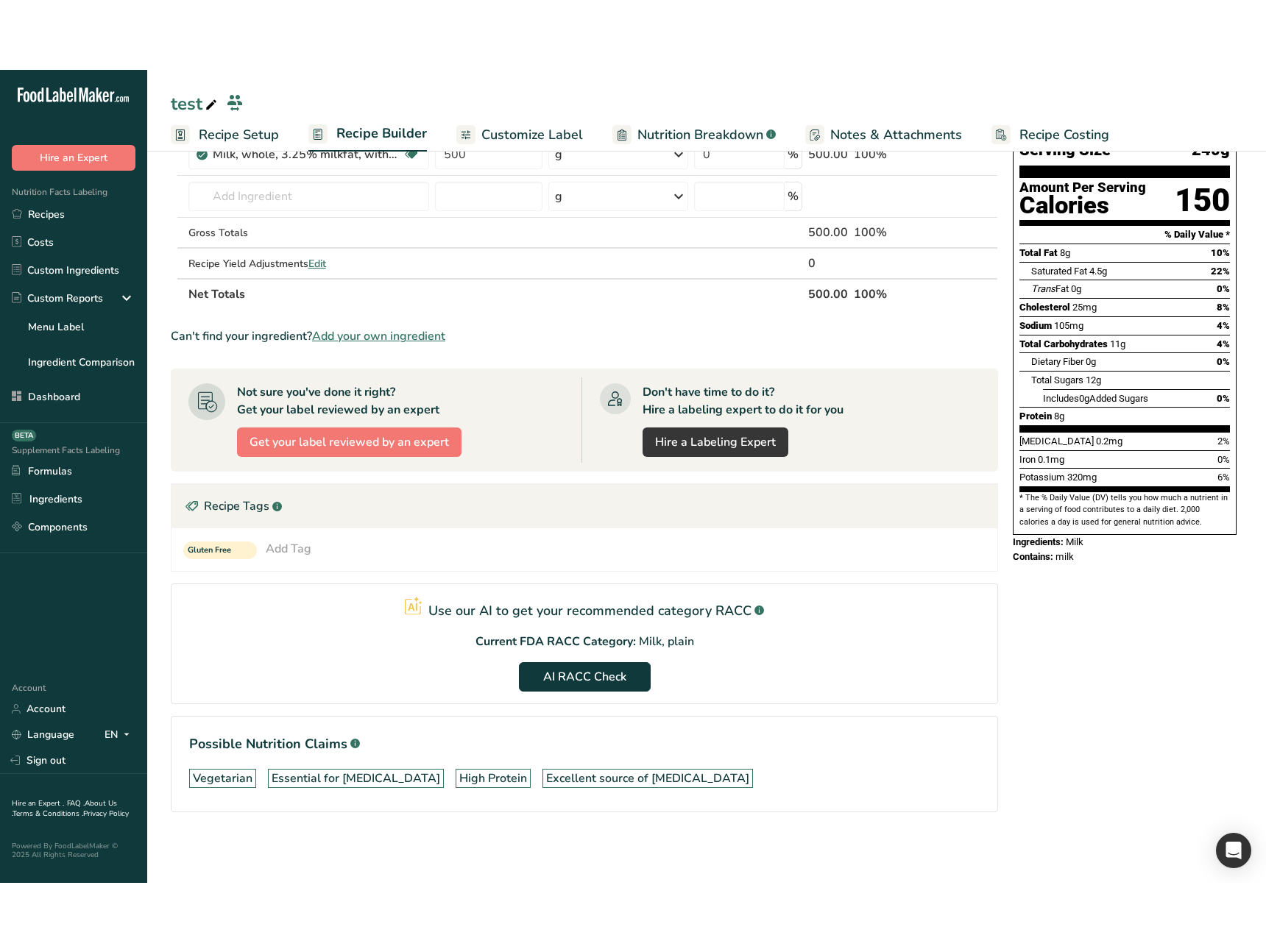
scroll to position [0, 0]
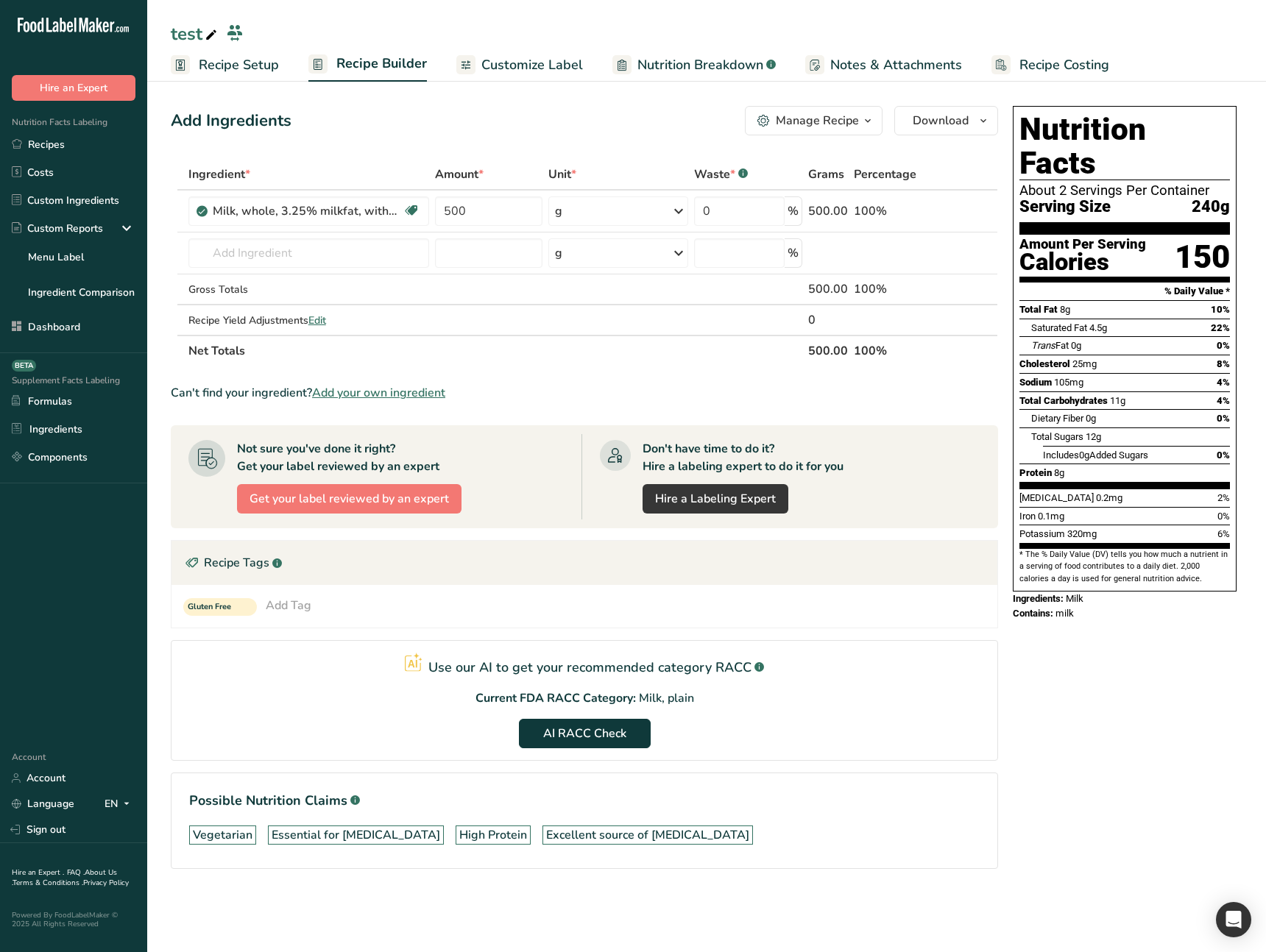
drag, startPoint x: 907, startPoint y: 776, endPoint x: 890, endPoint y: 769, distance: 18.4
click at [907, 776] on section "Possible Nutrition Claims .a-a{fill:#347362;}.b-a{fill:#fff;} Vegetarian Essent…" at bounding box center [584, 821] width 827 height 96
click at [368, 721] on section "Use our AI to get your recommended category RACC .a-a{fill:#347362;}.b-a{fill:#…" at bounding box center [584, 700] width 827 height 120
click at [253, 73] on span "Recipe Setup" at bounding box center [239, 66] width 80 height 20
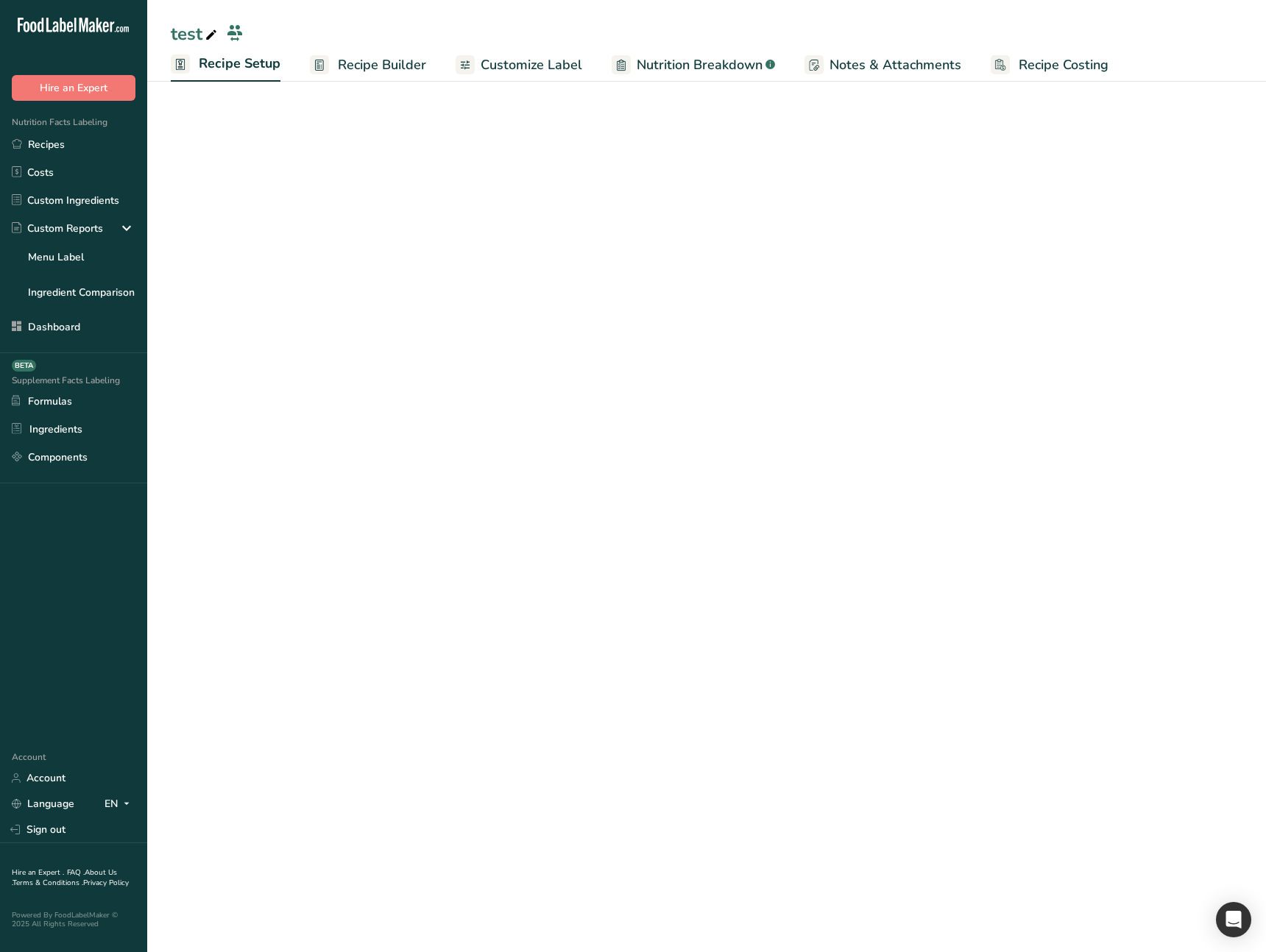
select select "27"
select select "29"
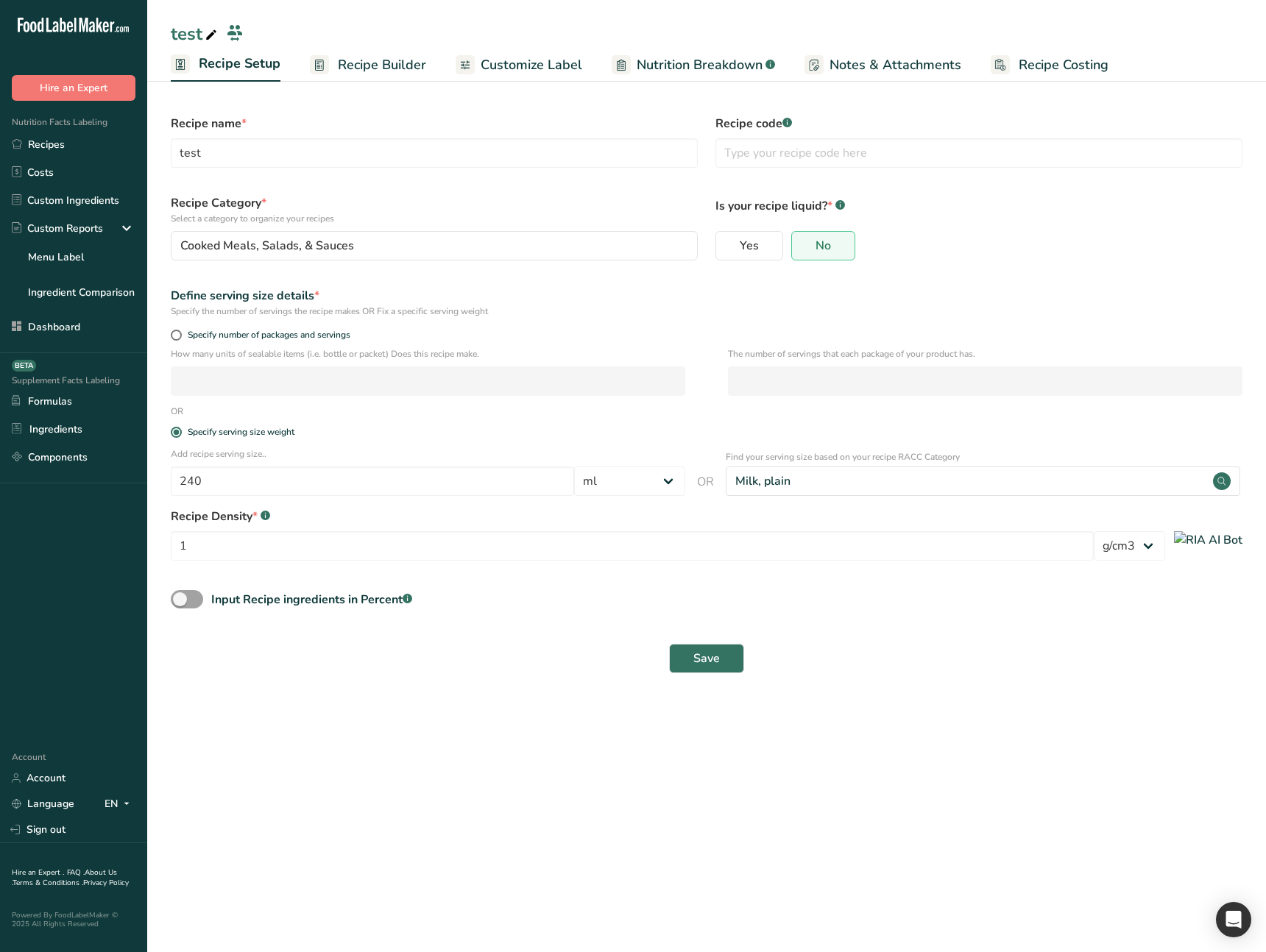
click at [532, 698] on main "test Recipe Setup Recipe Builder Customize Label Nutrition Breakdown .a-a{fill:…" at bounding box center [633, 476] width 1266 height 952
click at [526, 705] on main "test Recipe Setup Recipe Builder Customize Label Nutrition Breakdown .a-a{fill:…" at bounding box center [633, 476] width 1266 height 952
click at [1165, 551] on select "lb/ft3 g/cm3" at bounding box center [1129, 546] width 72 height 29
click at [1227, 549] on img at bounding box center [1207, 540] width 69 height 18
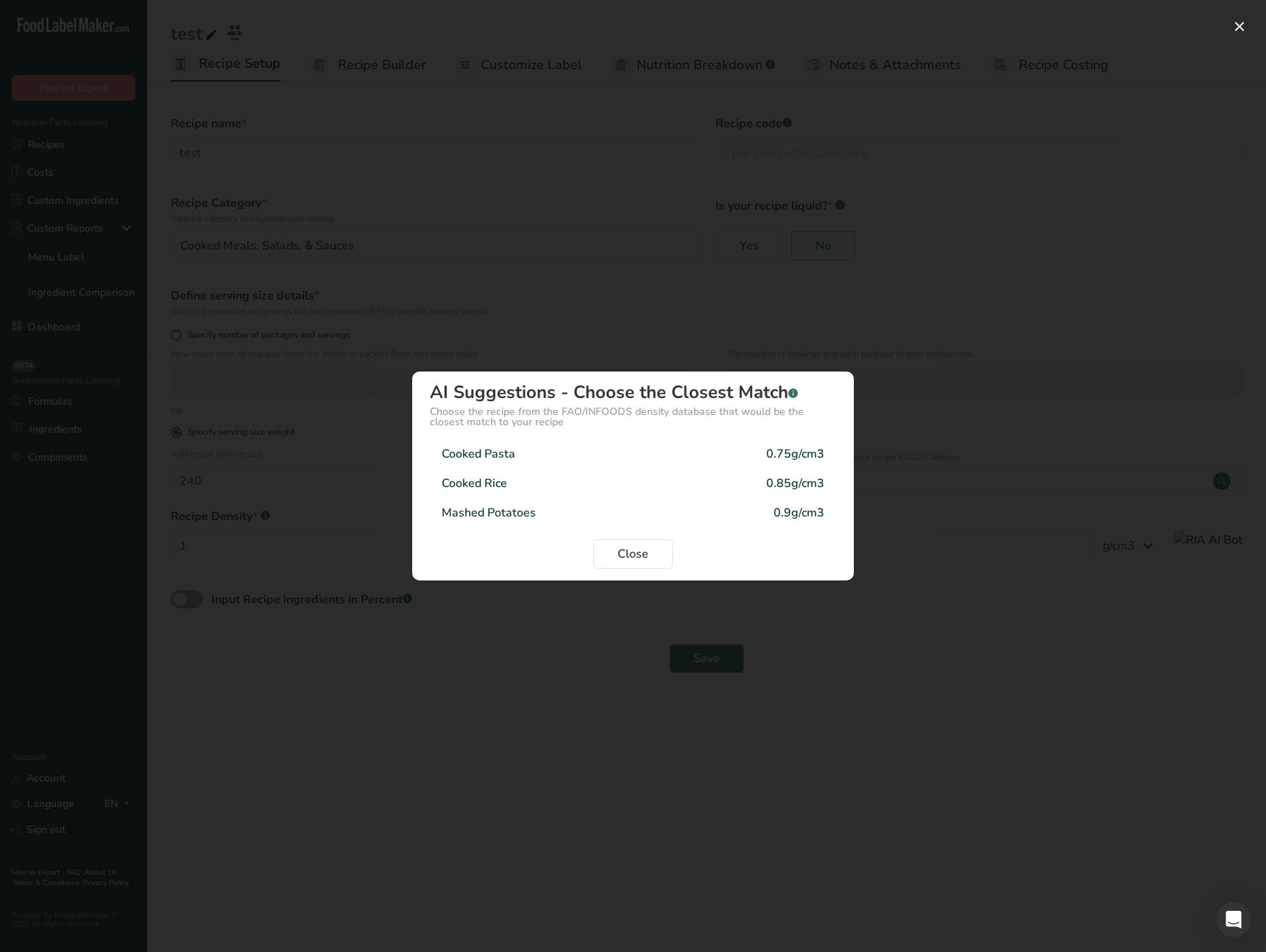
click at [782, 520] on div "0.9g/cm3" at bounding box center [799, 512] width 51 height 18
type input "0.9"
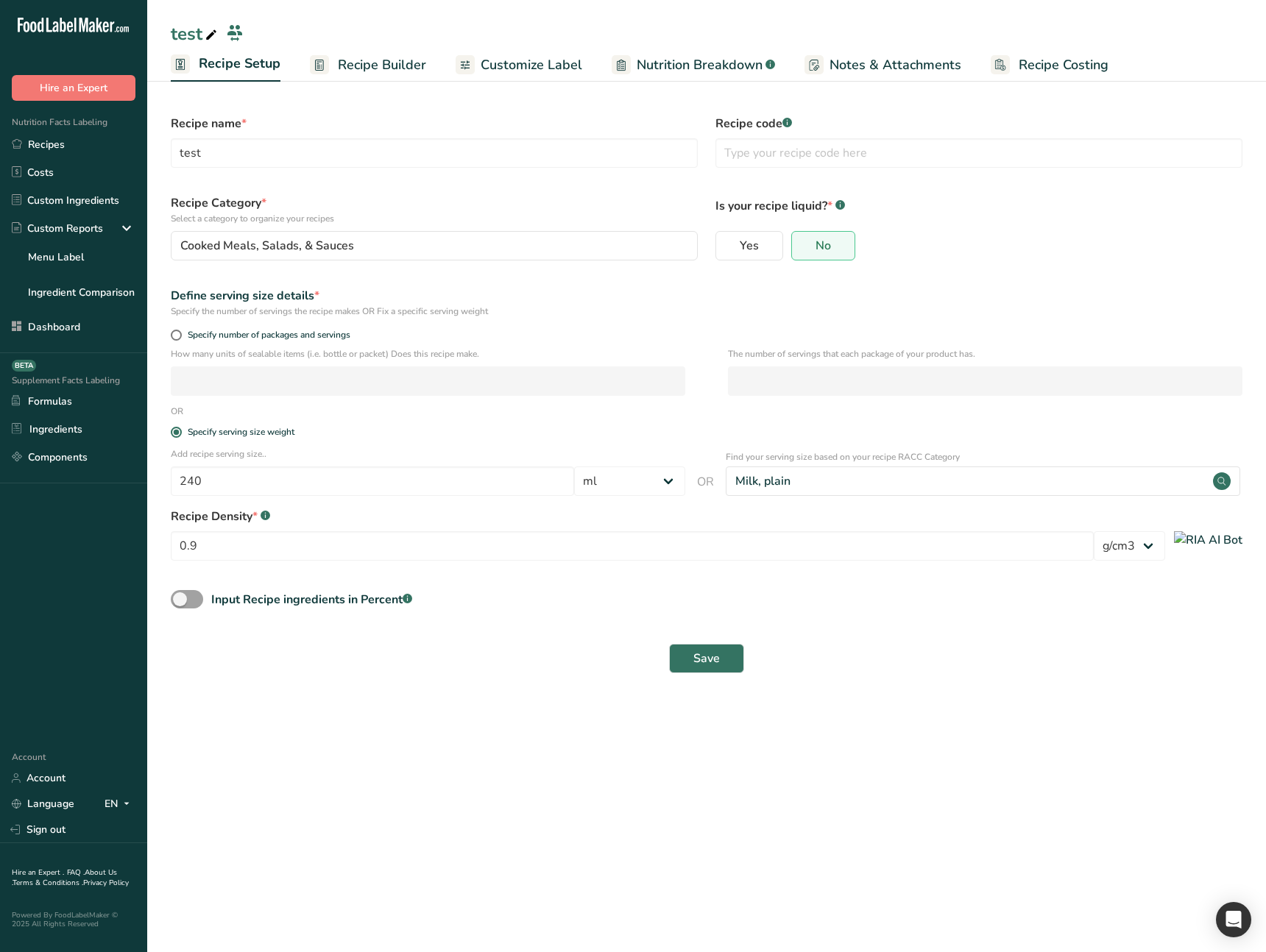
click at [896, 694] on section "Recipe name * test Recipe code .a-a{fill:#347362;}.b-a{fill:#fff;} Recipe Categ…" at bounding box center [707, 387] width 1119 height 620
click at [725, 673] on button "Save" at bounding box center [706, 659] width 75 height 29
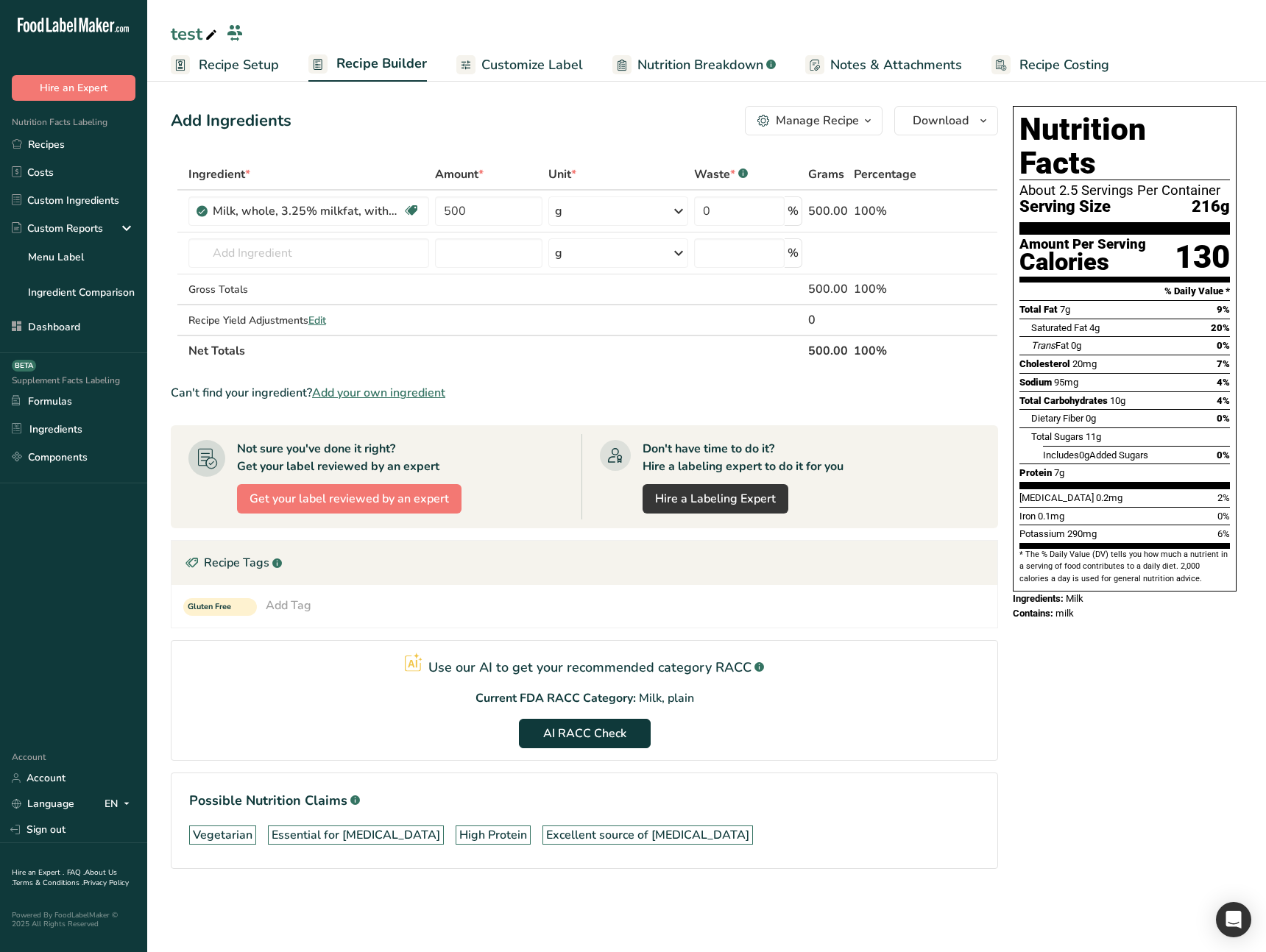
click at [272, 72] on span "Recipe Setup" at bounding box center [239, 66] width 80 height 20
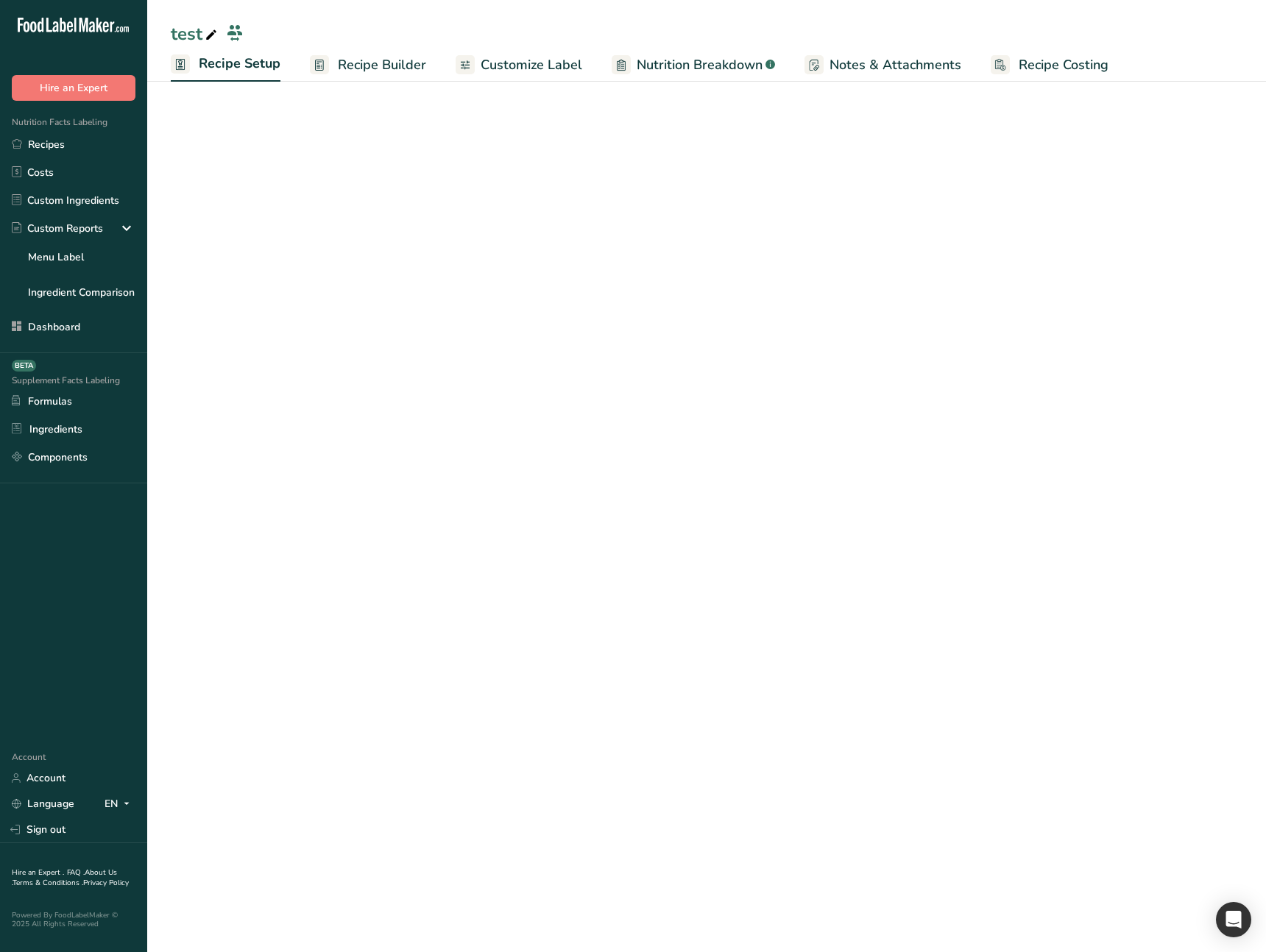
select select "27"
select select "29"
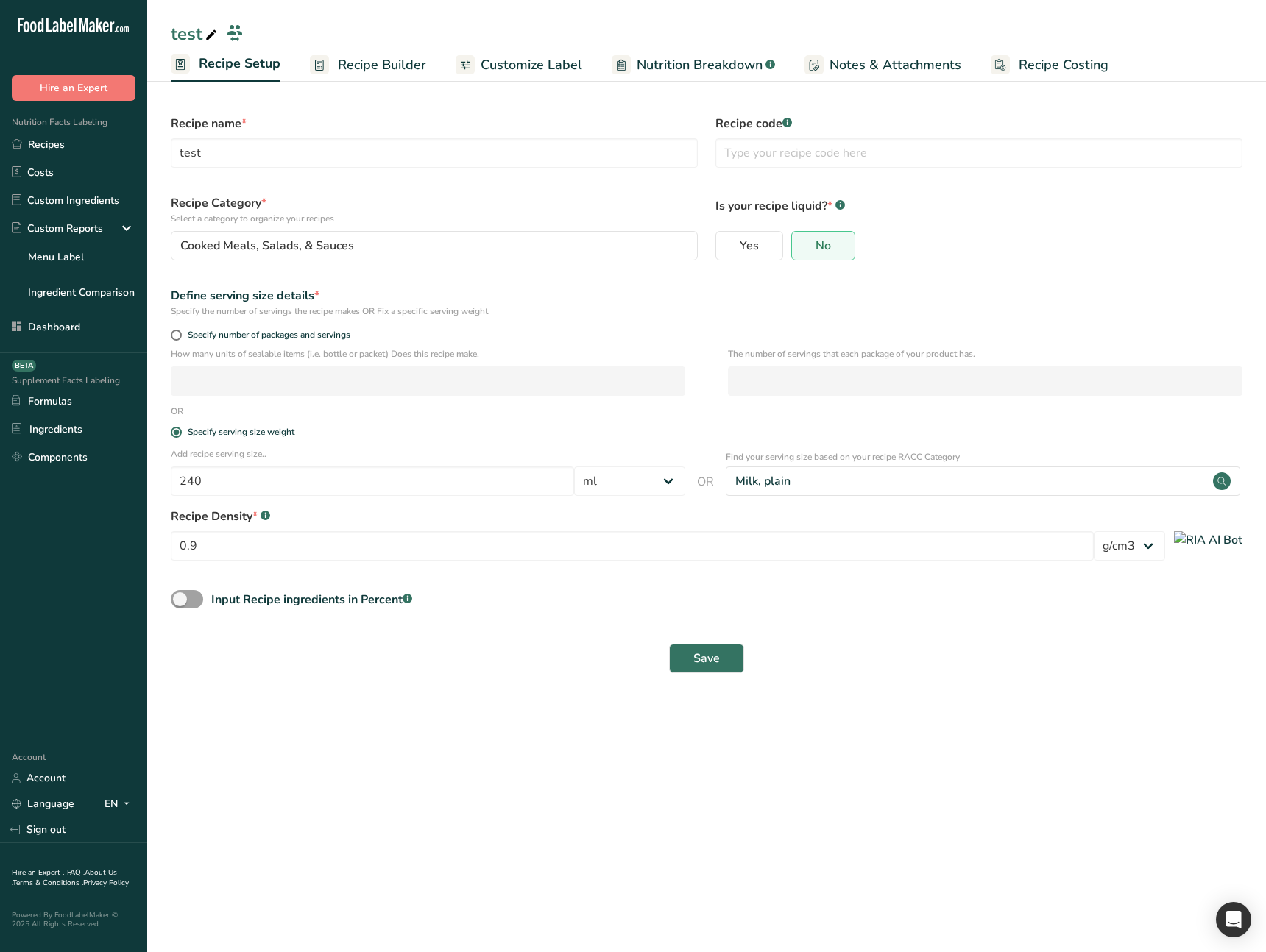
click at [367, 69] on span "Recipe Builder" at bounding box center [382, 66] width 88 height 20
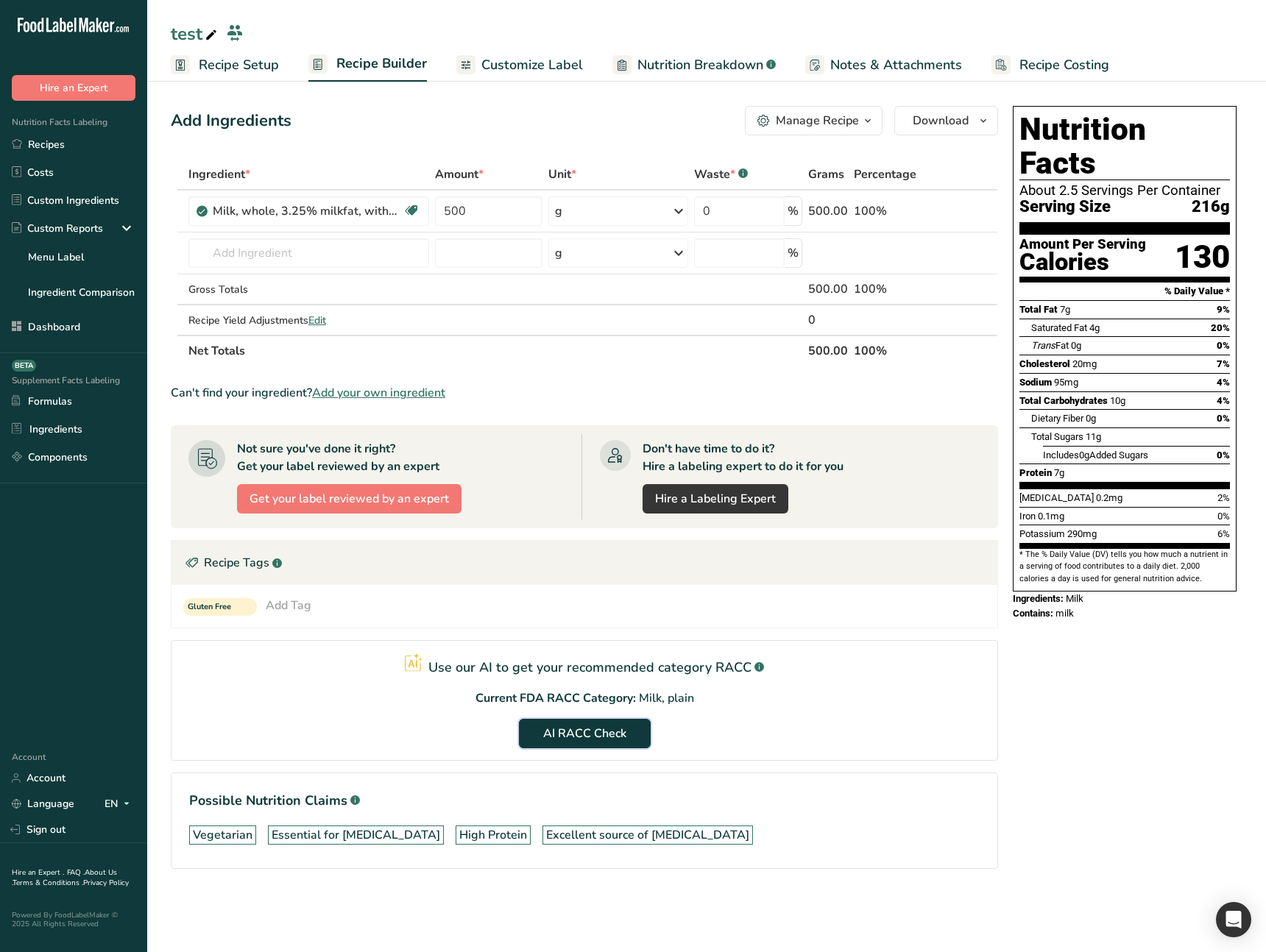
click at [605, 738] on span "AI RACC Check" at bounding box center [585, 734] width 83 height 18
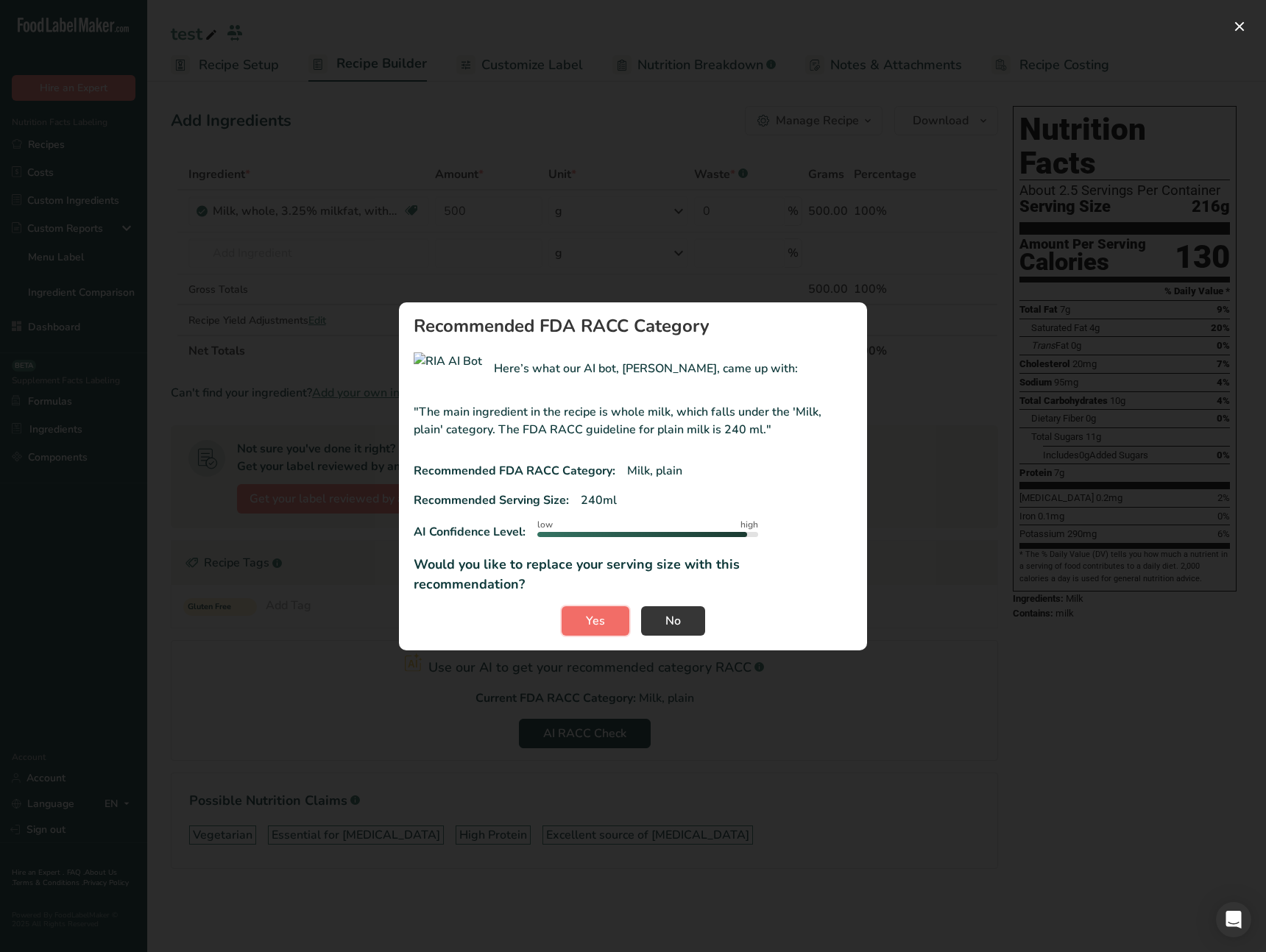
click at [601, 613] on span "Yes" at bounding box center [595, 621] width 19 height 18
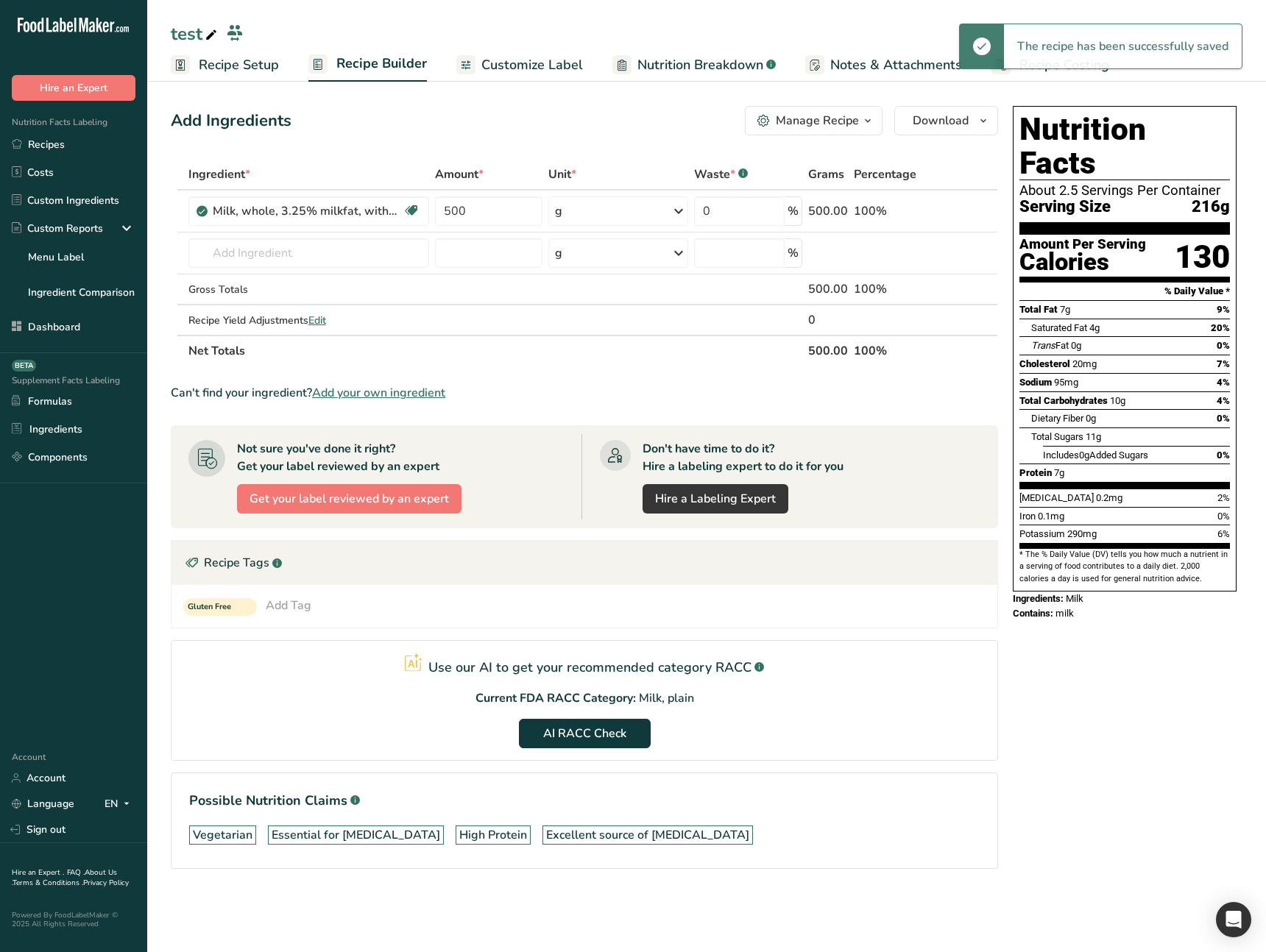
click at [231, 73] on span "Recipe Setup" at bounding box center [239, 66] width 80 height 20
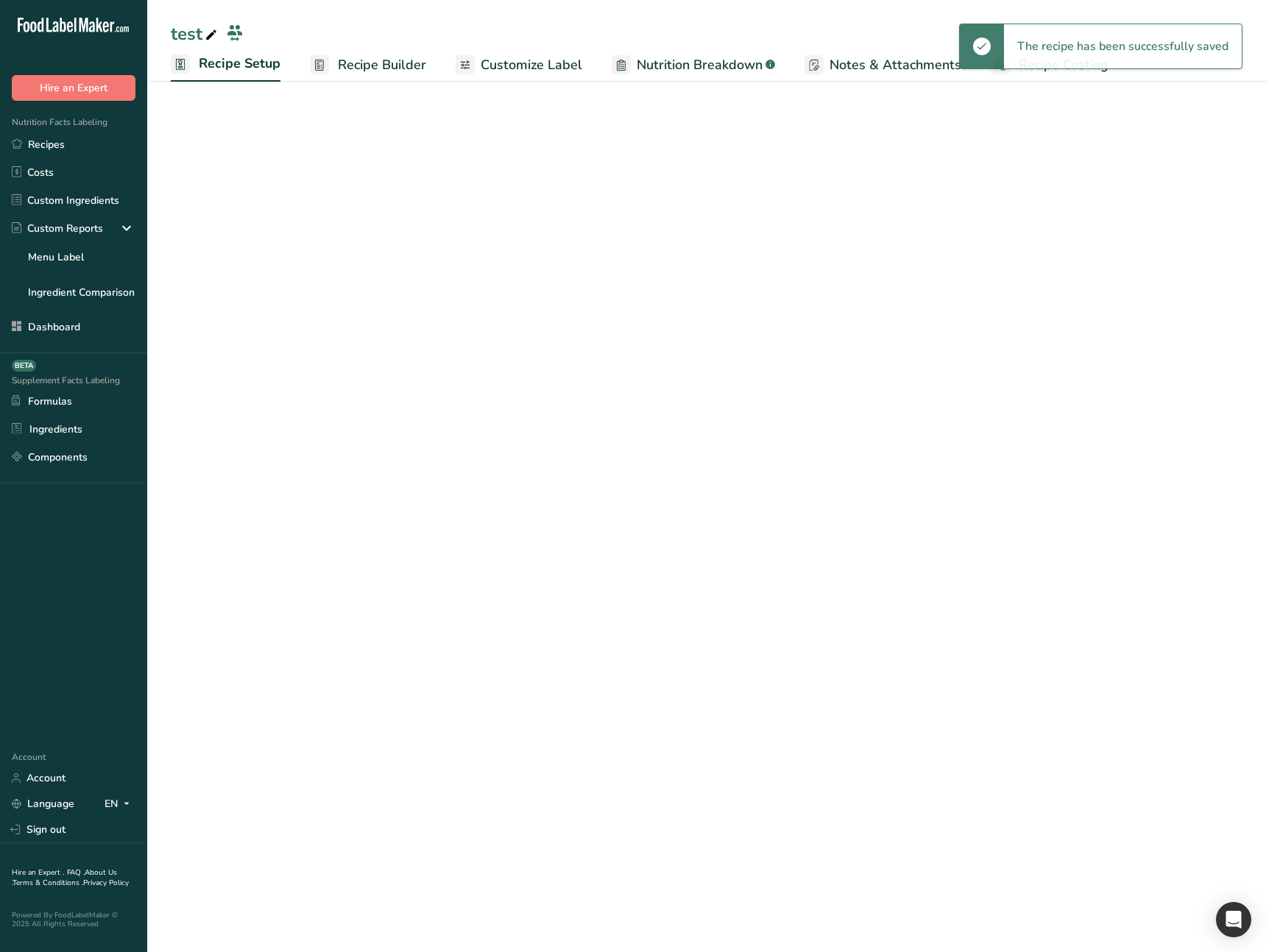
select select "27"
select select "29"
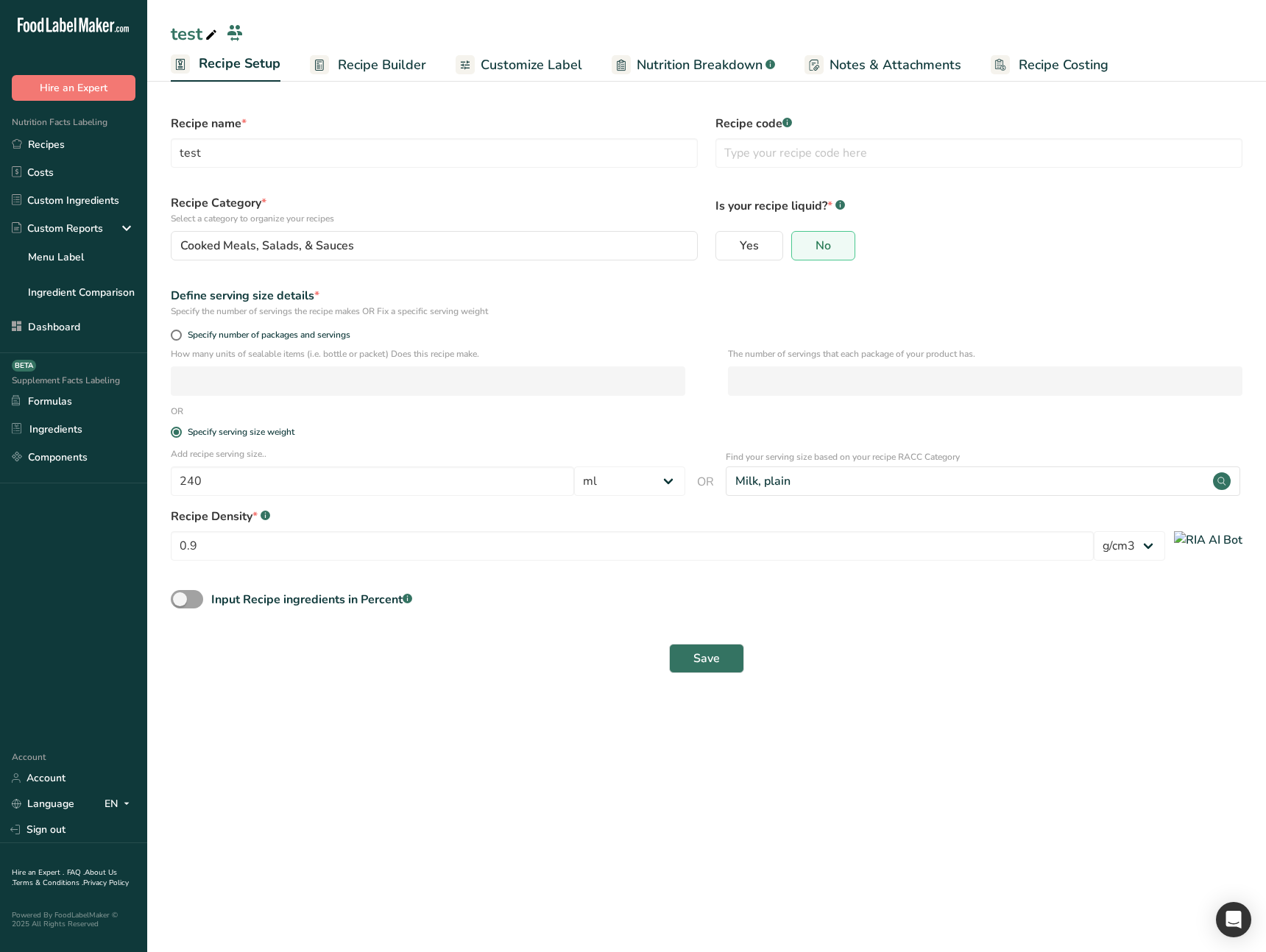
click at [369, 70] on span "Recipe Builder" at bounding box center [382, 66] width 88 height 20
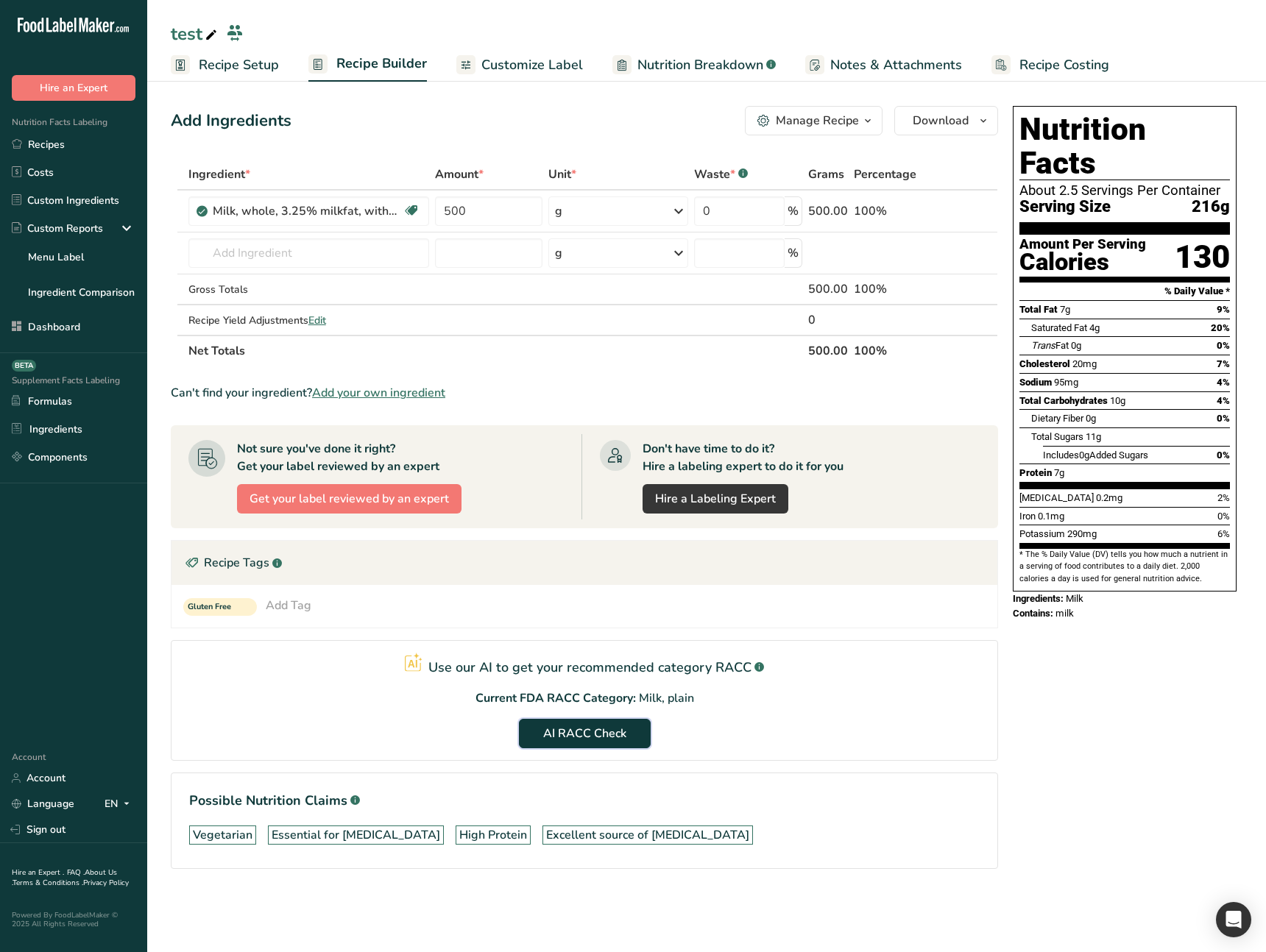
click at [626, 734] on button "AI RACC Check" at bounding box center [584, 734] width 132 height 29
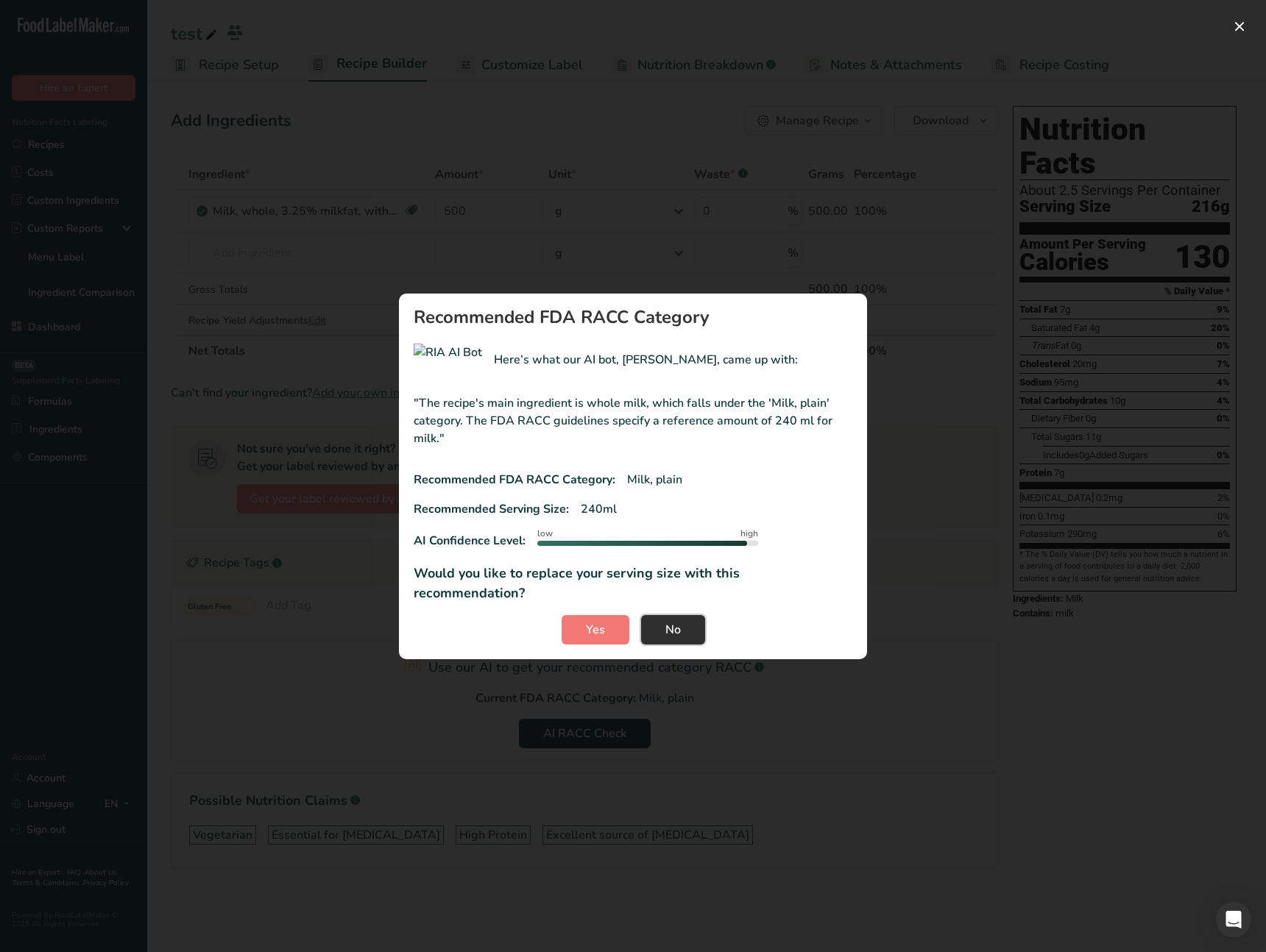
click at [672, 621] on span "No" at bounding box center [673, 630] width 15 height 18
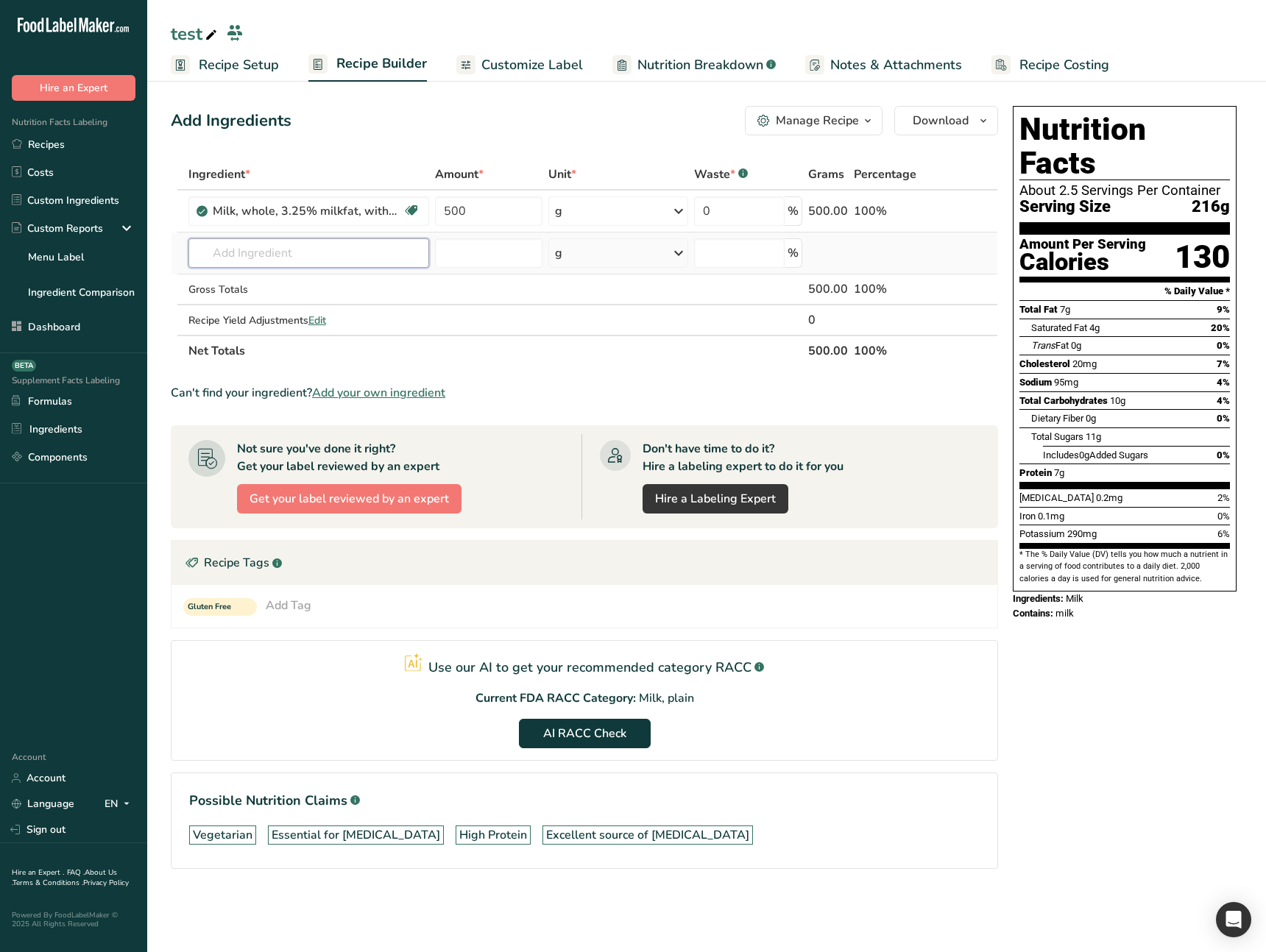
click at [375, 252] on input "text" at bounding box center [309, 253] width 241 height 29
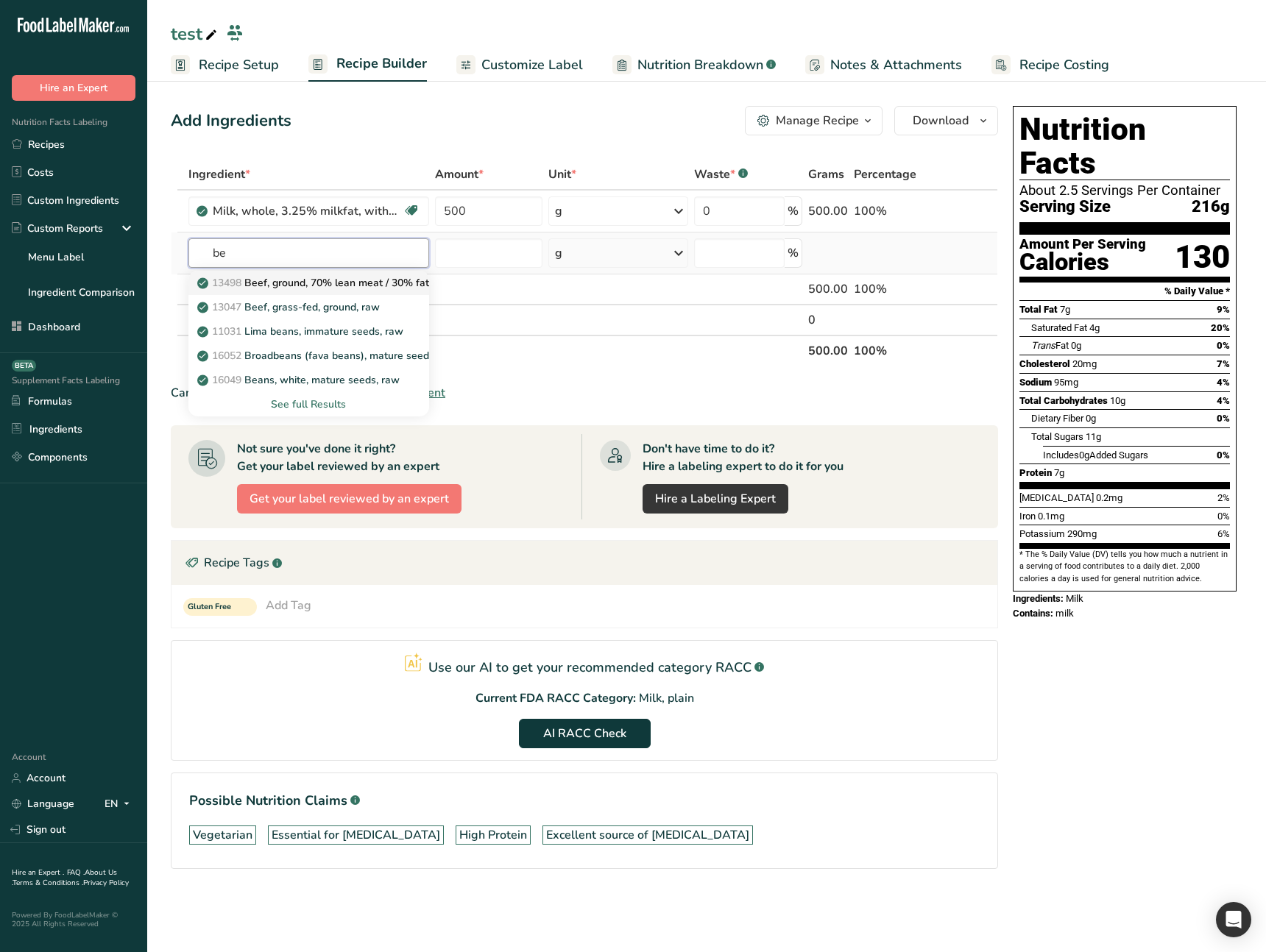
type input "be"
click at [293, 288] on p "13498 Beef, ground, 70% lean meat / 30% fat, raw" at bounding box center [326, 283] width 252 height 15
type input "Beef, ground, 70% lean meat / 30% fat, raw"
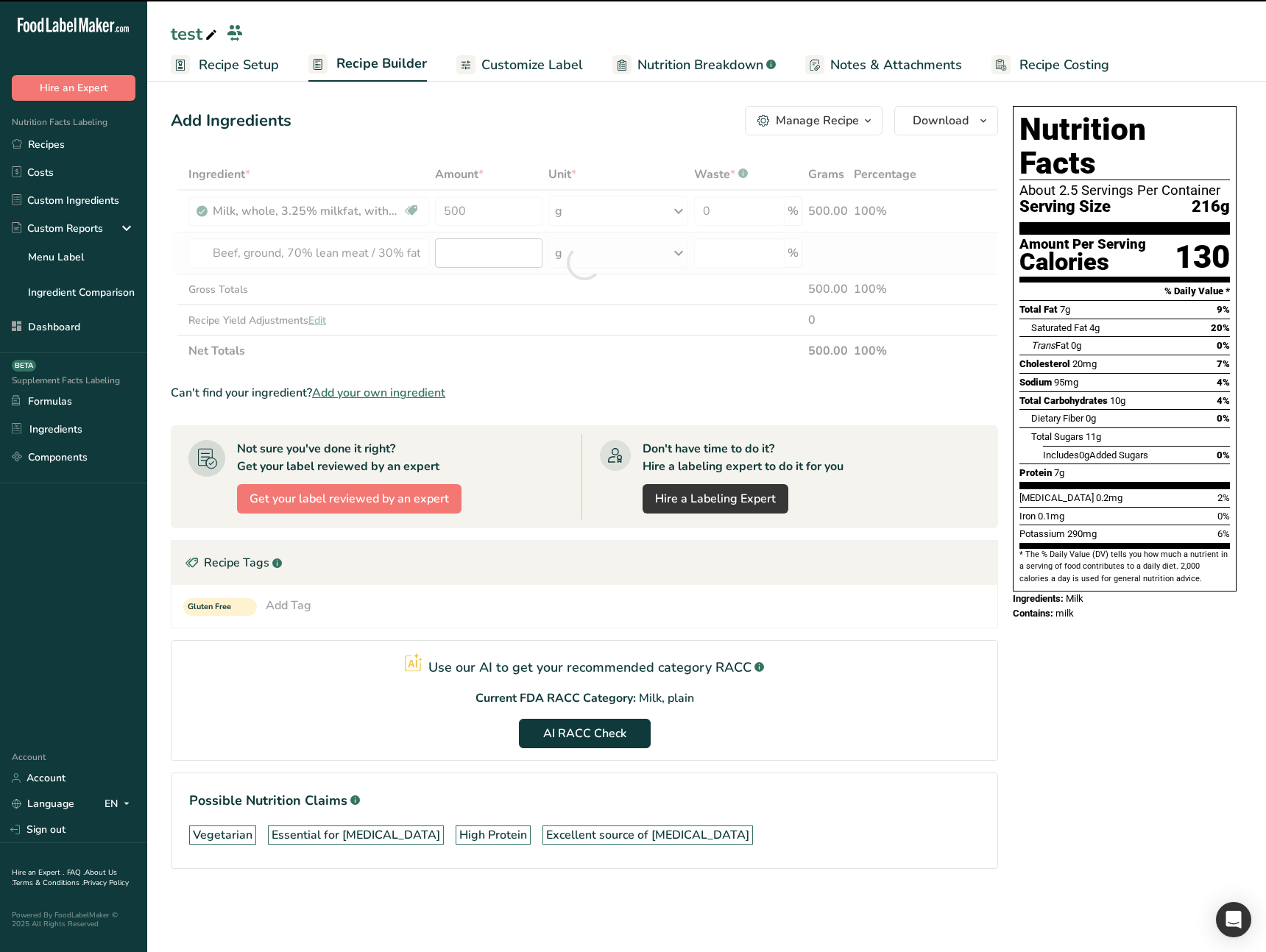
type input "0"
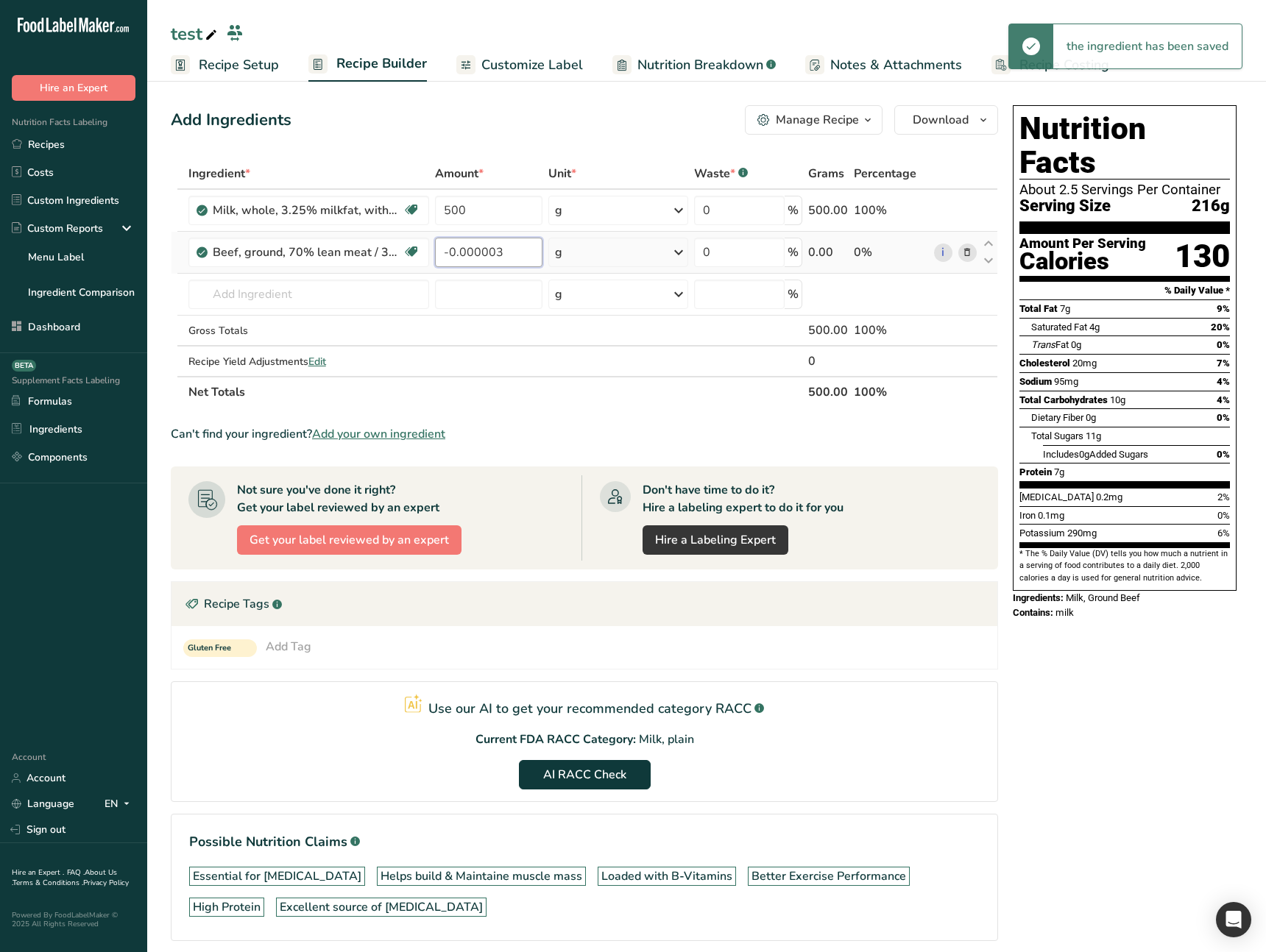
scroll to position [4, 0]
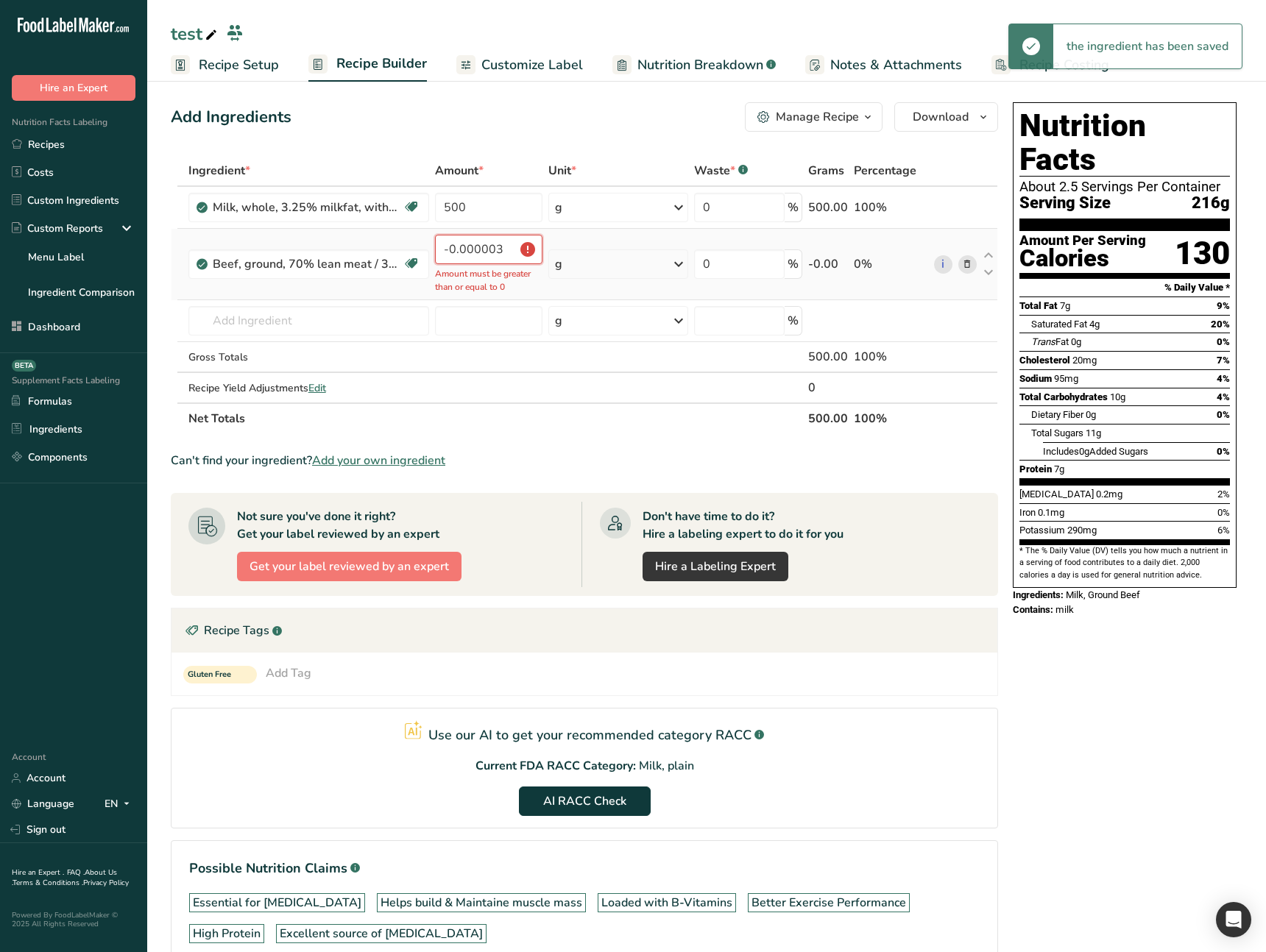
drag, startPoint x: 500, startPoint y: 254, endPoint x: 435, endPoint y: 249, distance: 65.2
click at [426, 249] on tr "Beef, ground, 70% lean meat / 30% fat, raw Helps build & Maintaine muscle mass …" at bounding box center [584, 265] width 825 height 72
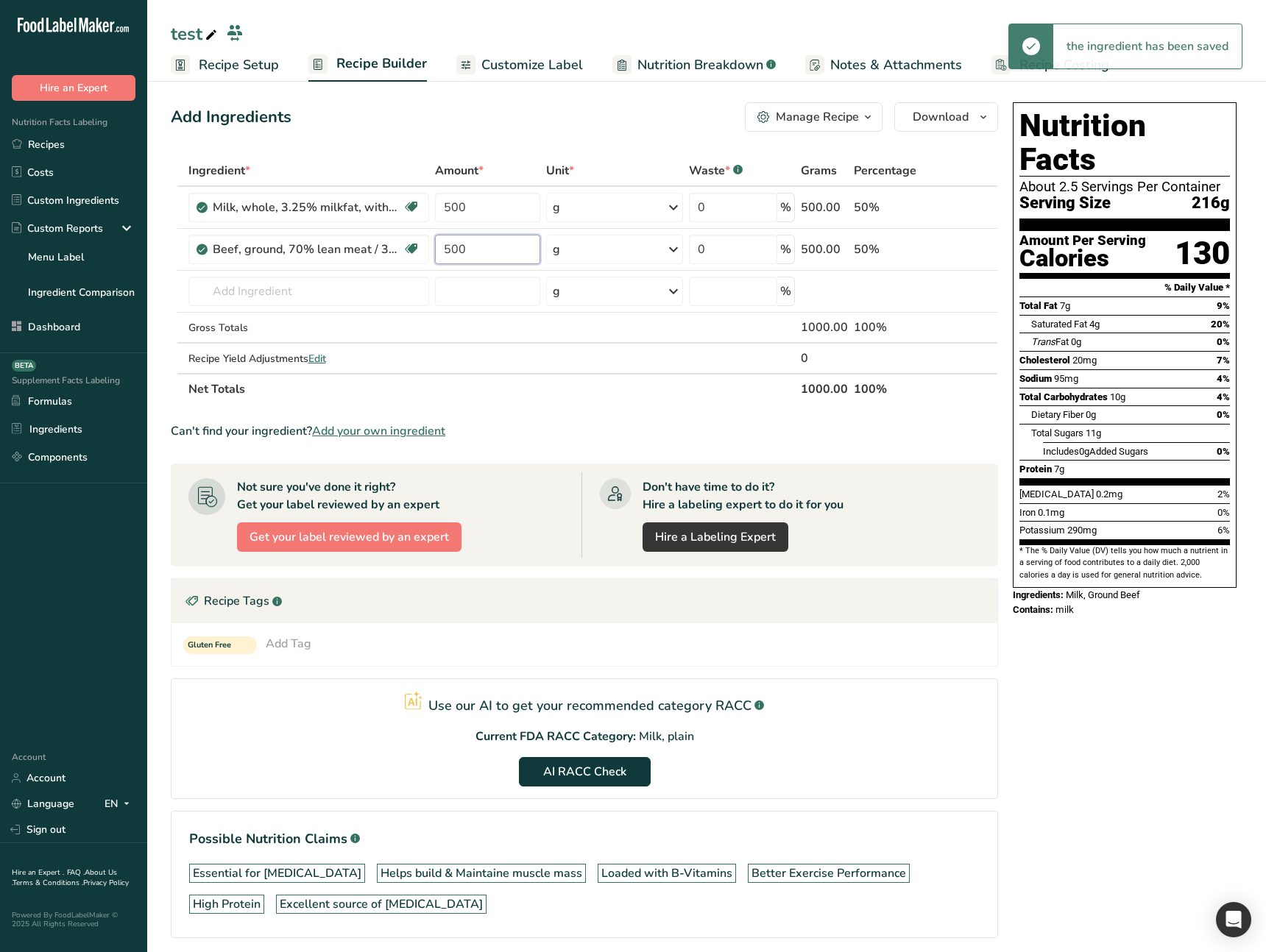
type input "500"
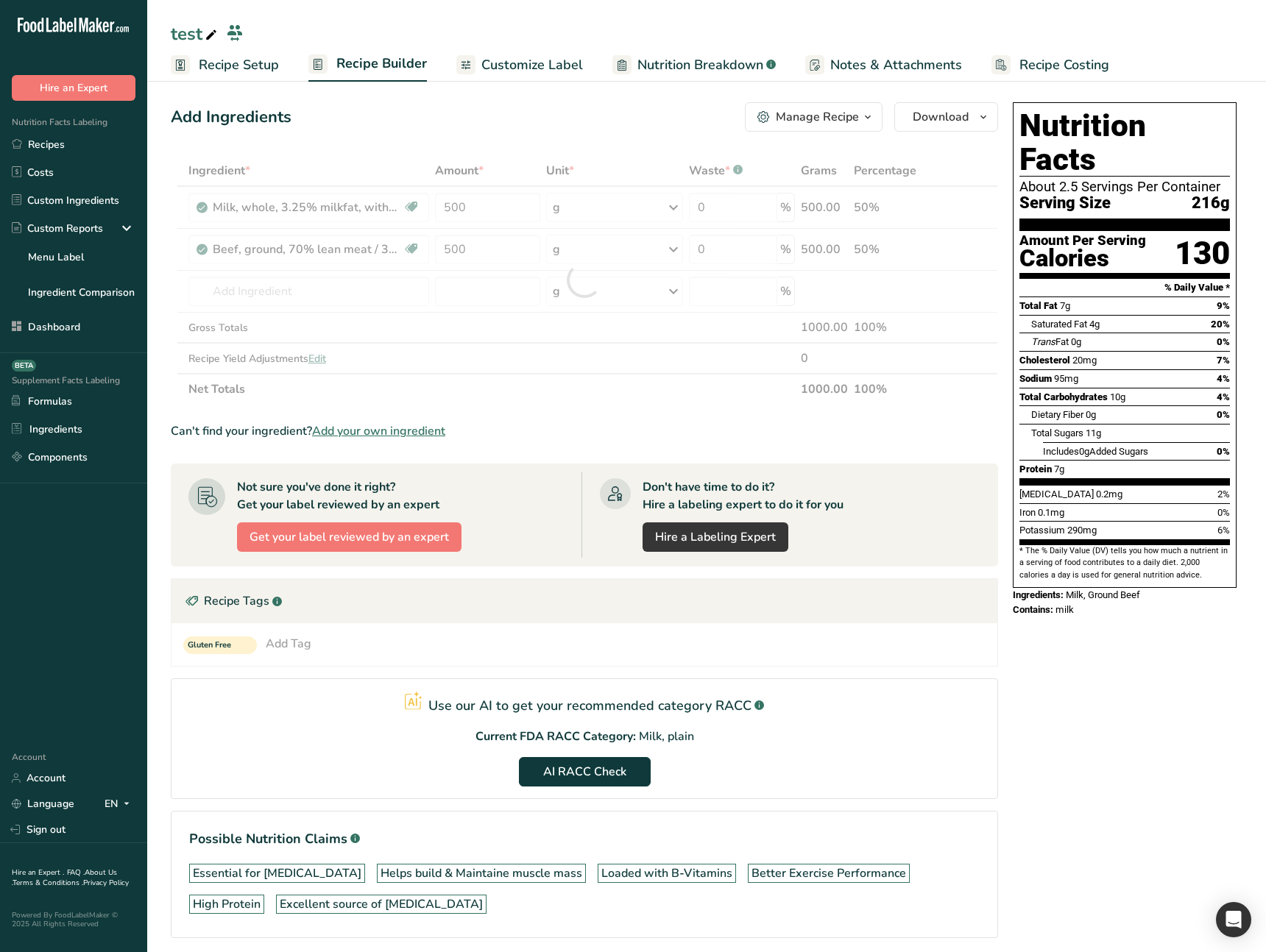
click at [1019, 612] on div "Nutrition Facts About 2.5 Servings Per Container Serving Size 216g Amount Per S…" at bounding box center [1124, 541] width 235 height 889
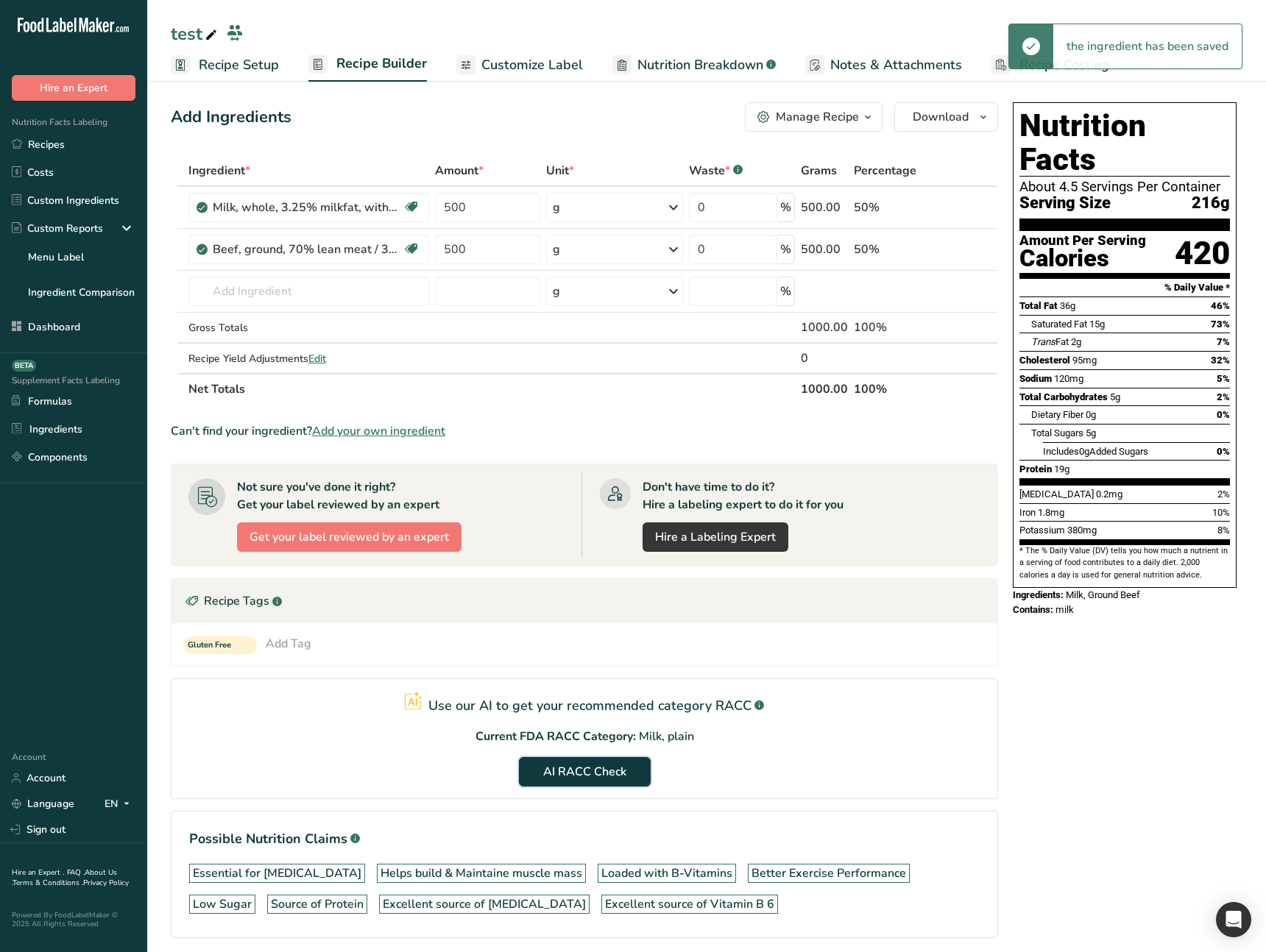
click at [575, 765] on span "AI RACC Check" at bounding box center [585, 771] width 83 height 18
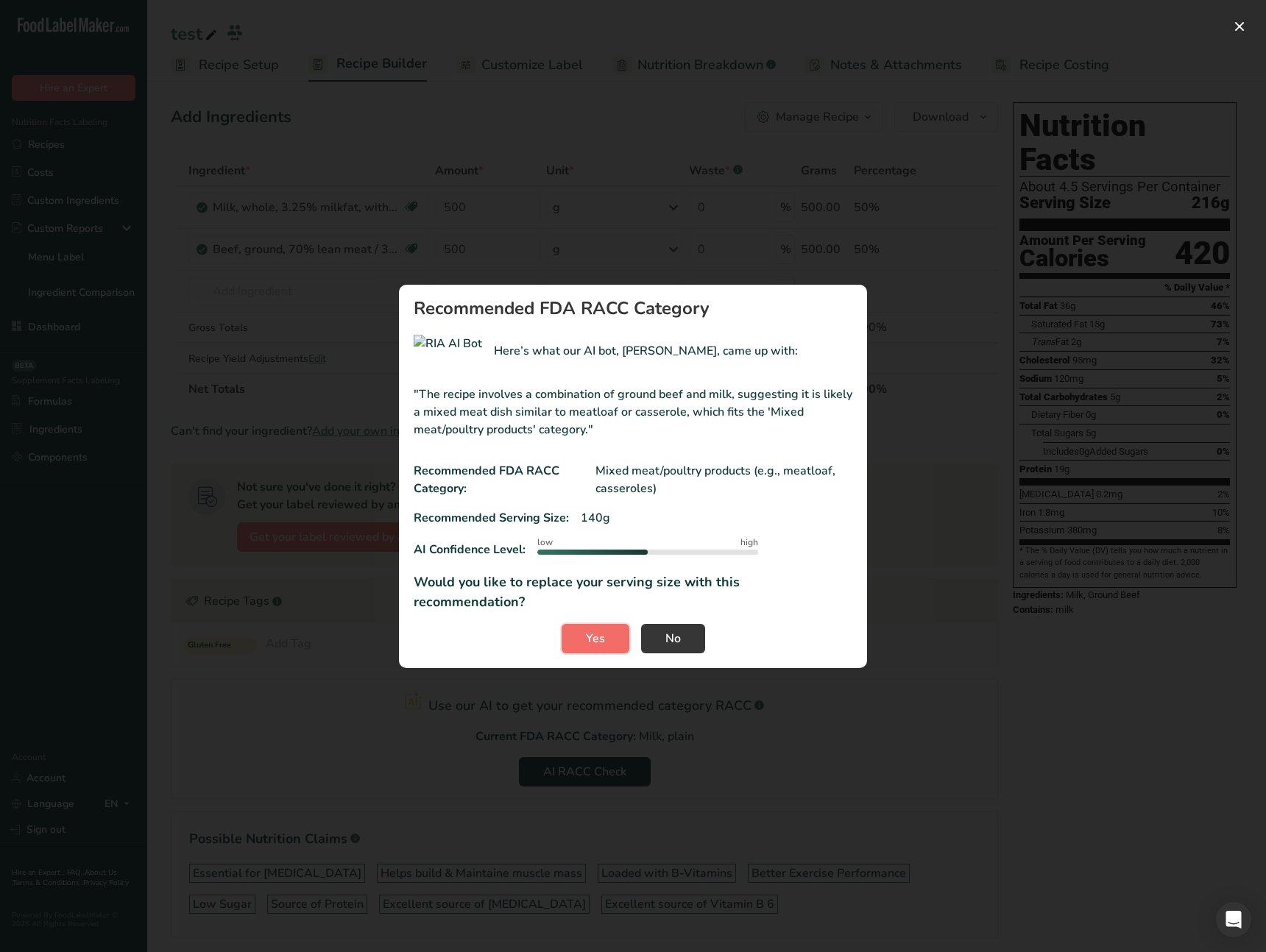
click at [607, 624] on button "Yes" at bounding box center [596, 639] width 68 height 29
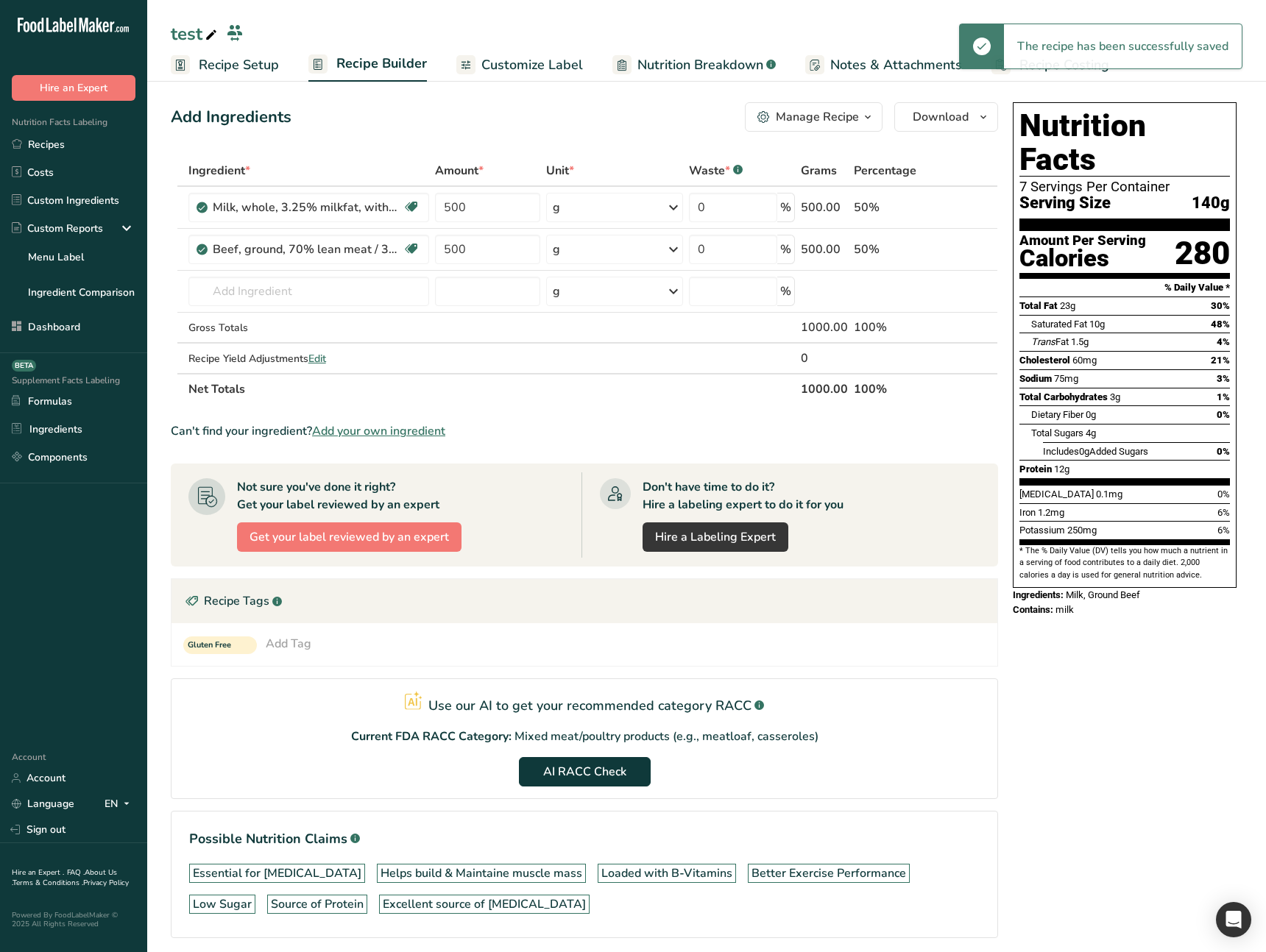
click at [240, 67] on span "Recipe Setup" at bounding box center [239, 66] width 80 height 20
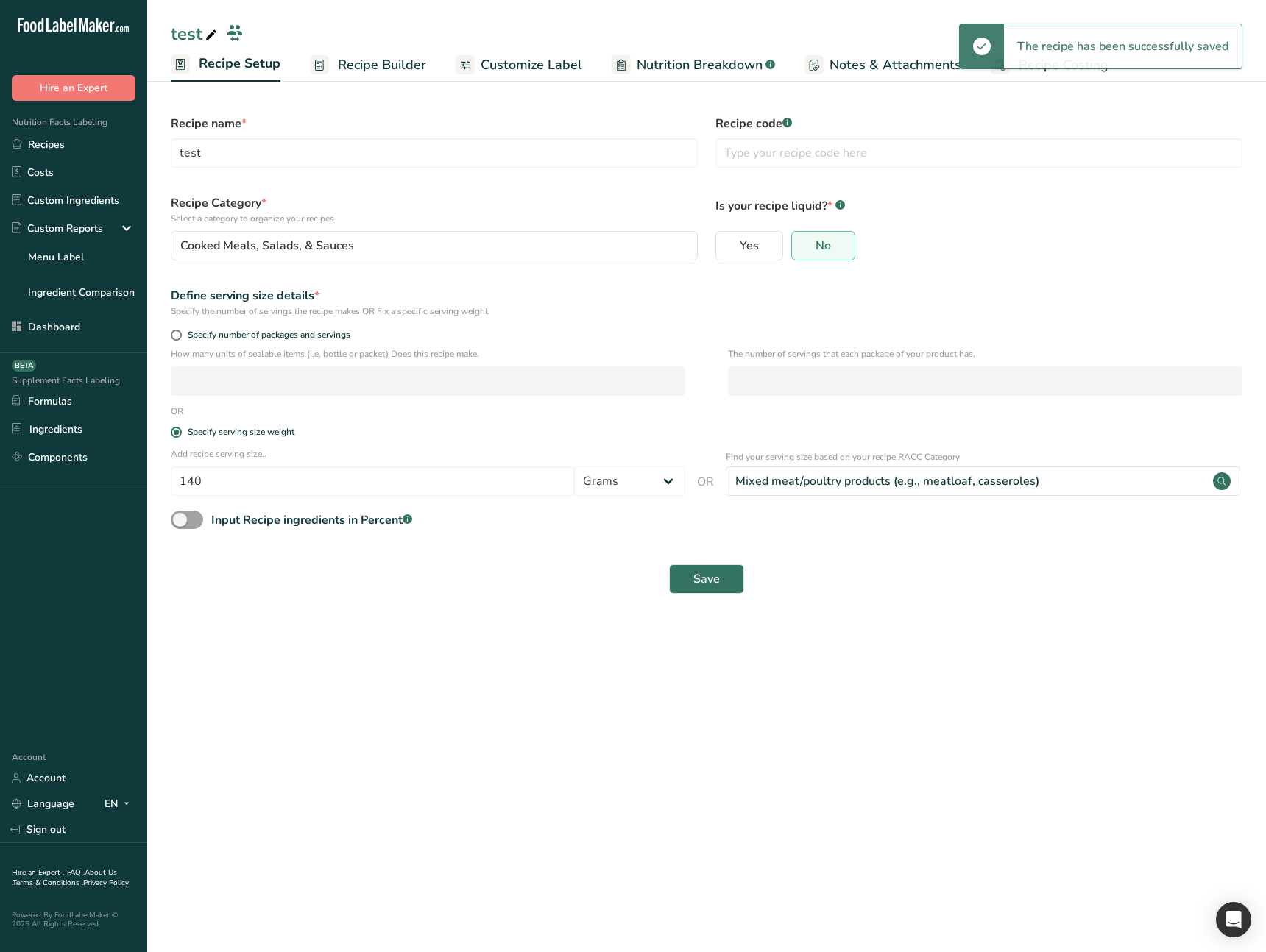
drag, startPoint x: 417, startPoint y: 613, endPoint x: 555, endPoint y: 596, distance: 139.0
click at [420, 613] on section "Recipe name * test Recipe code .a-a{fill:#347362;}.b-a{fill:#fff;} Recipe Categ…" at bounding box center [707, 346] width 1119 height 541
click at [464, 673] on main "test Recipe Setup Recipe Builder Customize Label Nutrition Breakdown .a-a{fill:…" at bounding box center [633, 476] width 1266 height 952
